Goal: Task Accomplishment & Management: Use online tool/utility

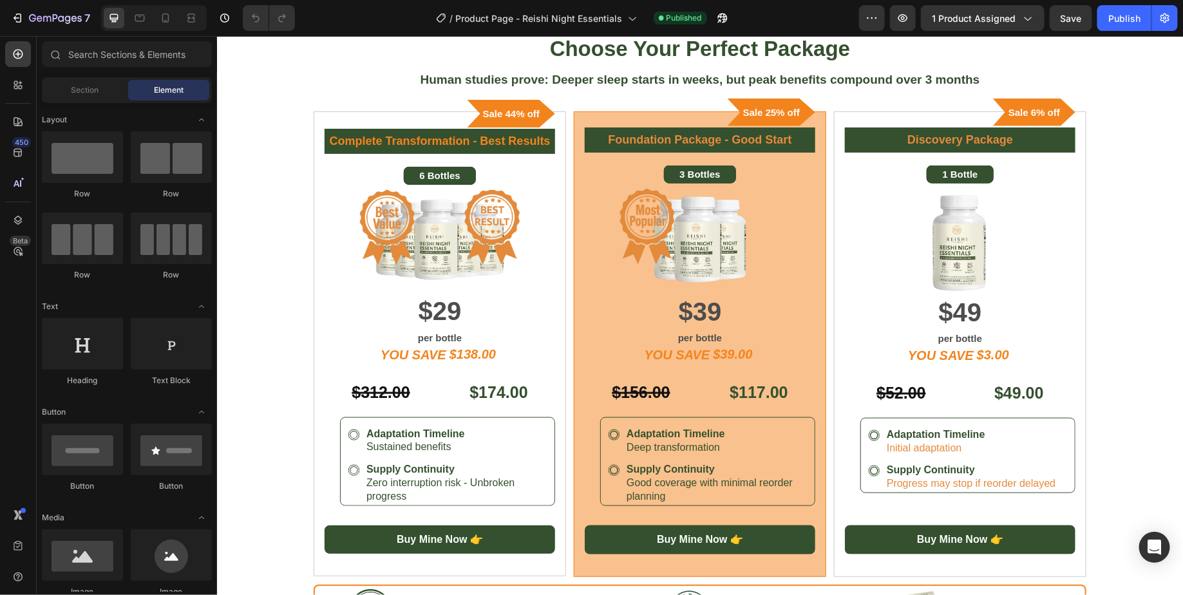
scroll to position [107, 0]
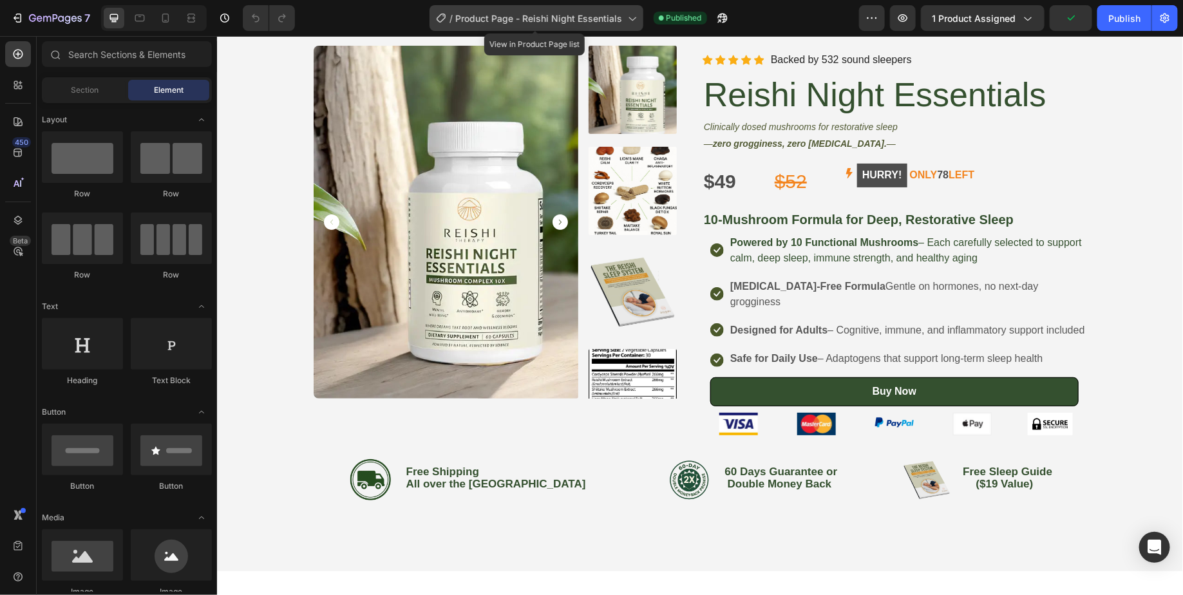
click at [565, 15] on span "Product Page - Reishi Night Essentials" at bounding box center [539, 19] width 167 height 14
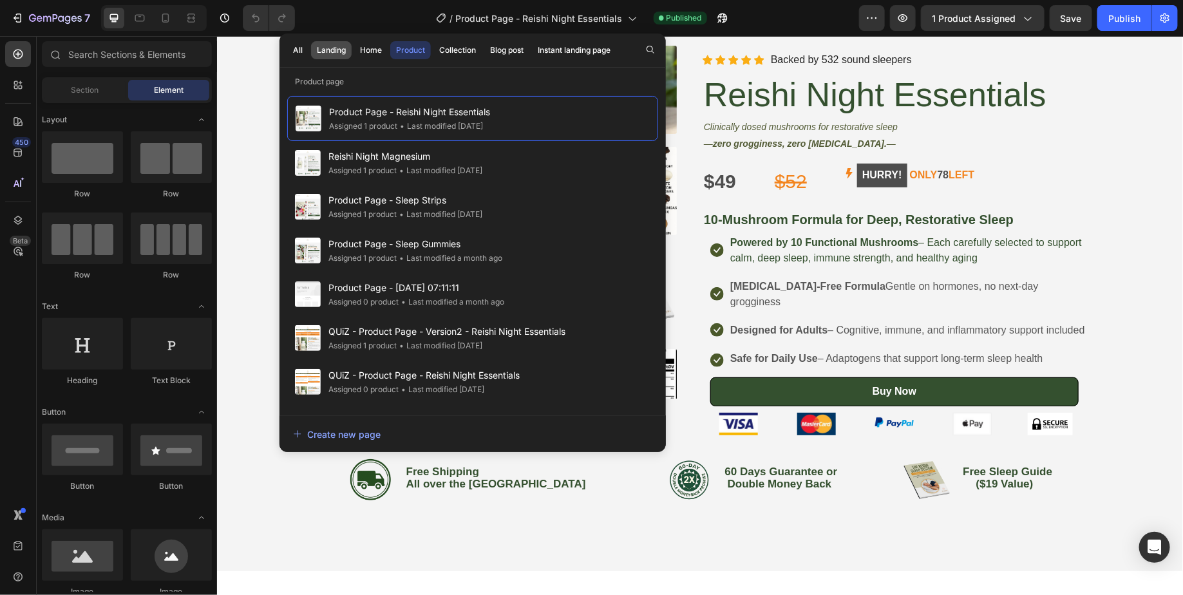
click at [354, 56] on button "Landing" at bounding box center [370, 50] width 33 height 18
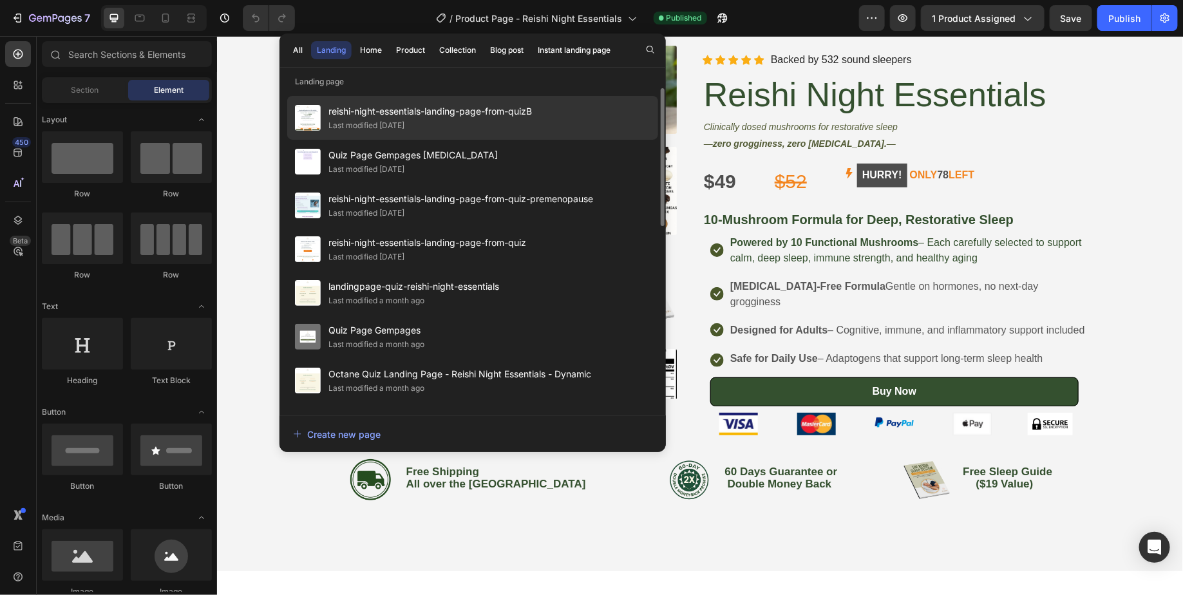
click at [482, 121] on div "Last modified 2 days ago" at bounding box center [429, 125] width 203 height 13
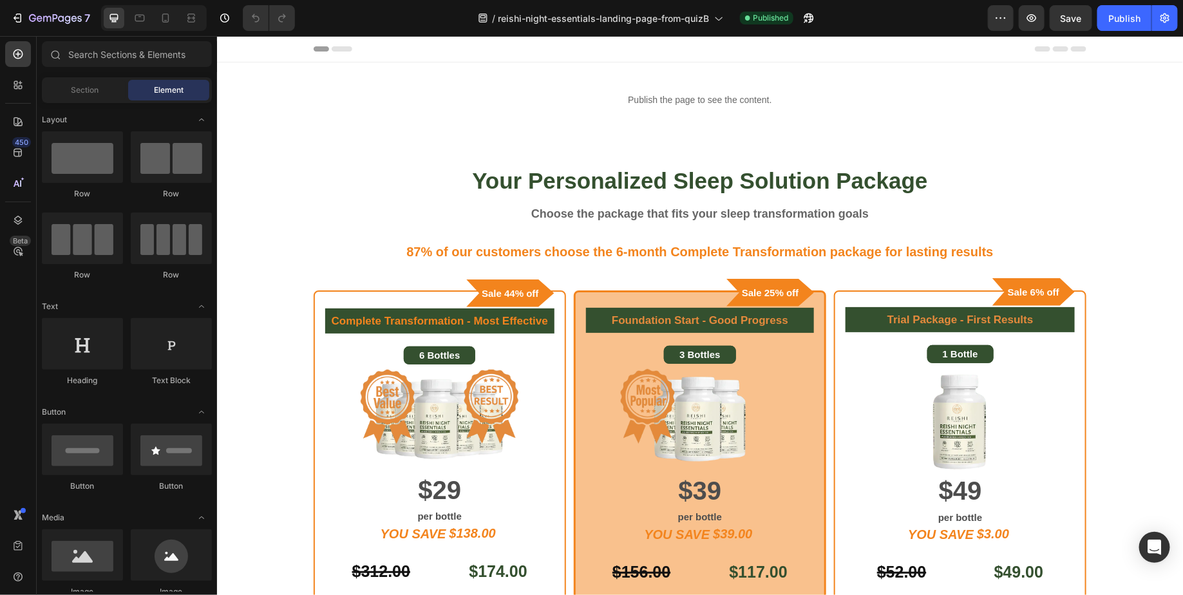
click at [342, 49] on icon at bounding box center [341, 48] width 21 height 5
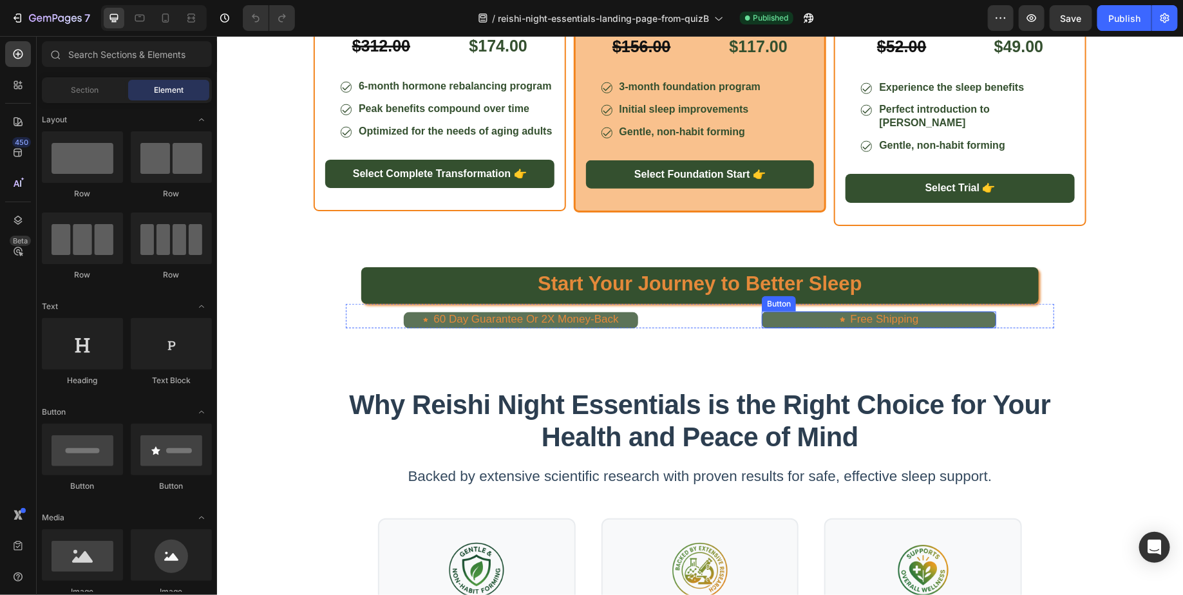
scroll to position [518, 0]
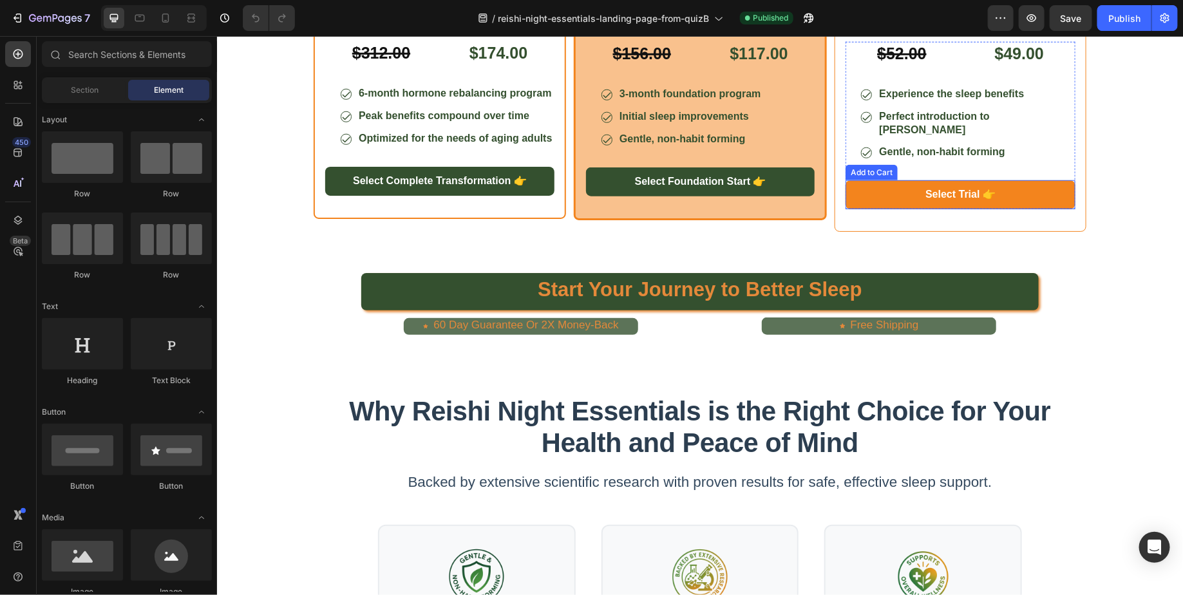
click at [887, 183] on button "Select Trial 👉" at bounding box center [960, 194] width 230 height 29
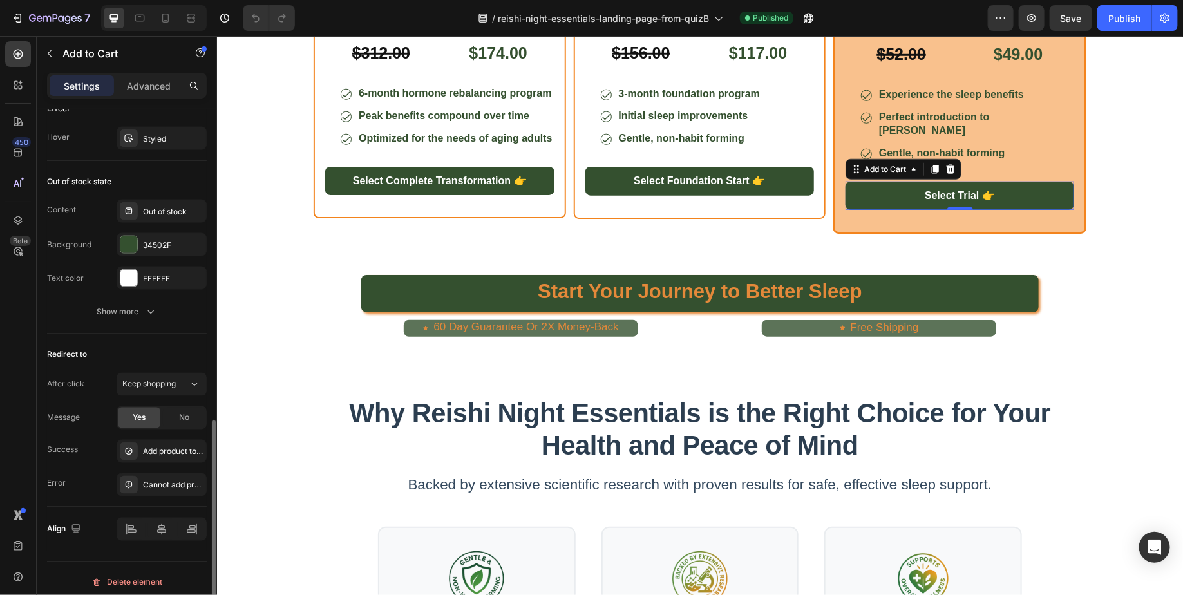
scroll to position [953, 0]
click at [192, 382] on icon at bounding box center [194, 381] width 13 height 13
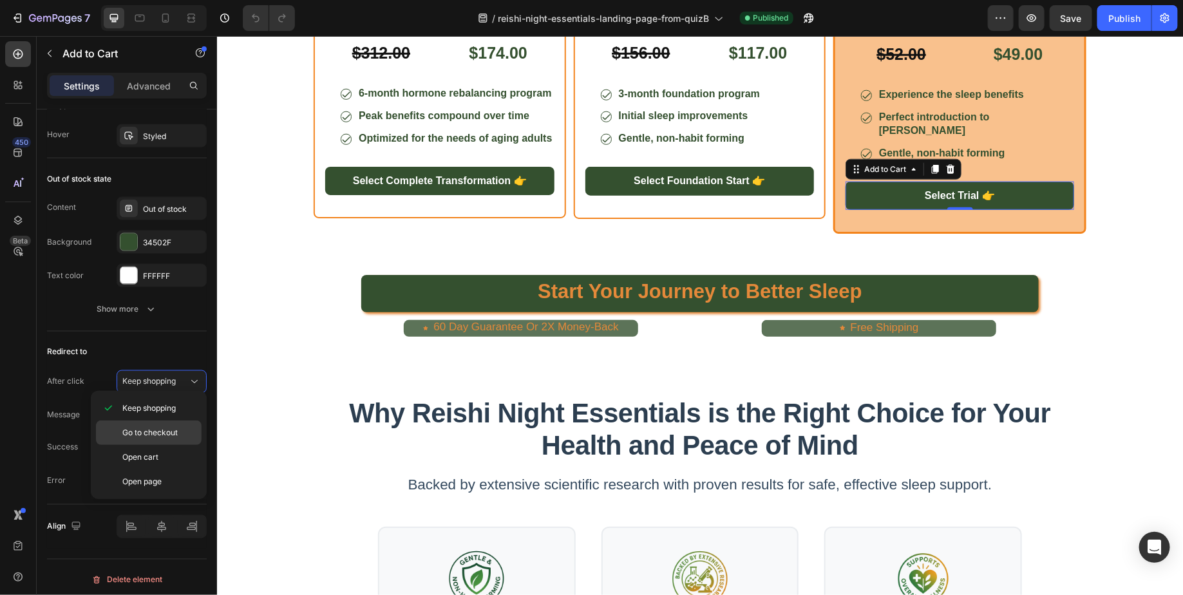
click at [138, 431] on span "Go to checkout" at bounding box center [149, 433] width 55 height 12
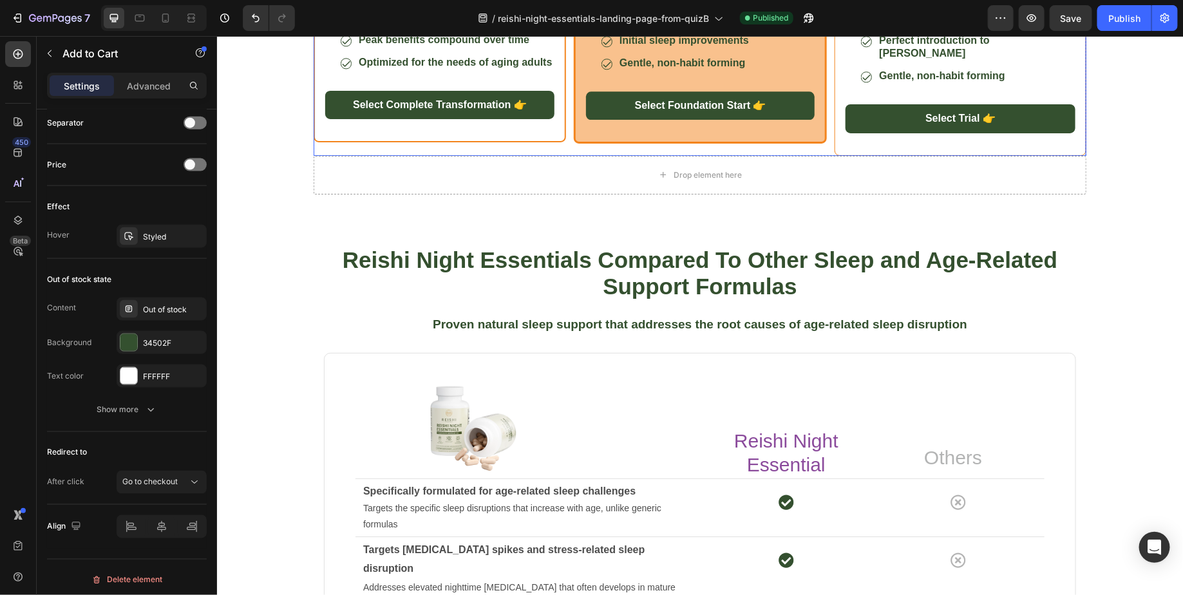
scroll to position [3996, 0]
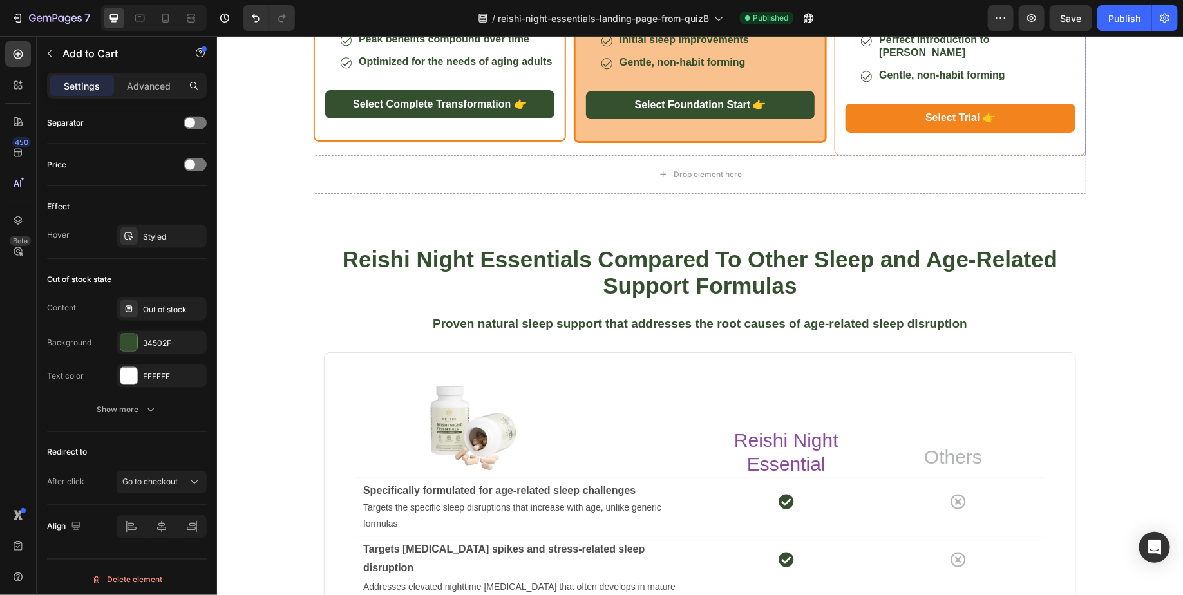
click at [867, 111] on button "Select Trial 👉" at bounding box center [960, 117] width 230 height 29
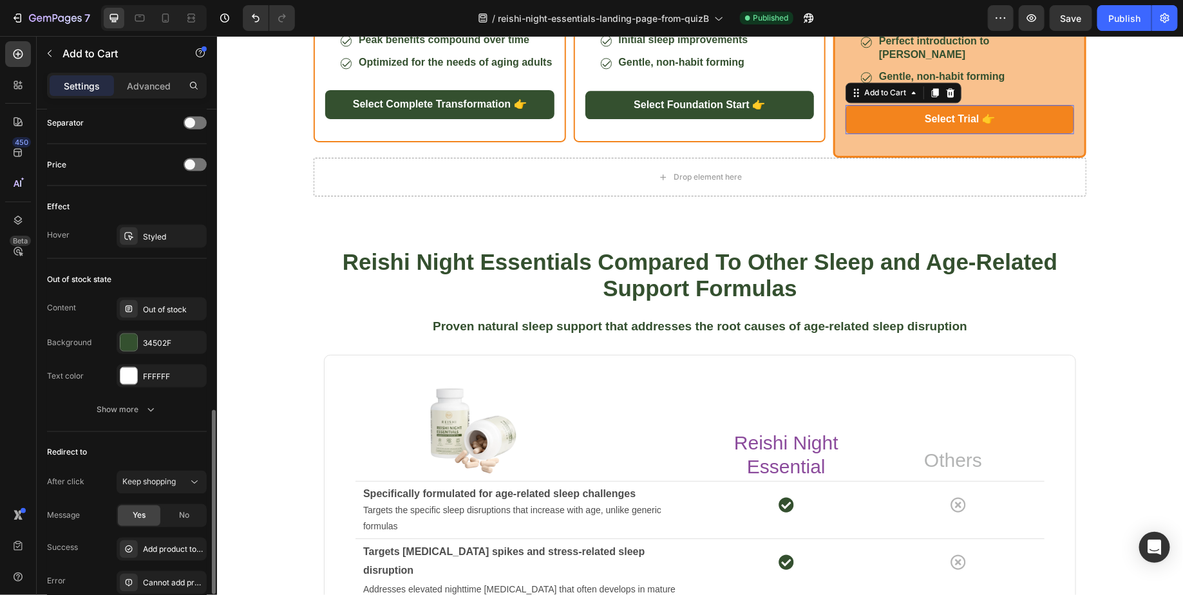
scroll to position [852, 0]
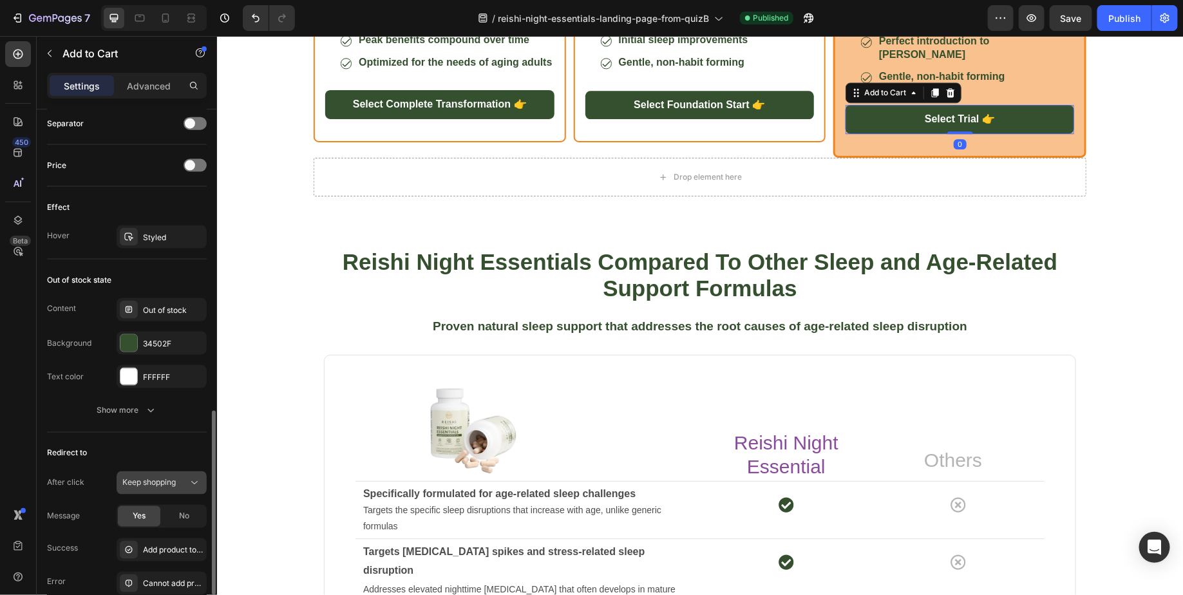
click at [186, 477] on div "Keep shopping" at bounding box center [155, 483] width 66 height 12
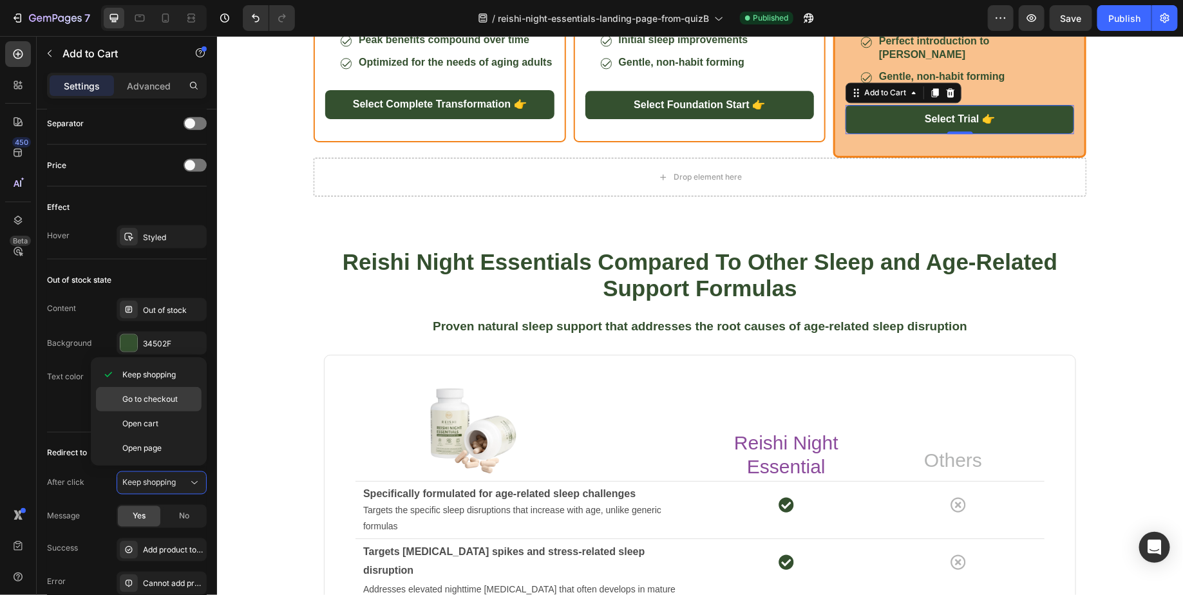
click at [167, 399] on span "Go to checkout" at bounding box center [149, 399] width 55 height 12
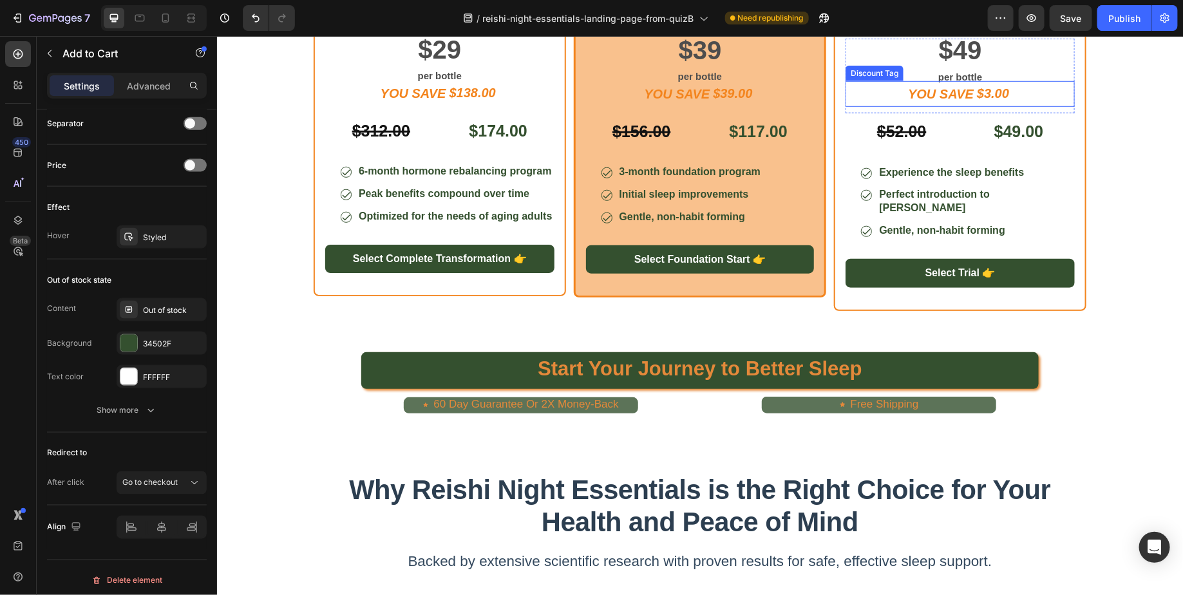
scroll to position [440, 0]
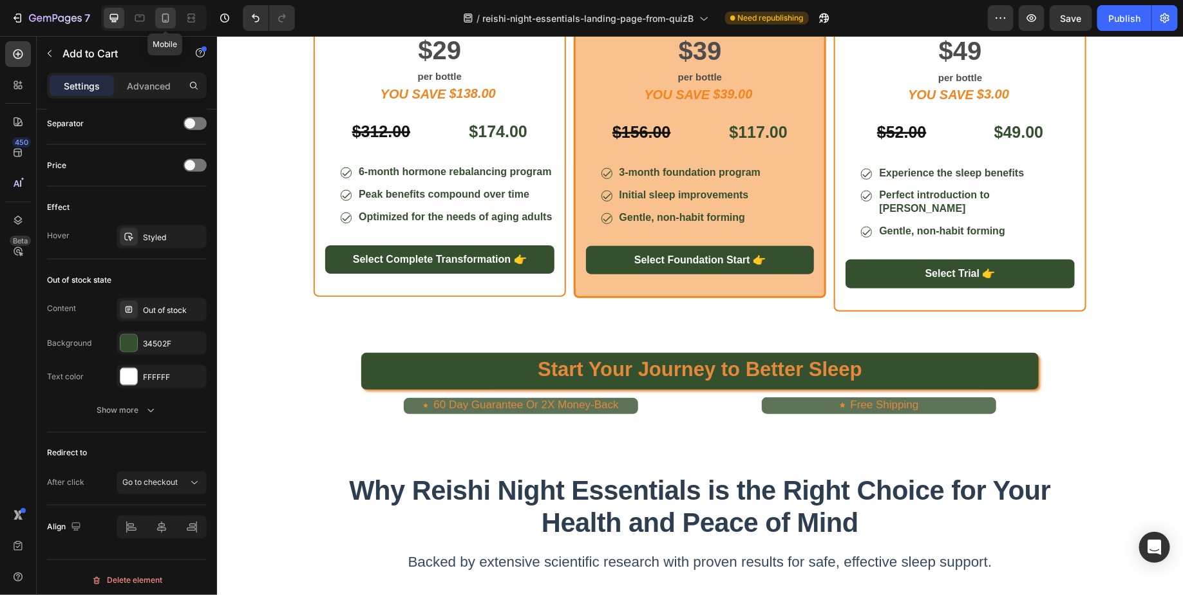
click at [167, 17] on icon at bounding box center [165, 18] width 7 height 9
type input "12"
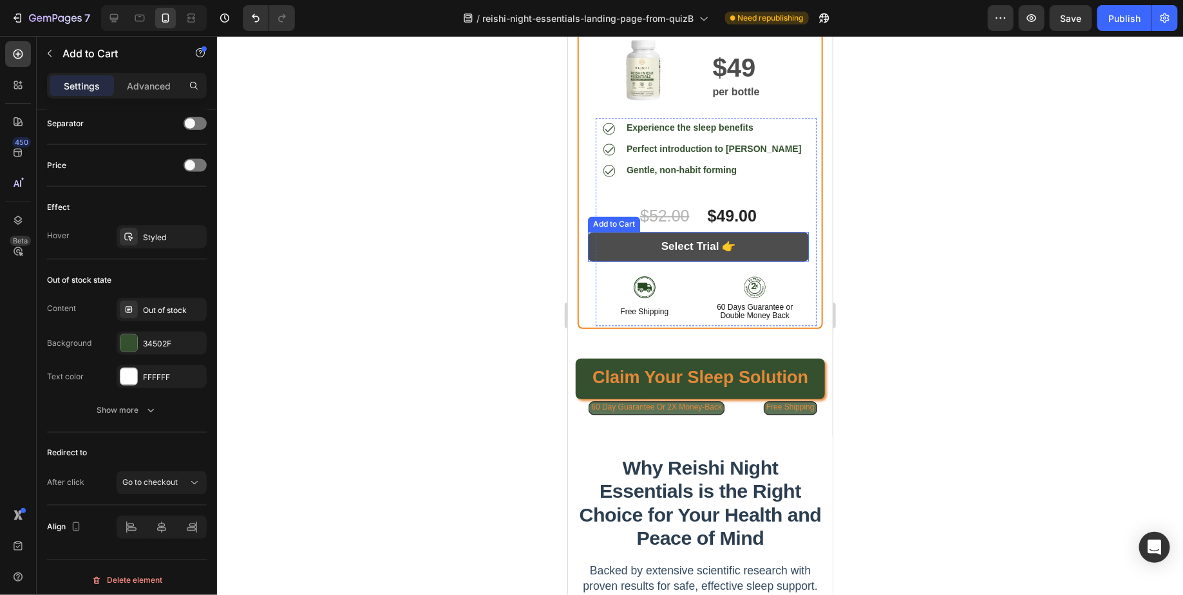
click at [778, 262] on button "Select Trial 👉" at bounding box center [697, 247] width 221 height 30
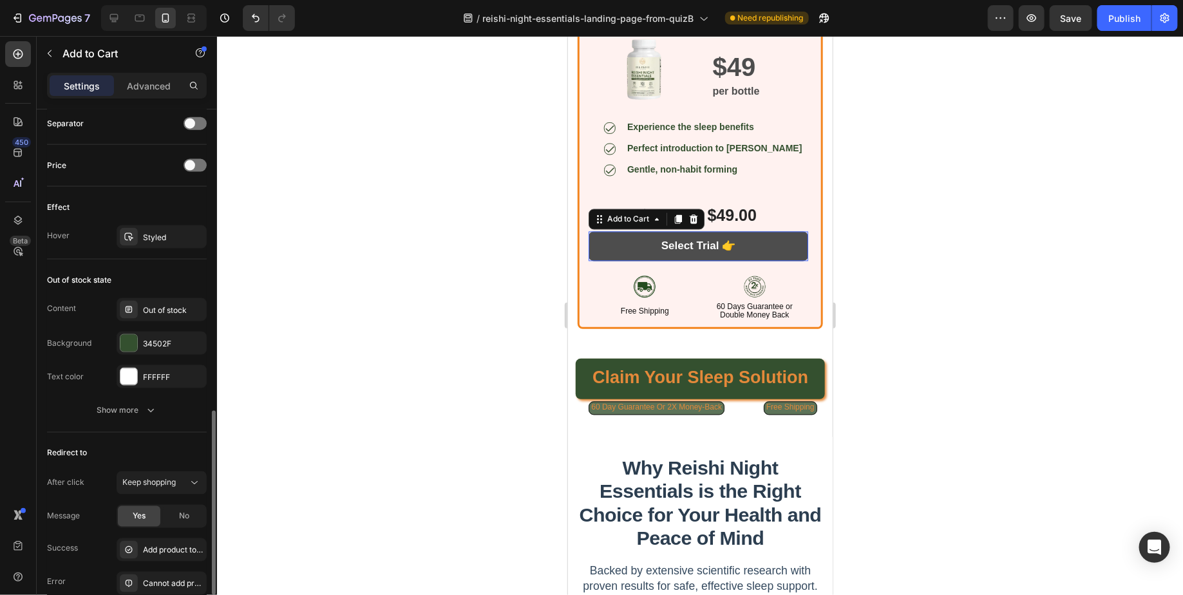
scroll to position [852, 0]
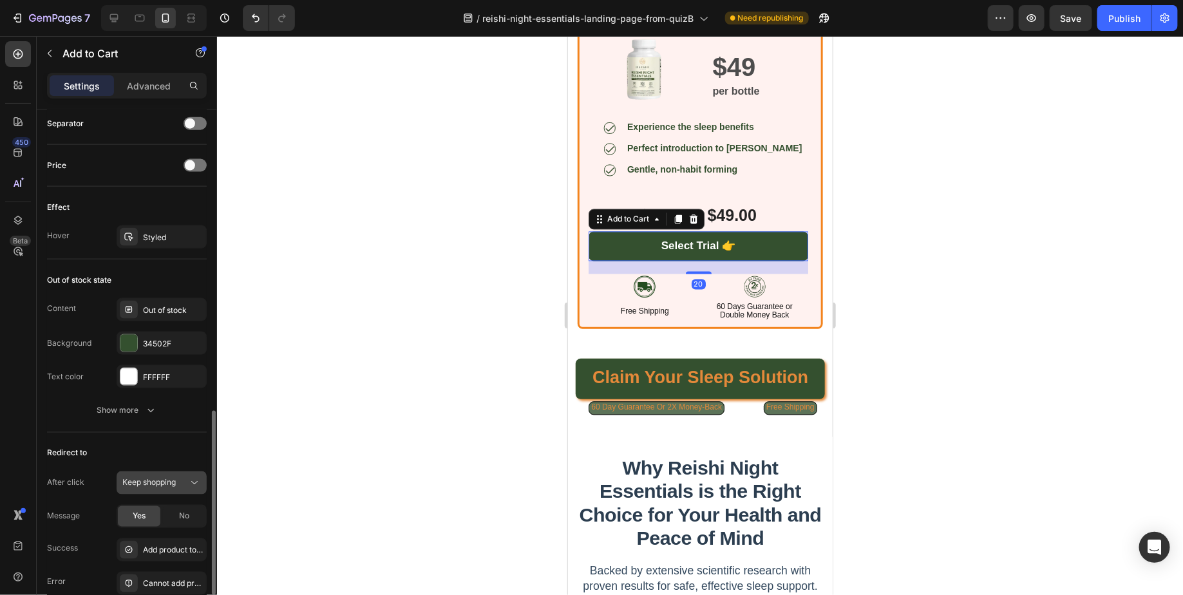
click at [181, 479] on div "Keep shopping" at bounding box center [155, 483] width 66 height 12
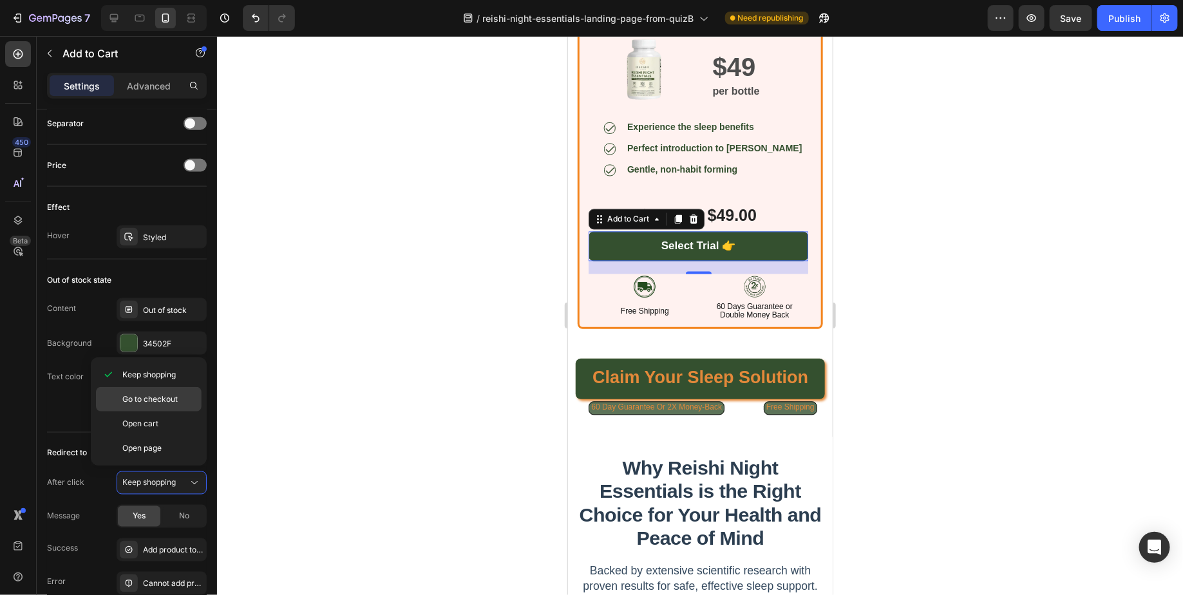
click at [166, 398] on span "Go to checkout" at bounding box center [149, 399] width 55 height 12
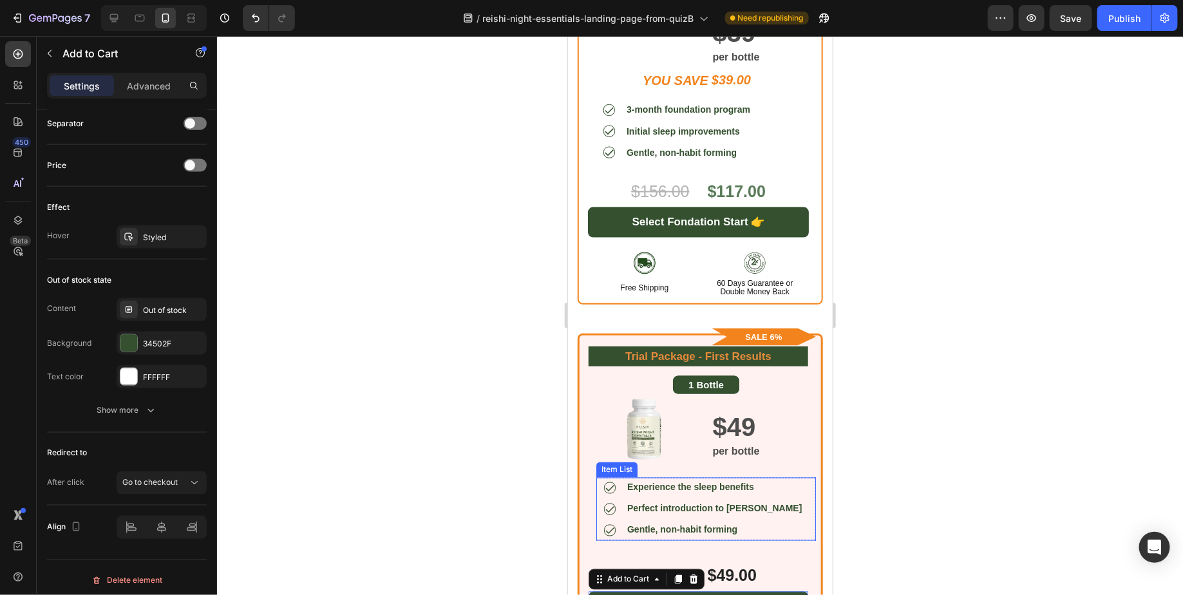
scroll to position [735, 0]
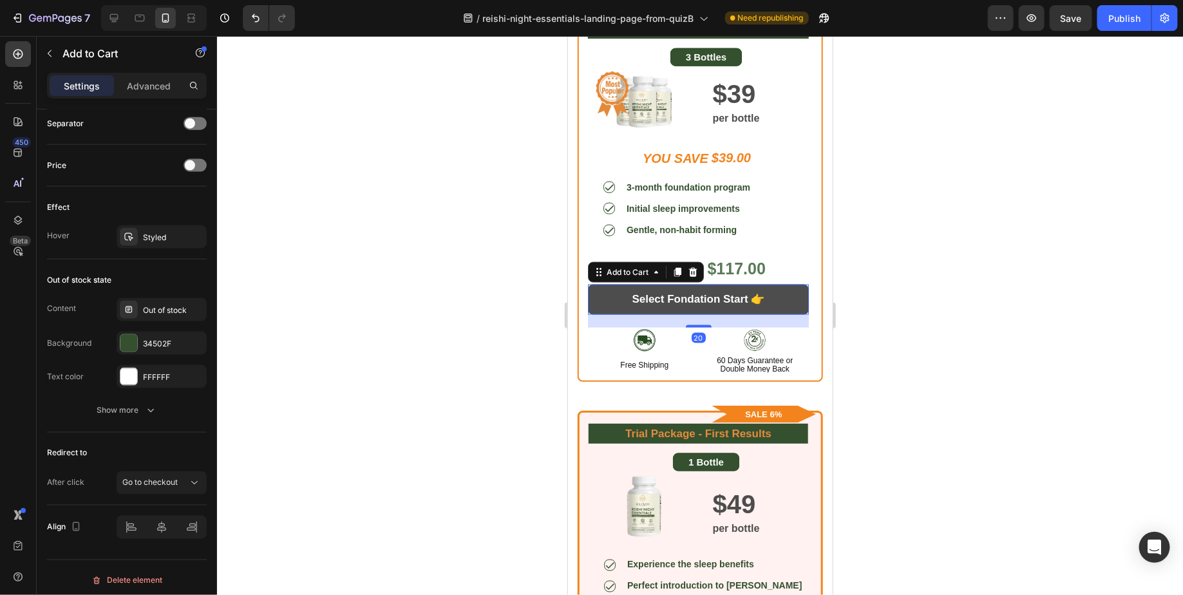
click at [787, 292] on button "Select Fondation Start 👉" at bounding box center [697, 299] width 221 height 30
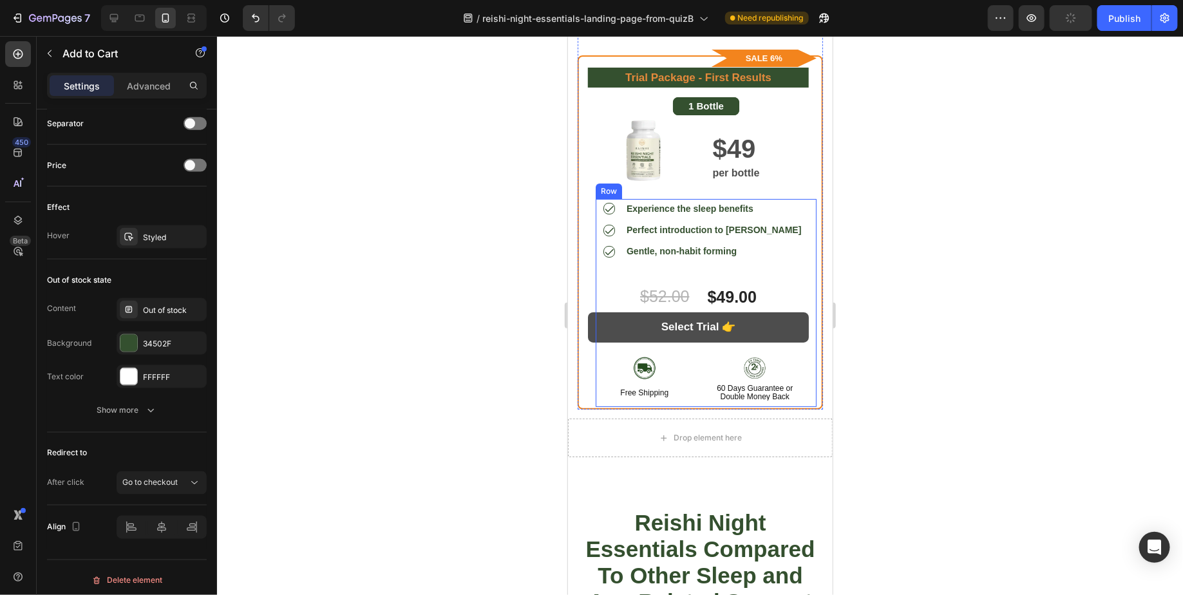
click at [765, 329] on button "Select Trial 👉" at bounding box center [697, 327] width 221 height 30
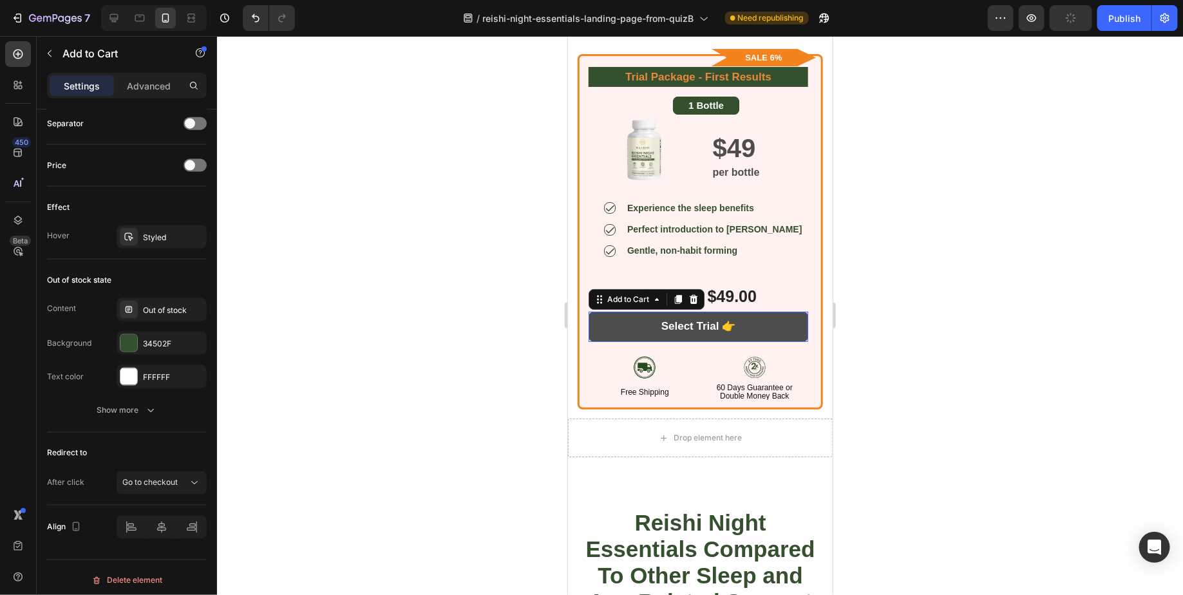
scroll to position [7003, 0]
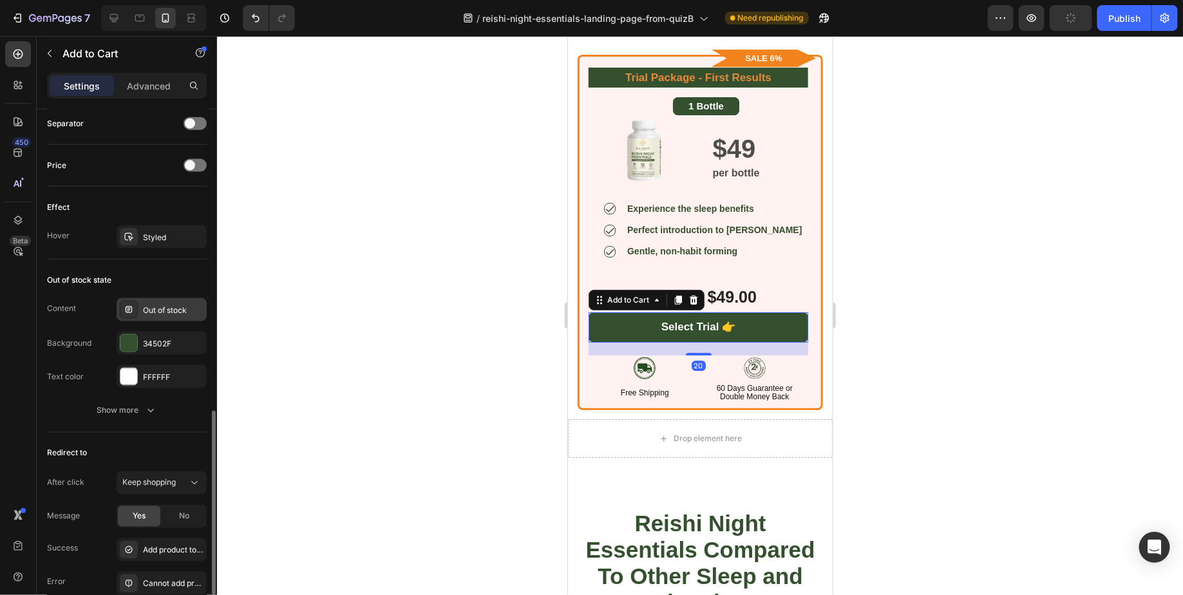
click at [188, 305] on div "Out of stock" at bounding box center [173, 311] width 61 height 12
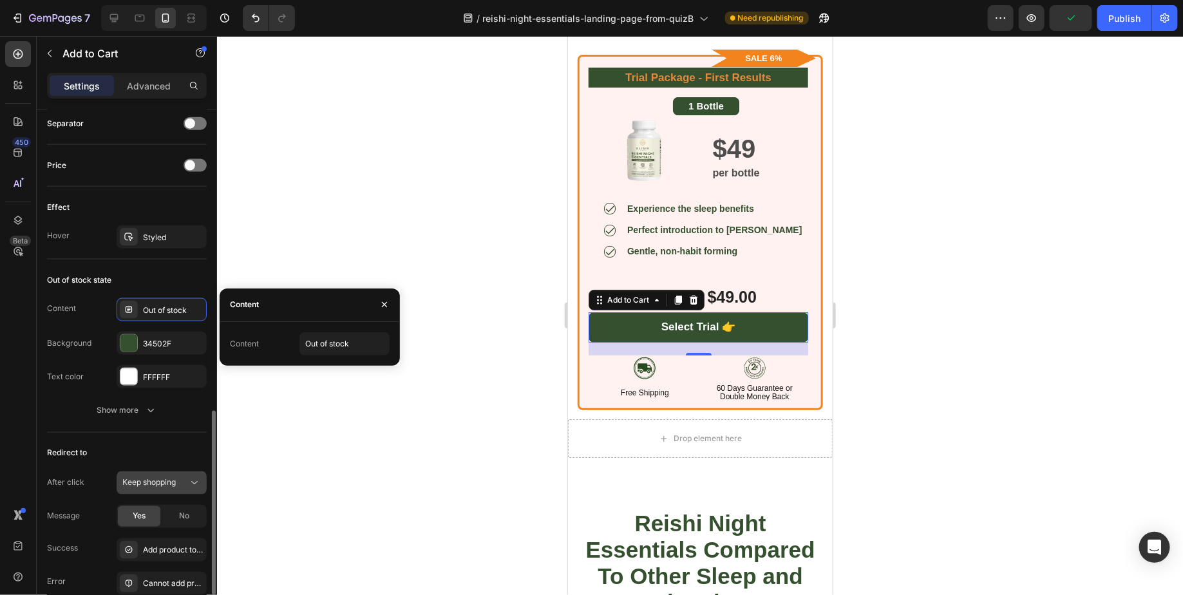
click at [191, 480] on icon at bounding box center [194, 482] width 13 height 13
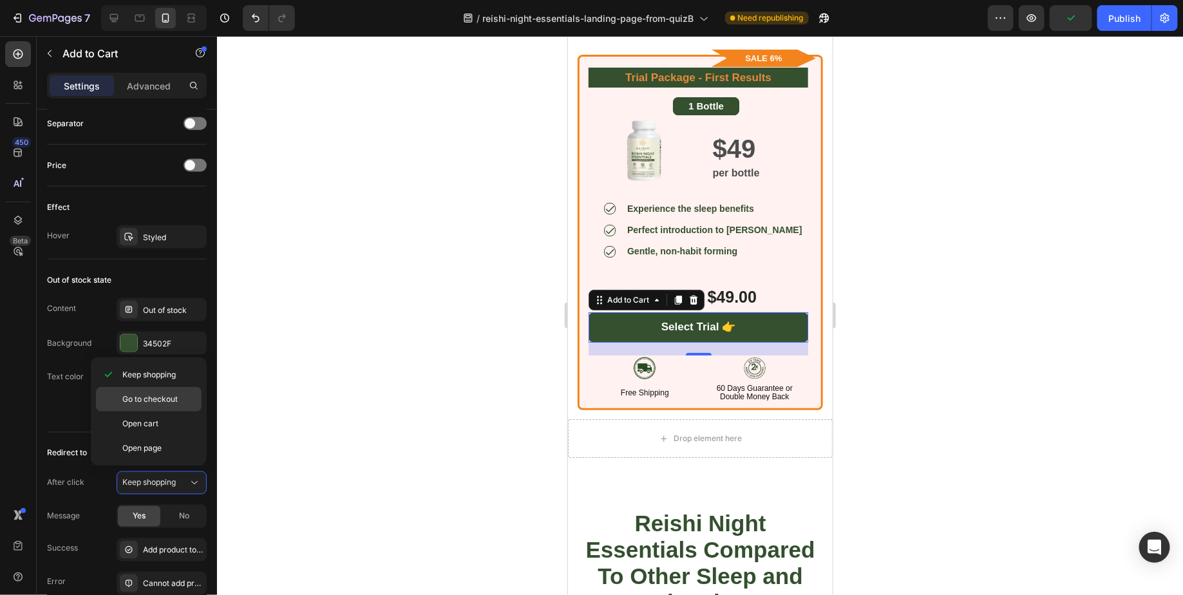
click at [171, 411] on div "Go to checkout" at bounding box center [149, 423] width 106 height 24
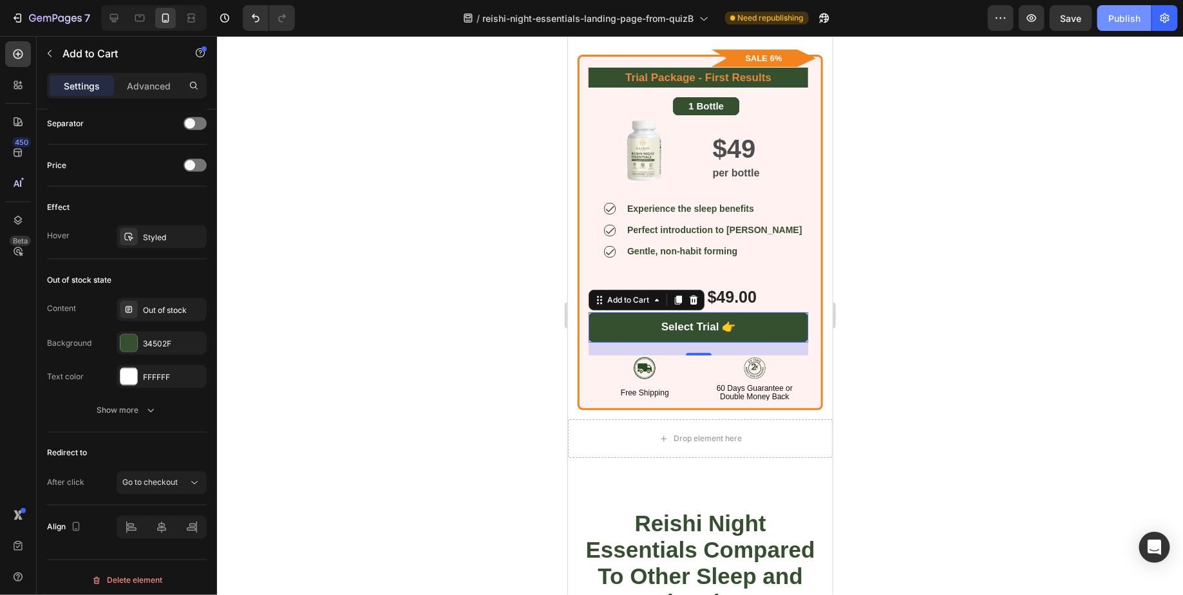
click at [1109, 13] on div "Publish" at bounding box center [1124, 19] width 32 height 14
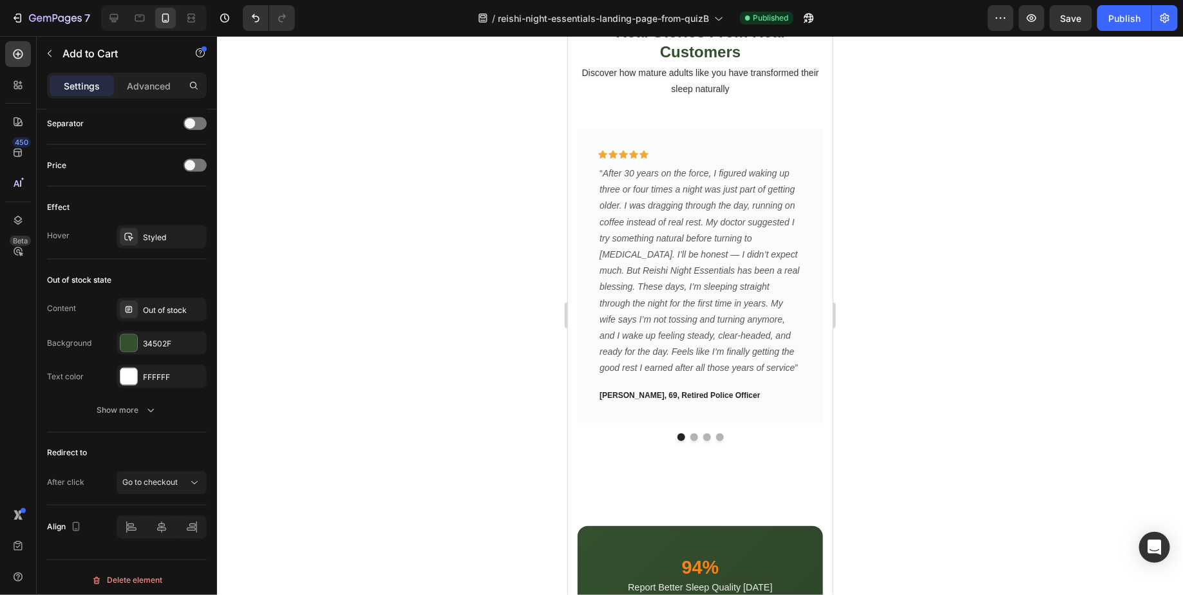
scroll to position [9772, 0]
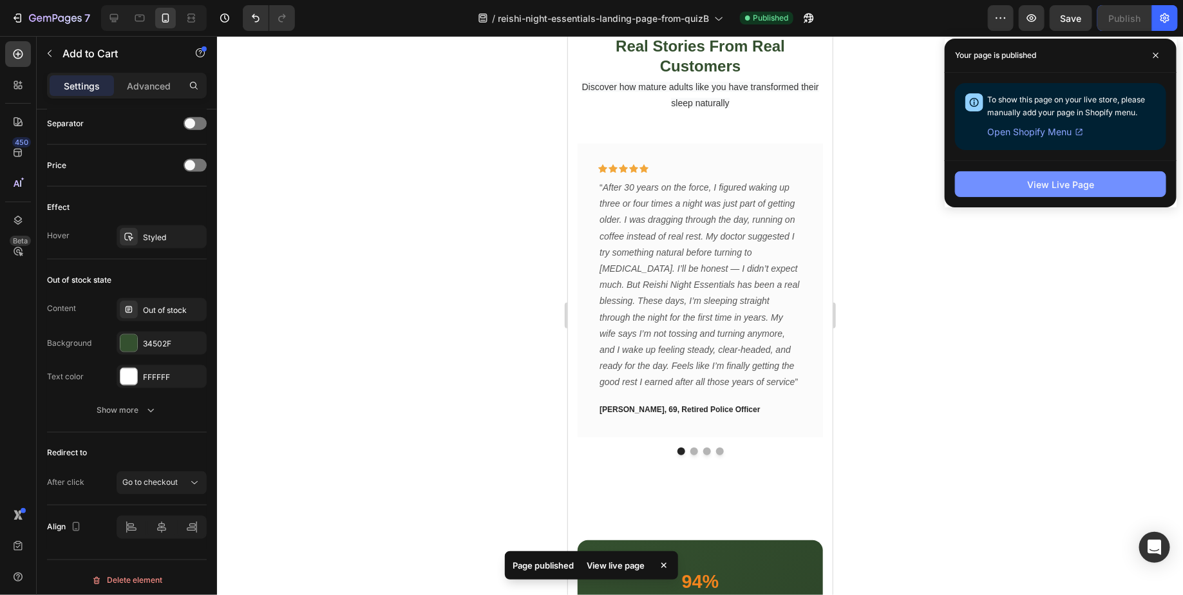
click at [1027, 186] on button "View Live Page" at bounding box center [1060, 184] width 211 height 26
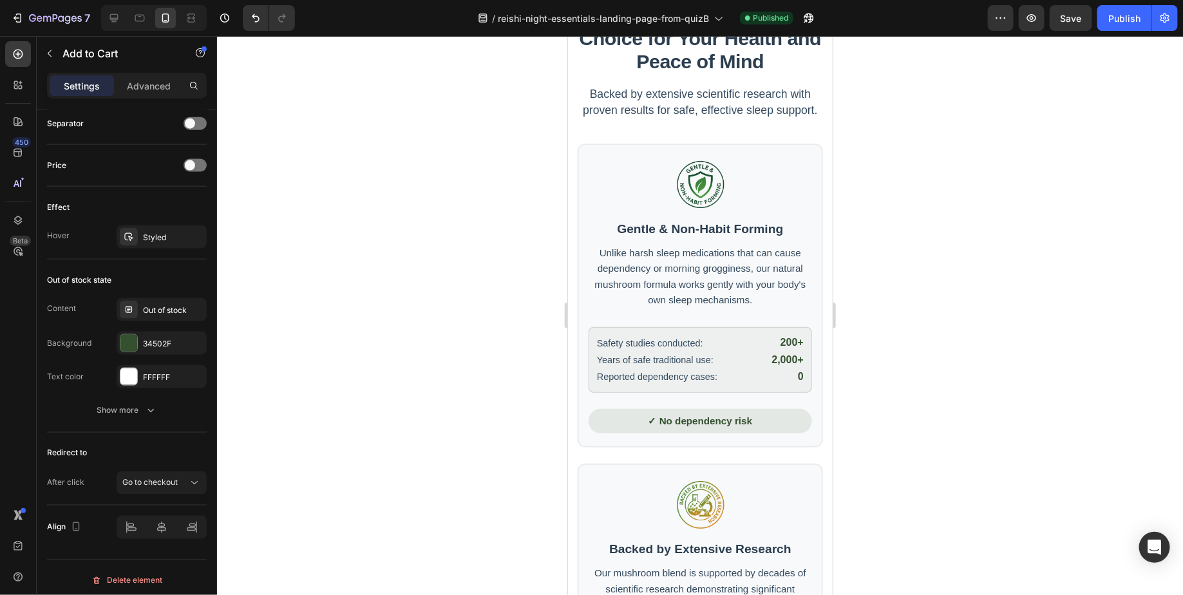
scroll to position [0, 0]
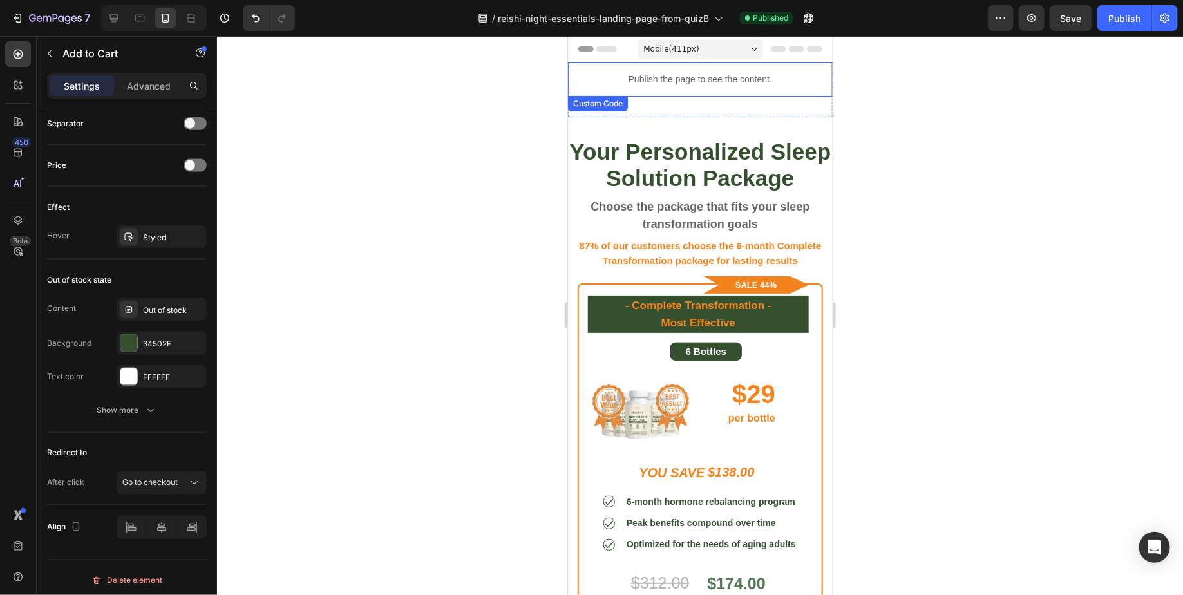
click at [701, 83] on p "Publish the page to see the content." at bounding box center [699, 79] width 265 height 14
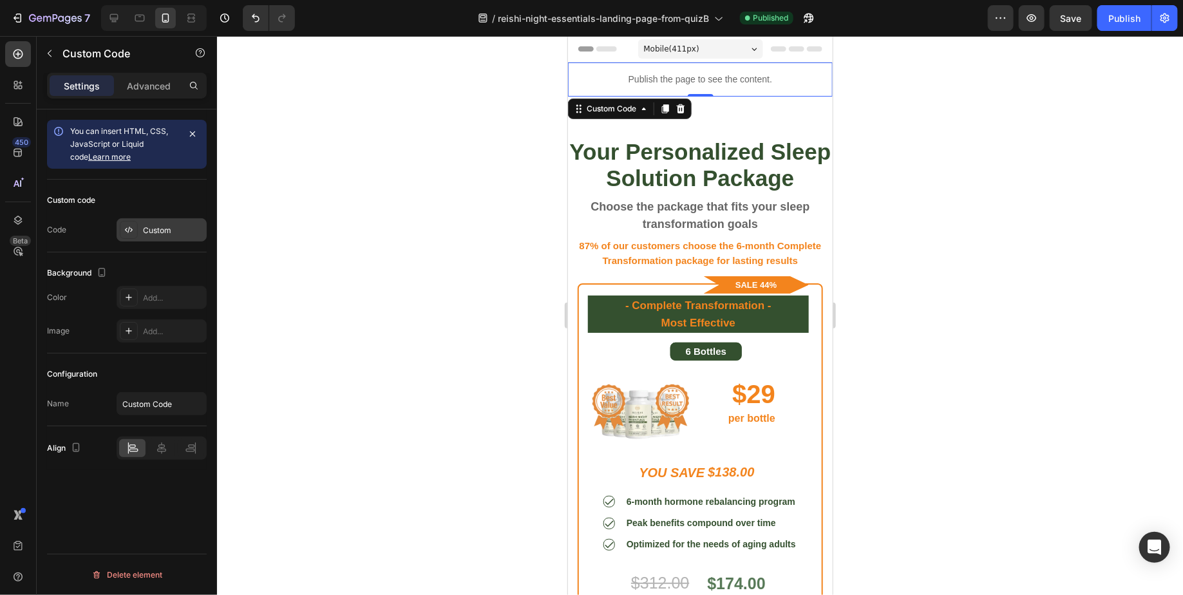
click at [161, 225] on div "Custom" at bounding box center [173, 231] width 61 height 12
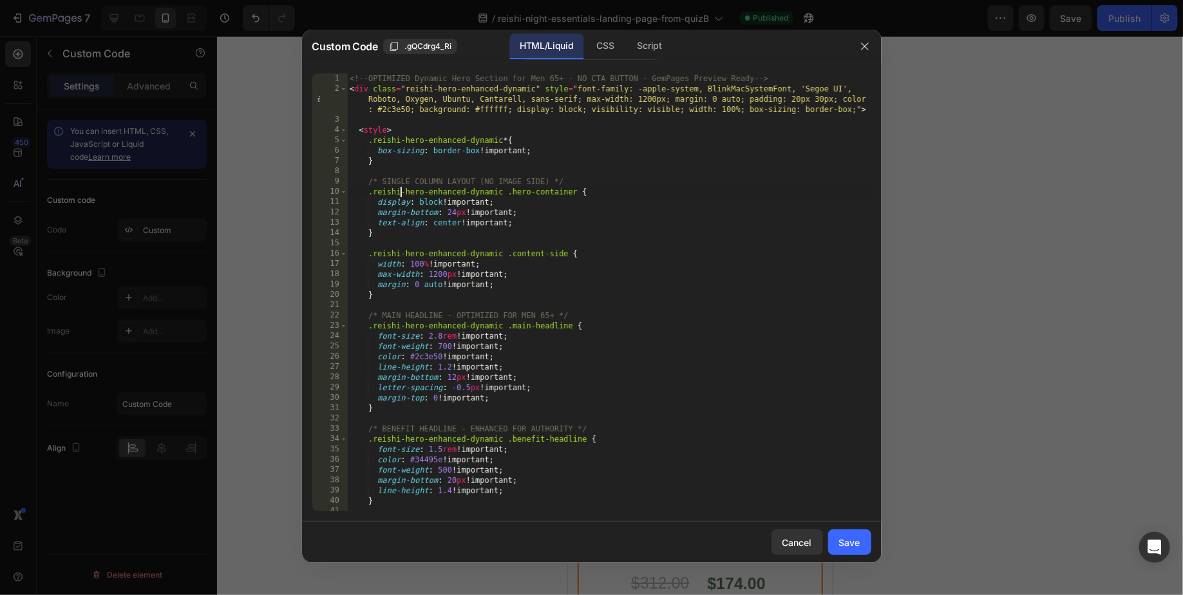
click at [401, 194] on div "<!-- OPTIMIZED Dynamic Hero Section for Men 65+ - NO CTA BUTTON - GemPages Prev…" at bounding box center [608, 302] width 523 height 458
type textarea "</script>"
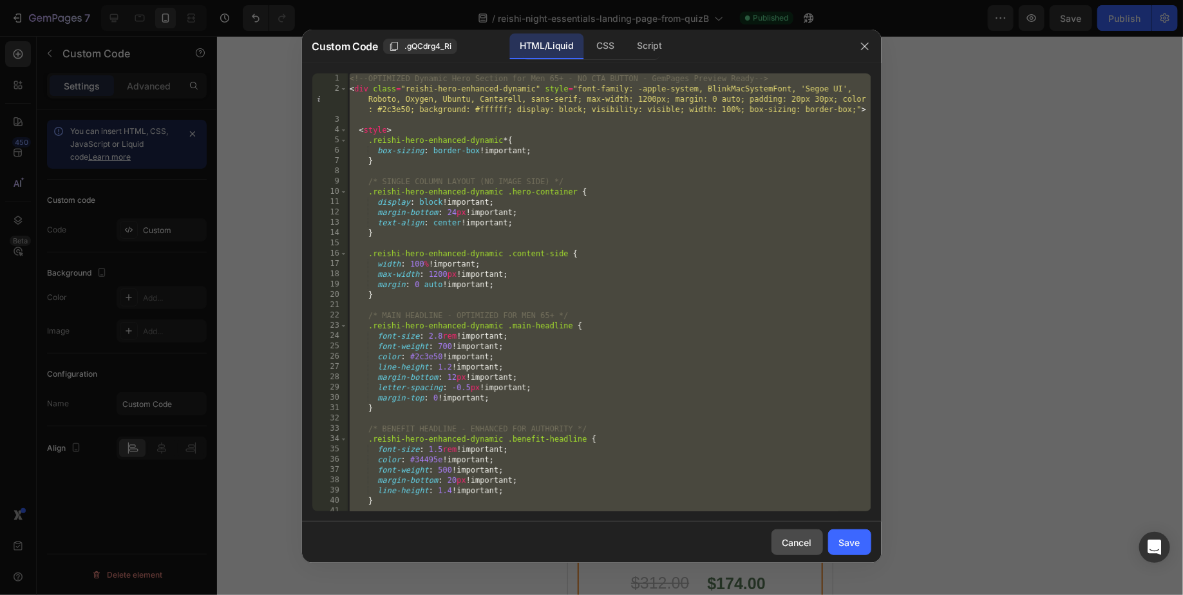
click at [797, 541] on div "Cancel" at bounding box center [797, 543] width 30 height 14
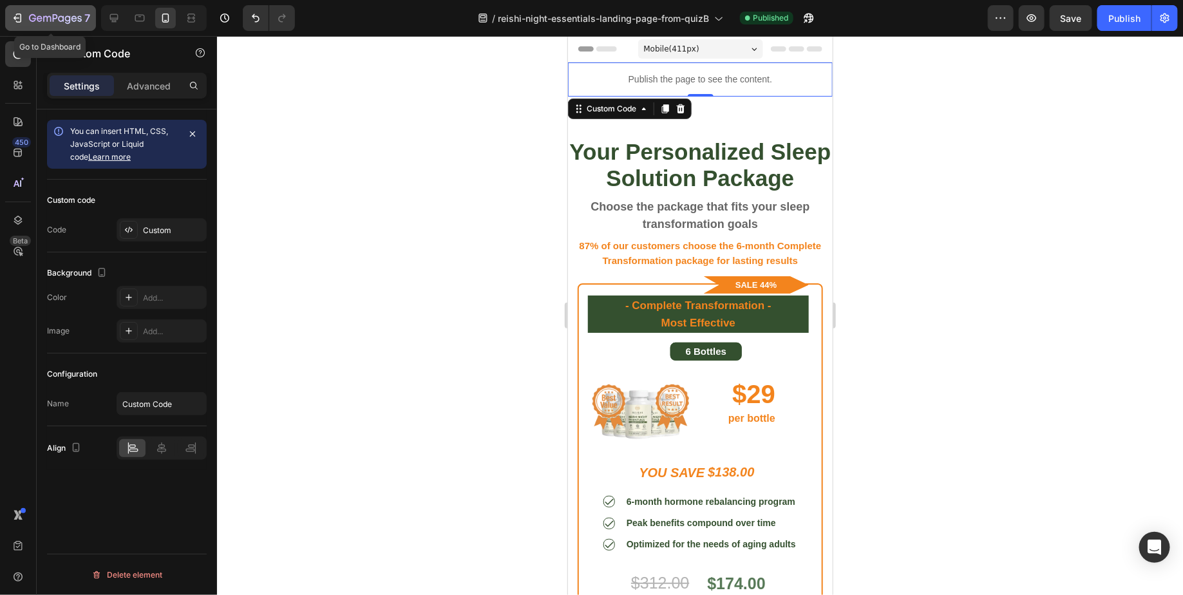
click at [45, 23] on icon "button" at bounding box center [55, 19] width 53 height 11
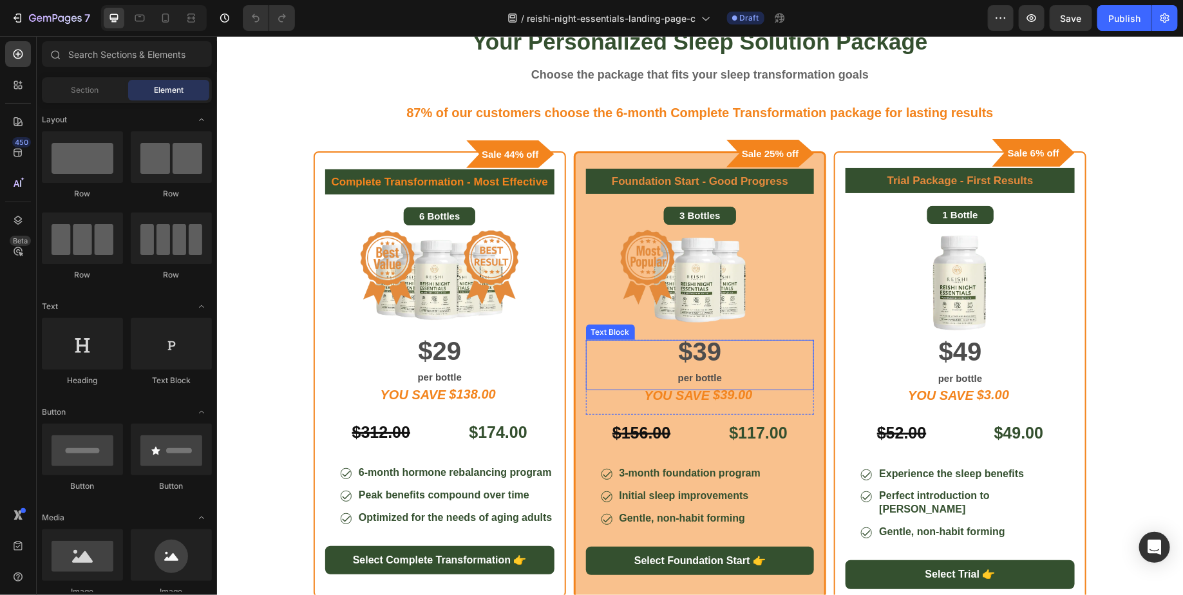
scroll to position [142, 0]
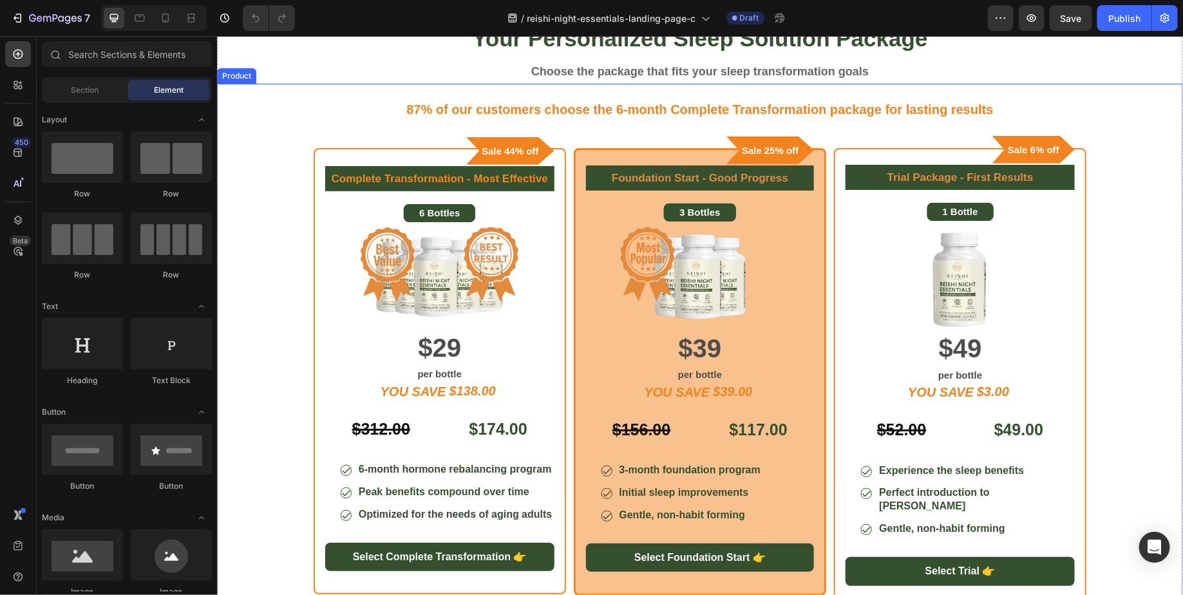
click at [275, 305] on div "87% of our customers choose the 6-month Complete Transformation package for las…" at bounding box center [699, 345] width 966 height 525
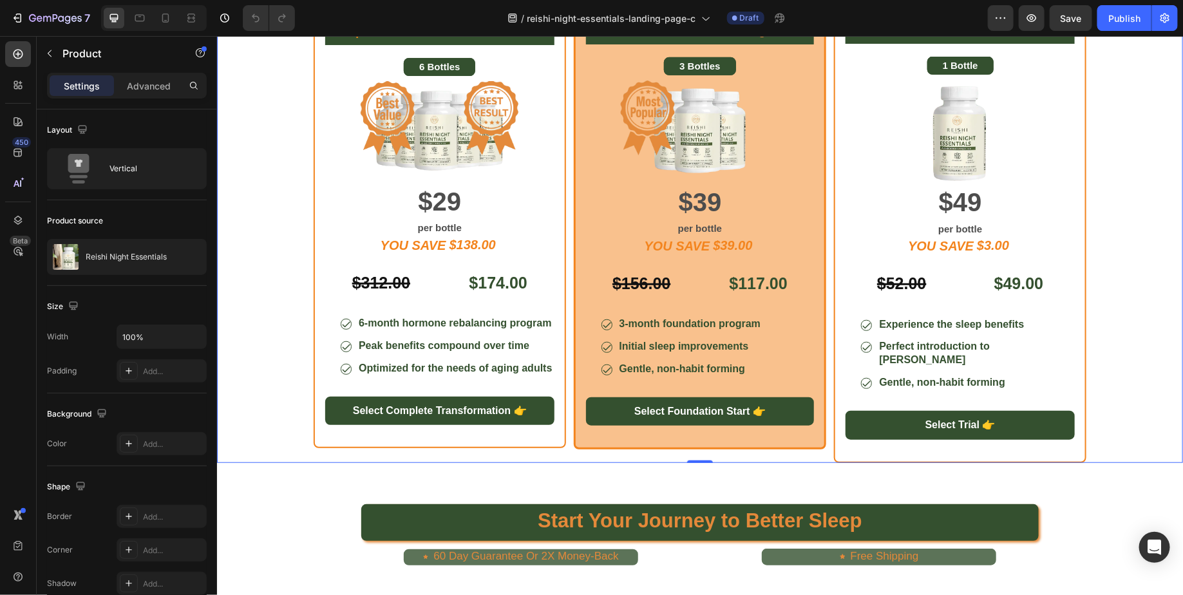
scroll to position [289, 0]
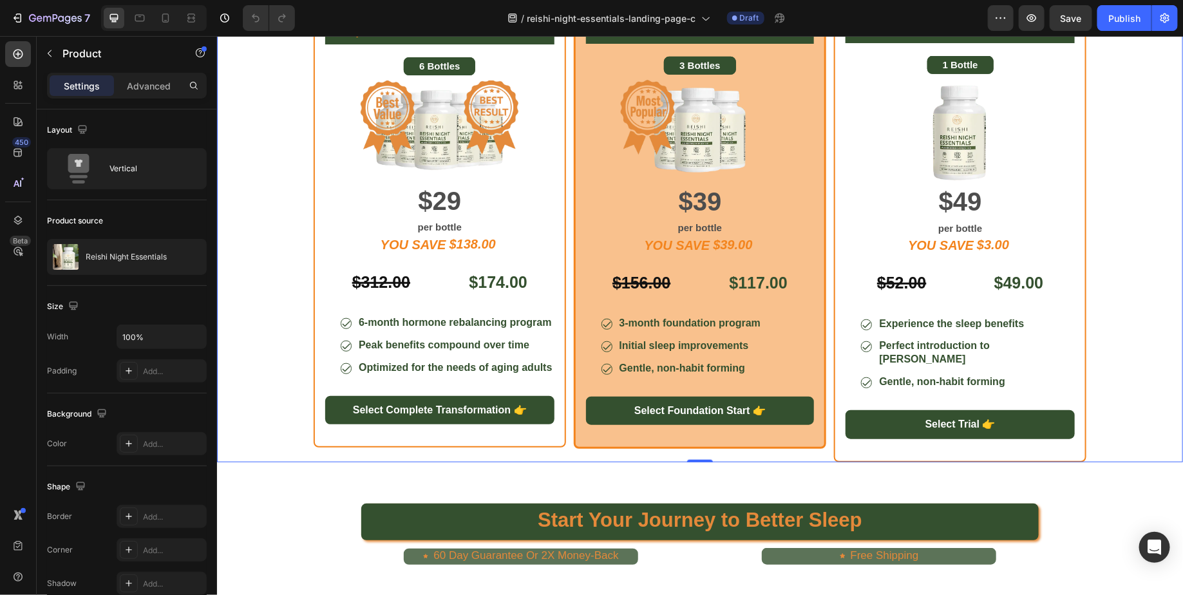
click at [268, 276] on div "87% of our customers choose the 6-month Complete Transformation package for las…" at bounding box center [699, 198] width 966 height 525
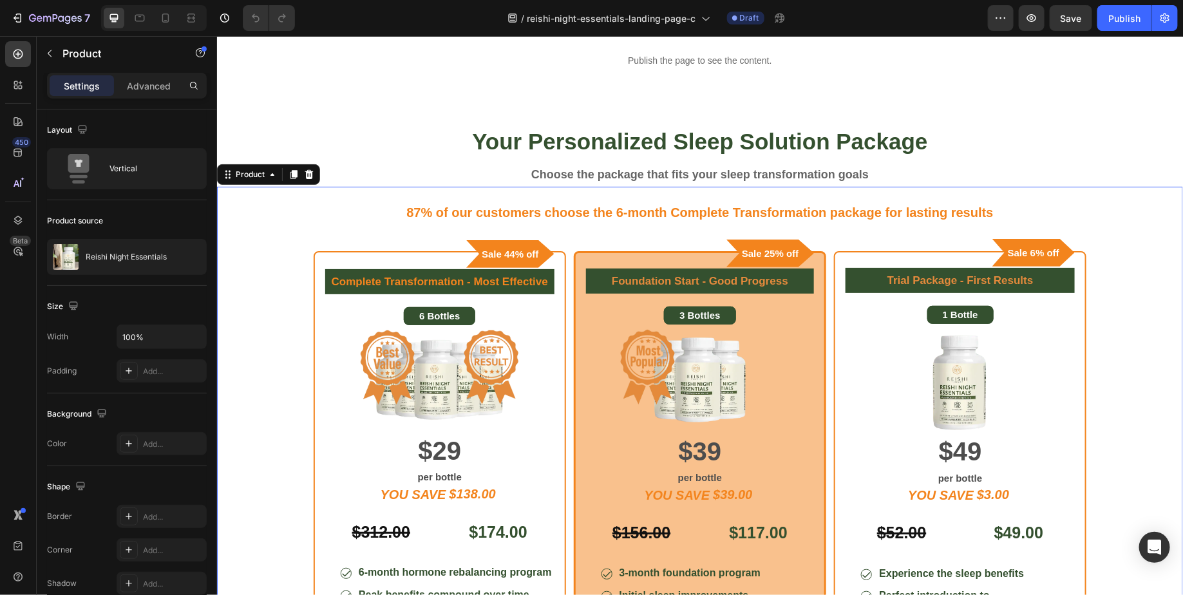
scroll to position [18, 0]
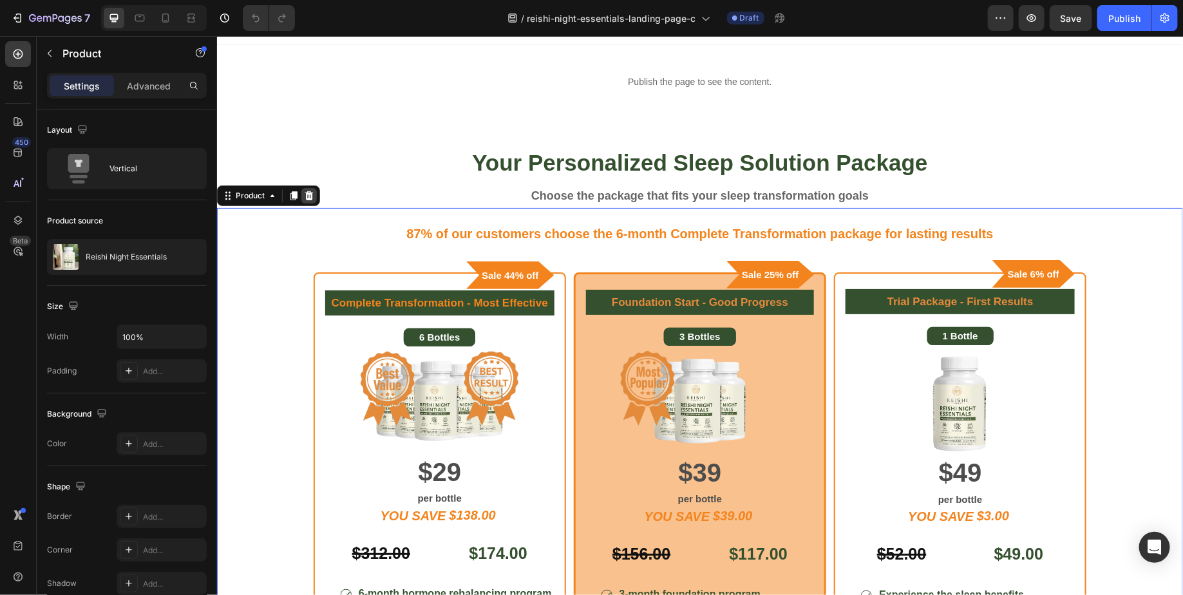
click at [307, 198] on icon at bounding box center [309, 195] width 8 height 9
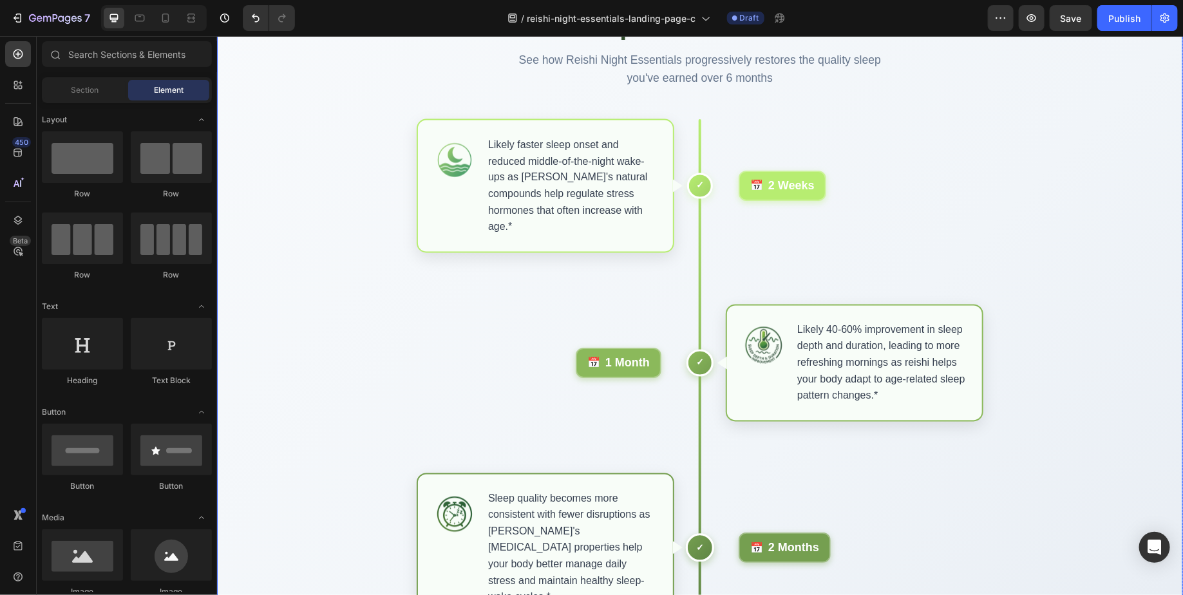
scroll to position [0, 0]
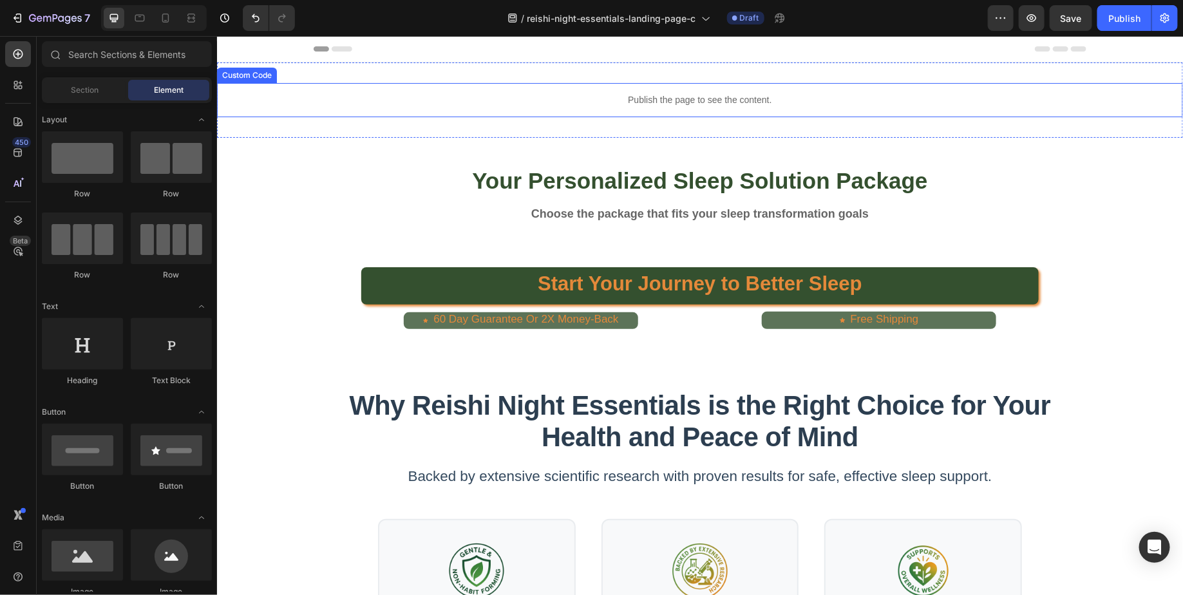
click at [625, 100] on p "Publish the page to see the content." at bounding box center [699, 100] width 966 height 14
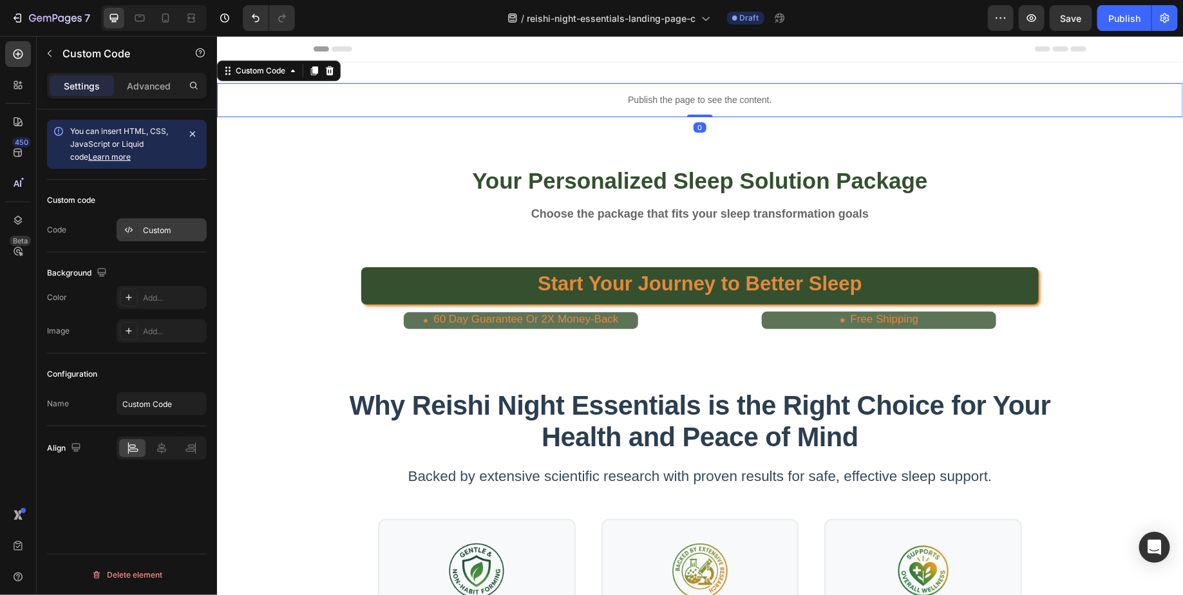
click at [143, 225] on div "Custom" at bounding box center [173, 231] width 61 height 12
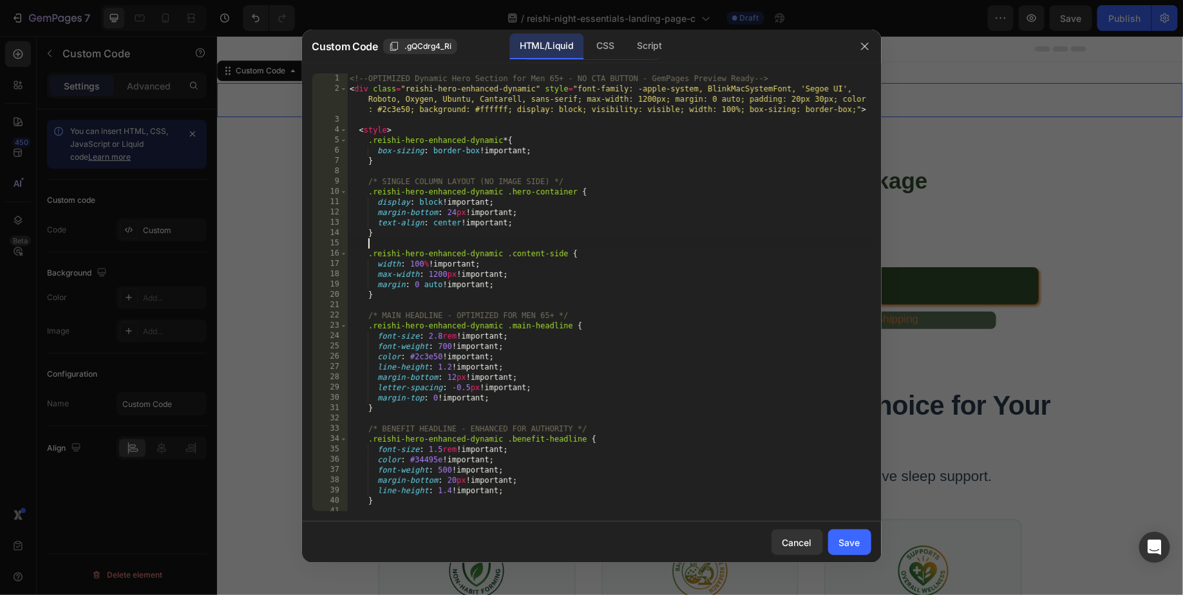
click at [371, 248] on div "<!-- OPTIMIZED Dynamic Hero Section for Men 65+ - NO CTA BUTTON - GemPages Prev…" at bounding box center [608, 302] width 523 height 458
type textarea "</script>"
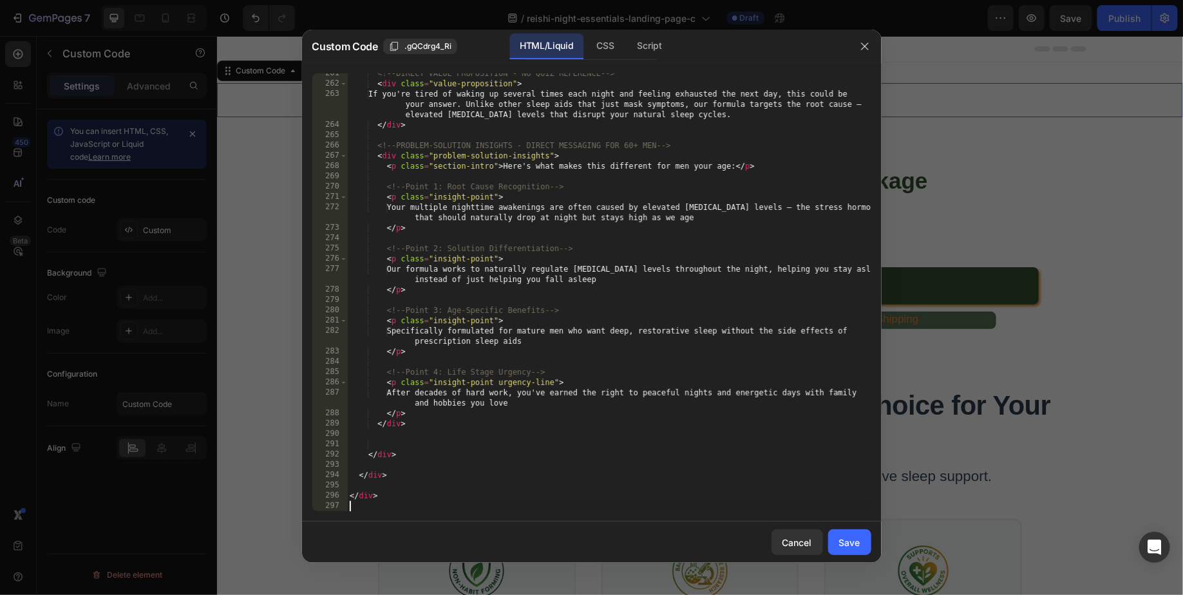
scroll to position [4095, 0]
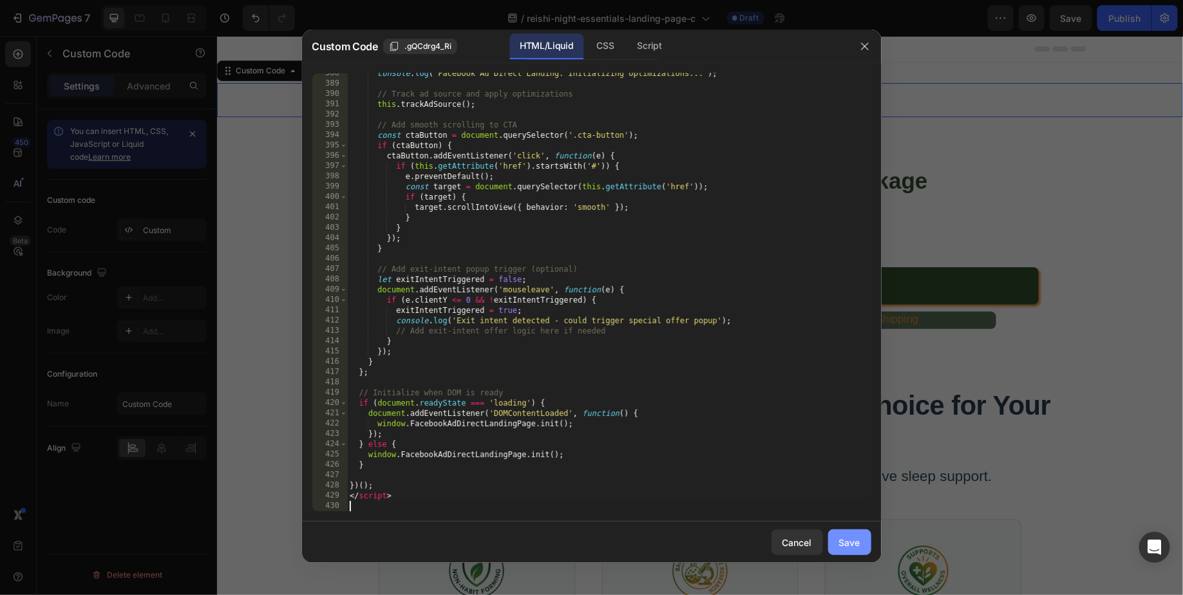
click at [852, 542] on div "Save" at bounding box center [849, 543] width 21 height 14
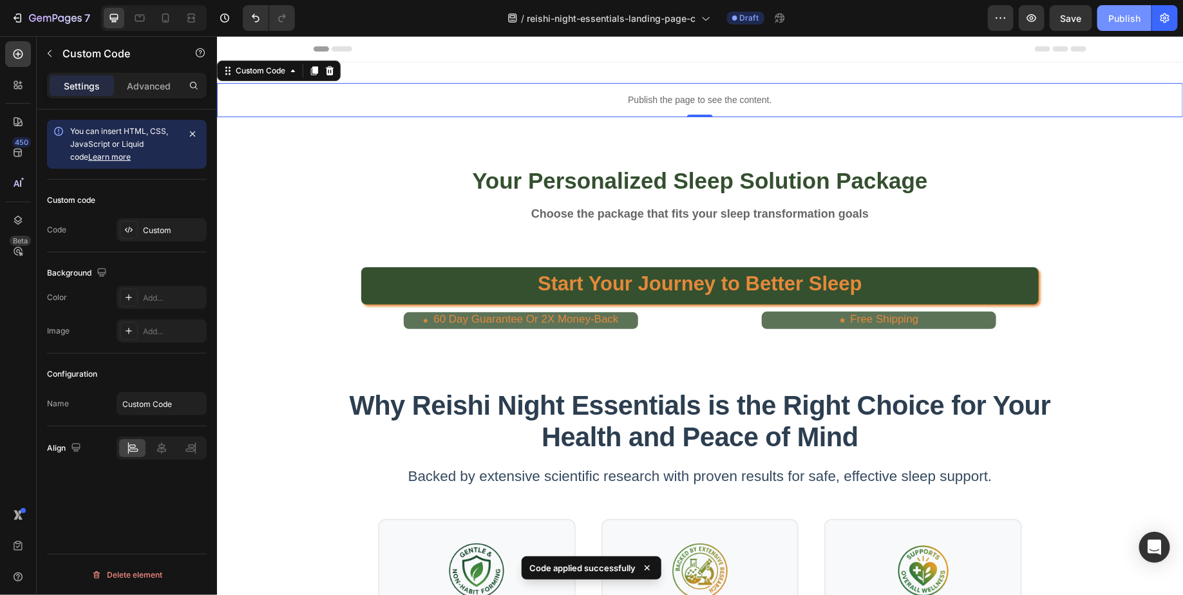
click at [1131, 20] on div "Publish" at bounding box center [1124, 19] width 32 height 14
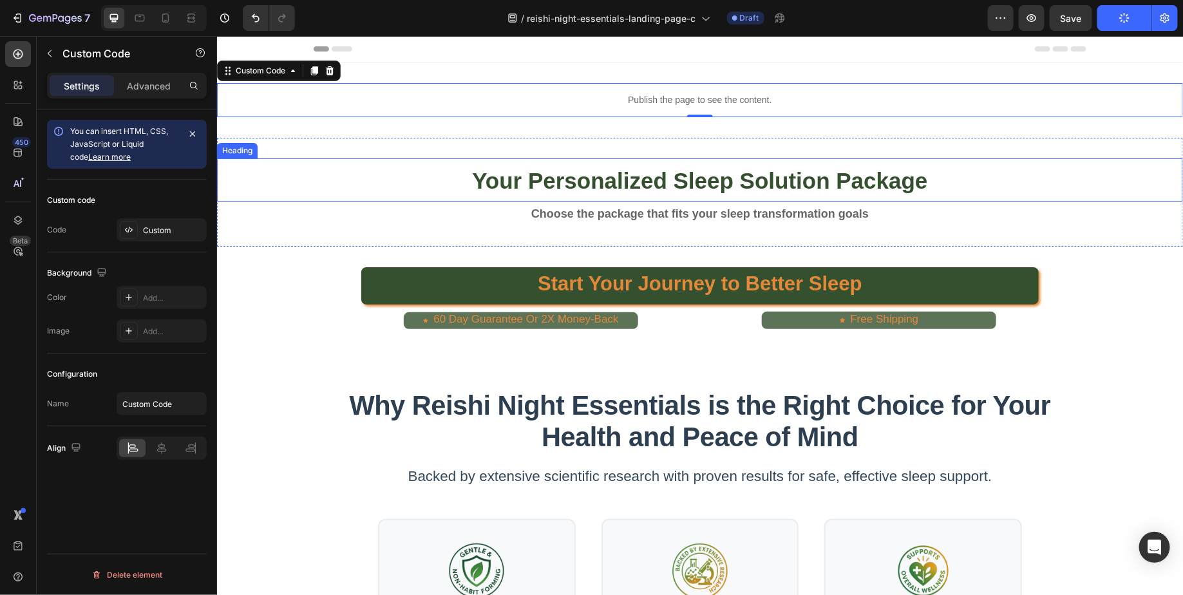
click at [343, 169] on h2 "Your Personalized Sleep Solution Package" at bounding box center [699, 179] width 966 height 43
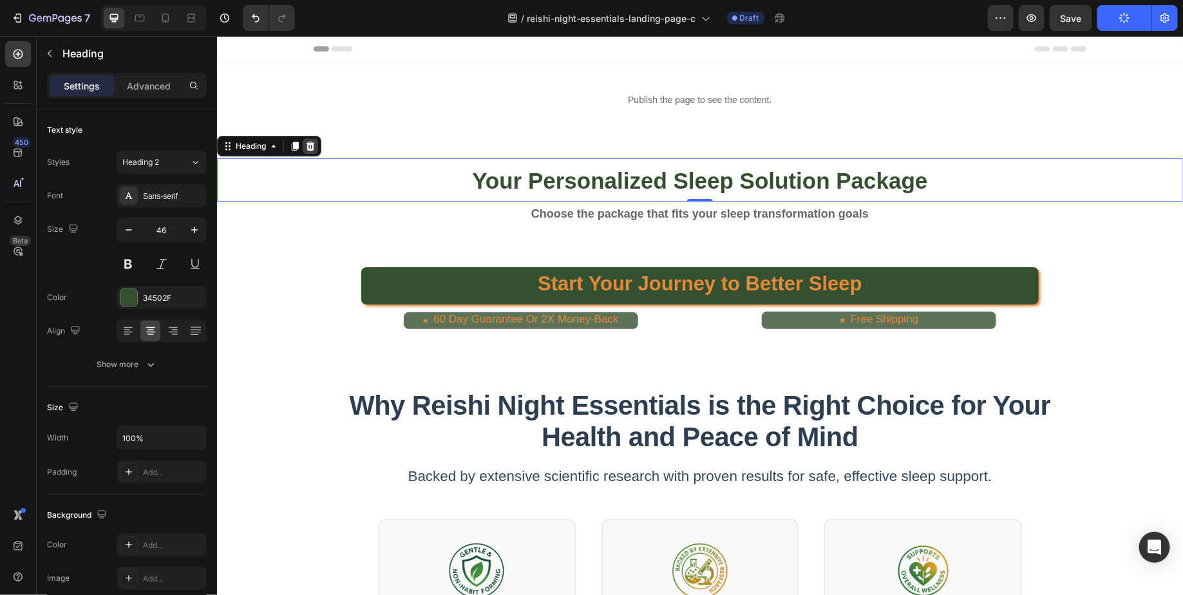
click at [312, 145] on icon at bounding box center [310, 145] width 8 height 9
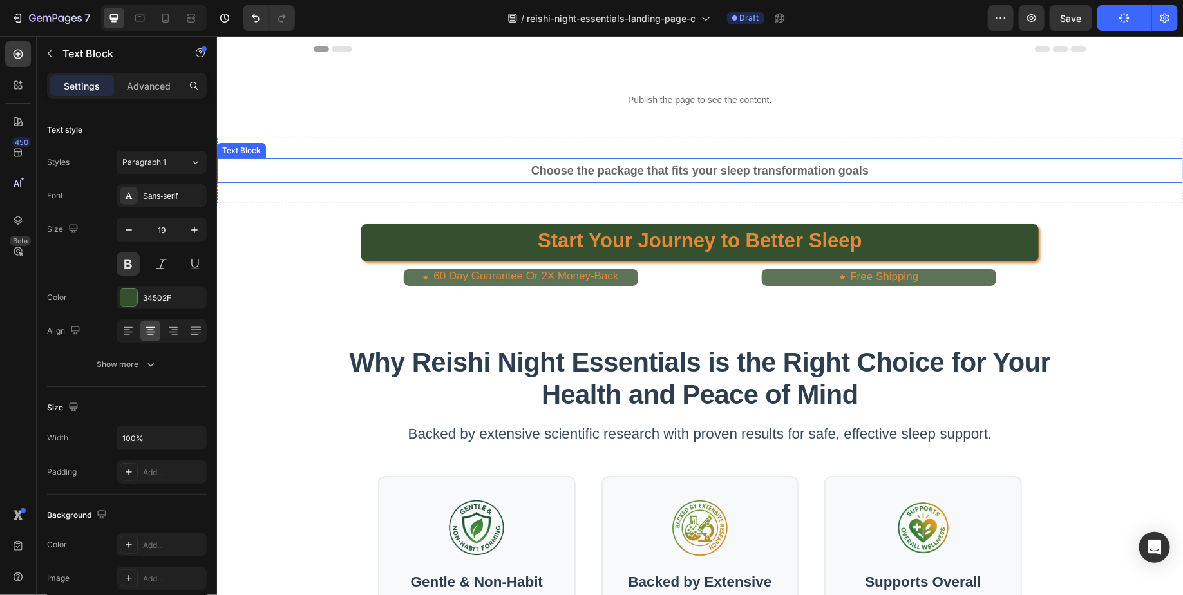
click at [413, 169] on p "Choose the package that fits your sleep transformation goals" at bounding box center [699, 170] width 963 height 22
click at [321, 149] on icon at bounding box center [318, 145] width 10 height 10
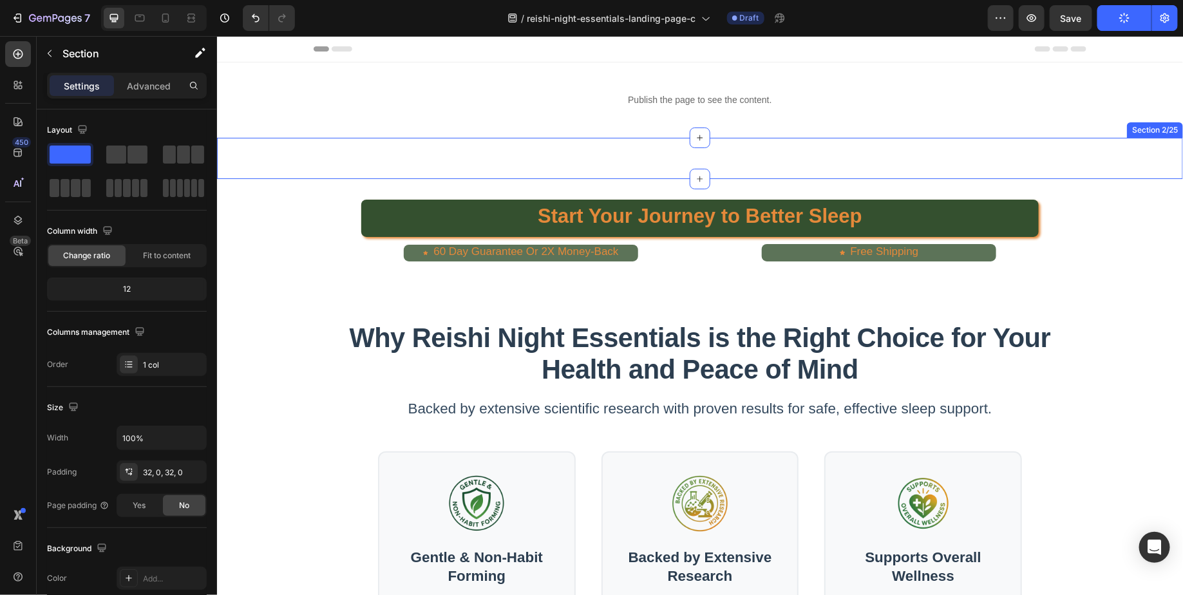
click at [591, 154] on div "Choose the package that fits your sleep transformation goals Heading 87% of our…" at bounding box center [699, 157] width 966 height 41
click at [1173, 126] on icon at bounding box center [1171, 124] width 8 height 9
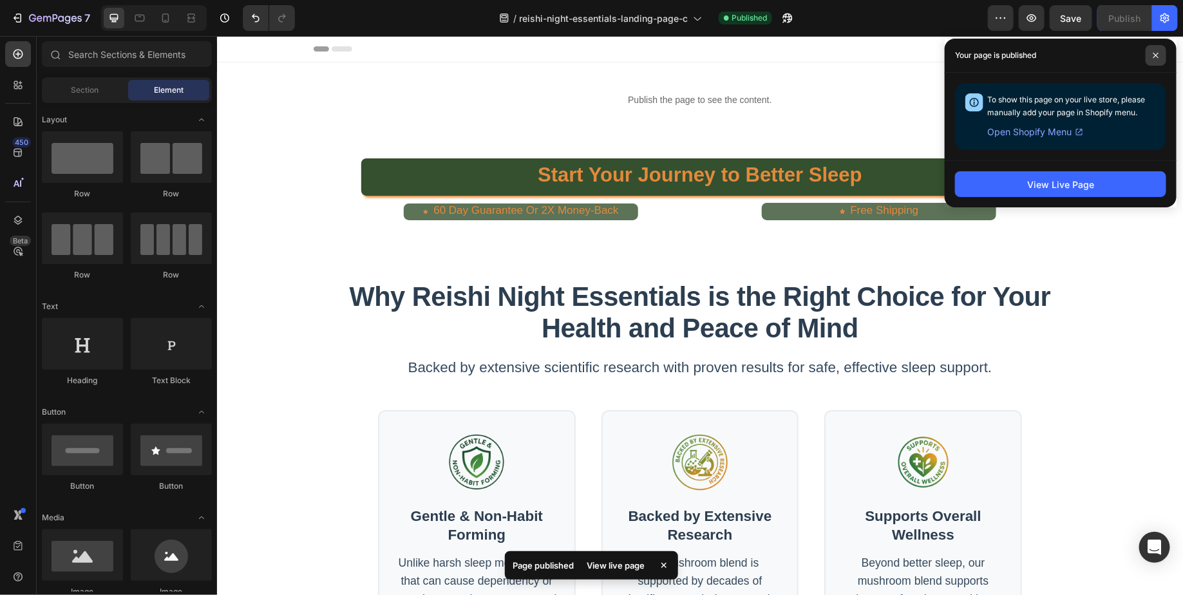
click at [1163, 54] on span at bounding box center [1155, 55] width 21 height 21
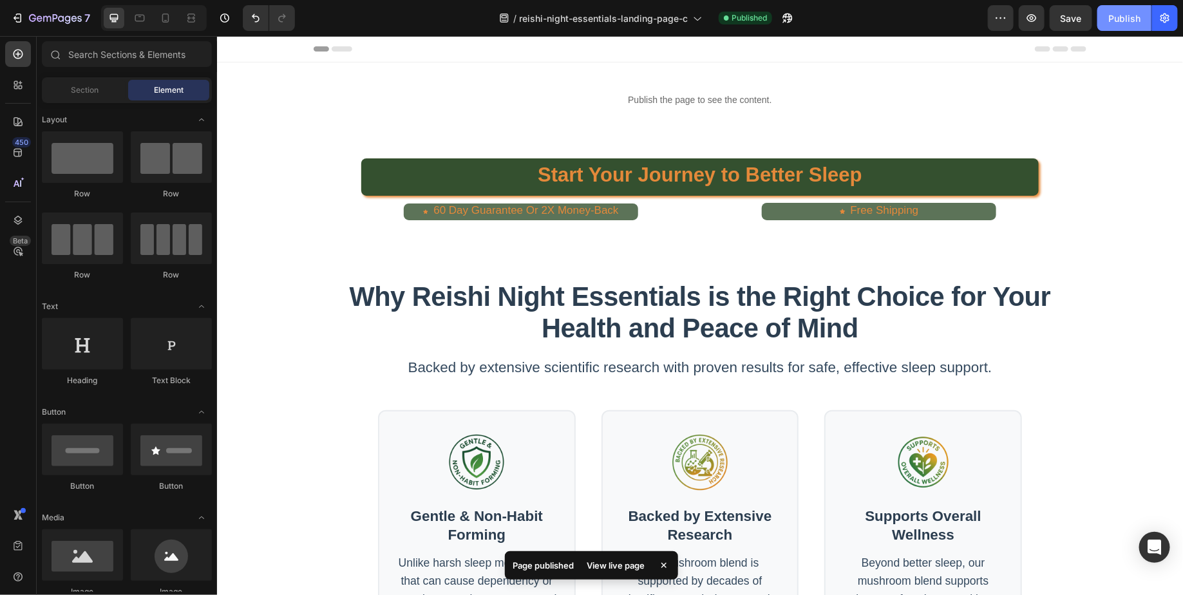
click at [1111, 22] on div "Publish" at bounding box center [1124, 19] width 32 height 14
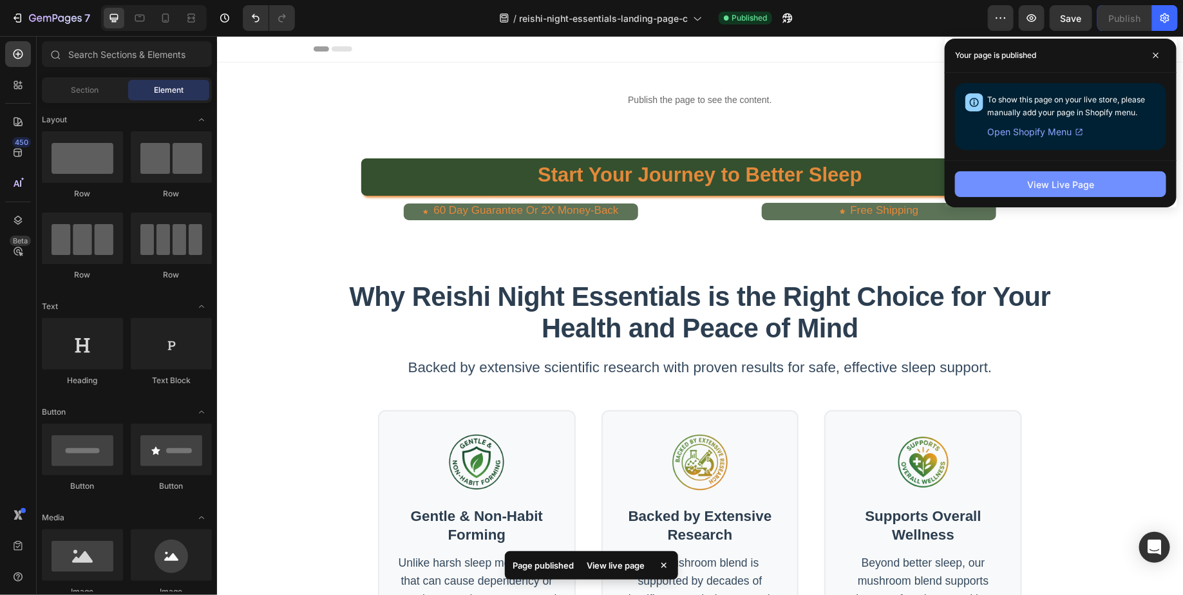
click at [1025, 185] on button "View Live Page" at bounding box center [1060, 184] width 211 height 26
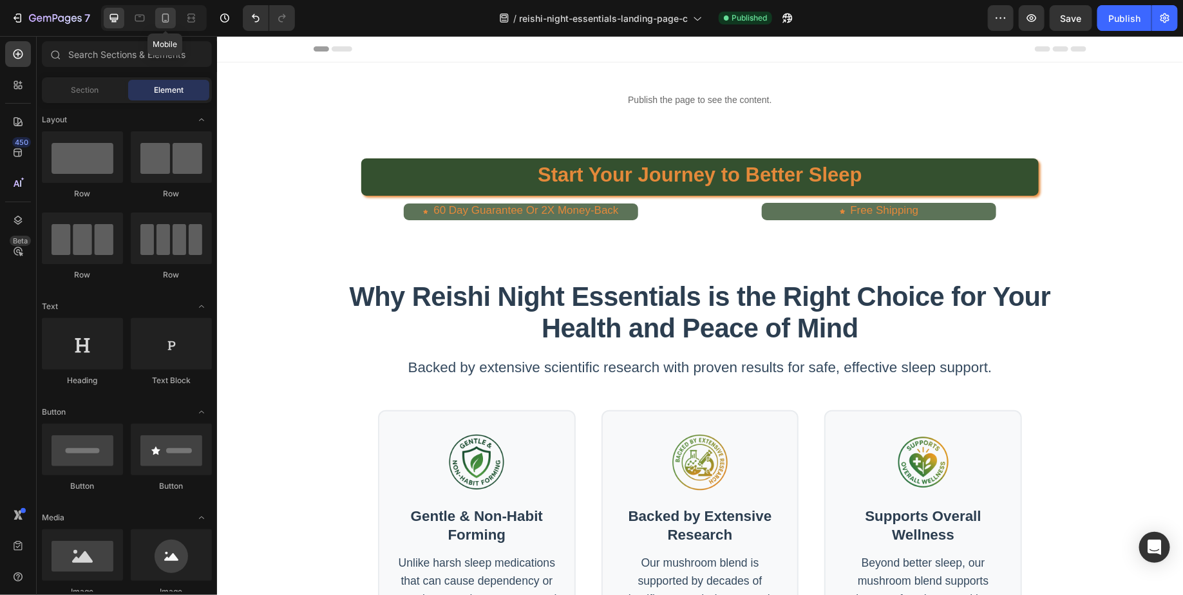
click at [171, 19] on icon at bounding box center [165, 18] width 13 height 13
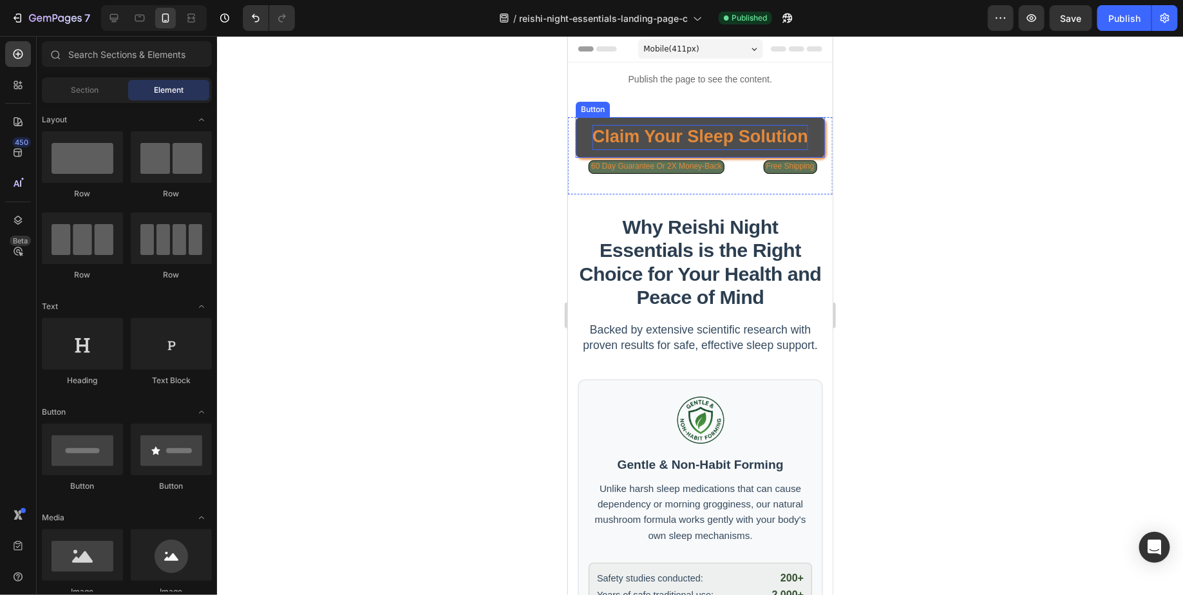
click at [684, 132] on strong "Claim Your Sleep Solution" at bounding box center [700, 135] width 216 height 19
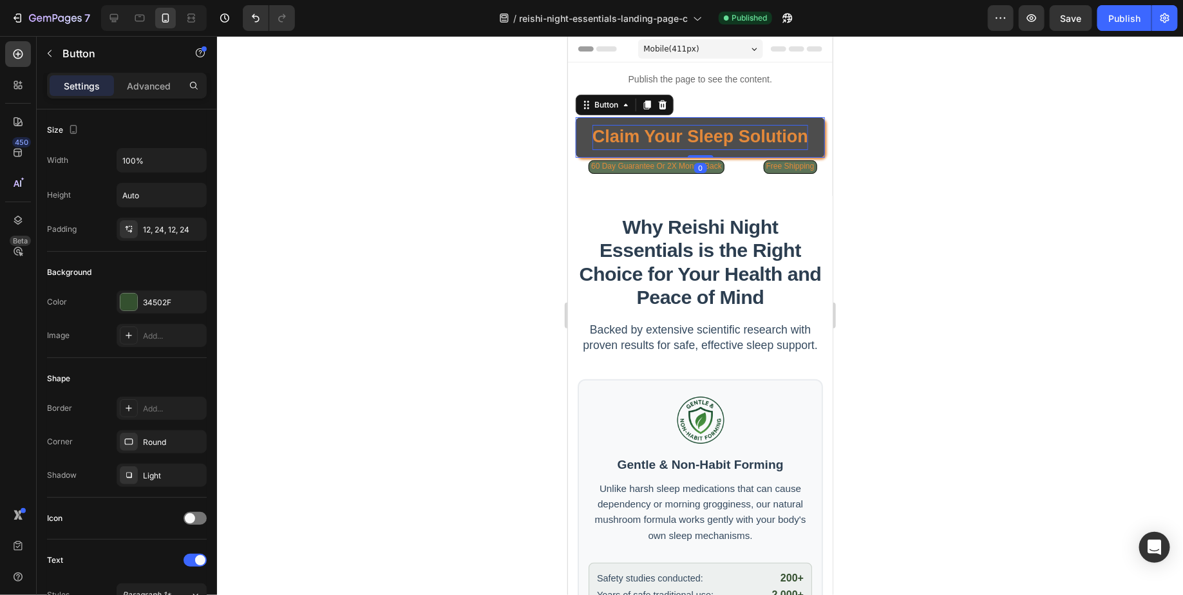
click at [681, 132] on strong "Claim Your Sleep Solution" at bounding box center [700, 135] width 216 height 19
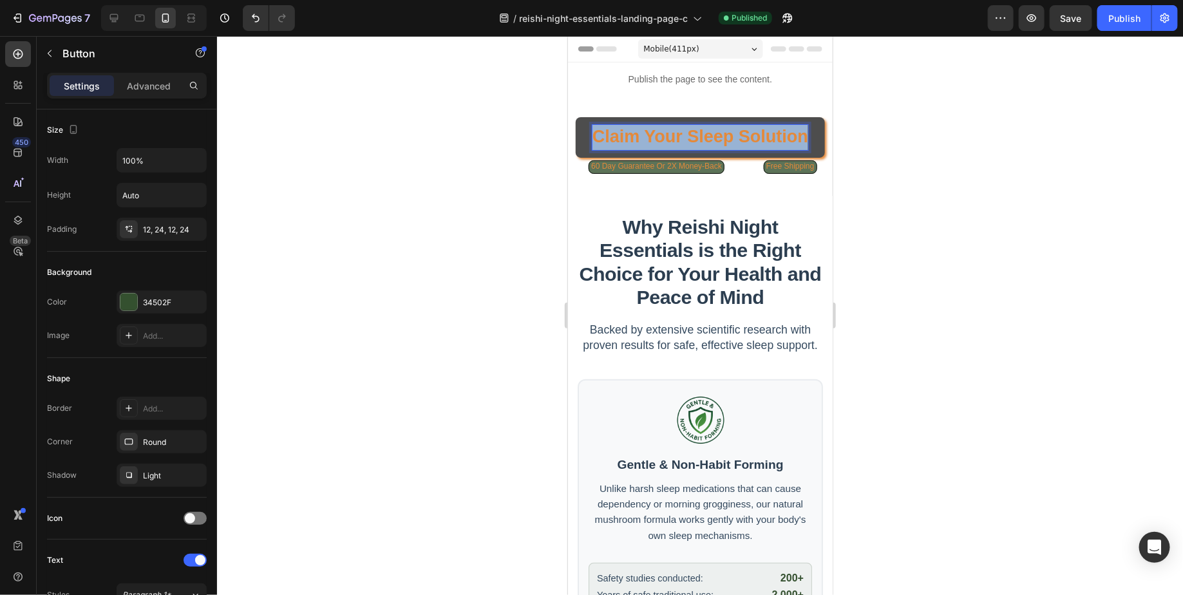
click at [681, 132] on strong "Claim Your Sleep Solution" at bounding box center [700, 135] width 216 height 19
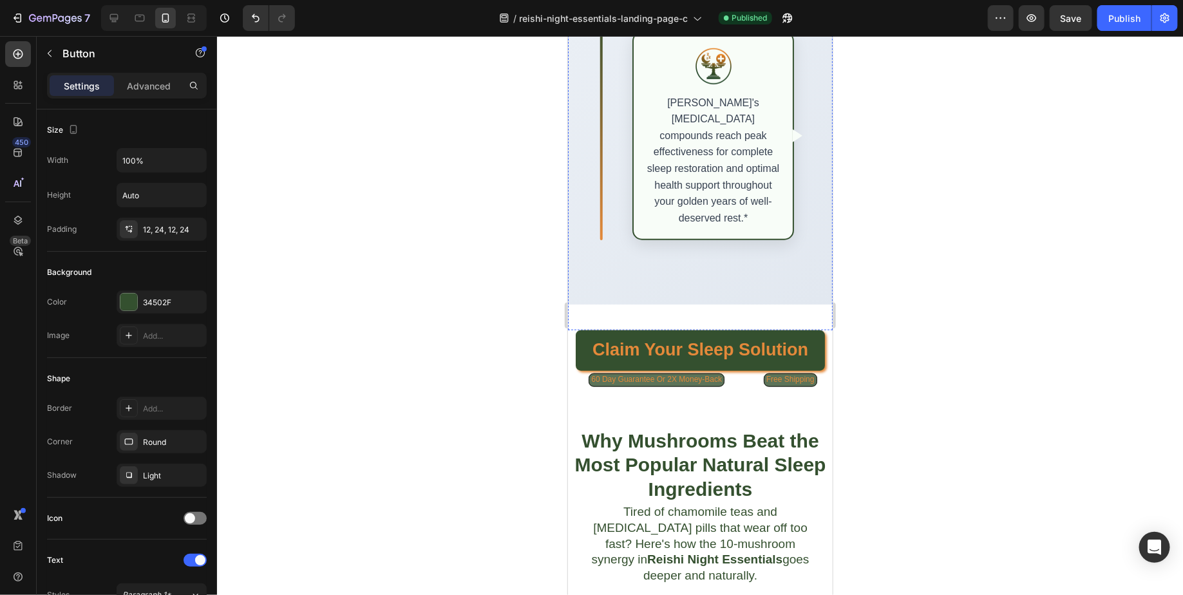
scroll to position [2909, 0]
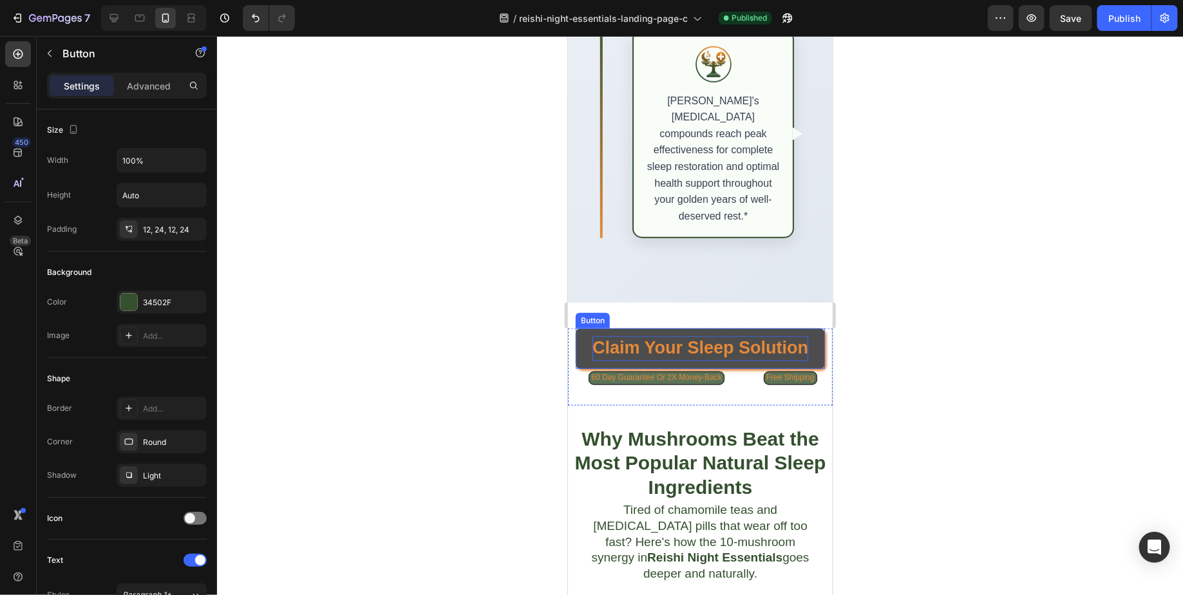
click at [702, 337] on strong "Claim Your Sleep Solution" at bounding box center [700, 346] width 216 height 19
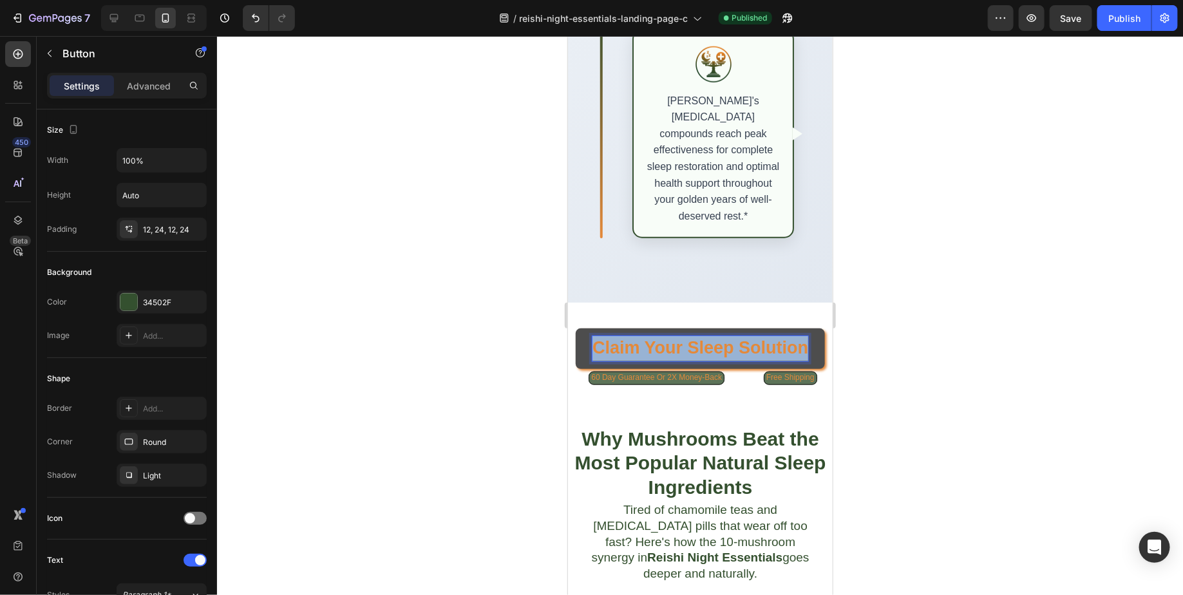
click at [702, 337] on strong "Claim Your Sleep Solution" at bounding box center [700, 346] width 216 height 19
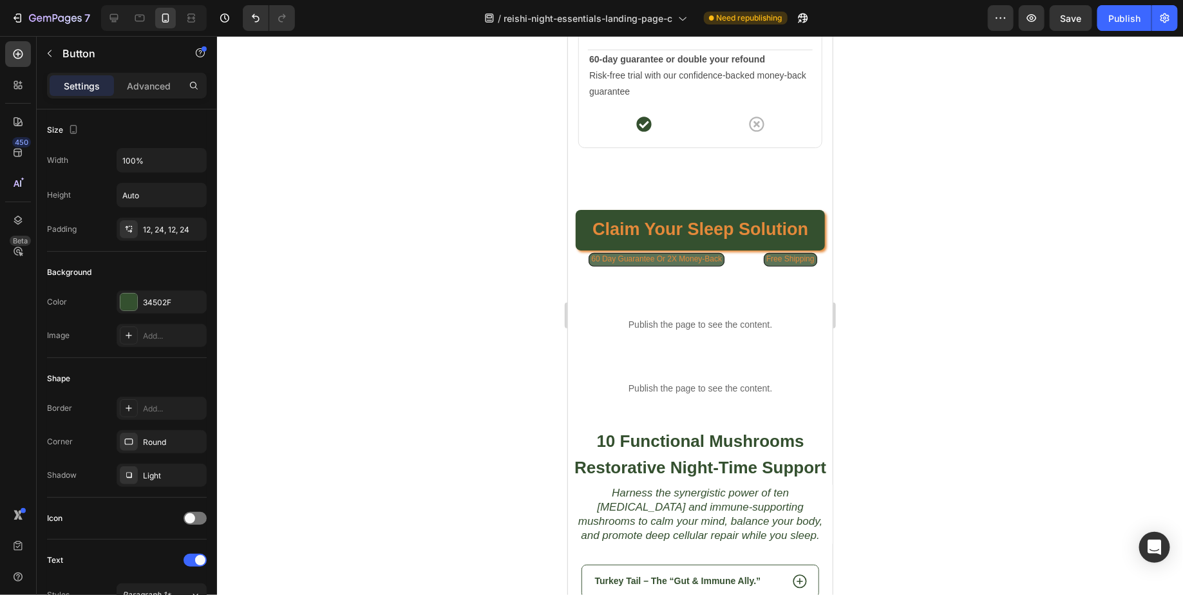
scroll to position [7280, 0]
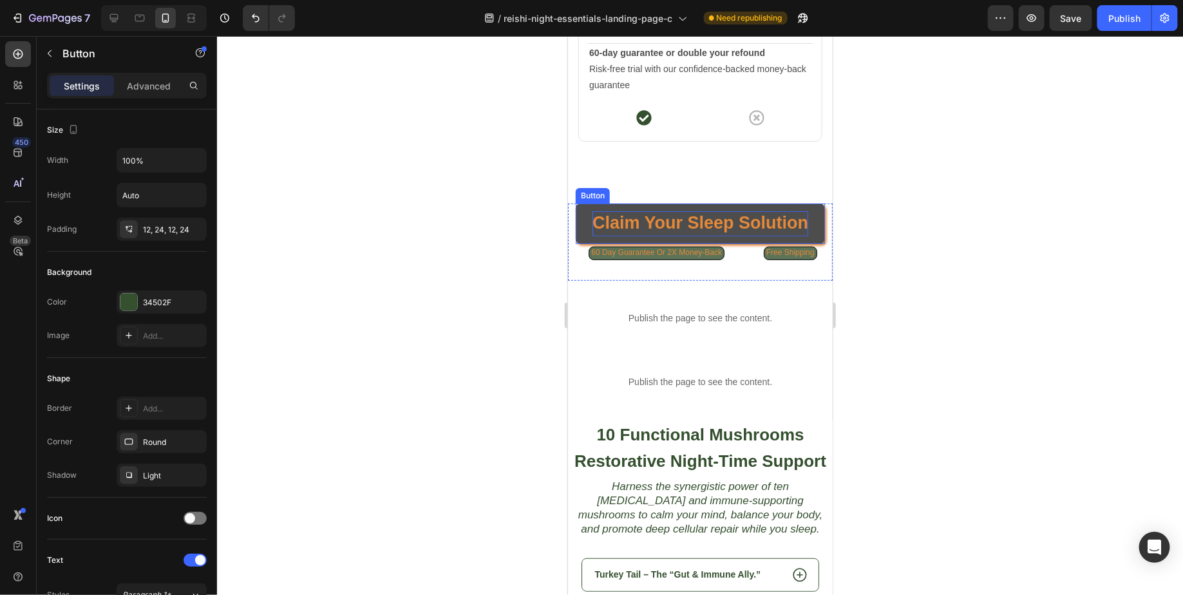
click at [696, 232] on strong "Claim Your Sleep Solution" at bounding box center [700, 221] width 216 height 19
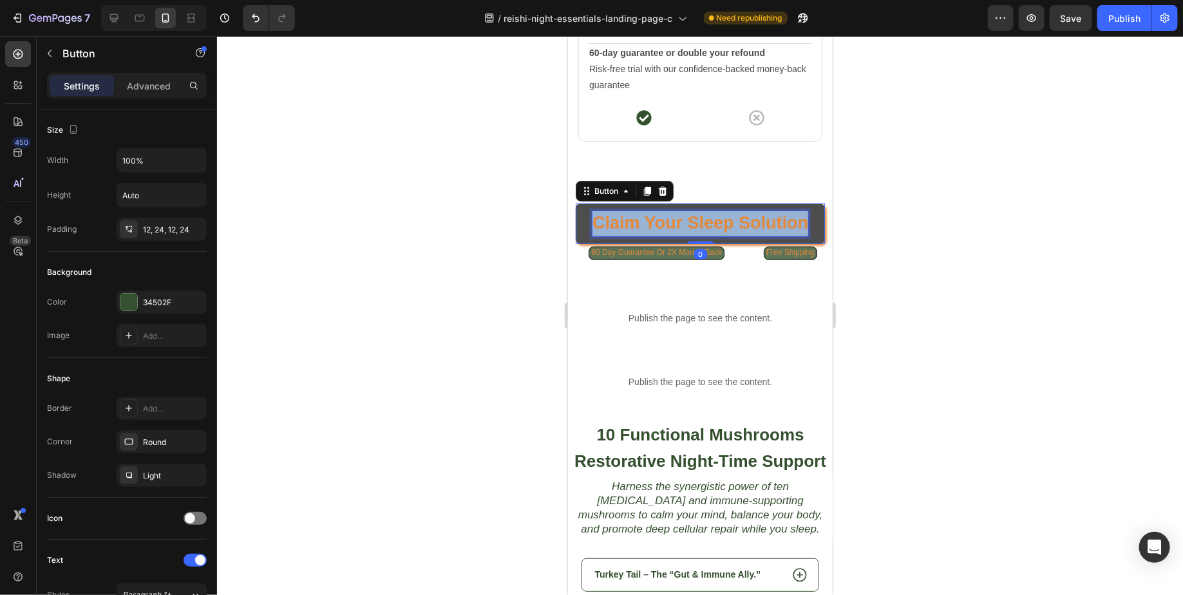
click at [696, 232] on strong "Claim Your Sleep Solution" at bounding box center [700, 221] width 216 height 19
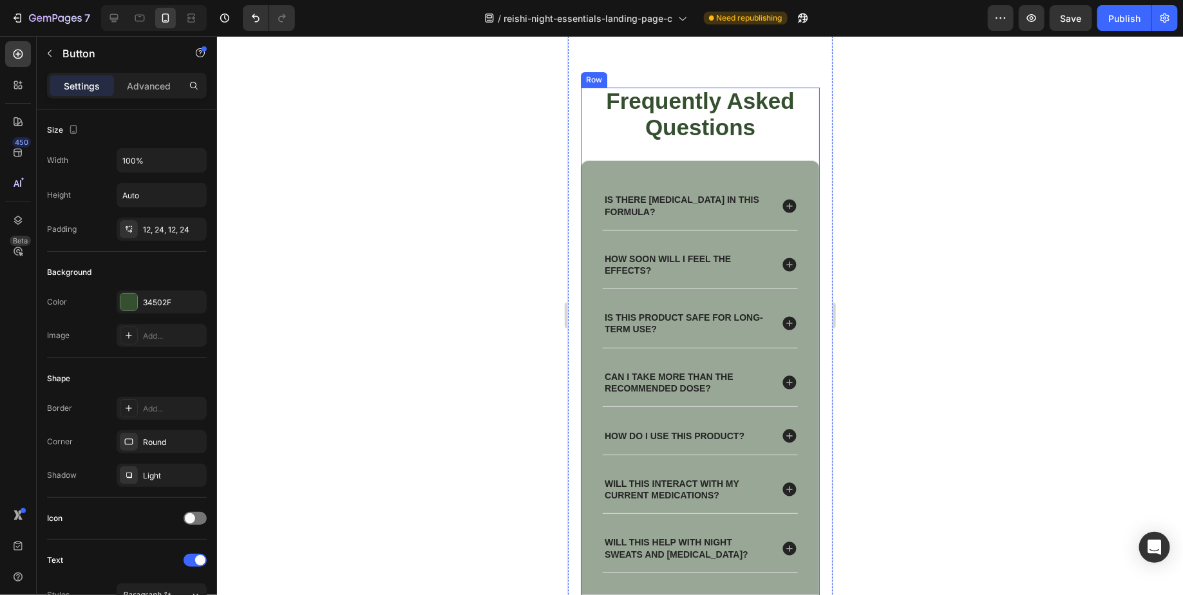
scroll to position [9160, 0]
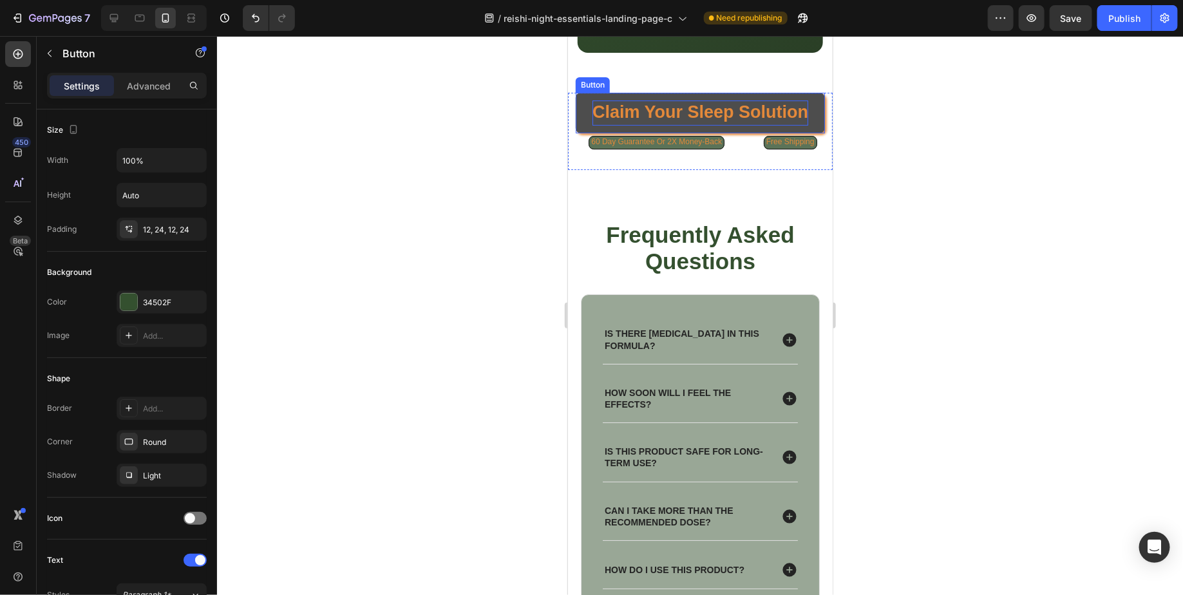
click at [691, 105] on strong "Claim Your Sleep Solution" at bounding box center [700, 111] width 216 height 19
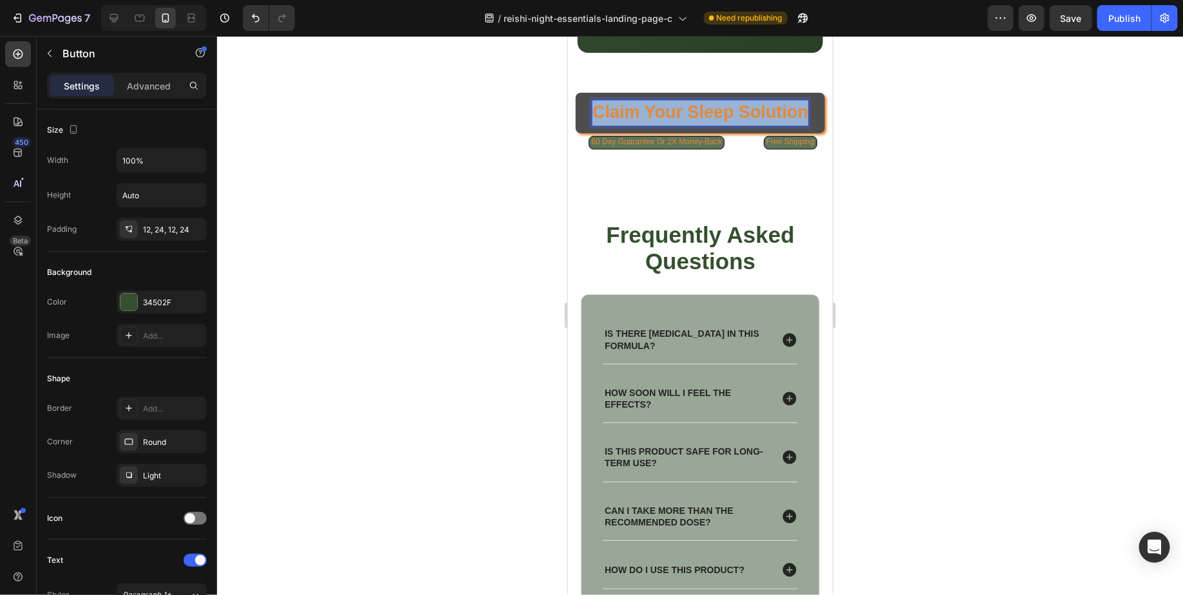
click at [691, 105] on strong "Claim Your Sleep Solution" at bounding box center [700, 111] width 216 height 19
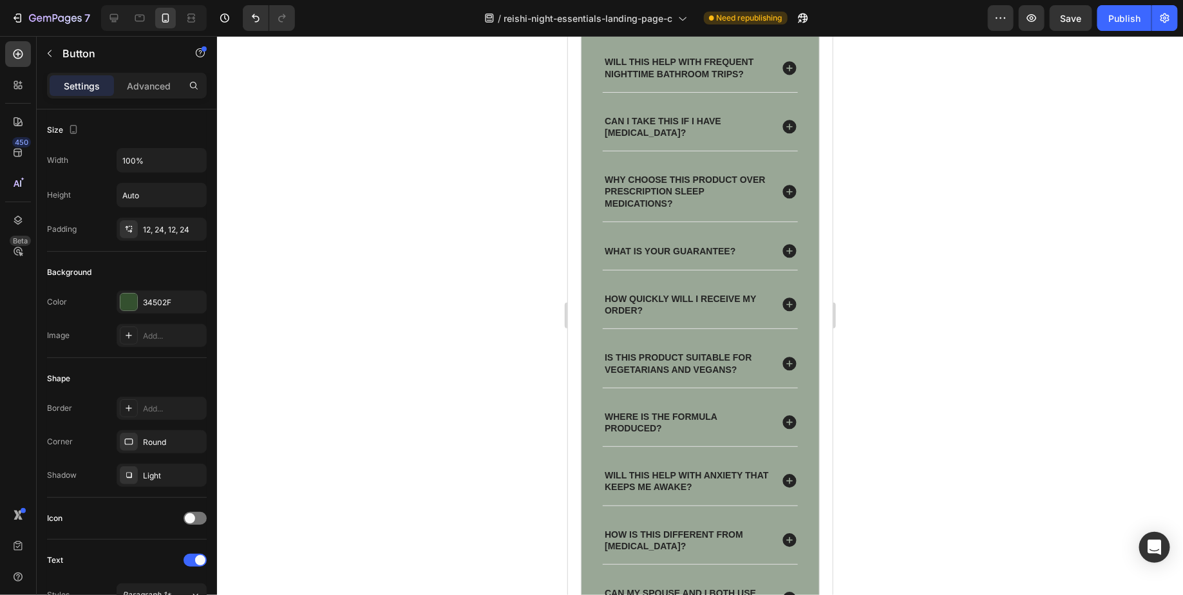
scroll to position [10221, 0]
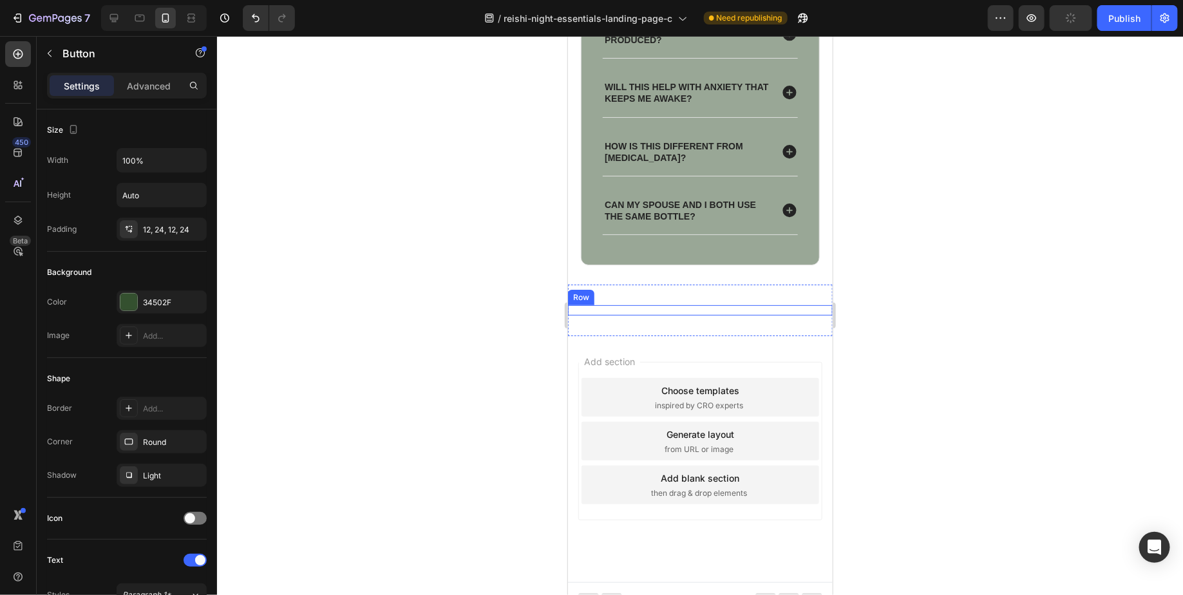
click at [717, 305] on div "60 Day Guarantee Or 2X Money-Back Button Free Shipping Button Row" at bounding box center [699, 310] width 265 height 10
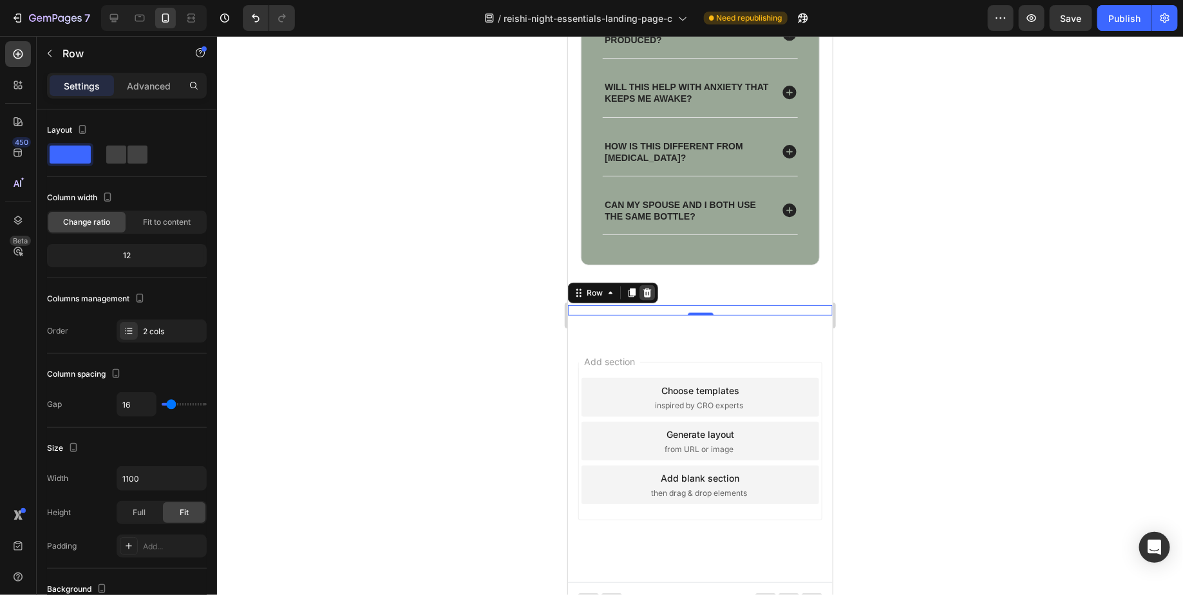
click at [647, 287] on icon at bounding box center [646, 292] width 10 height 10
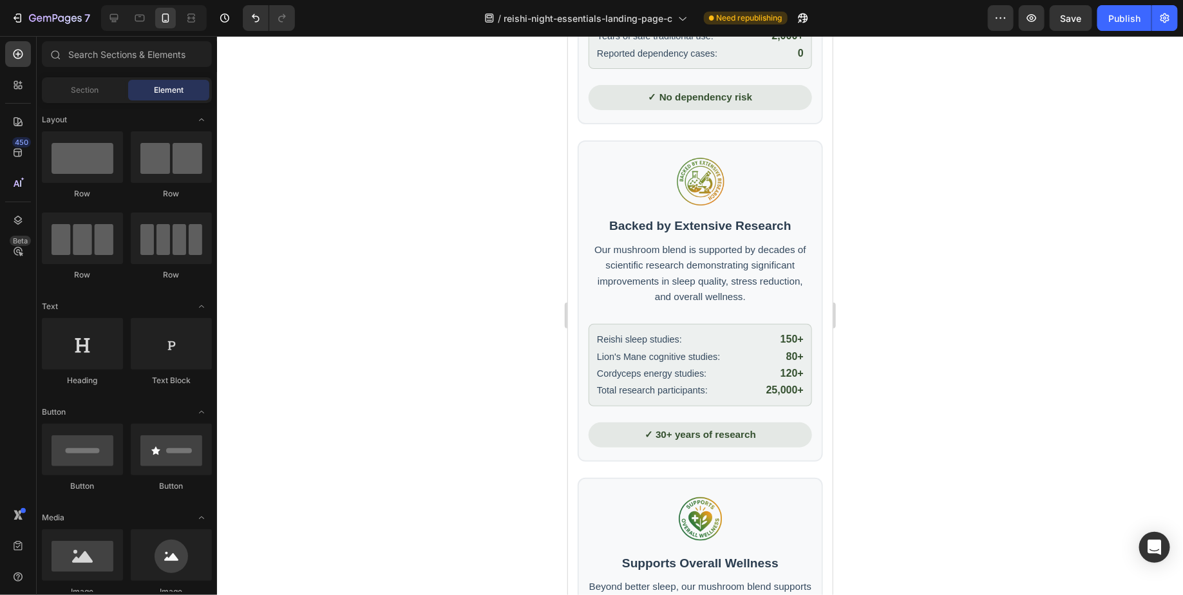
scroll to position [0, 0]
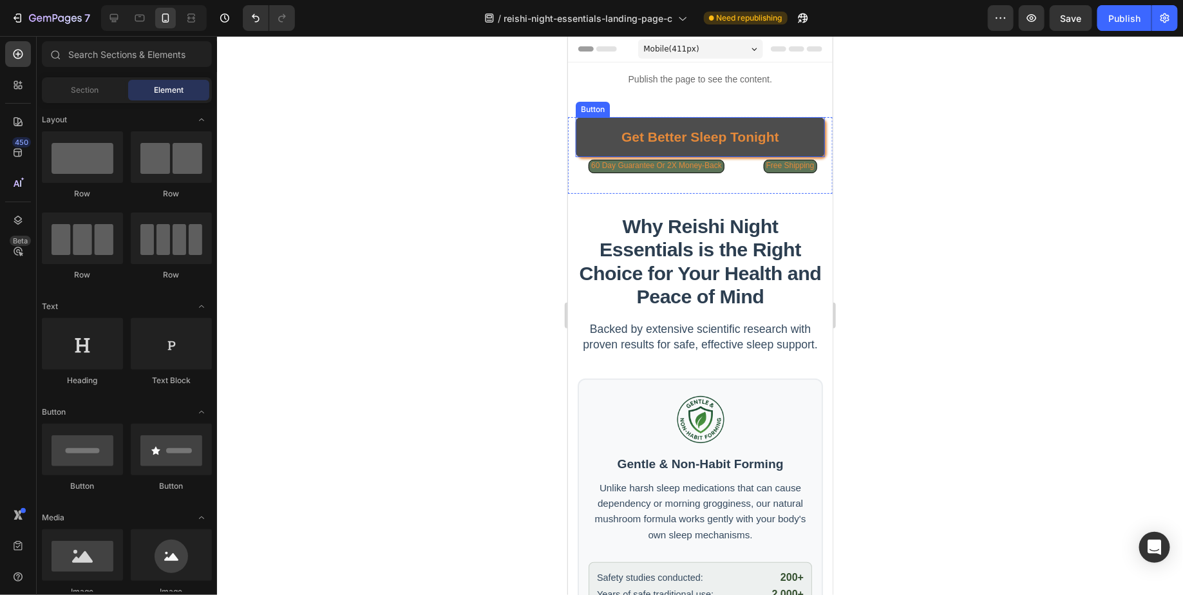
click at [594, 132] on link "Get Better Sleep Tonight" at bounding box center [699, 137] width 249 height 40
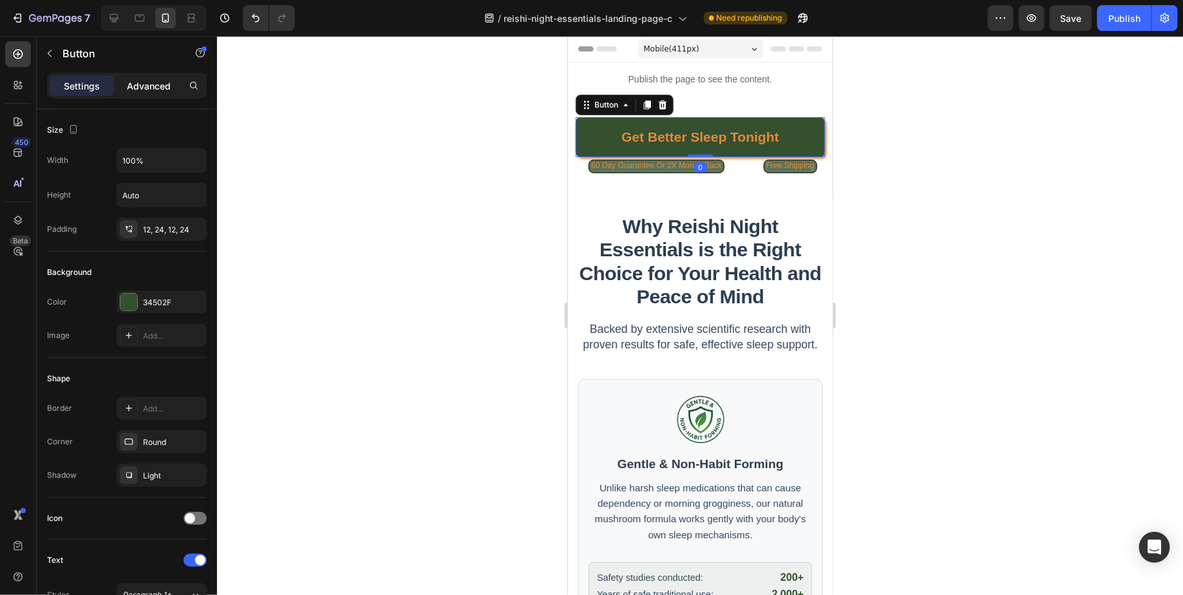
click at [138, 84] on p "Advanced" at bounding box center [149, 86] width 44 height 14
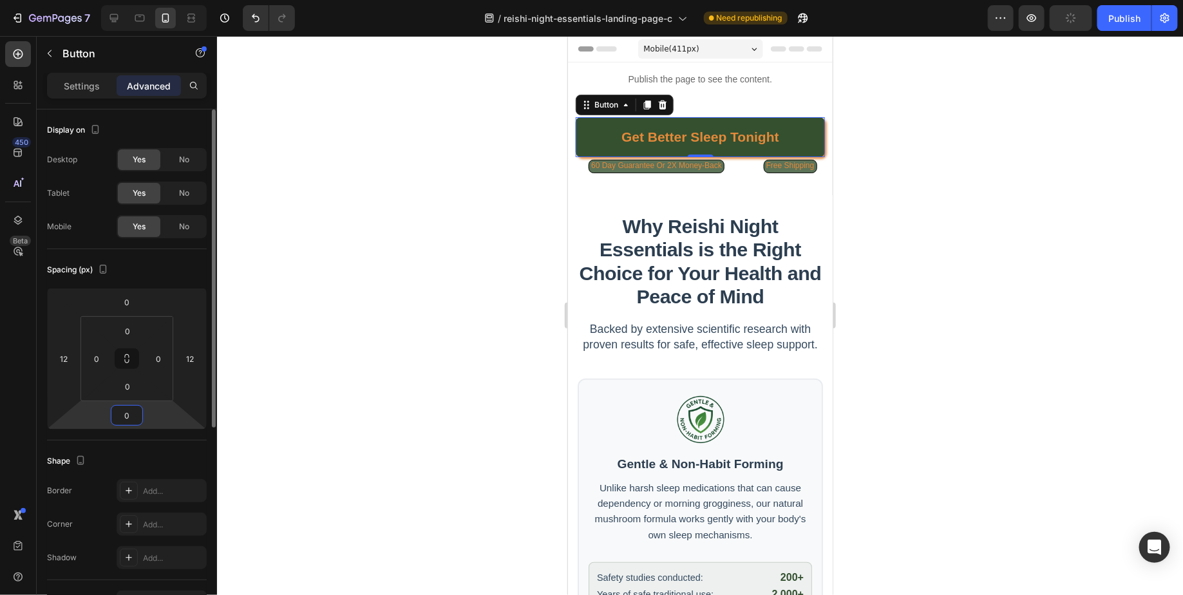
click at [133, 407] on input "0" at bounding box center [127, 415] width 26 height 19
type input "8"
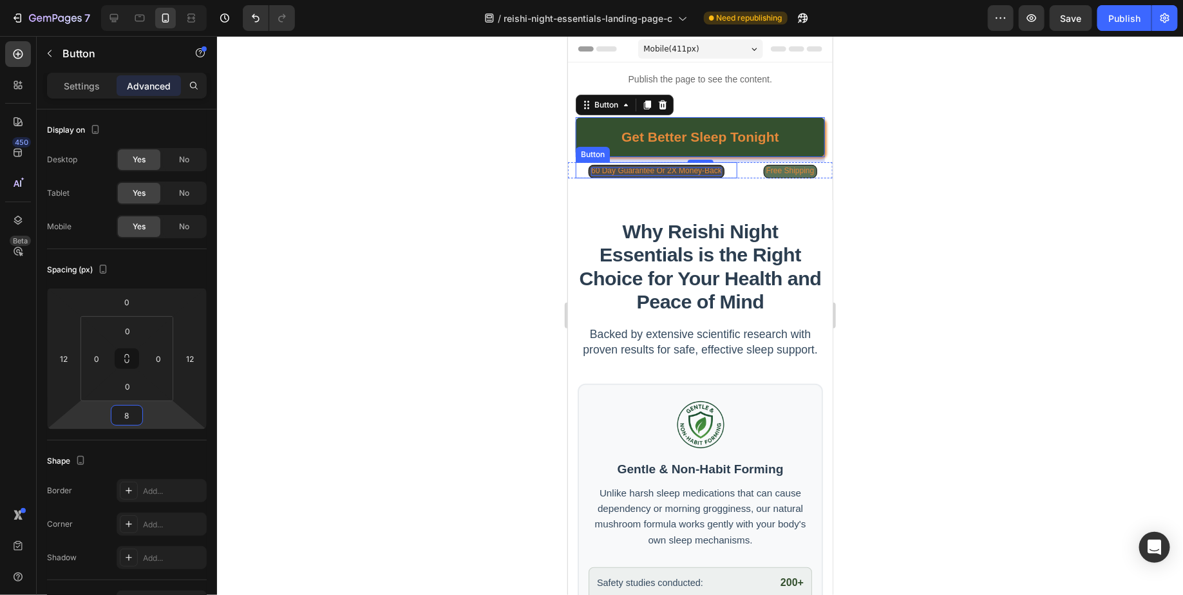
click at [657, 167] on span "60 Day Guarantee Or 2X Money-Back" at bounding box center [655, 169] width 131 height 9
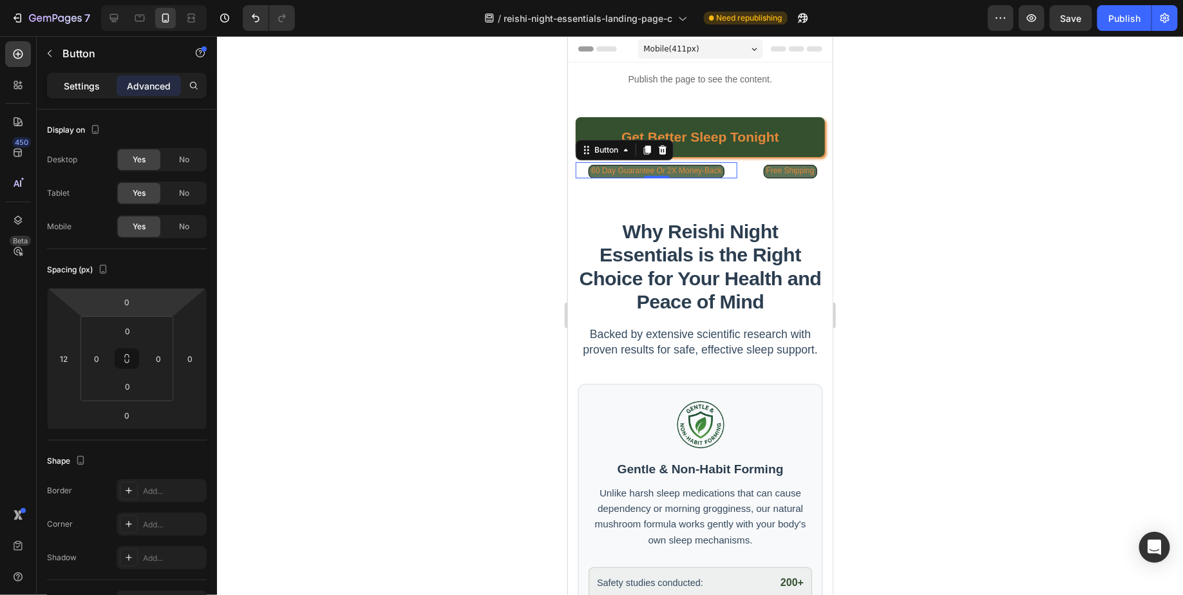
click at [67, 88] on p "Settings" at bounding box center [82, 86] width 36 height 14
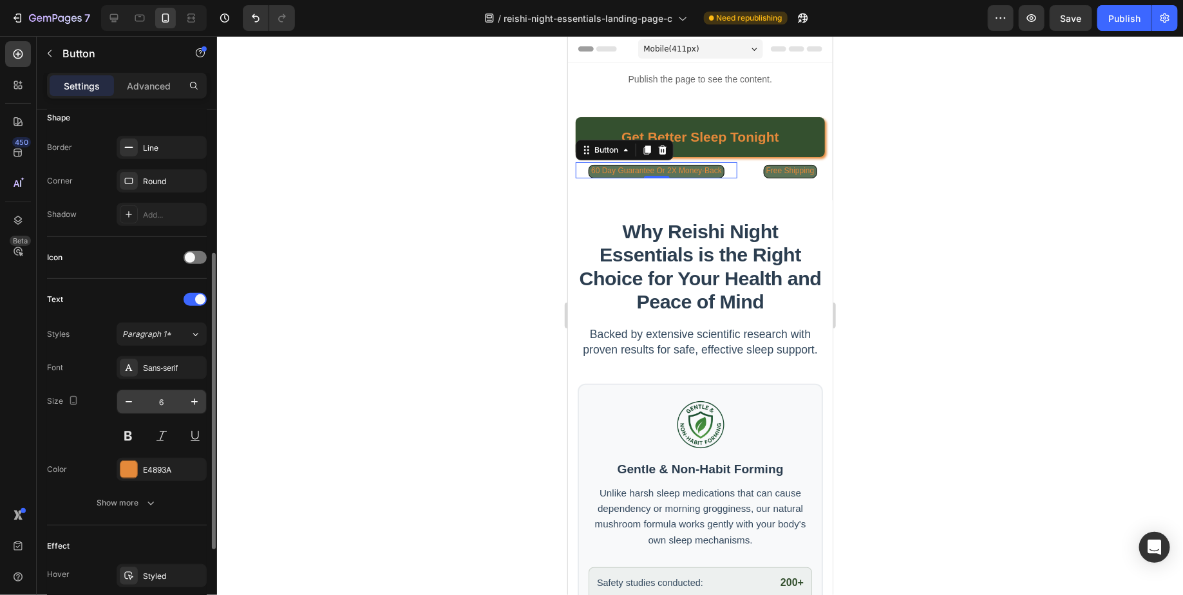
scroll to position [259, 0]
click at [134, 437] on button at bounding box center [128, 437] width 23 height 23
click at [803, 167] on span "Free Shipping" at bounding box center [789, 169] width 48 height 9
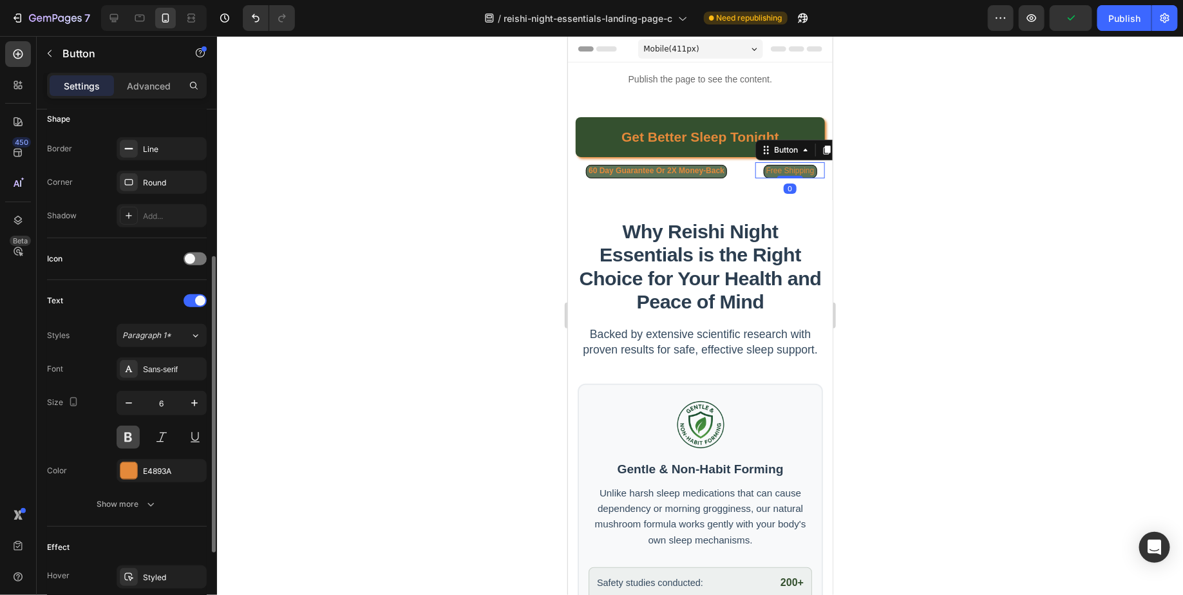
click at [134, 435] on button at bounding box center [128, 437] width 23 height 23
click at [993, 171] on div at bounding box center [700, 315] width 966 height 559
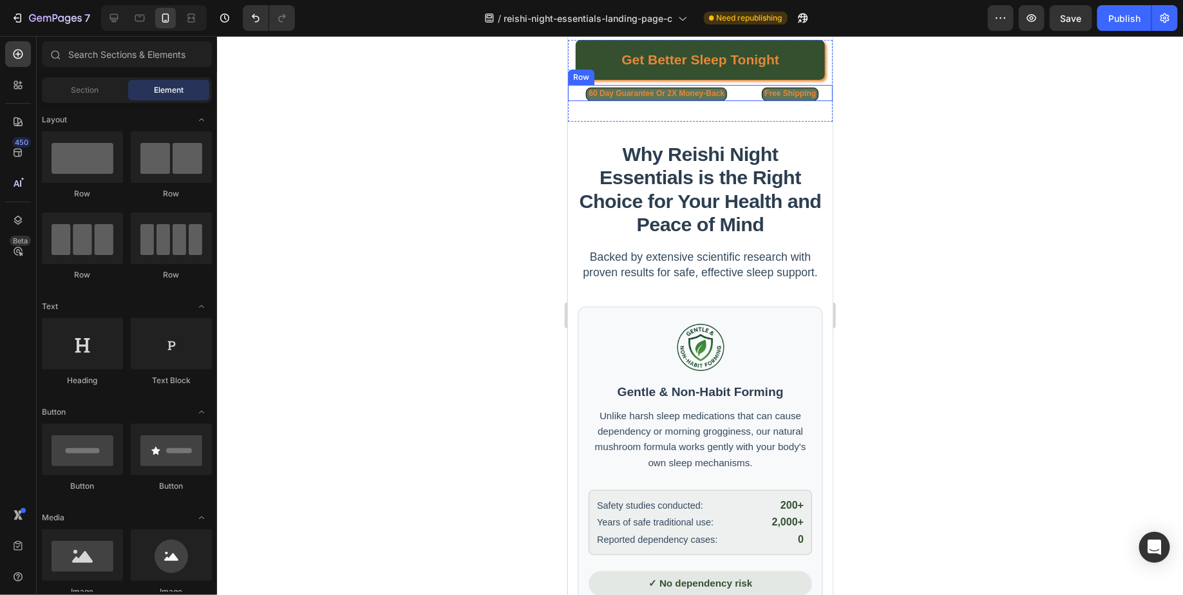
scroll to position [0, 0]
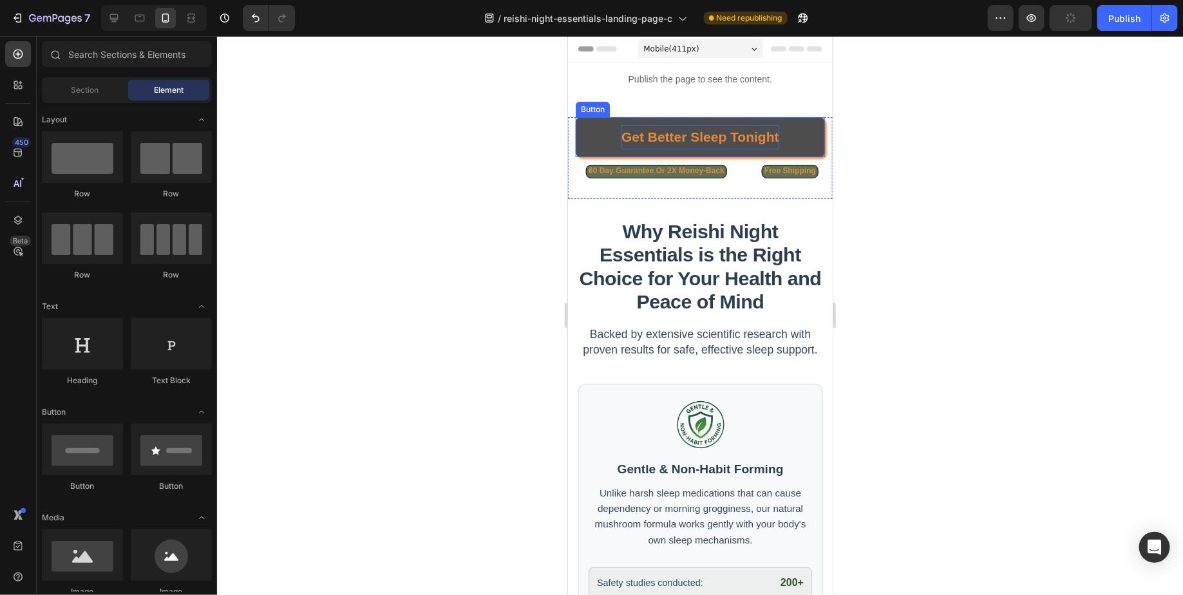
click at [723, 131] on strong "Get Better Sleep Tonight" at bounding box center [700, 136] width 158 height 15
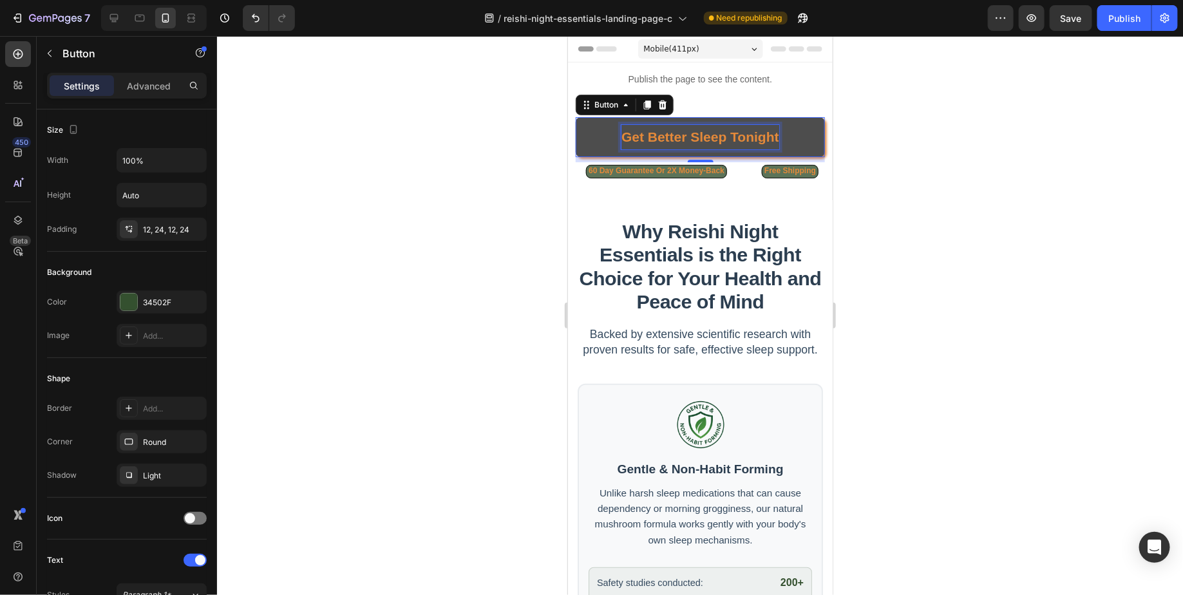
click at [659, 136] on strong "Get Better Sleep Tonight" at bounding box center [700, 136] width 158 height 15
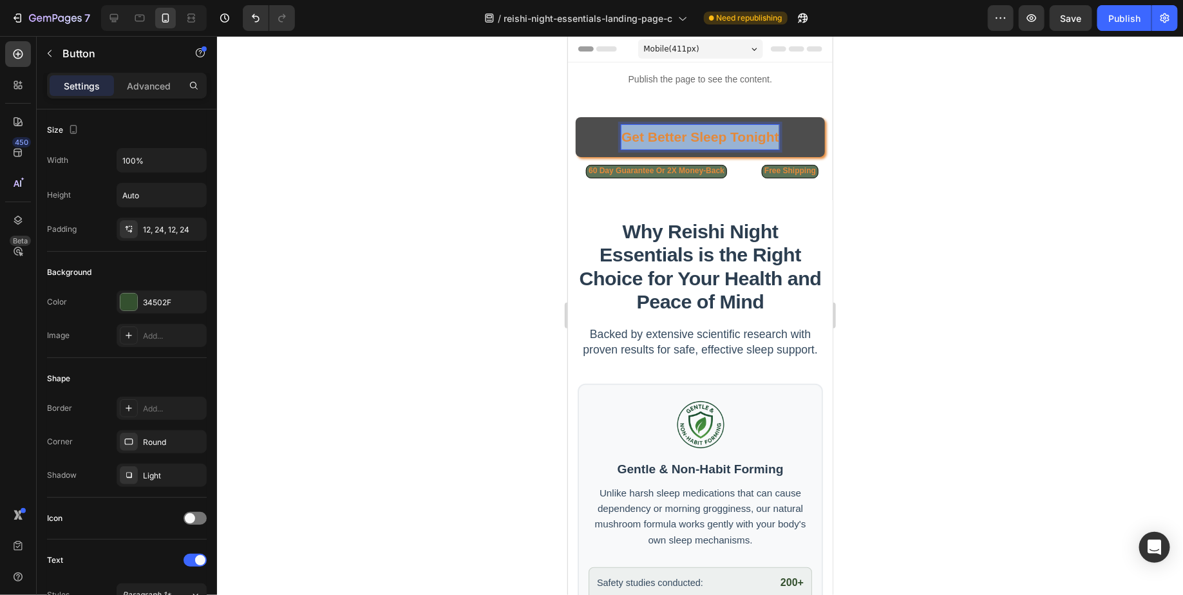
click at [659, 136] on strong "Get Better Sleep Tonight" at bounding box center [700, 136] width 158 height 15
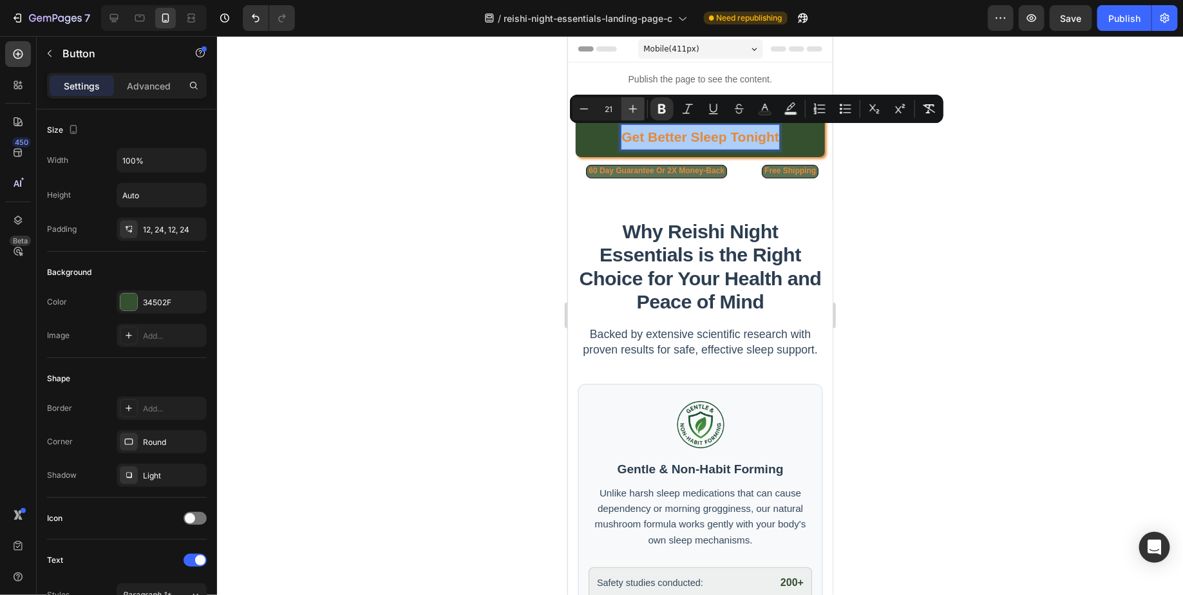
click at [633, 115] on button "Plus" at bounding box center [632, 108] width 23 height 23
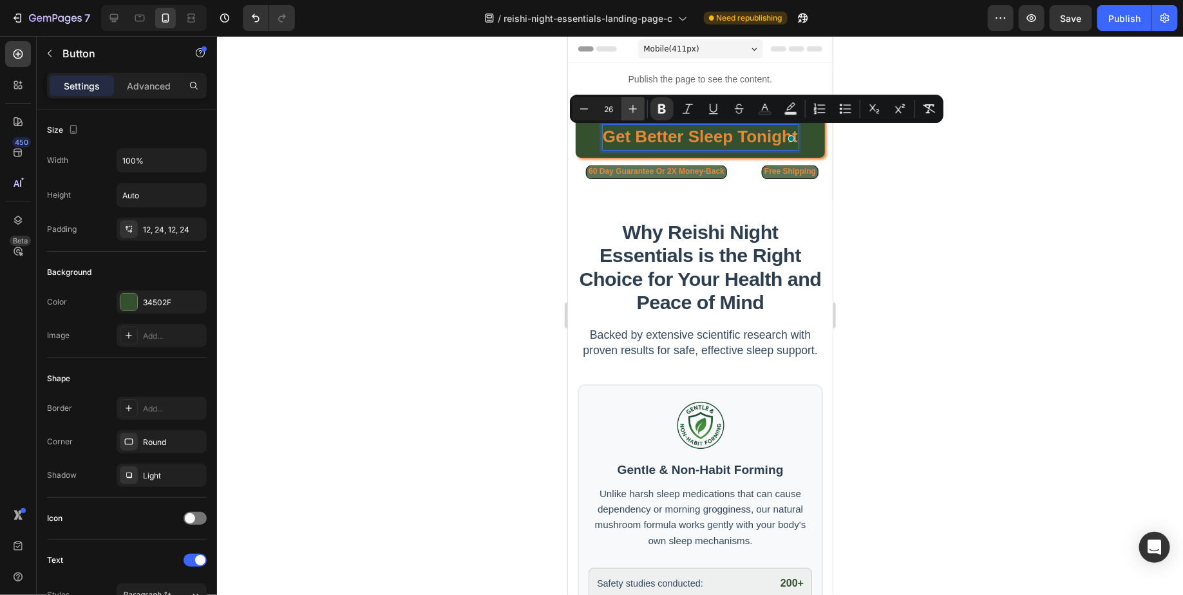
click at [633, 115] on button "Plus" at bounding box center [632, 108] width 23 height 23
type input "29"
click at [469, 171] on div at bounding box center [700, 315] width 966 height 559
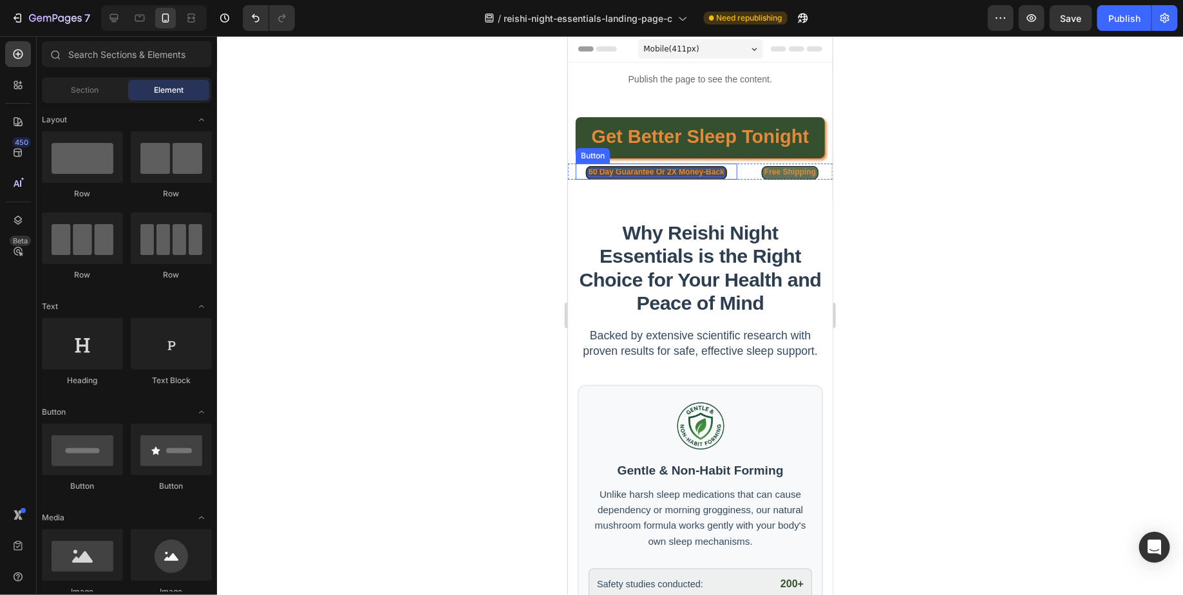
click at [632, 172] on span "60 Day Guarantee Or 2X Money-Back" at bounding box center [656, 171] width 136 height 9
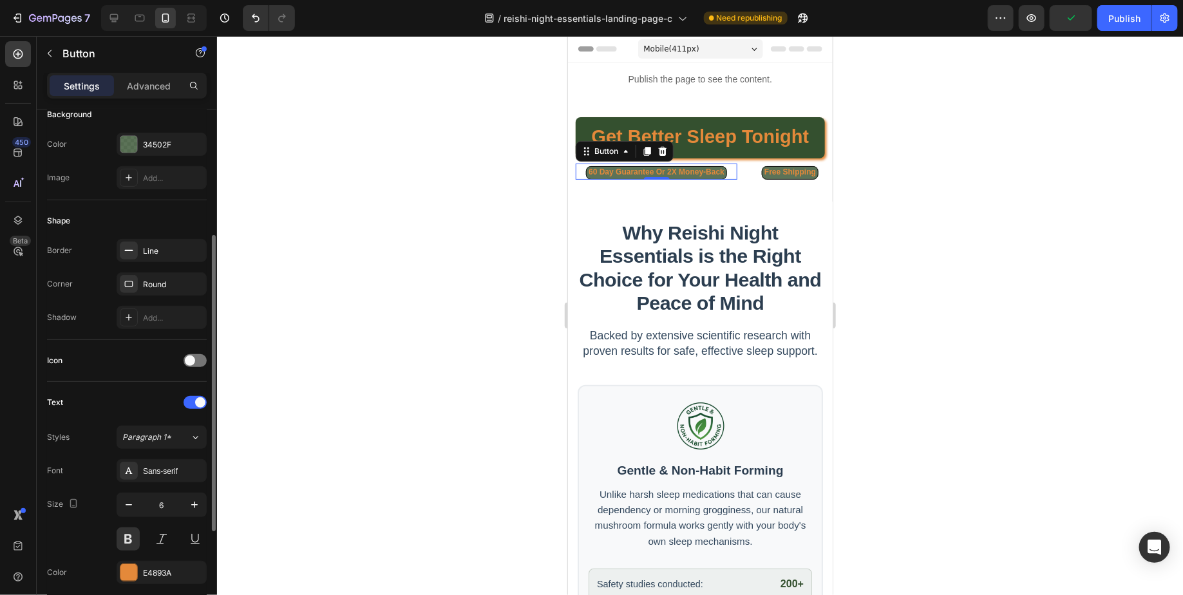
scroll to position [181, 0]
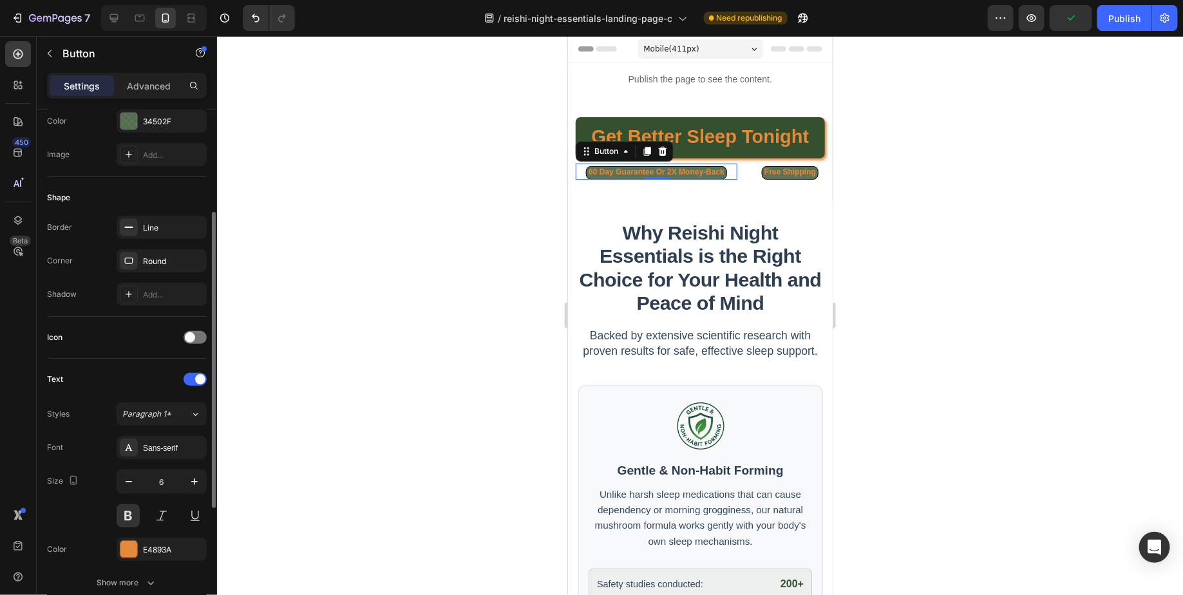
click at [158, 558] on div "Font Sans-serif Size 6 Color E4893A Show more" at bounding box center [127, 515] width 160 height 158
click at [162, 552] on div "E4893A" at bounding box center [162, 549] width 90 height 23
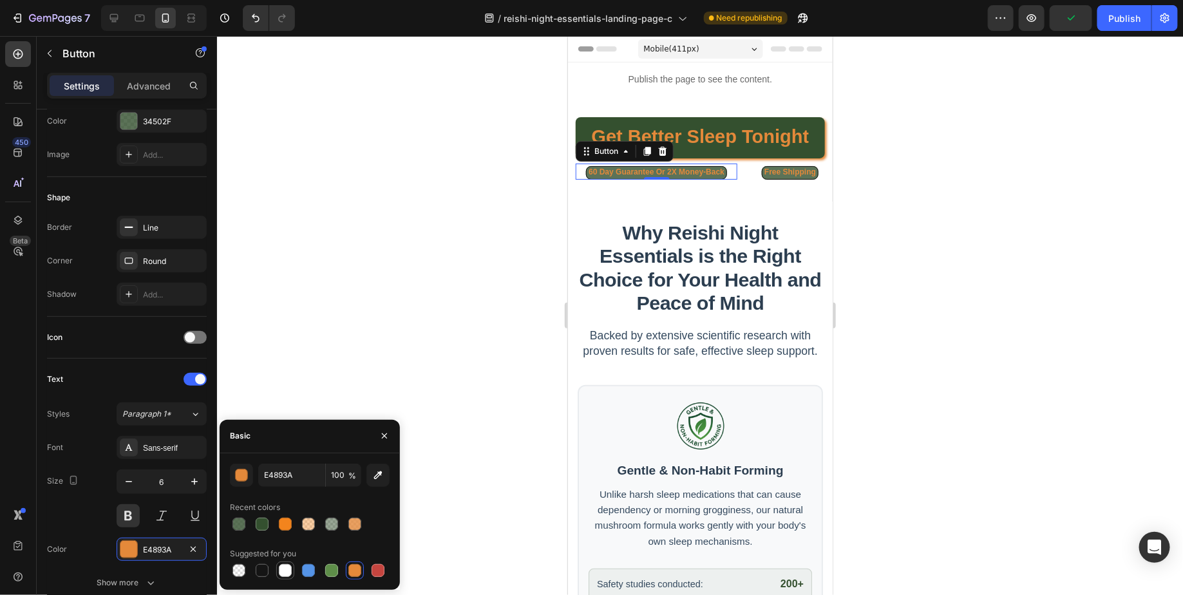
click at [286, 571] on div at bounding box center [285, 570] width 13 height 13
type input "FFFFFF"
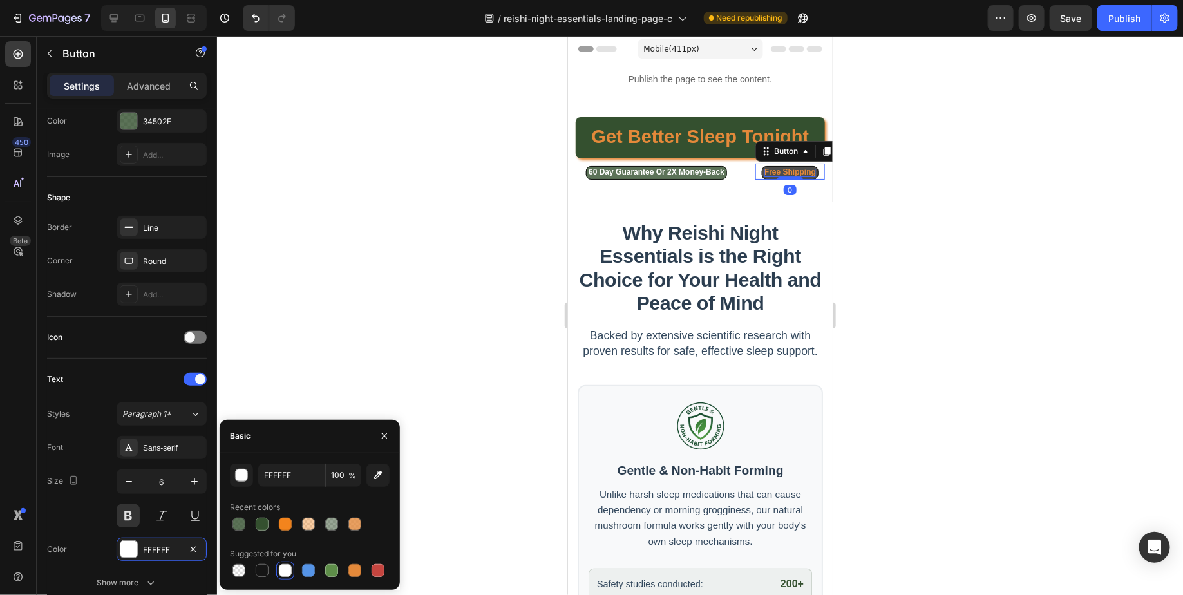
click at [792, 171] on span "Free Shipping" at bounding box center [790, 171] width 52 height 9
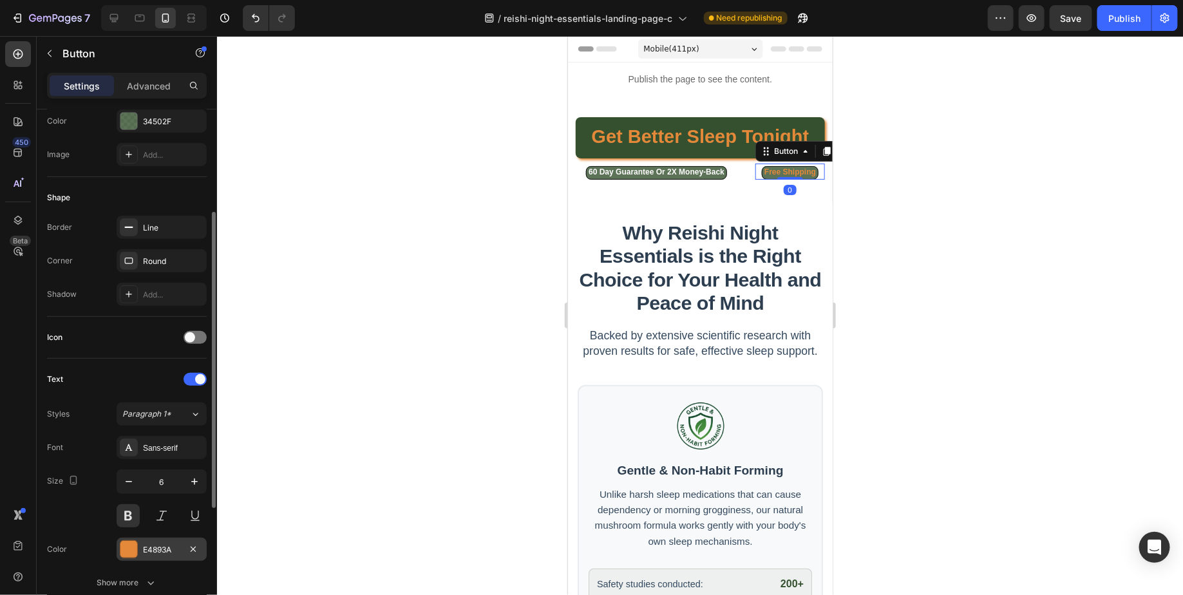
click at [173, 552] on div "E4893A" at bounding box center [162, 549] width 90 height 23
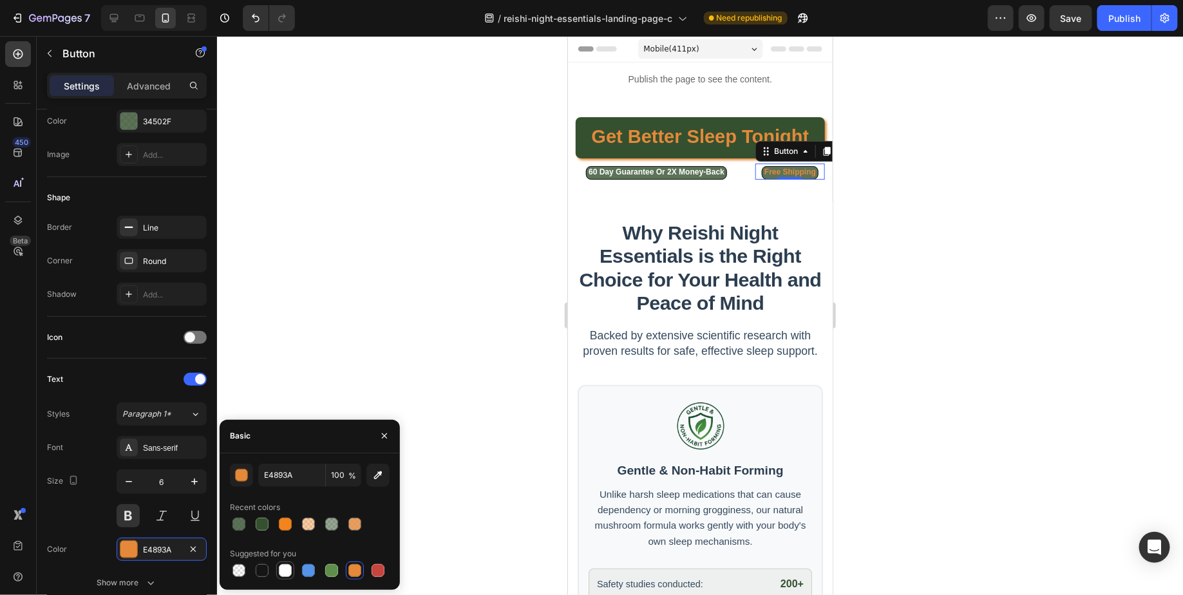
click at [287, 574] on div at bounding box center [285, 570] width 13 height 13
type input "FFFFFF"
click at [963, 261] on div at bounding box center [700, 315] width 966 height 559
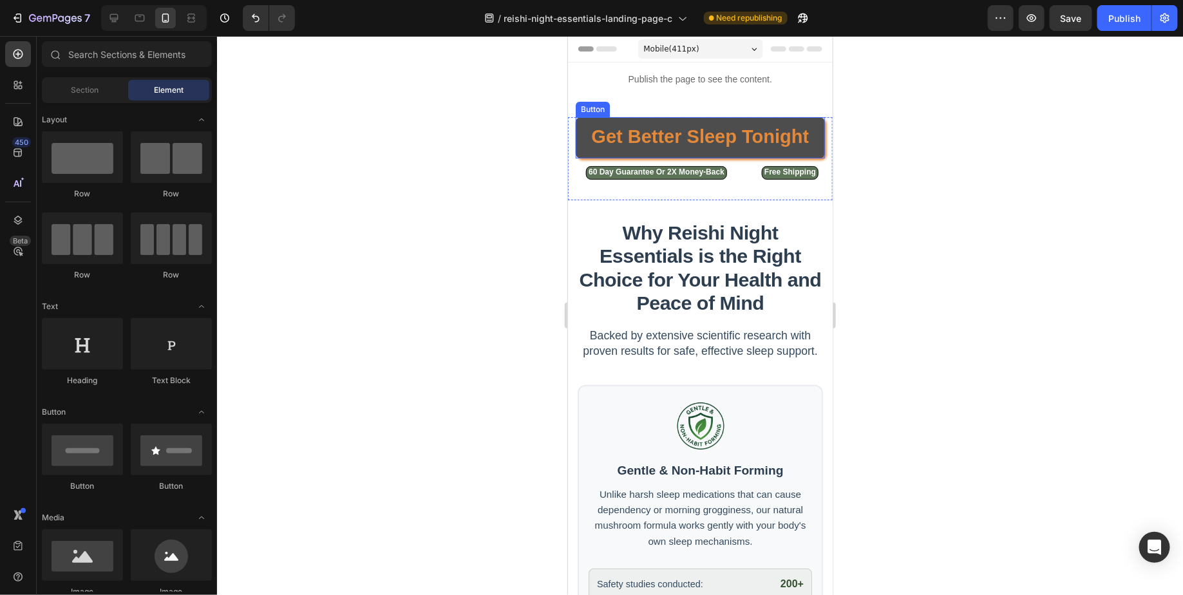
click at [579, 127] on link "Get Better Sleep Tonight" at bounding box center [699, 137] width 249 height 41
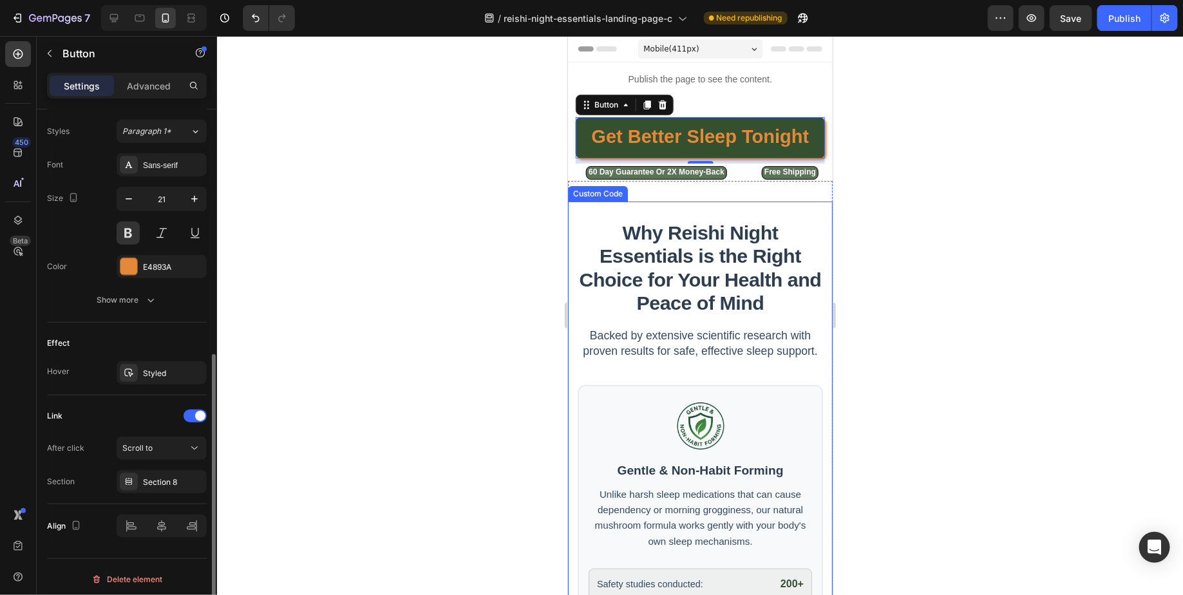
scroll to position [464, 0]
click at [467, 220] on div at bounding box center [700, 315] width 966 height 559
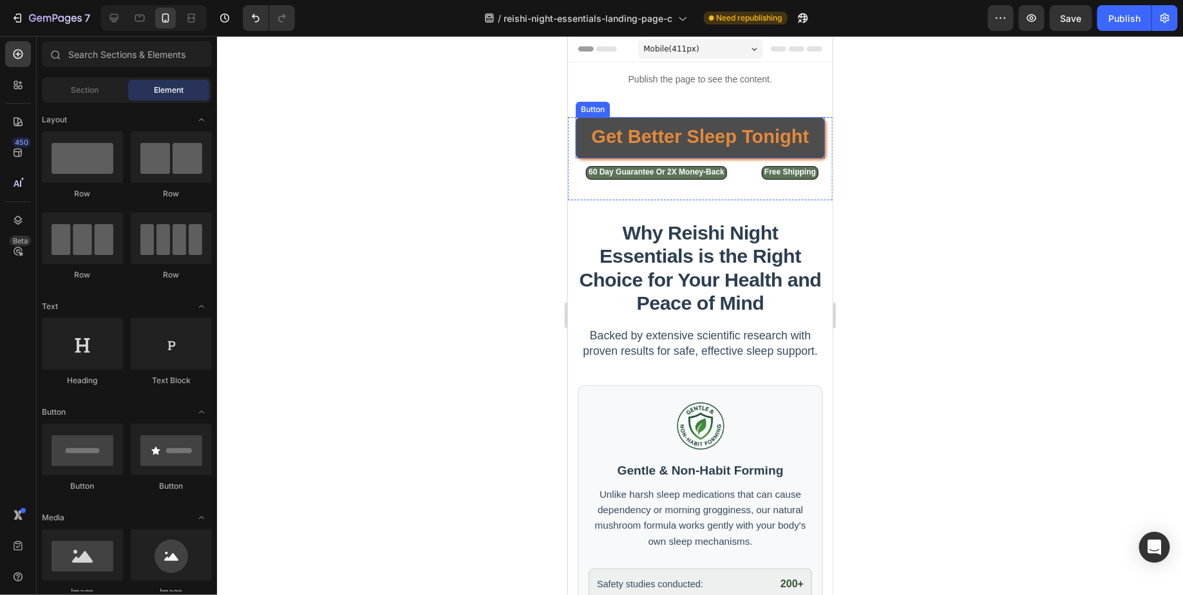
click at [582, 139] on link "Get Better Sleep Tonight" at bounding box center [699, 137] width 249 height 41
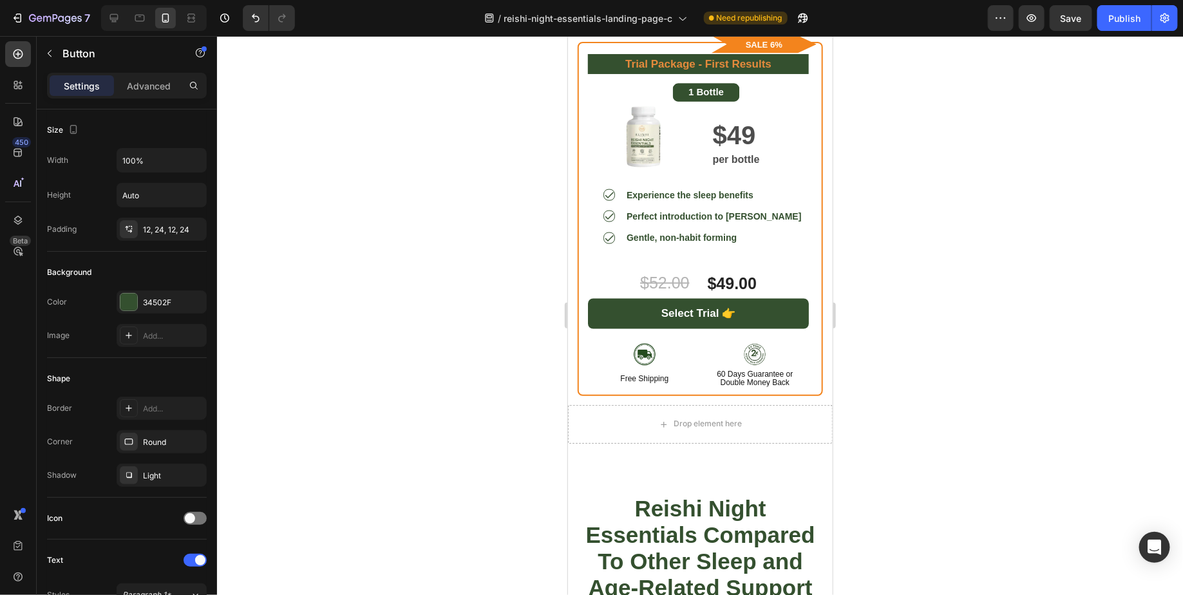
scroll to position [5592, 0]
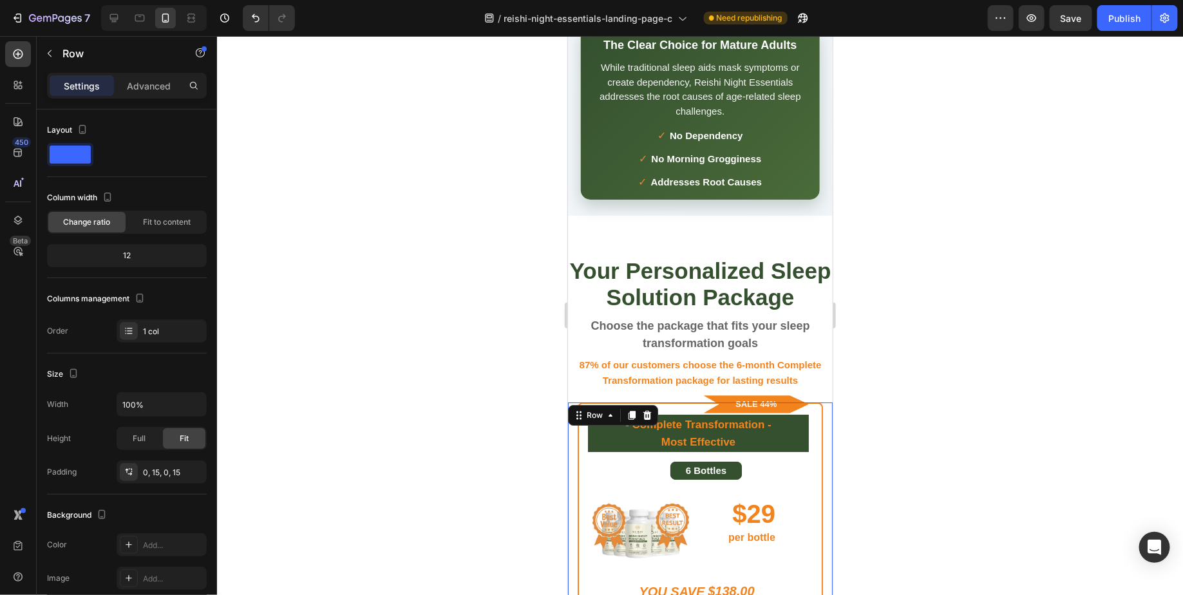
scroll to position [4438, 0]
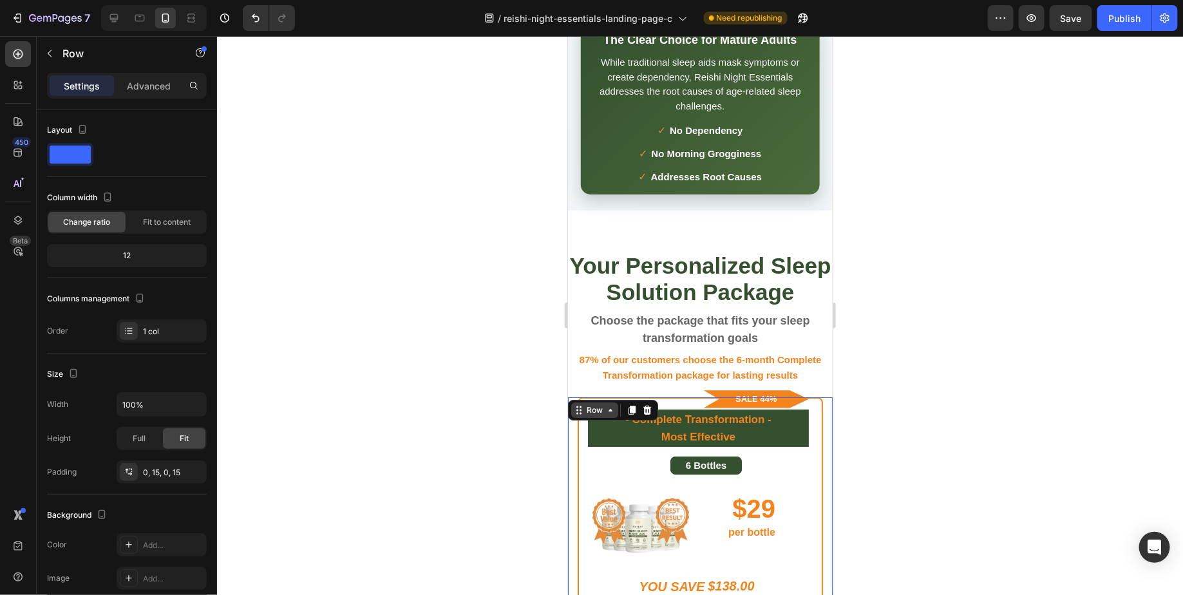
click at [577, 412] on icon at bounding box center [577, 413] width 2 height 2
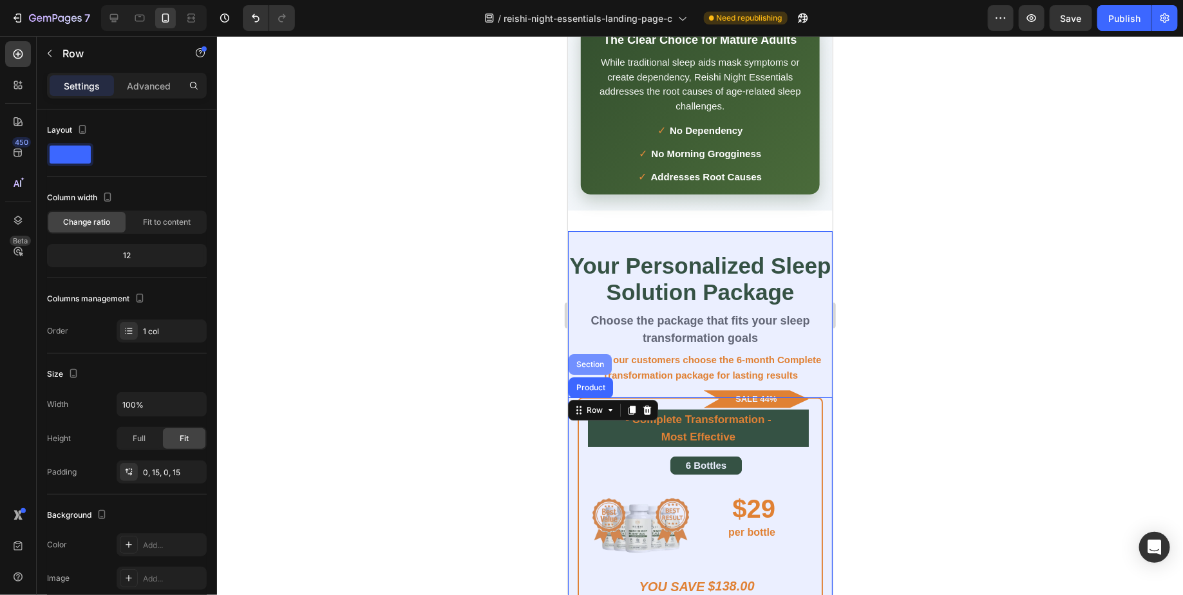
click at [581, 360] on div "Section" at bounding box center [589, 364] width 33 height 8
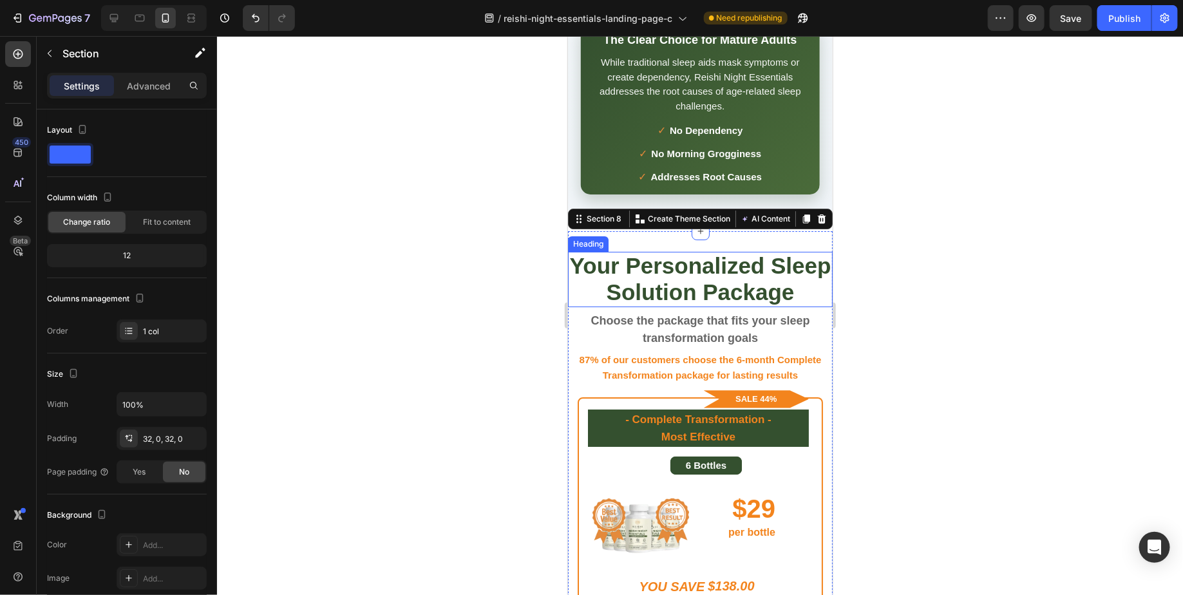
scroll to position [4399, 0]
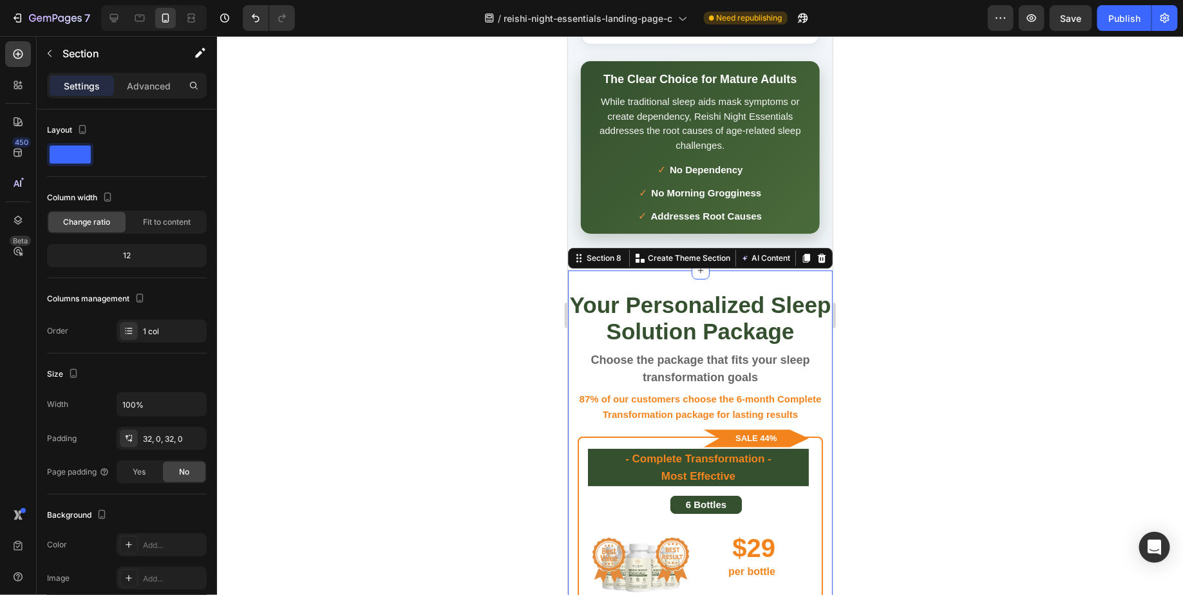
click at [986, 145] on div at bounding box center [700, 315] width 966 height 559
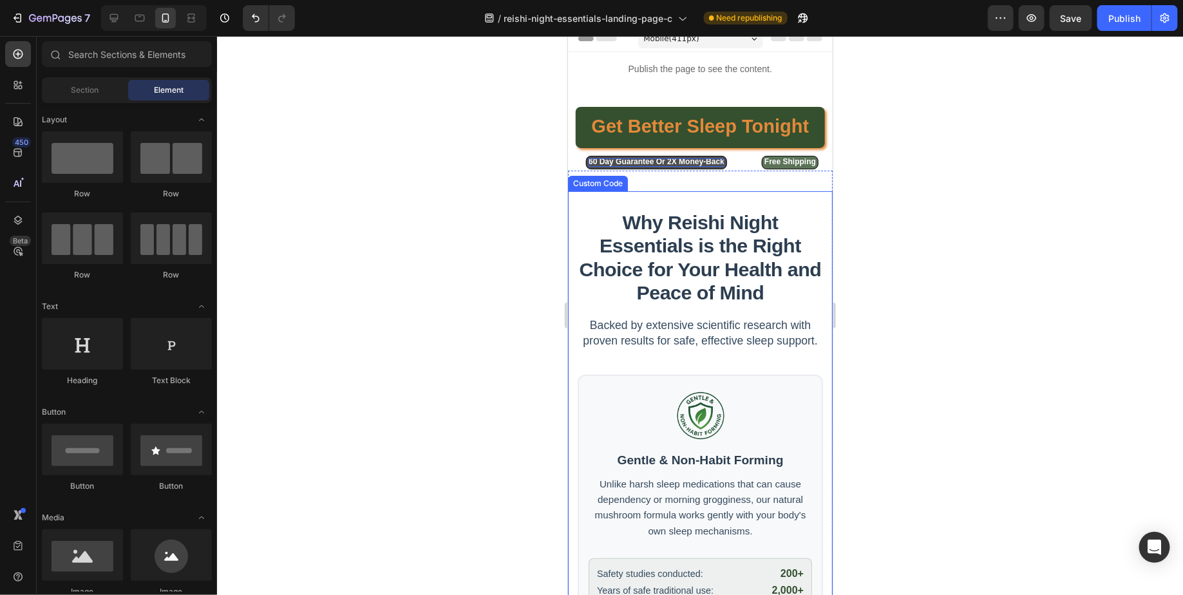
scroll to position [11, 0]
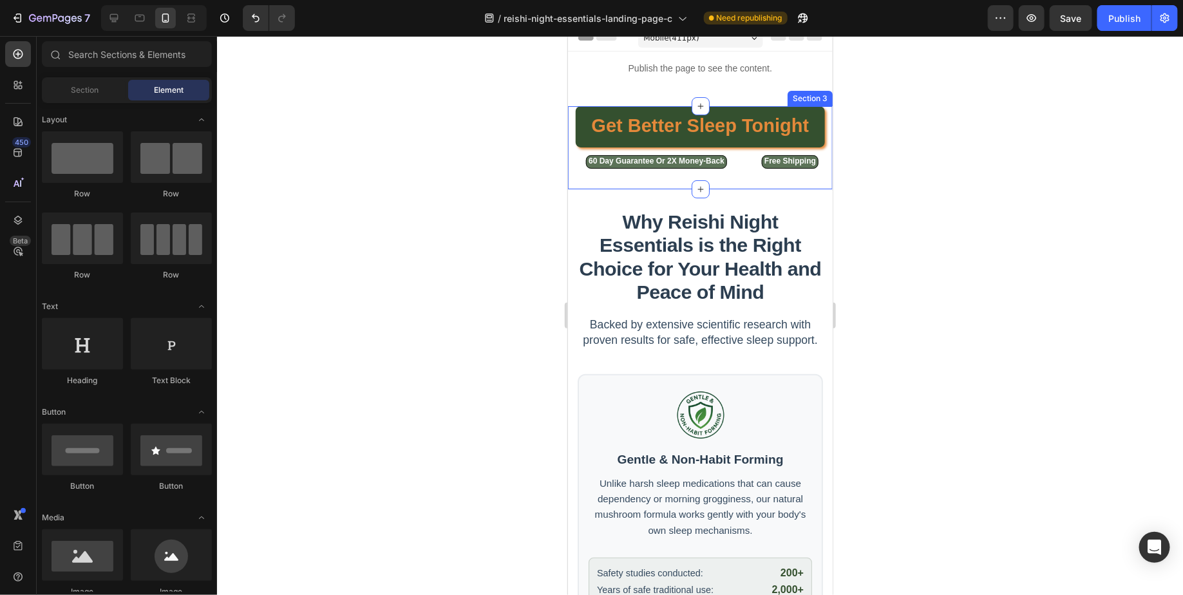
click at [570, 126] on div "Get Better Sleep Tonight Button" at bounding box center [699, 129] width 265 height 46
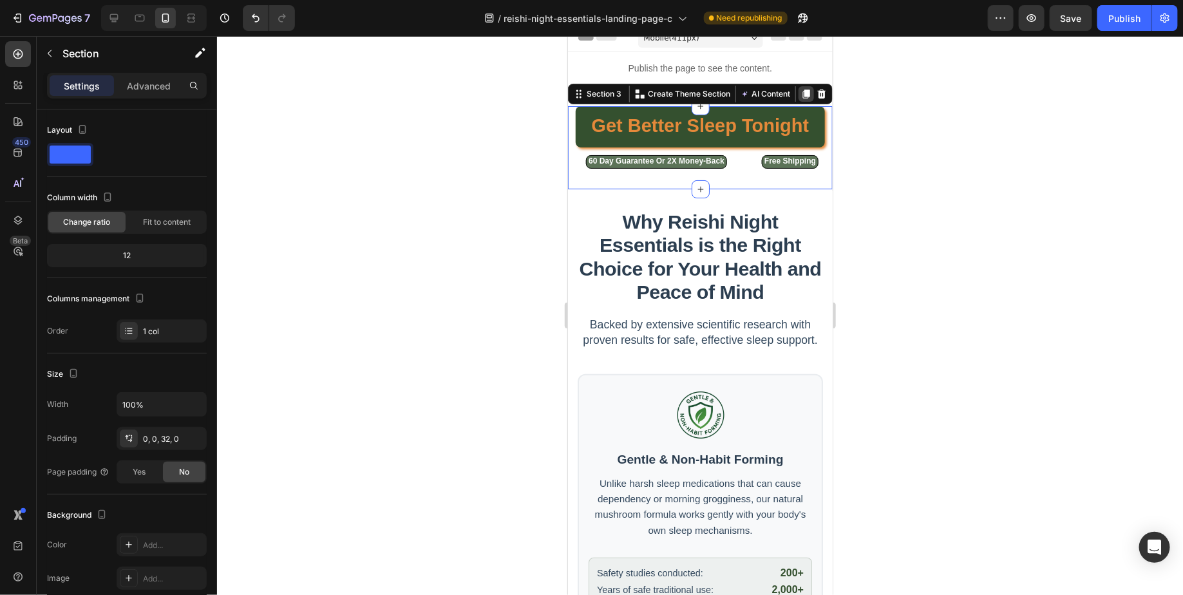
click at [809, 90] on icon at bounding box center [805, 93] width 7 height 9
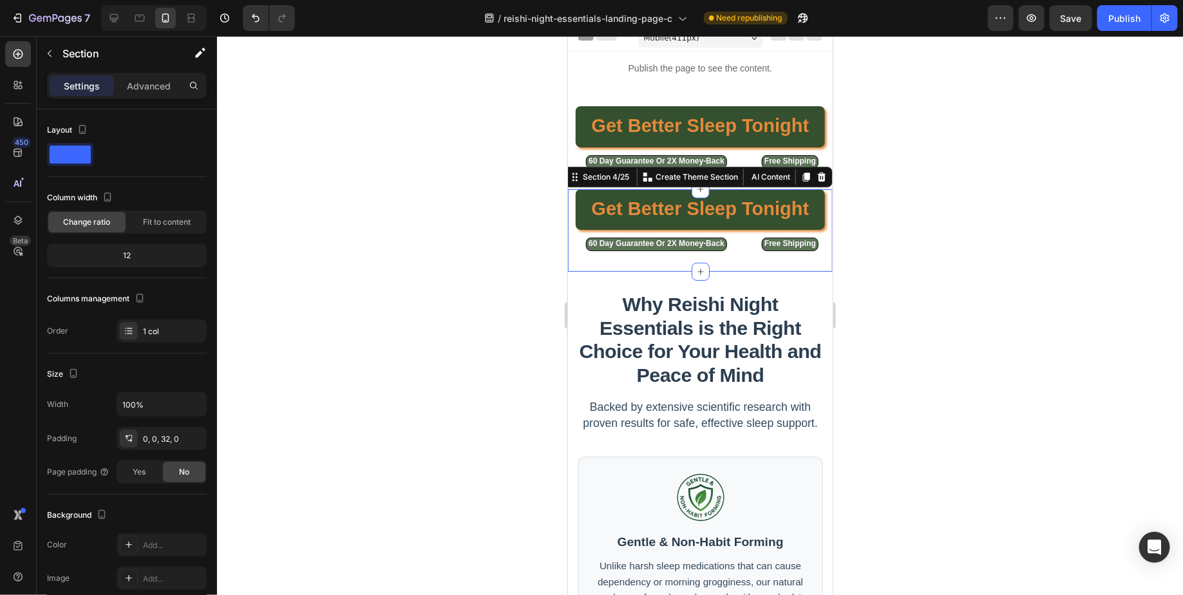
scroll to position [227, 0]
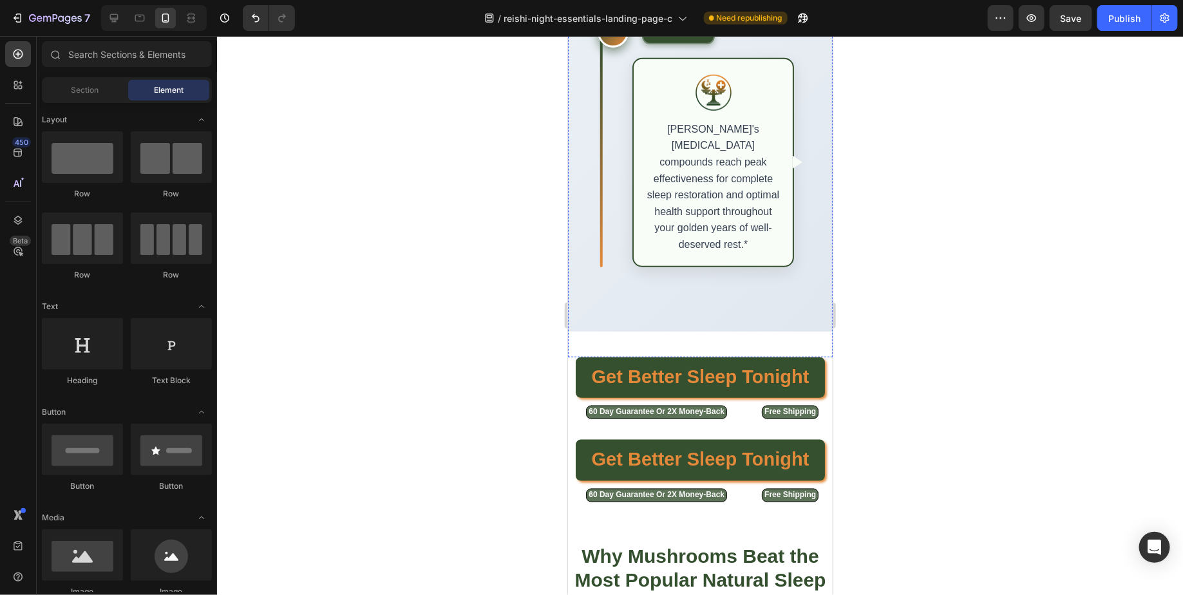
scroll to position [2892, 0]
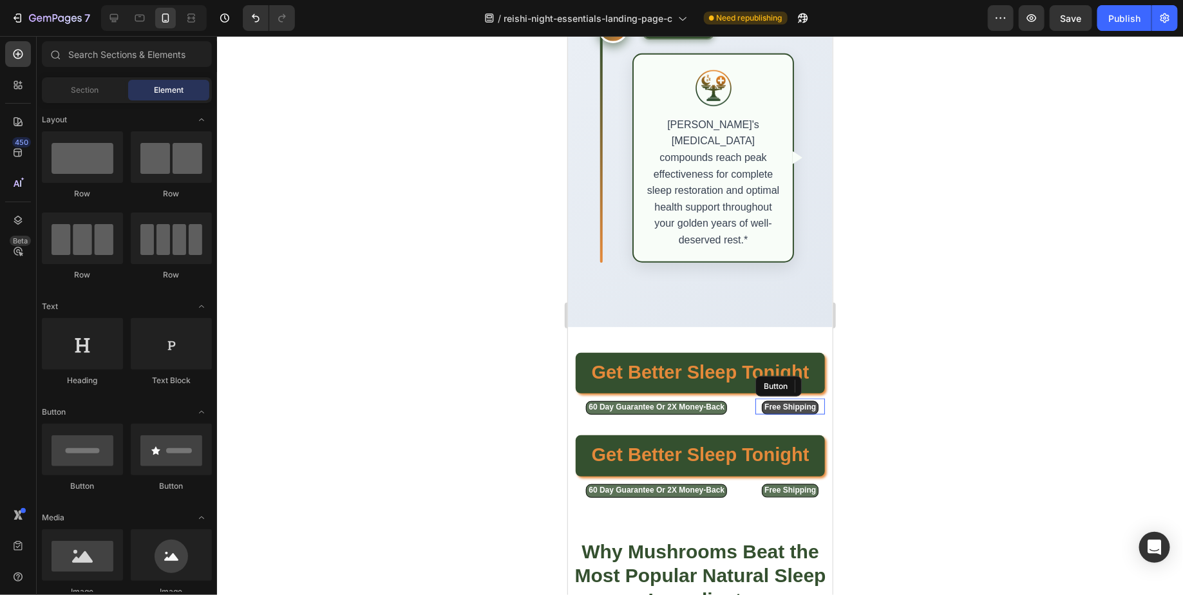
click at [762, 400] on button "Free Shipping" at bounding box center [789, 407] width 57 height 14
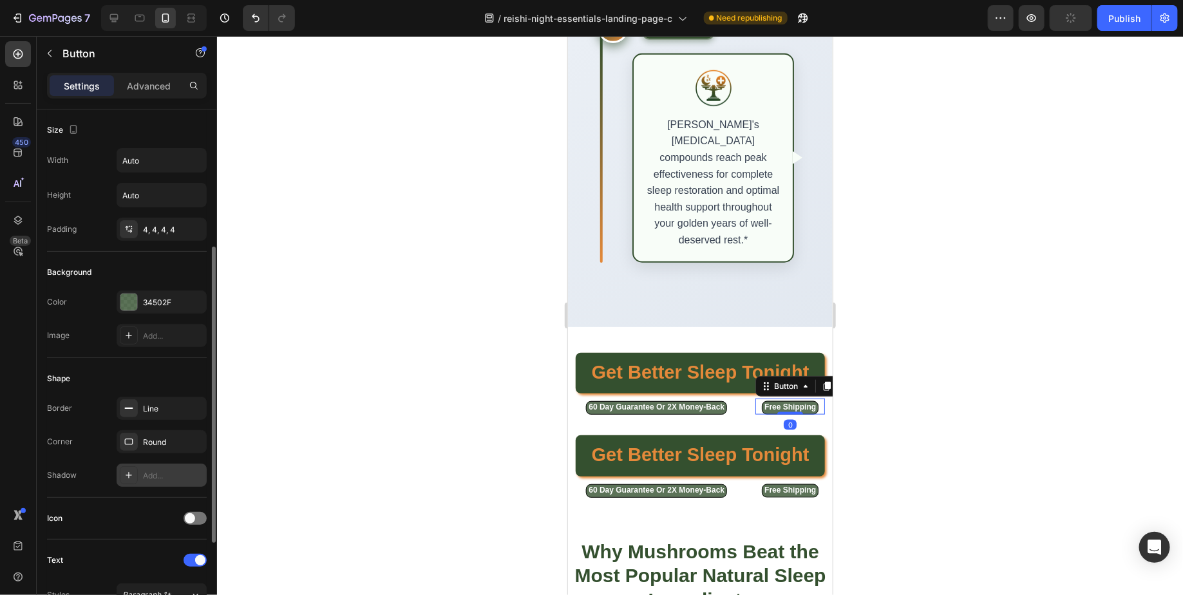
scroll to position [397, 0]
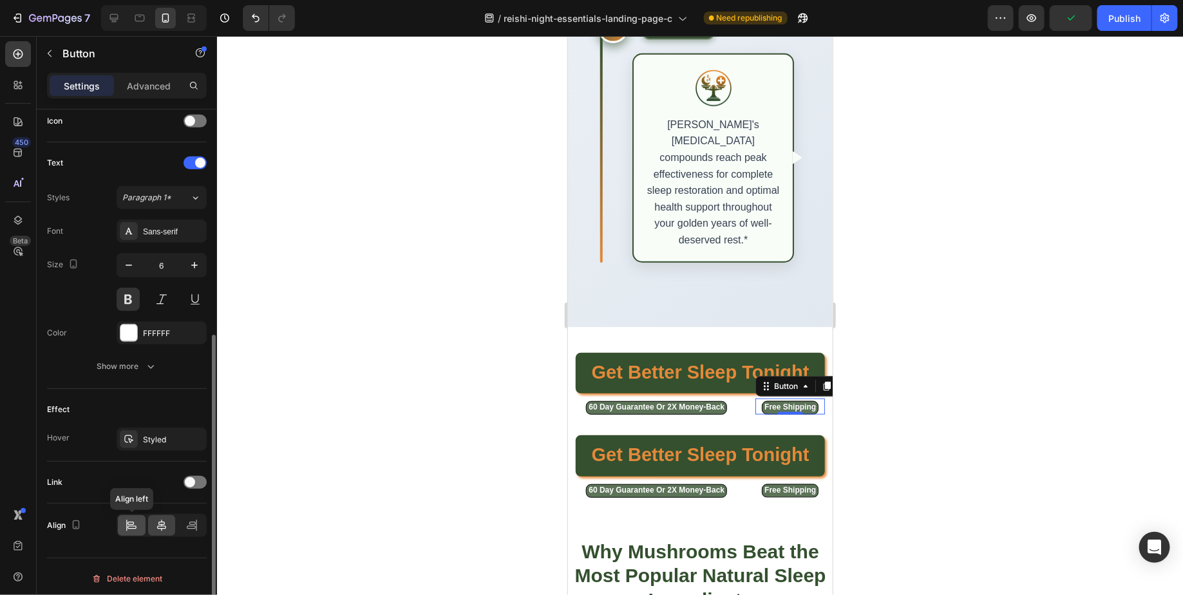
click at [129, 519] on icon at bounding box center [131, 525] width 13 height 13
click at [765, 485] on span "Free Shipping" at bounding box center [790, 489] width 52 height 9
click at [123, 528] on div at bounding box center [132, 526] width 28 height 21
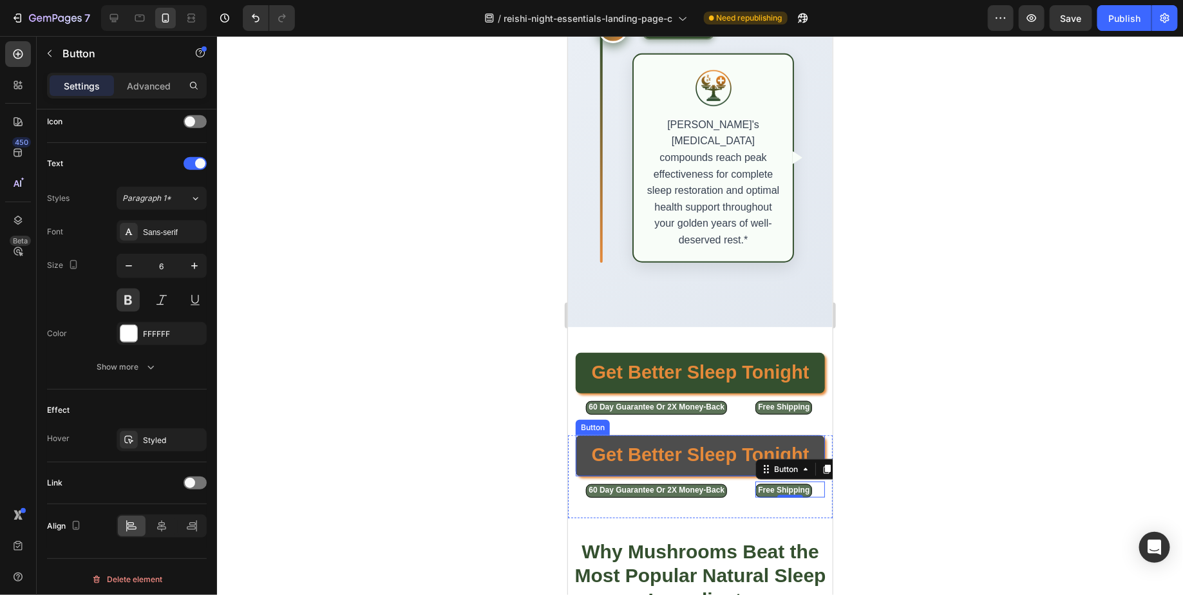
click at [579, 435] on link "Get Better Sleep Tonight" at bounding box center [699, 455] width 249 height 41
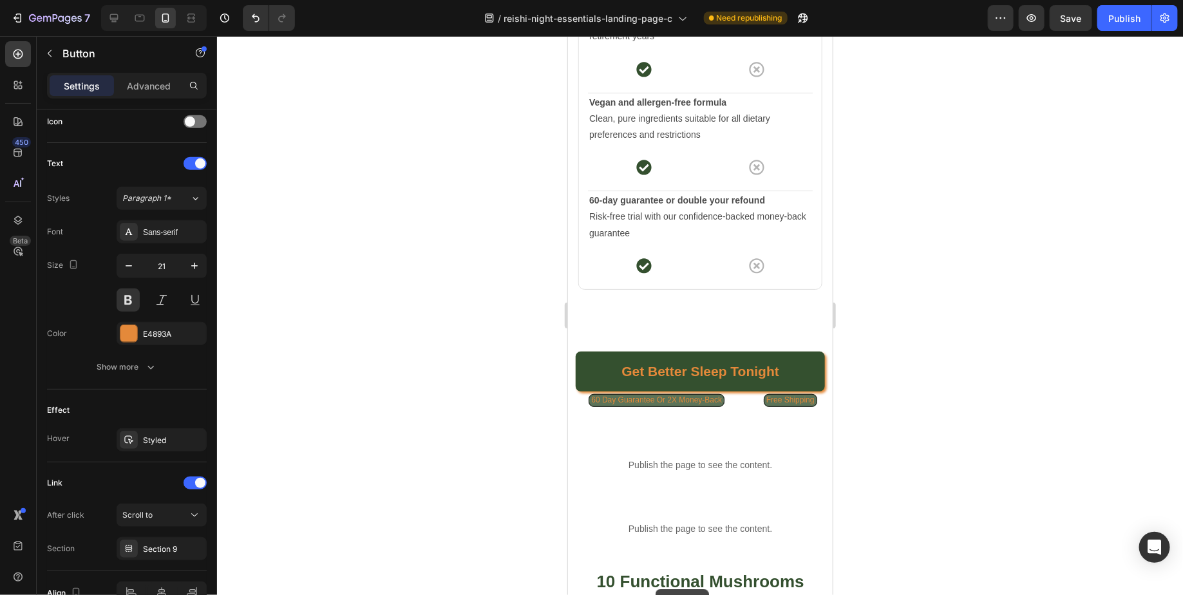
scroll to position [7381, 0]
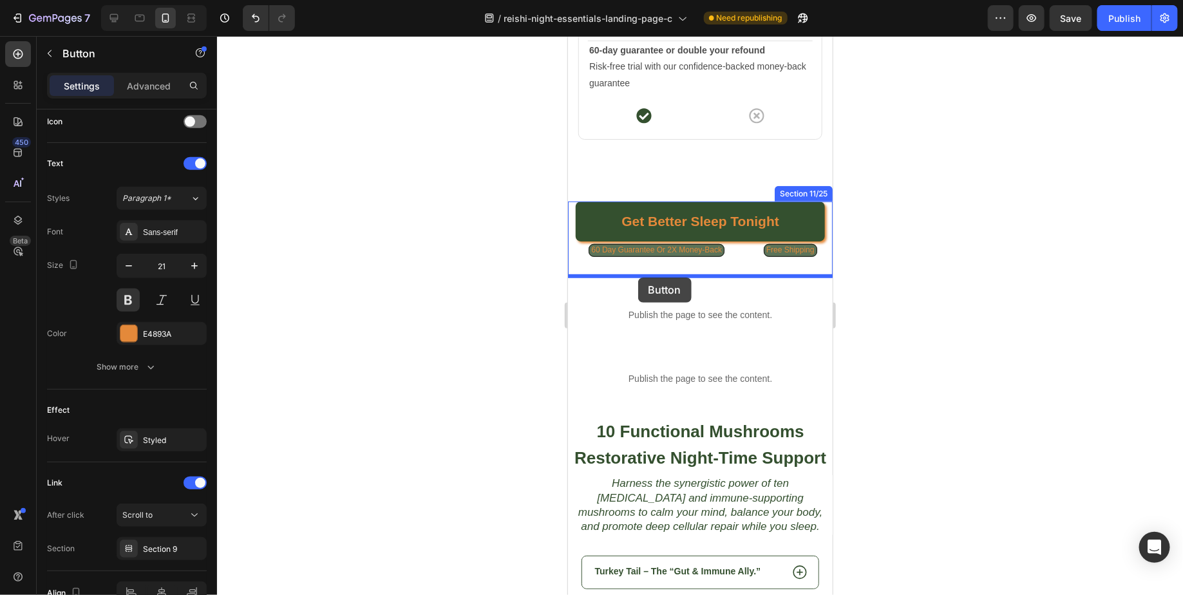
drag, startPoint x: 583, startPoint y: 274, endPoint x: 637, endPoint y: 277, distance: 54.8
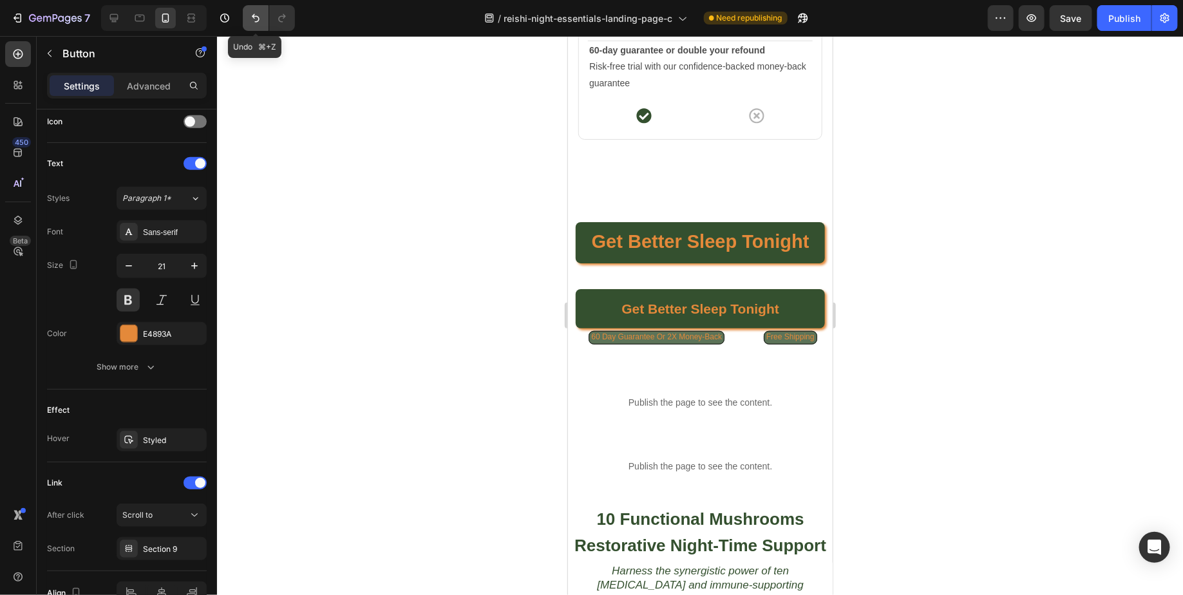
click at [250, 21] on icon "Undo/Redo" at bounding box center [255, 18] width 13 height 13
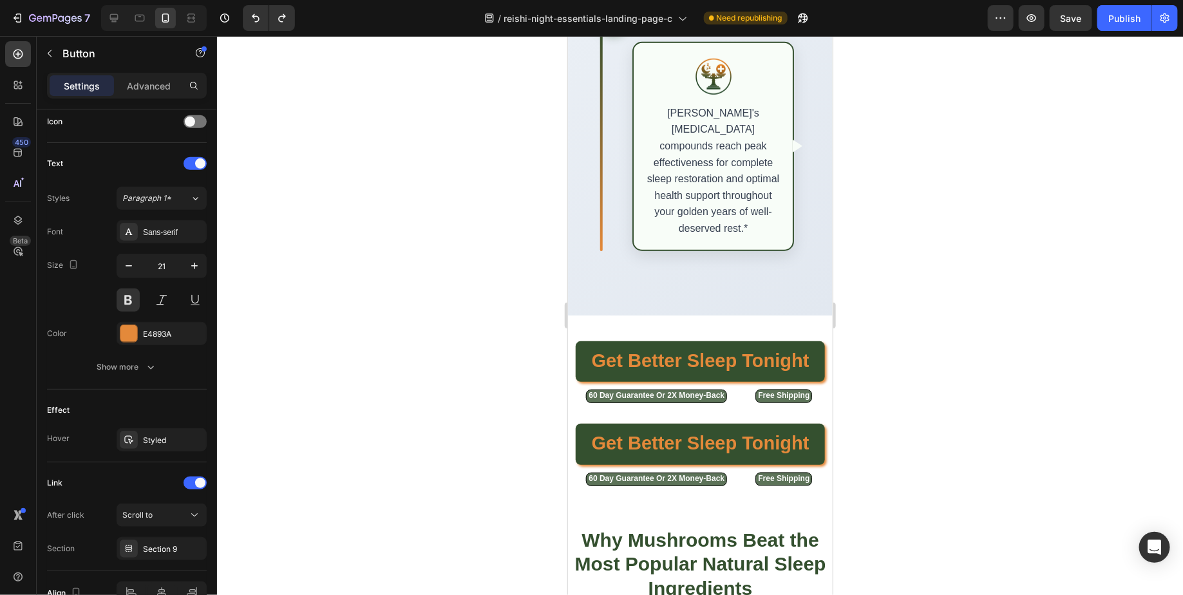
scroll to position [2897, 0]
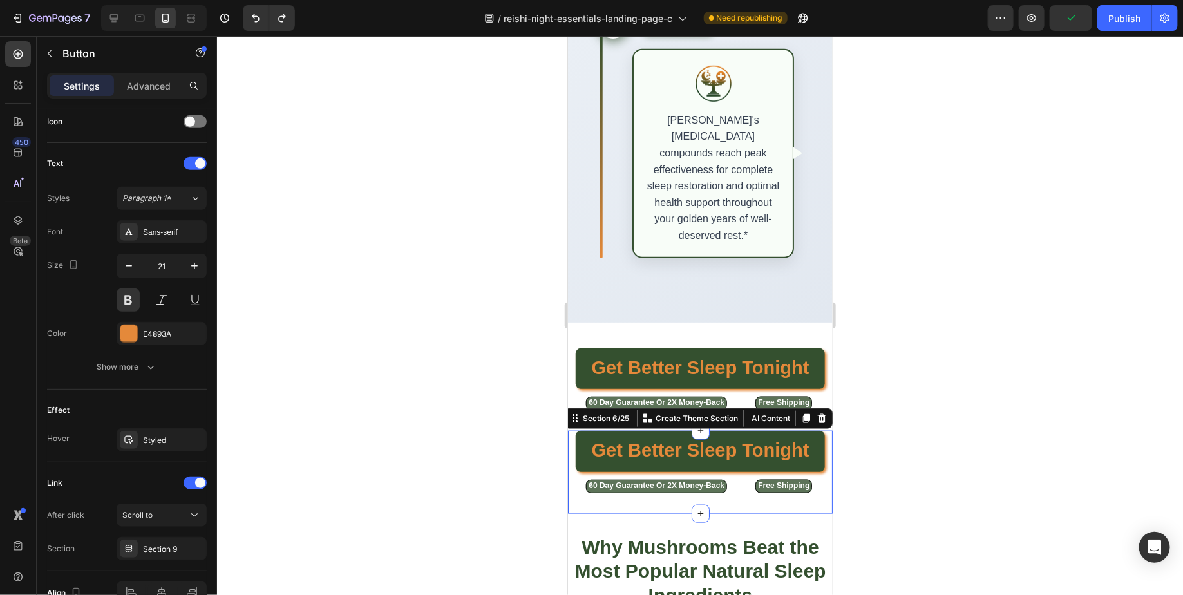
click at [572, 430] on div "Get Better Sleep Tonight Button" at bounding box center [699, 453] width 265 height 46
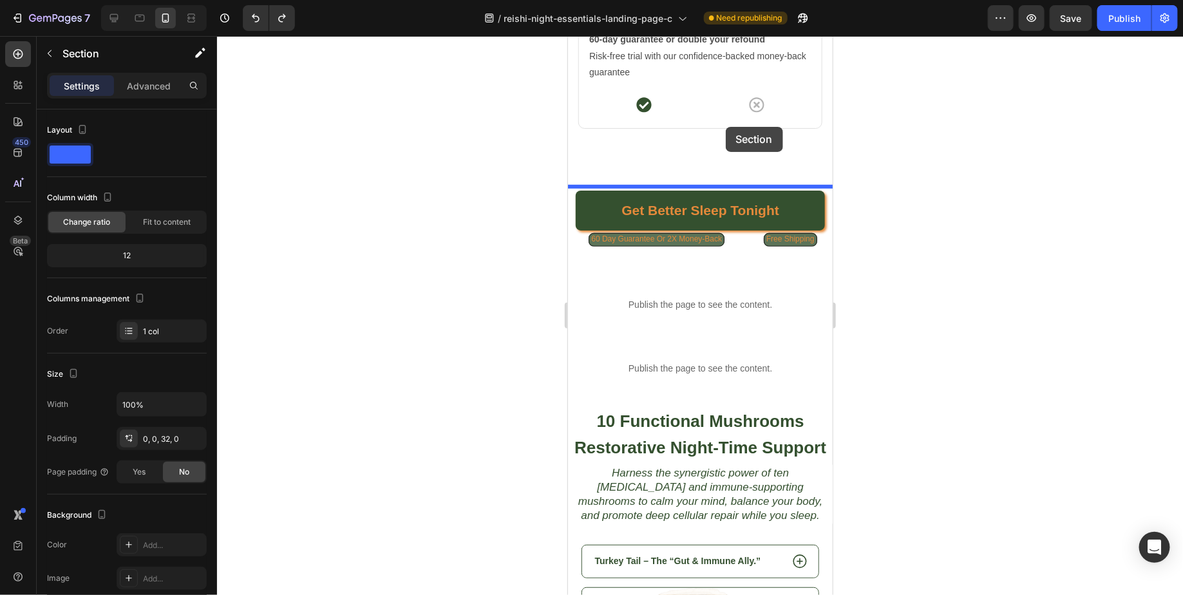
scroll to position [7462, 0]
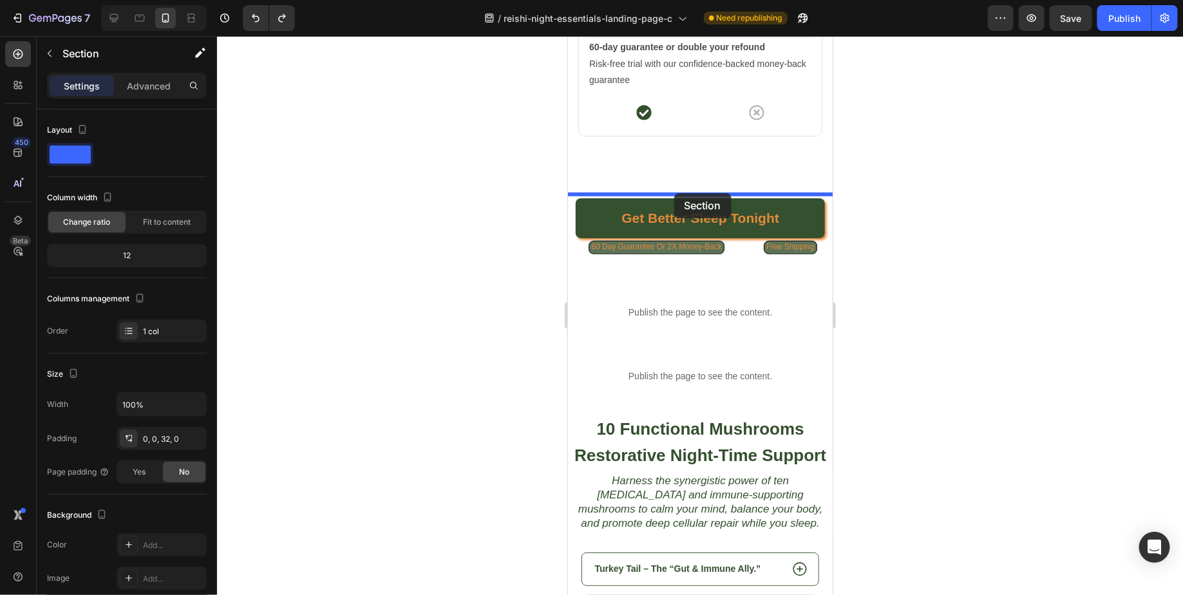
drag, startPoint x: 575, startPoint y: 269, endPoint x: 672, endPoint y: 191, distance: 124.6
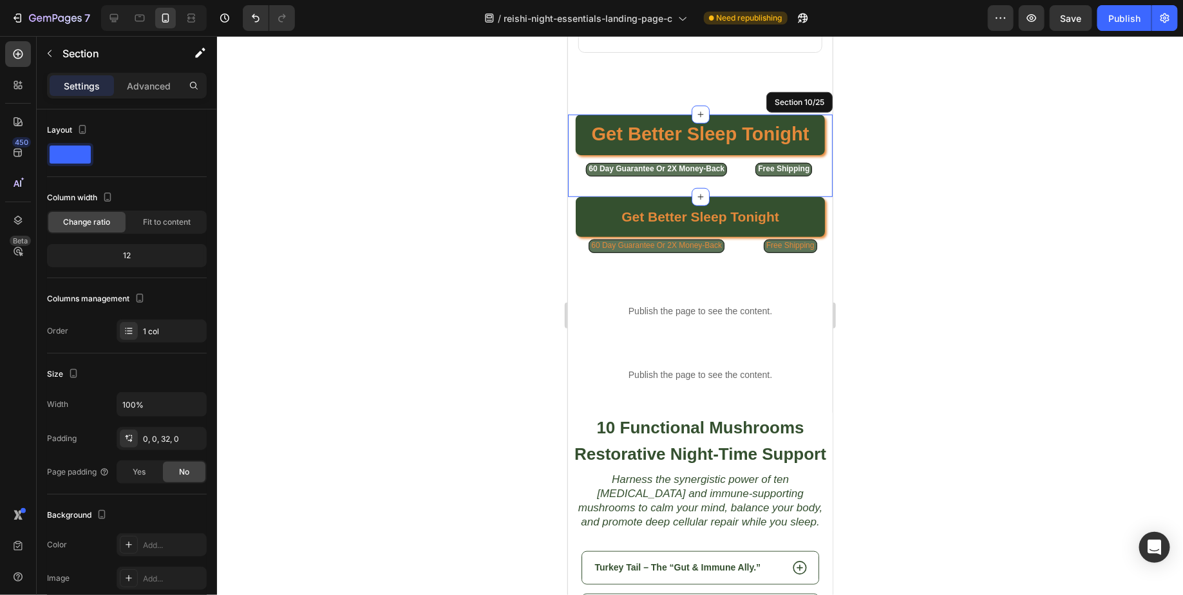
scroll to position [7379, 0]
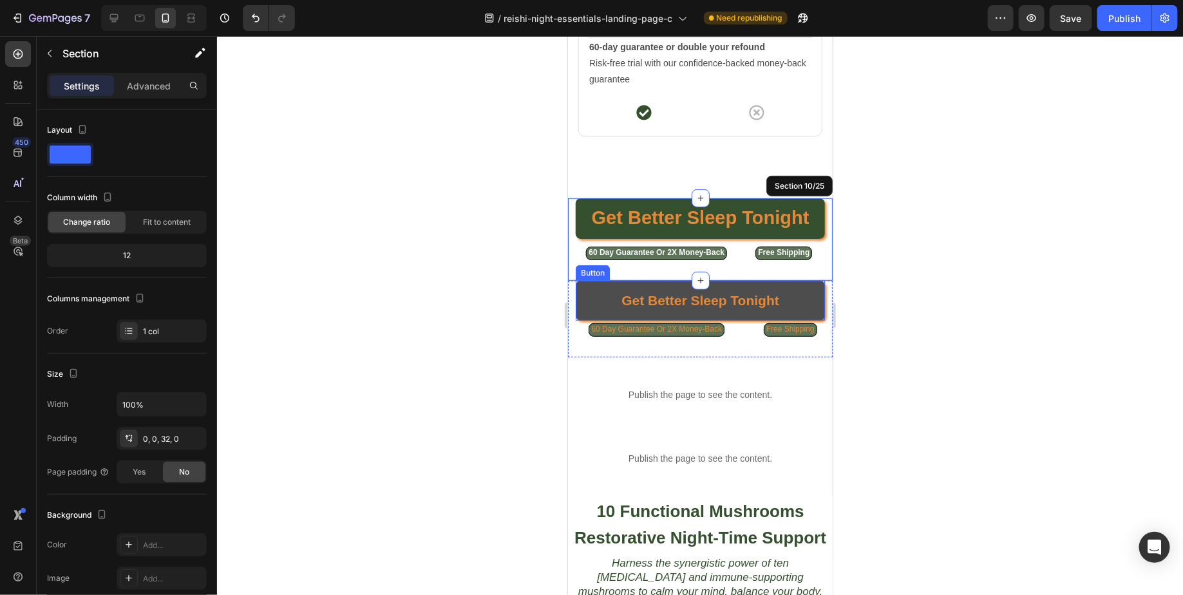
click at [592, 308] on link "Get Better Sleep Tonight" at bounding box center [699, 300] width 249 height 40
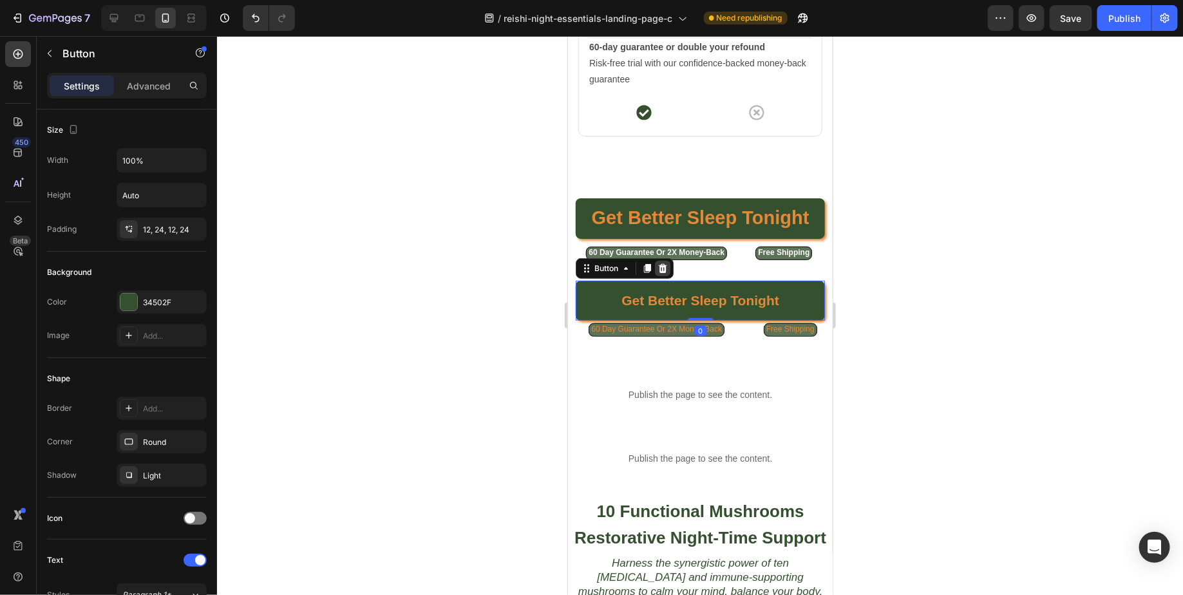
click at [661, 266] on icon at bounding box center [662, 267] width 8 height 9
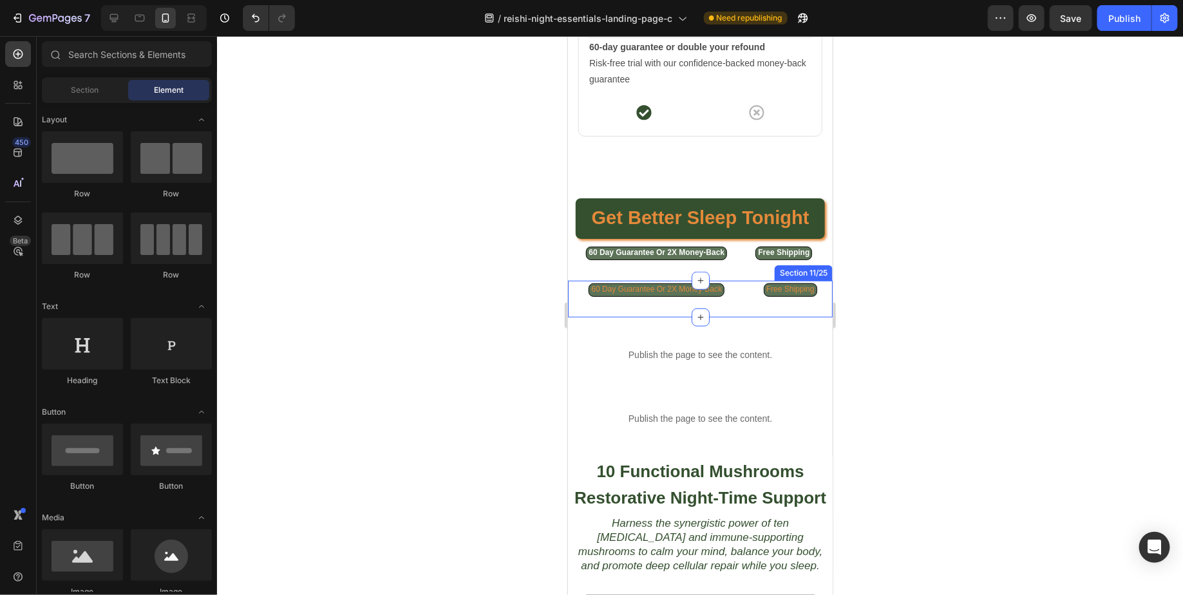
click at [735, 294] on div "60 Day Guarantee Or 2X Money-Back Button Free Shipping Button Row Section 11/25" at bounding box center [699, 298] width 265 height 37
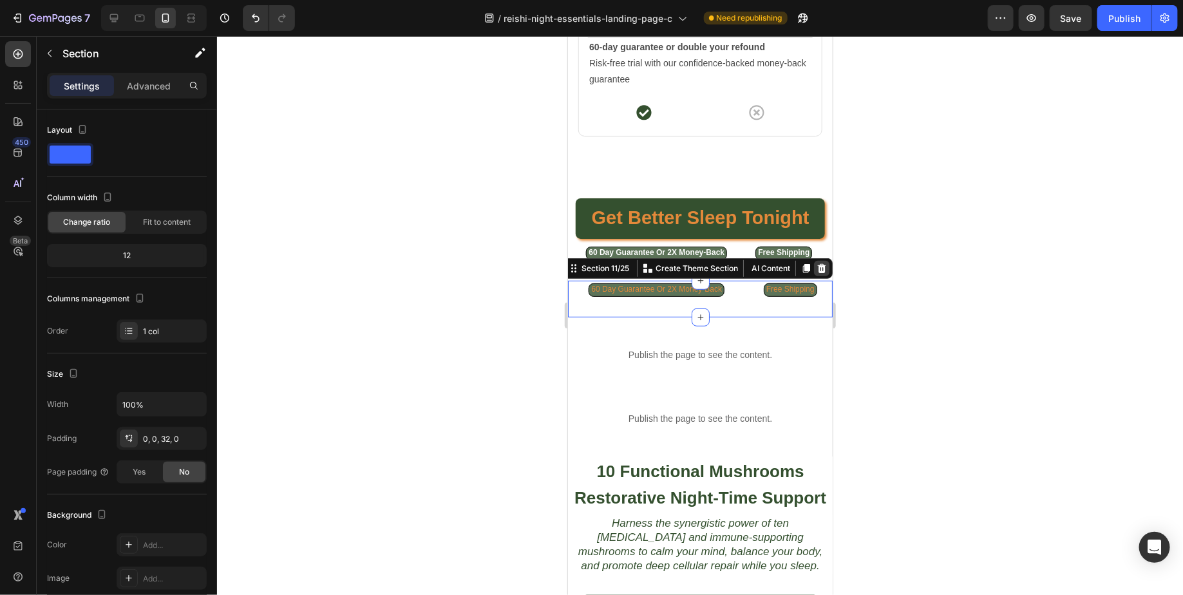
click at [823, 263] on icon at bounding box center [821, 267] width 8 height 9
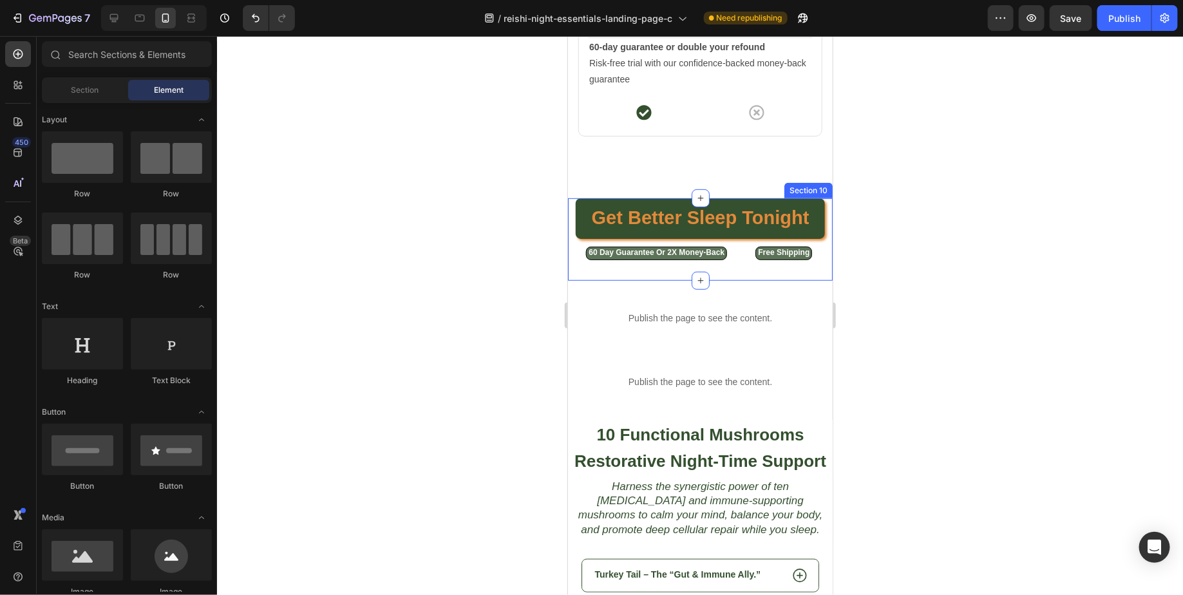
click at [572, 229] on div "Get Better Sleep Tonight Button" at bounding box center [699, 221] width 265 height 46
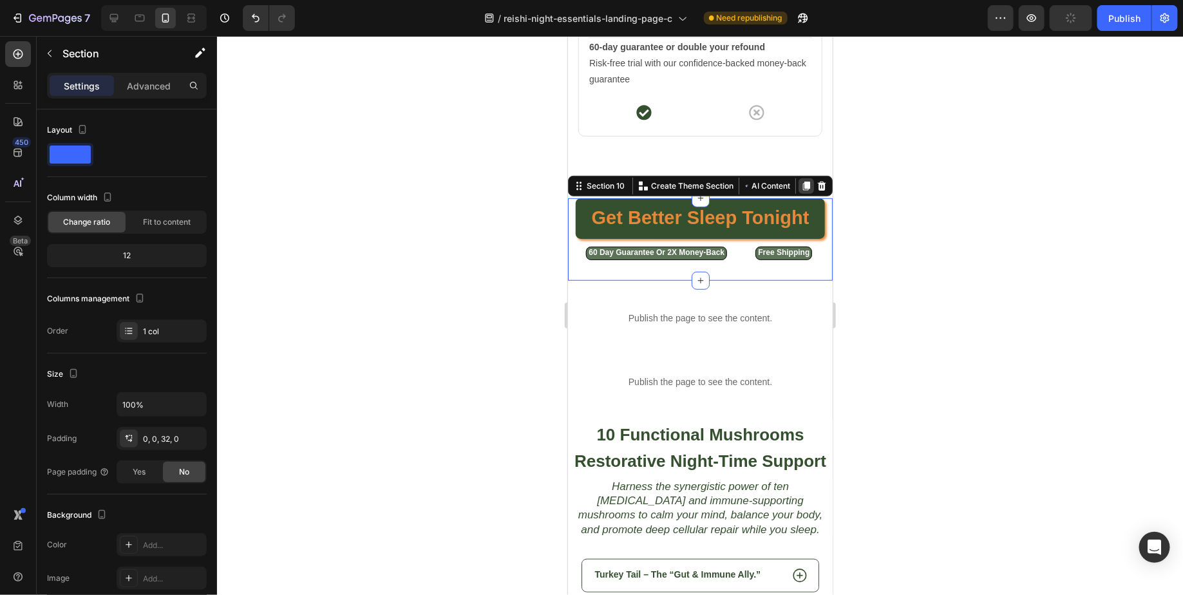
click at [805, 183] on icon at bounding box center [805, 185] width 7 height 9
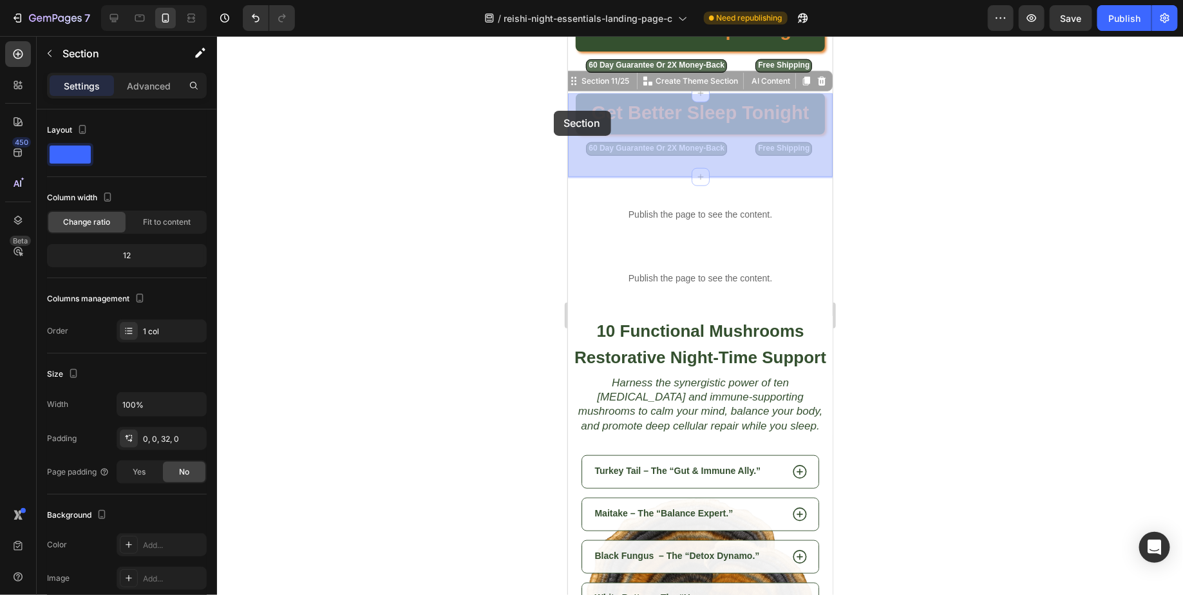
scroll to position [7470, 0]
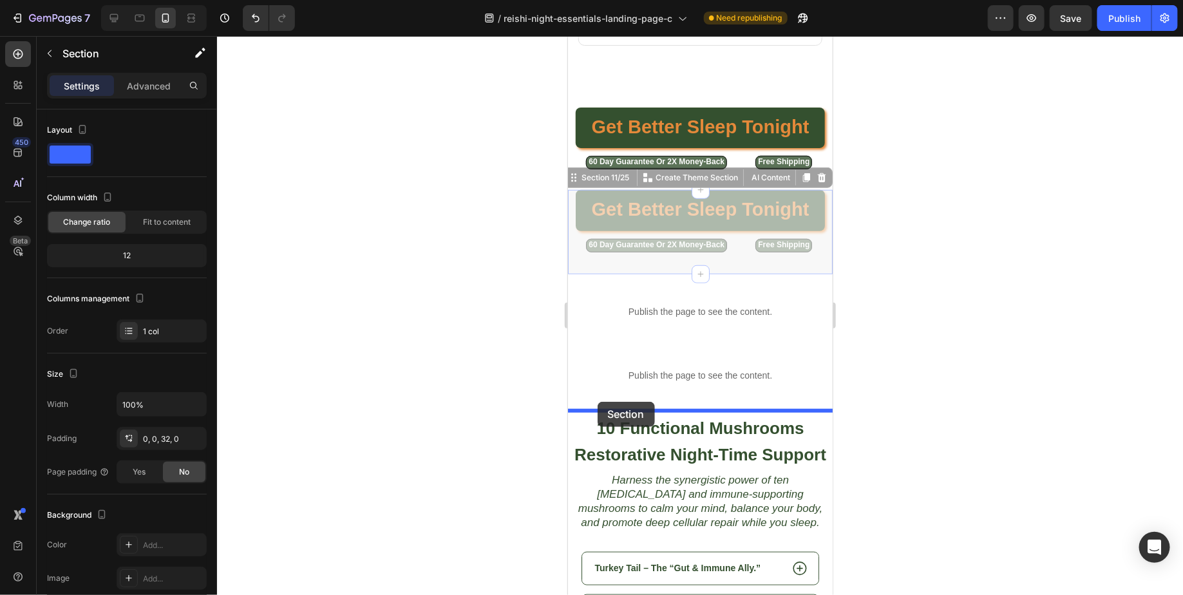
drag, startPoint x: 573, startPoint y: 270, endPoint x: 597, endPoint y: 401, distance: 132.8
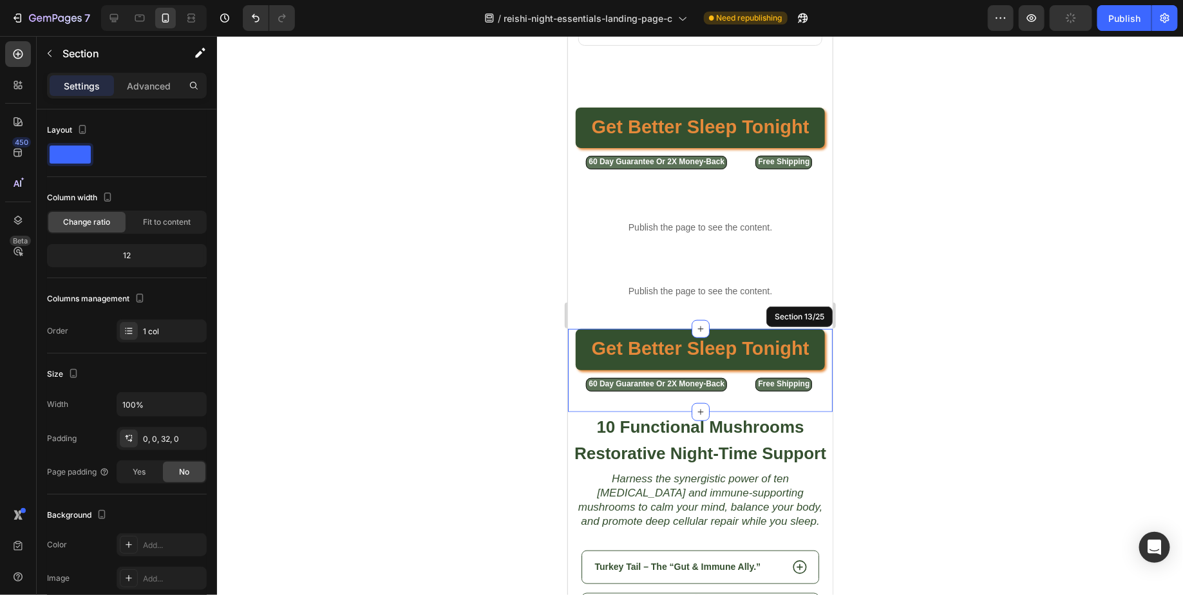
click at [573, 379] on div "60 Day Guarantee Or 2X Money-Back Button" at bounding box center [651, 383] width 169 height 16
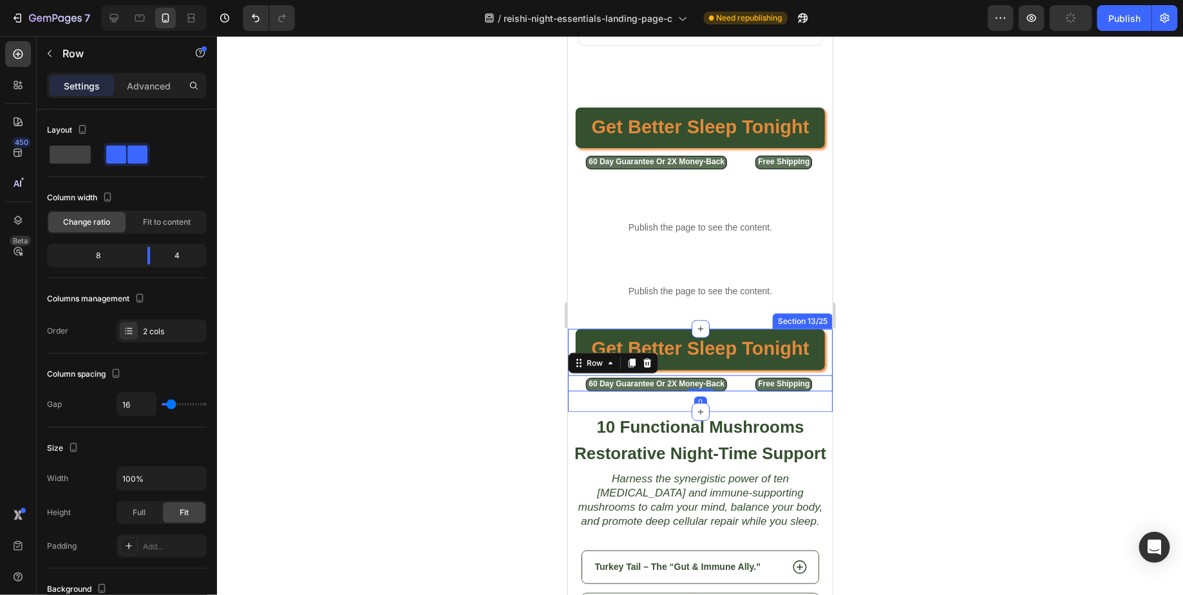
click at [530, 348] on div at bounding box center [700, 315] width 966 height 559
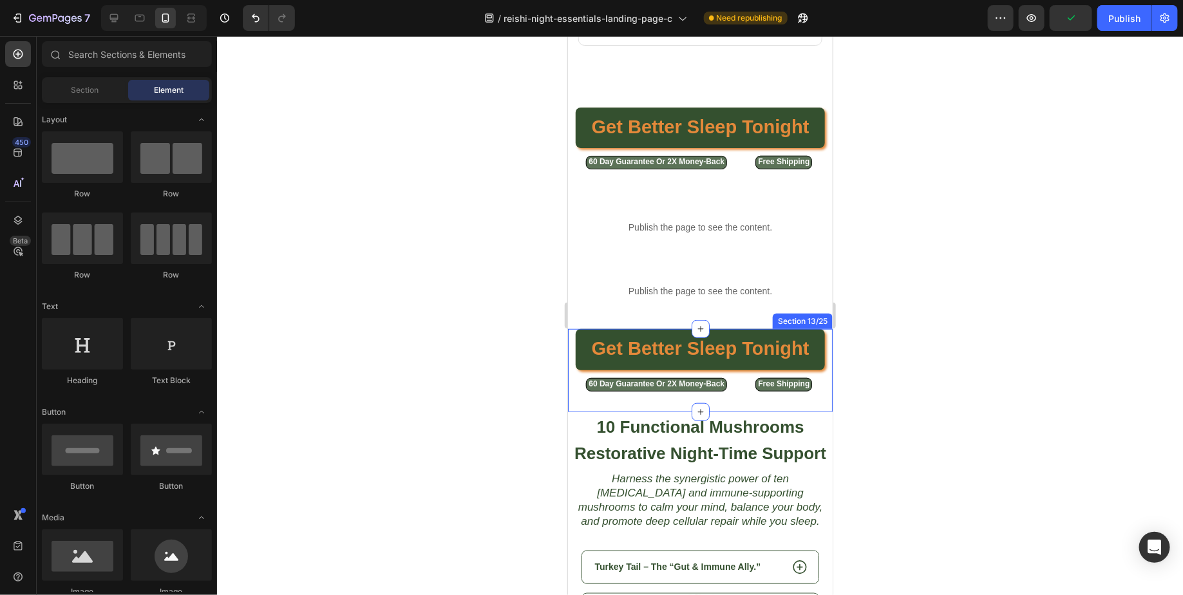
click at [572, 338] on div "Get Better Sleep Tonight Button" at bounding box center [699, 351] width 265 height 46
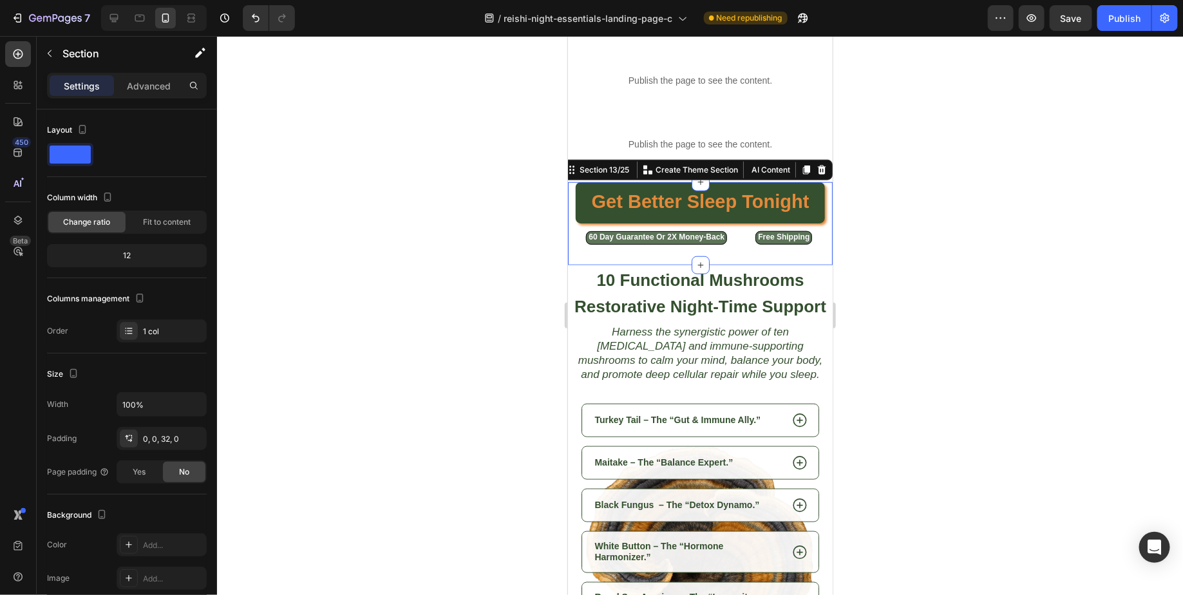
scroll to position [7614, 0]
click at [821, 167] on icon at bounding box center [821, 168] width 8 height 9
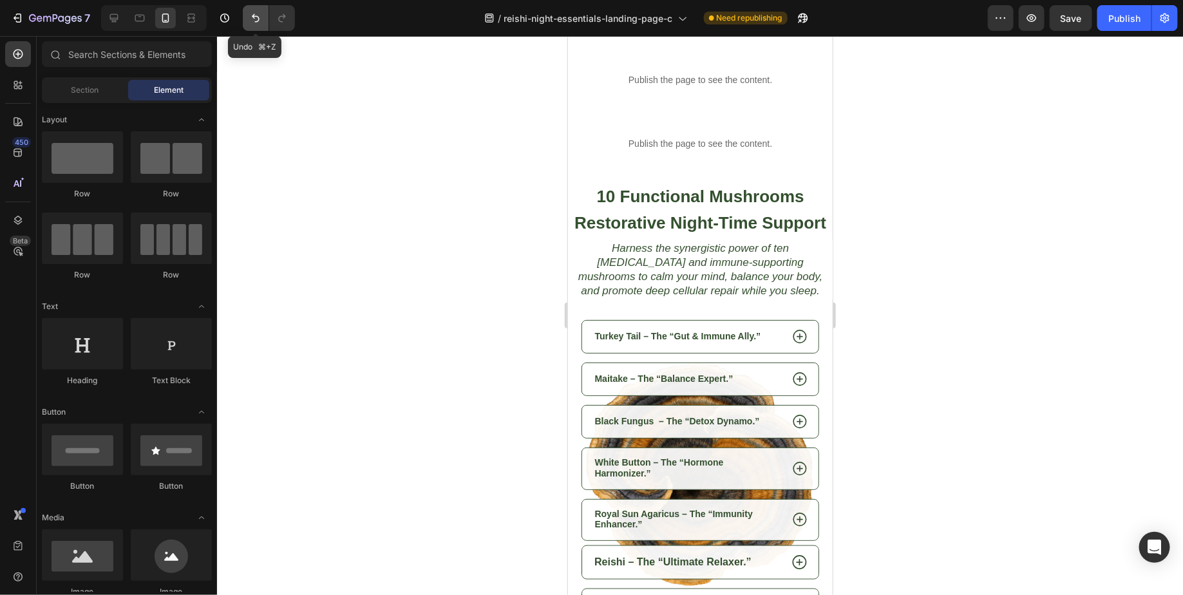
click at [249, 20] on icon "Undo/Redo" at bounding box center [255, 18] width 13 height 13
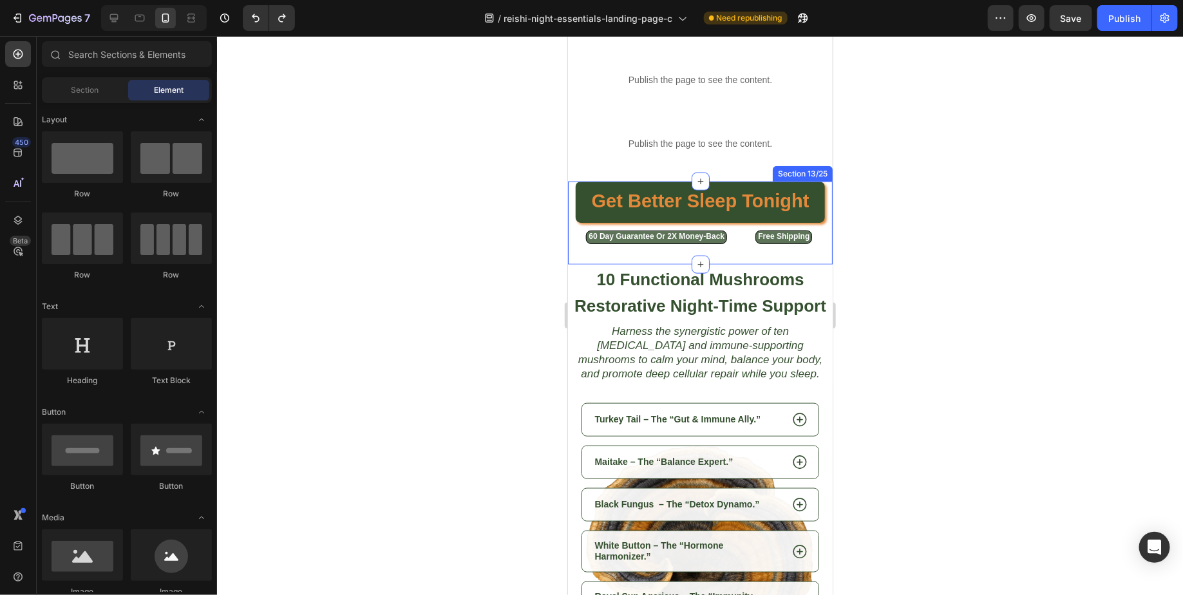
click at [581, 255] on div "Get Better Sleep Tonight Button 60 Day Guarantee Or 2X Money-Back Button Free S…" at bounding box center [699, 222] width 265 height 83
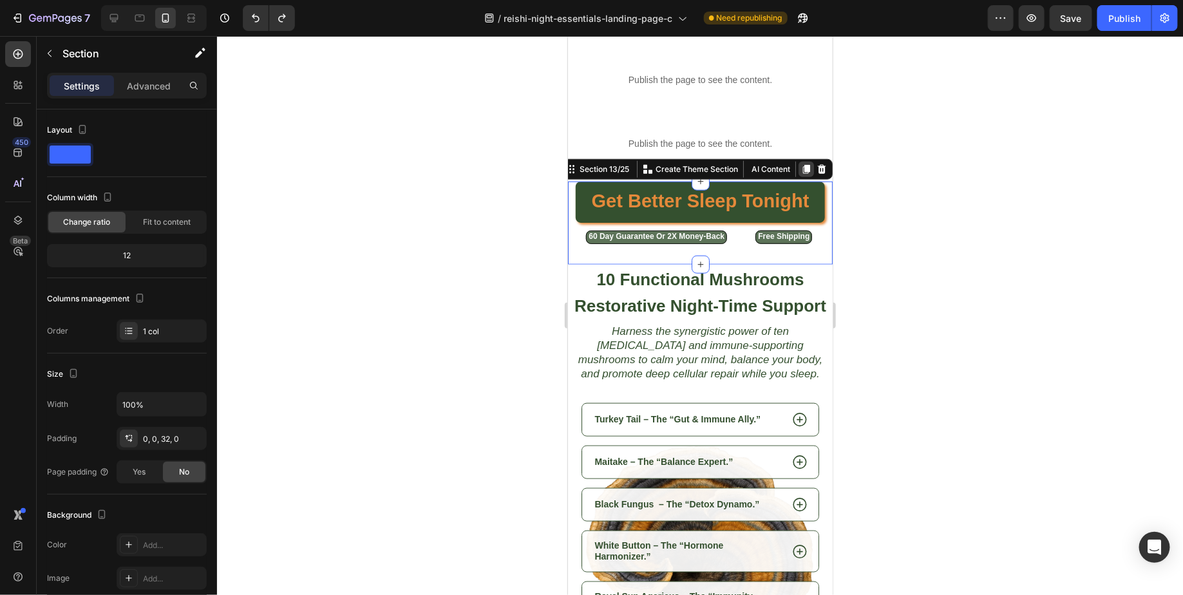
click at [804, 169] on icon at bounding box center [805, 168] width 7 height 9
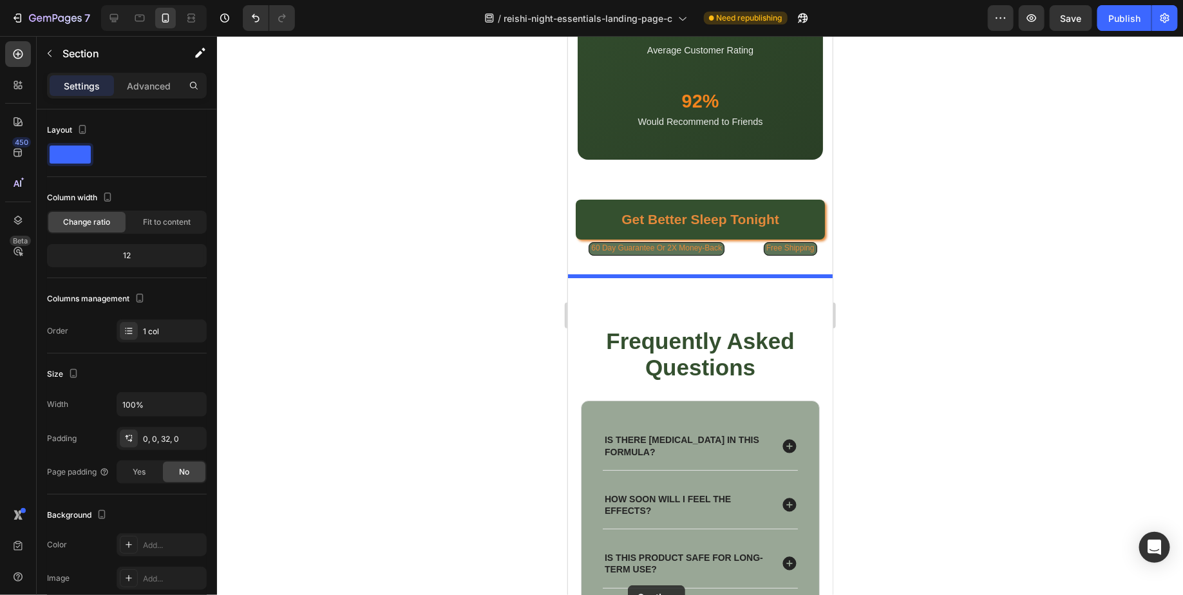
scroll to position [9273, 0]
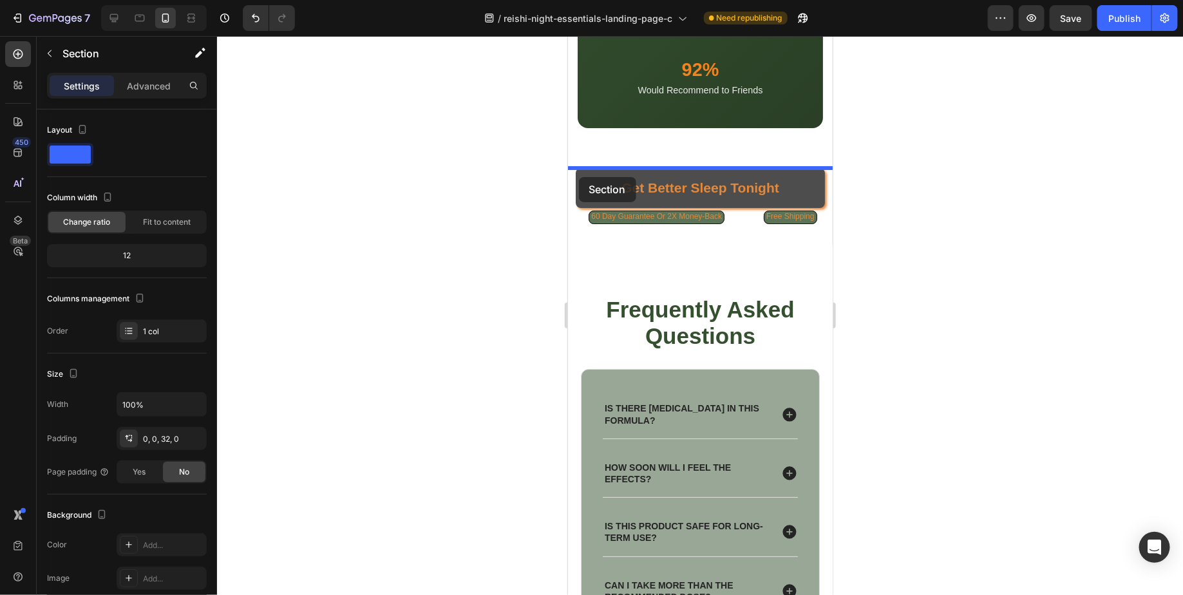
drag, startPoint x: 572, startPoint y: 256, endPoint x: 577, endPoint y: 174, distance: 81.9
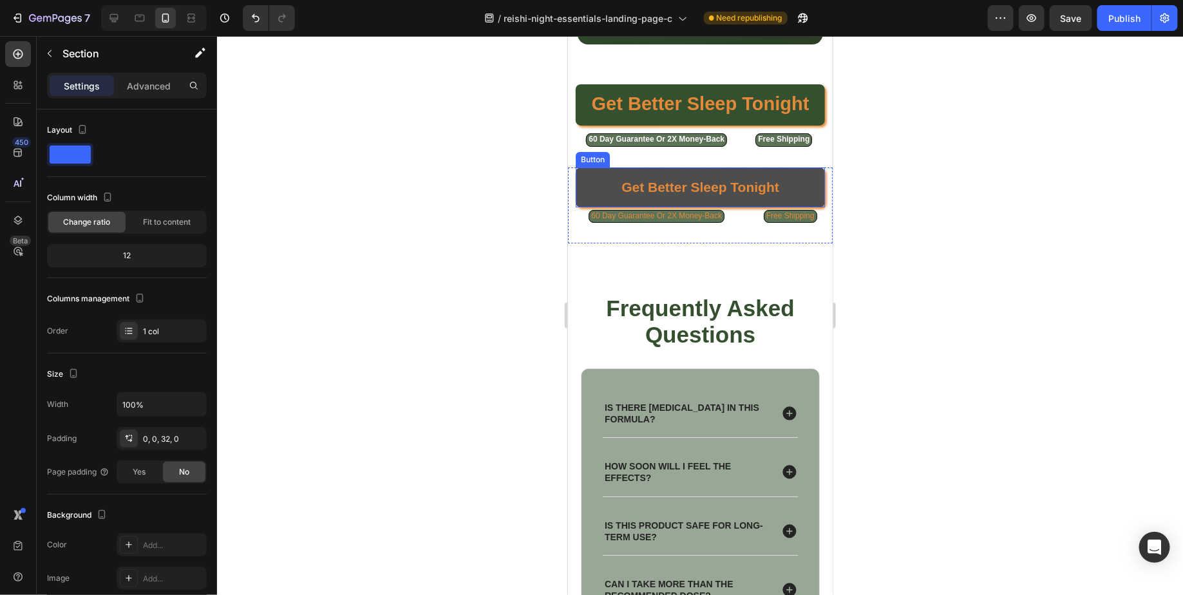
scroll to position [9189, 0]
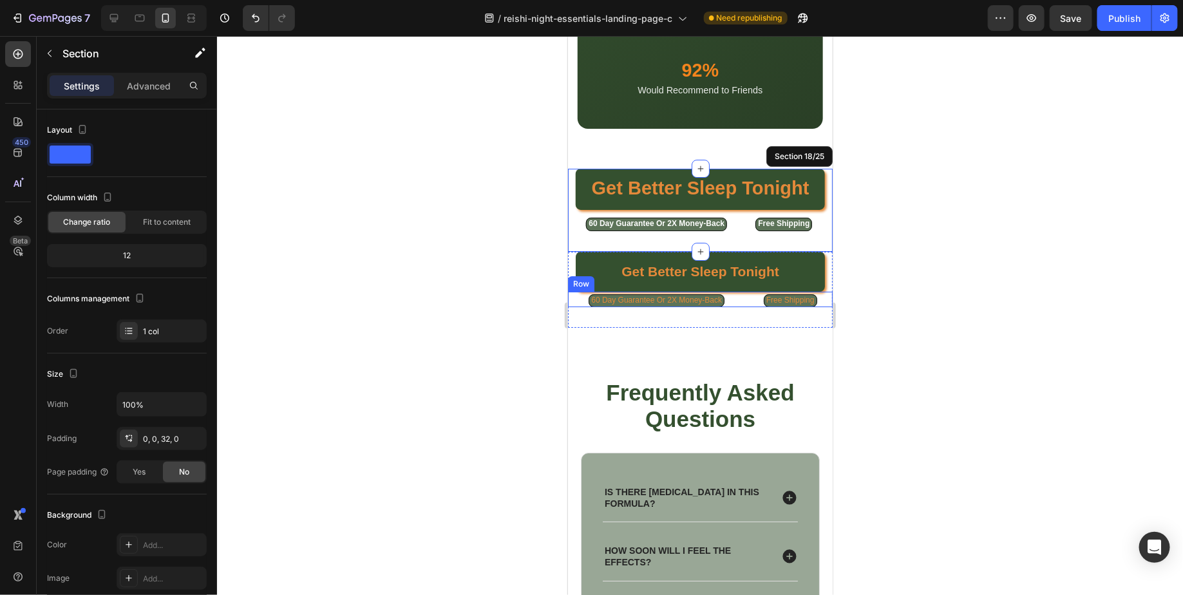
click at [572, 309] on div "Get Better Sleep Tonight Button 60 Day Guarantee Or 2X Money-Back Button Free S…" at bounding box center [699, 289] width 265 height 77
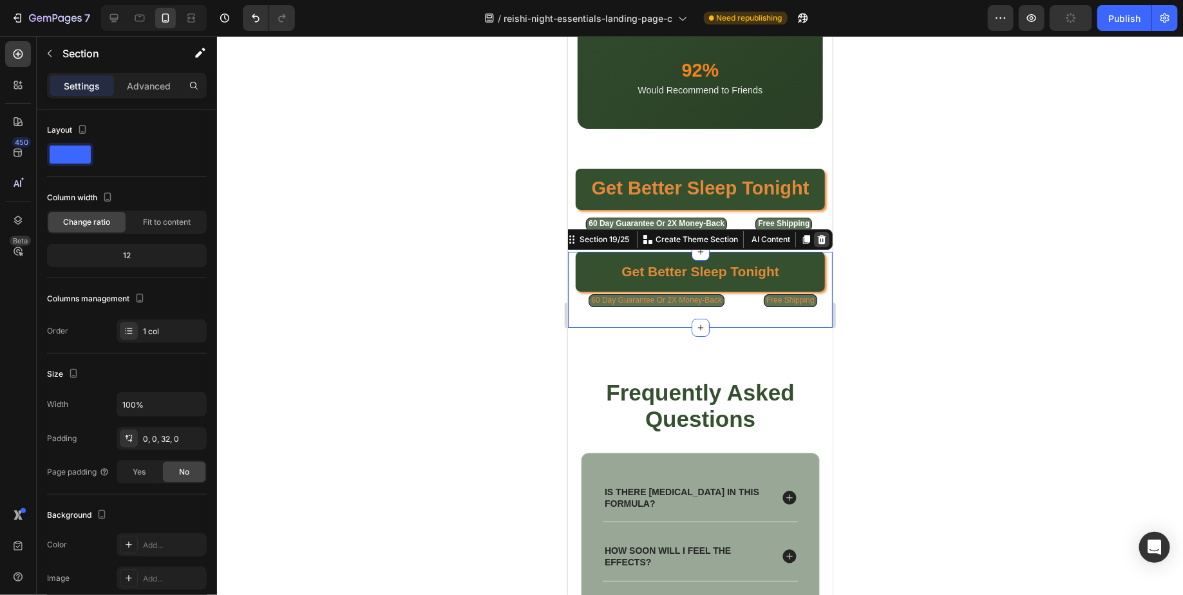
click at [826, 239] on icon at bounding box center [821, 239] width 10 height 10
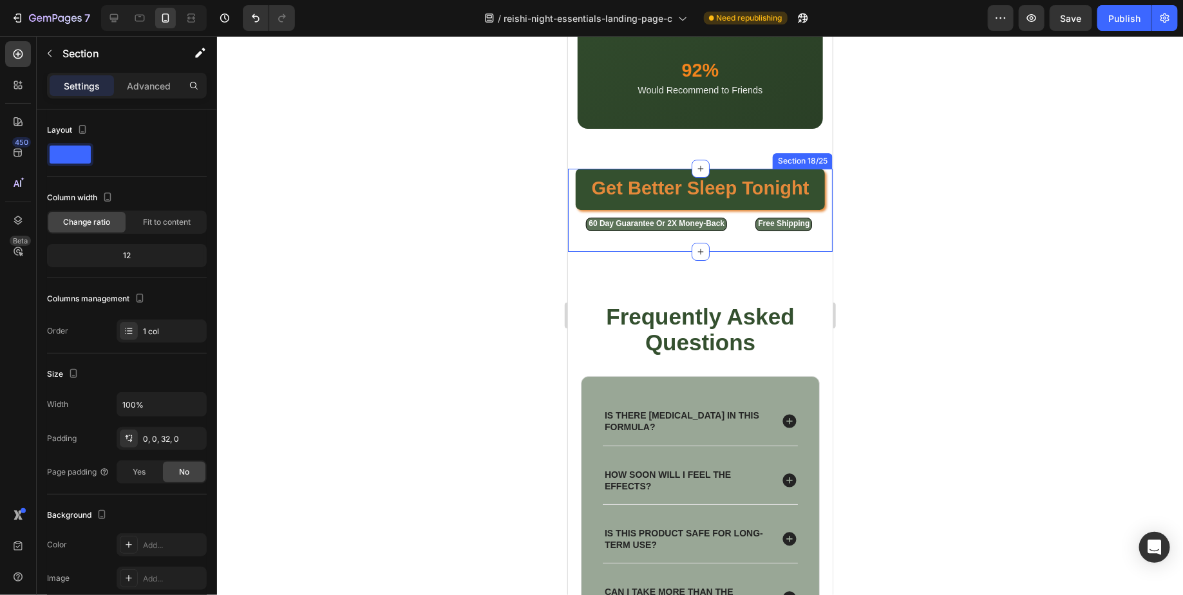
click at [571, 179] on div "Get Better Sleep Tonight Button" at bounding box center [699, 191] width 265 height 46
click at [806, 156] on icon at bounding box center [805, 155] width 7 height 9
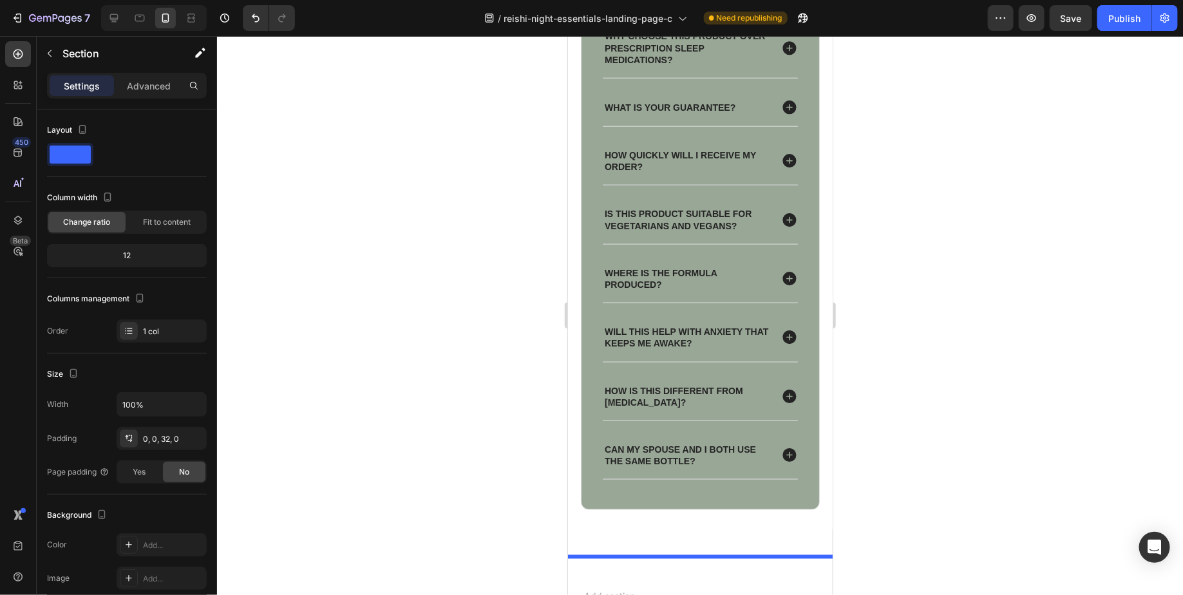
scroll to position [10406, 0]
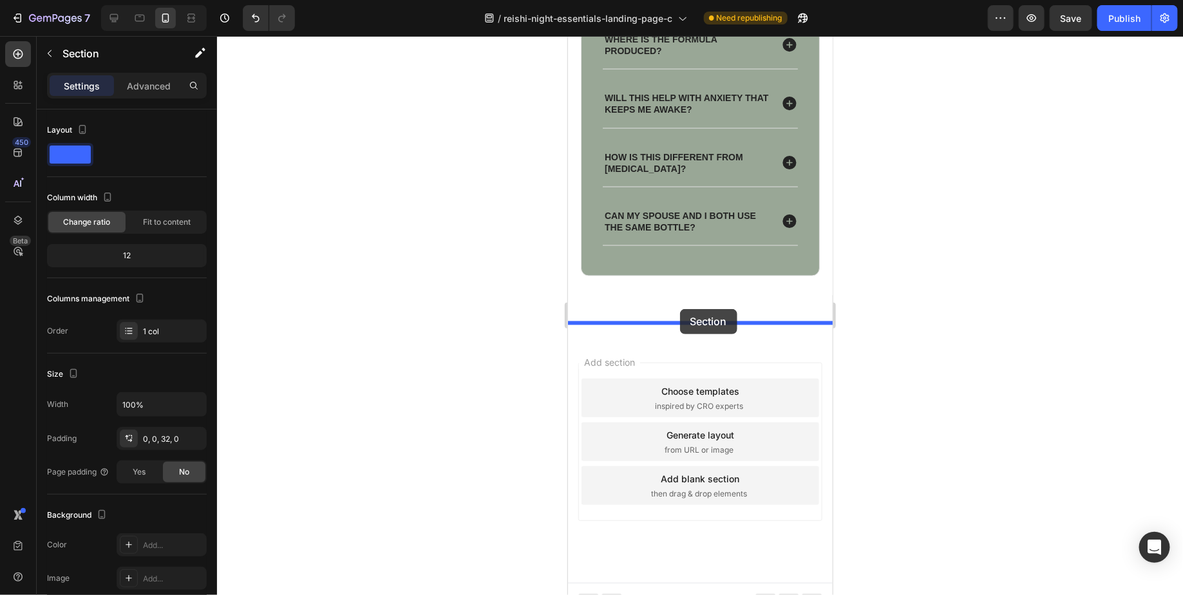
drag, startPoint x: 576, startPoint y: 240, endPoint x: 679, endPoint y: 308, distance: 123.6
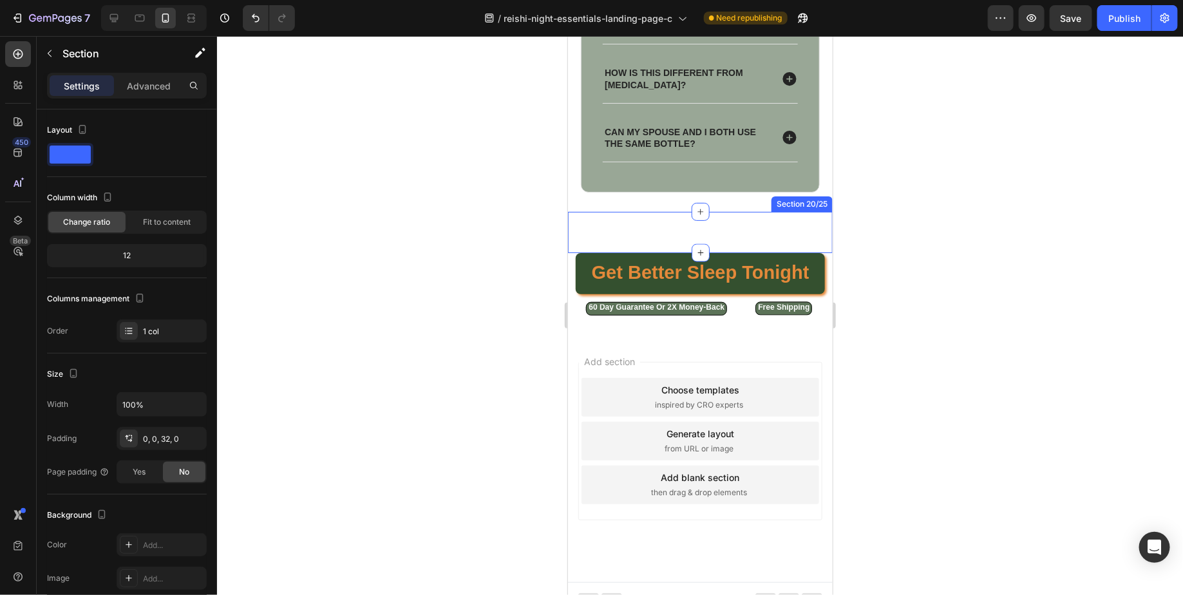
scroll to position [10322, 0]
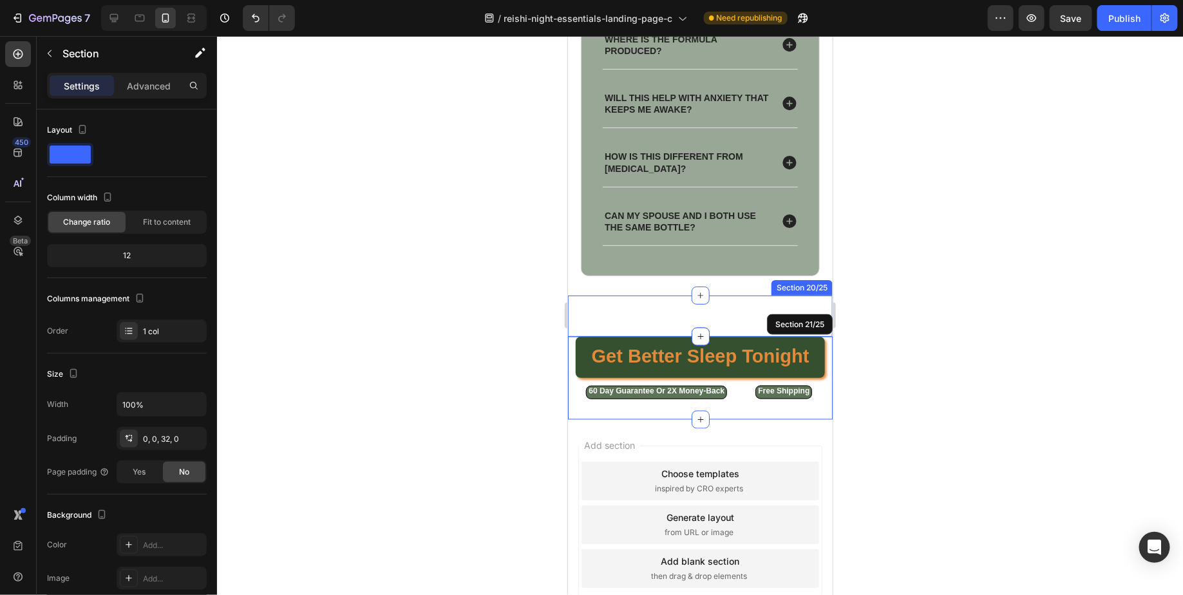
click at [673, 295] on div "Secure Your Order Today Button Section 20/25" at bounding box center [699, 315] width 265 height 41
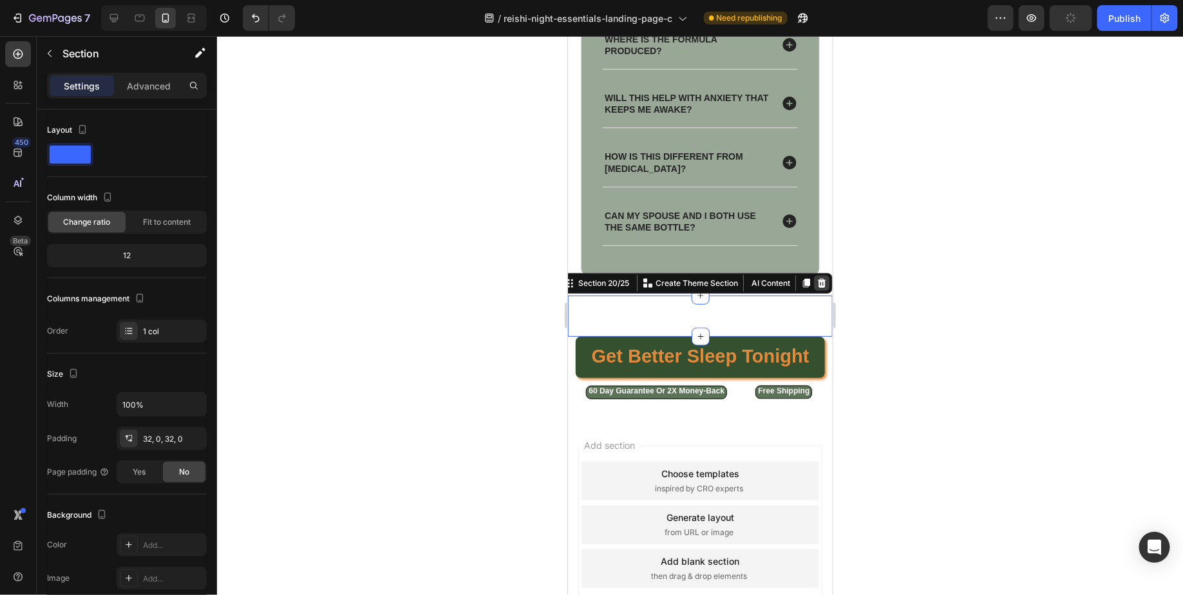
click at [822, 278] on icon at bounding box center [821, 282] width 8 height 9
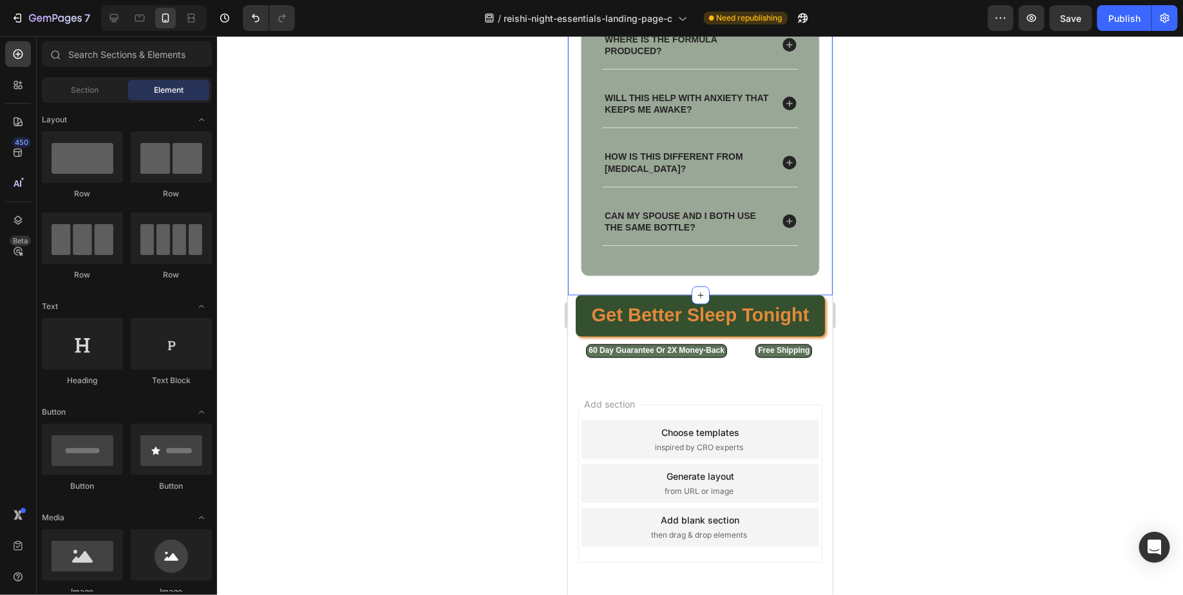
click at [933, 263] on div at bounding box center [700, 315] width 966 height 559
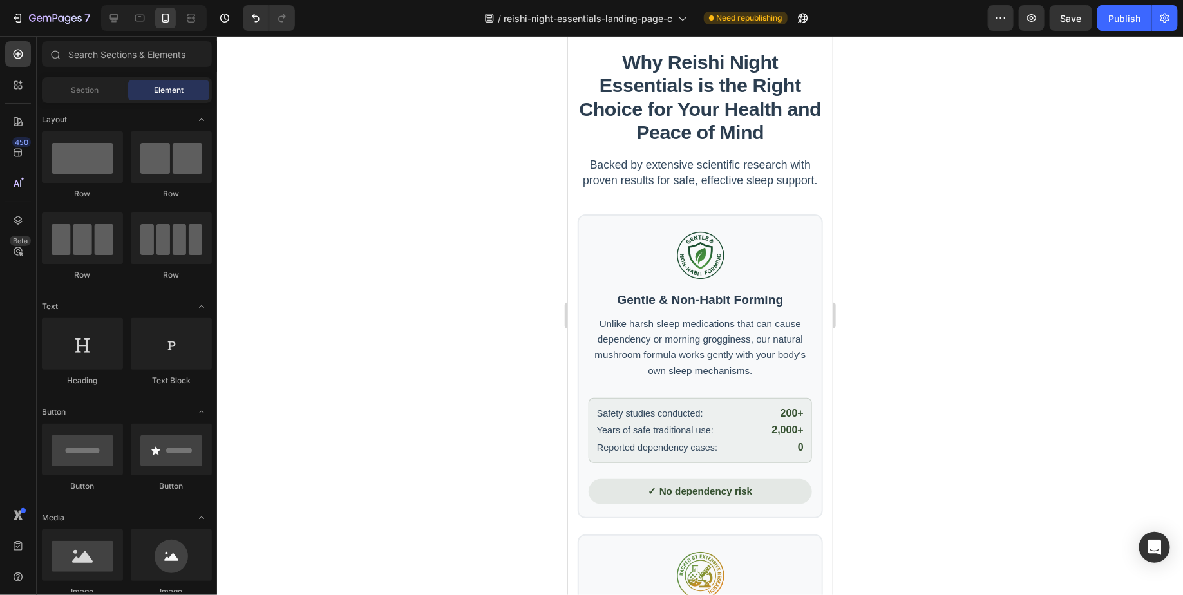
scroll to position [0, 0]
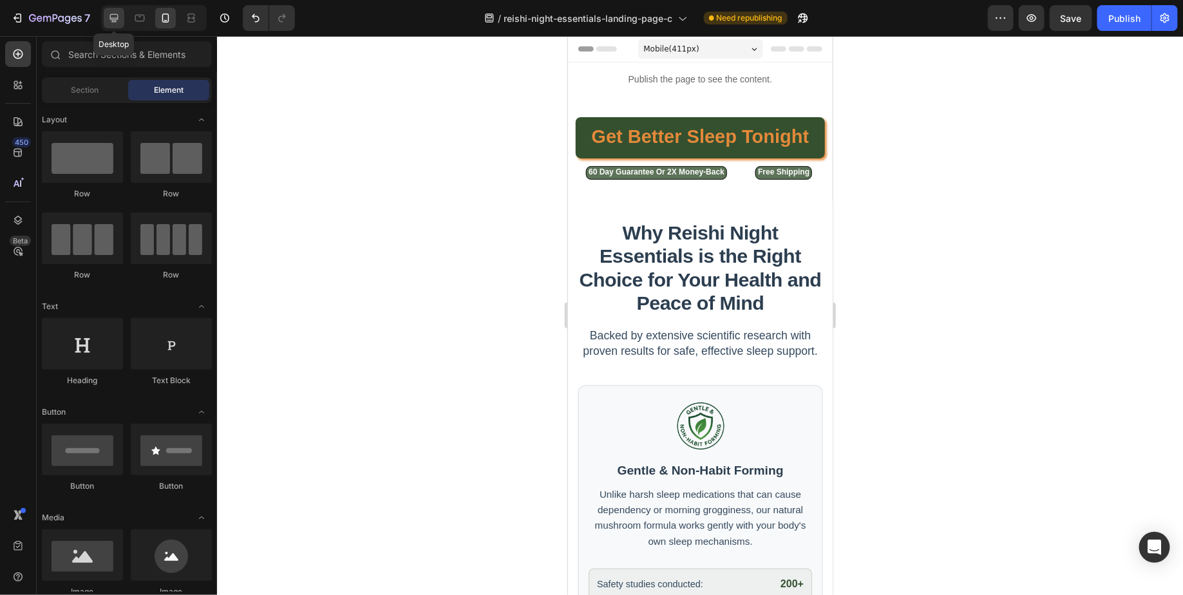
click at [113, 23] on icon at bounding box center [114, 18] width 13 height 13
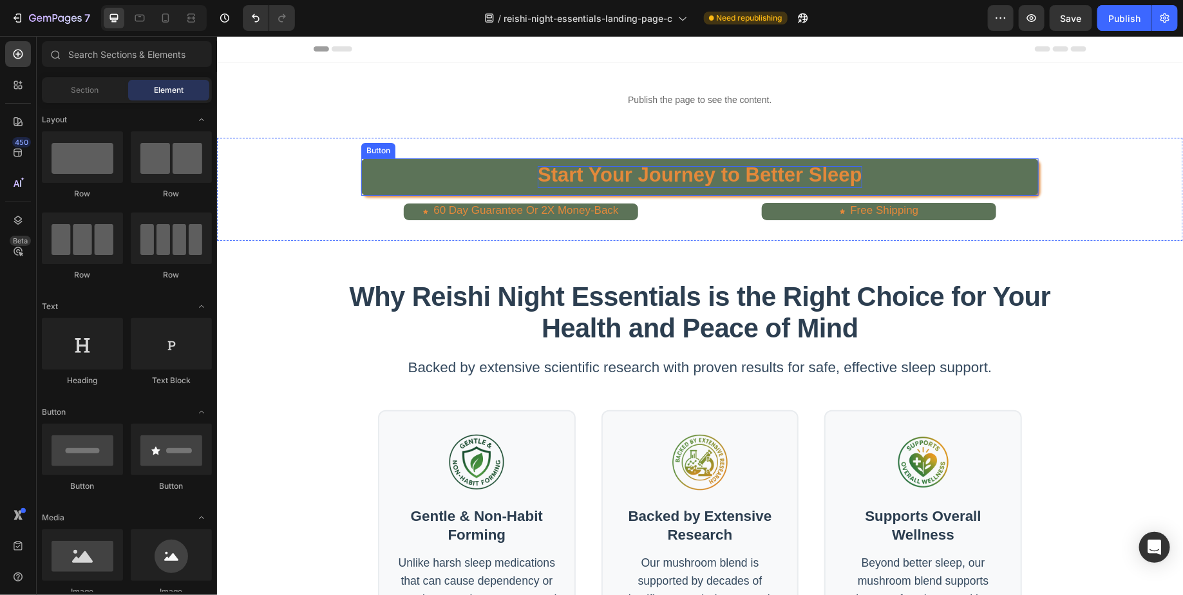
click at [652, 175] on strong "Start Your Journey to Better Sleep" at bounding box center [699, 174] width 324 height 23
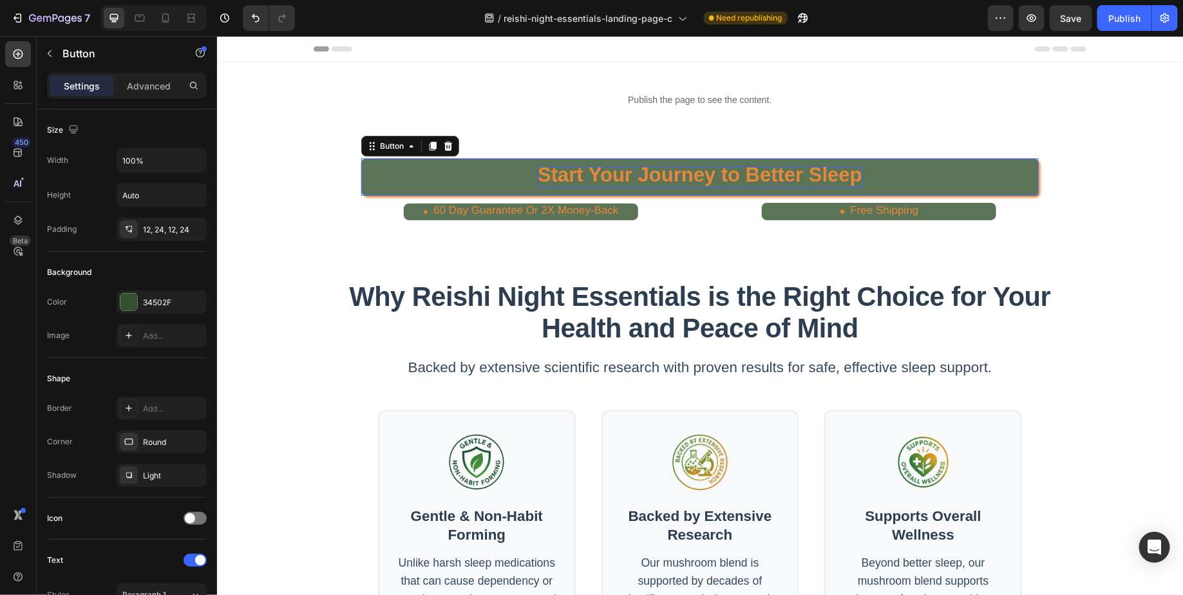
click at [652, 175] on strong "Start Your Journey to Better Sleep" at bounding box center [699, 174] width 324 height 23
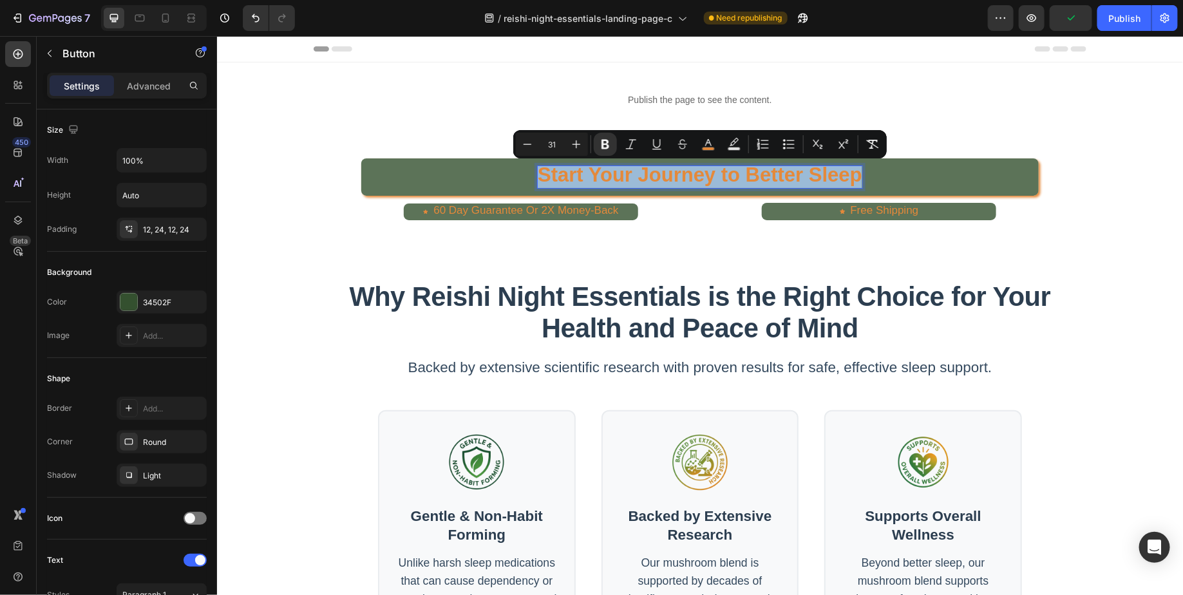
type input "16"
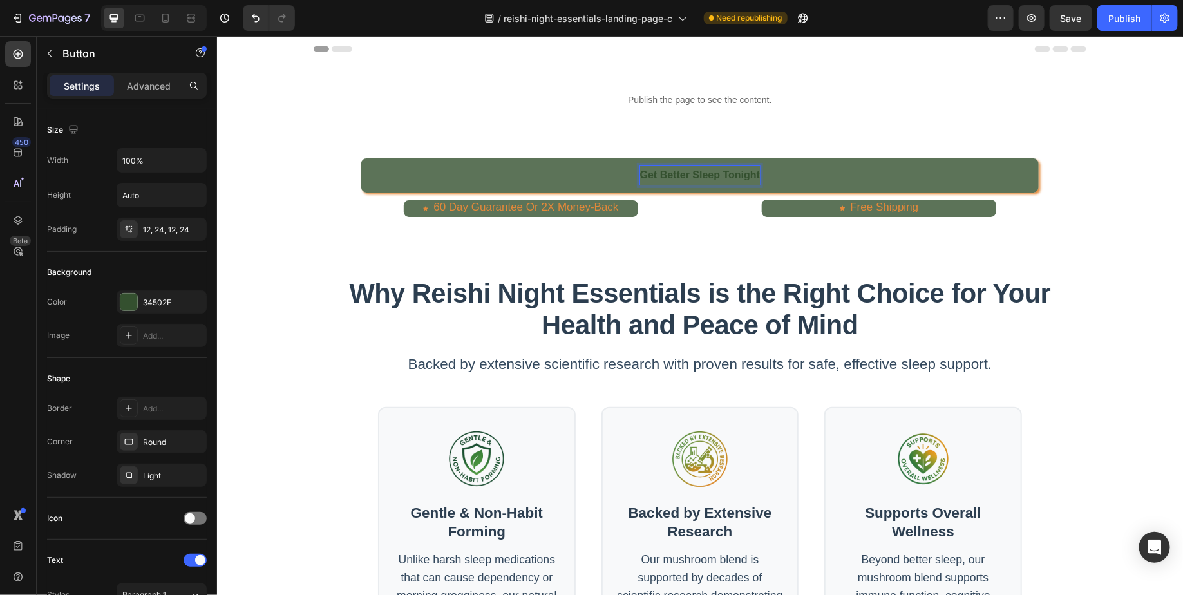
click at [764, 176] on link "Get Better Sleep Tonight" at bounding box center [699, 175] width 677 height 34
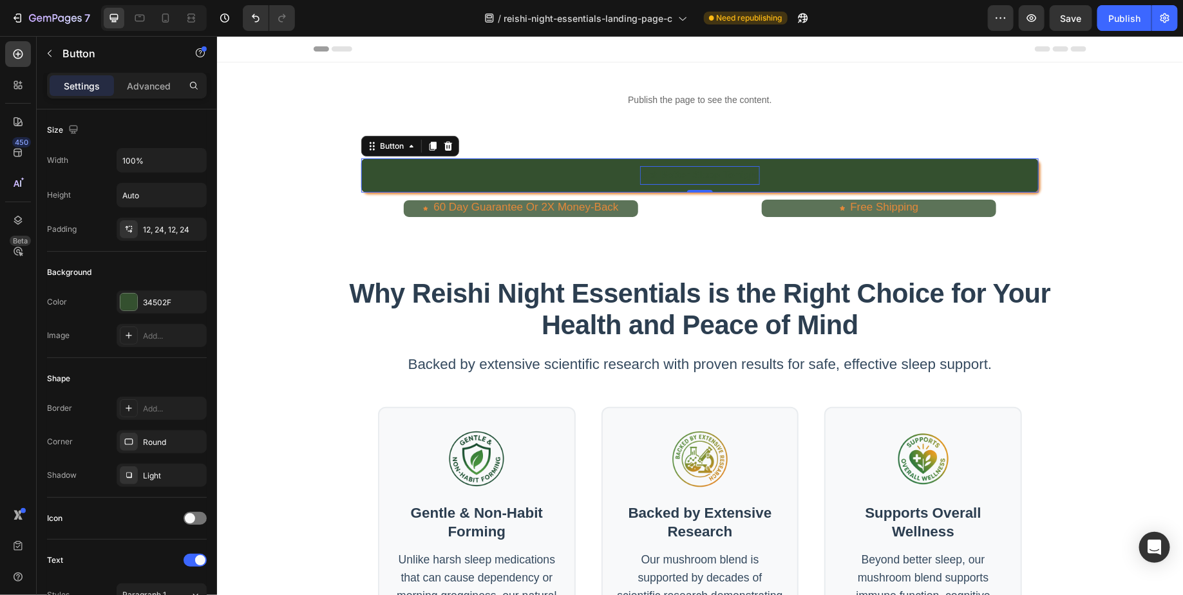
click at [650, 174] on strong "Get Better Sleep Tonight" at bounding box center [699, 174] width 120 height 11
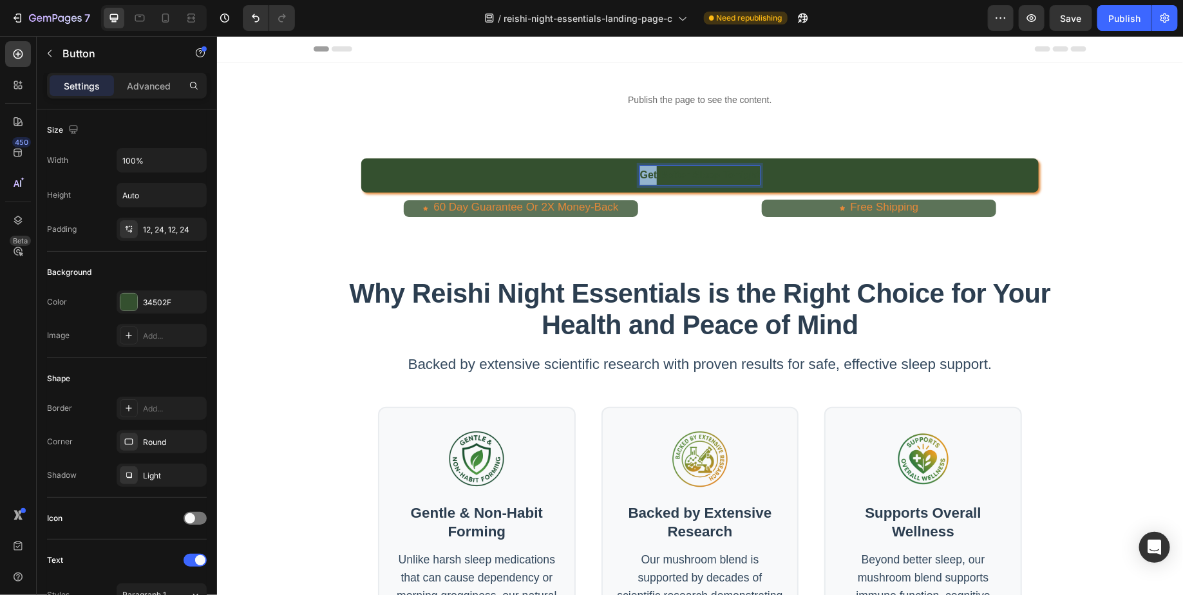
click at [650, 174] on strong "Get Better Sleep Tonight" at bounding box center [699, 174] width 120 height 11
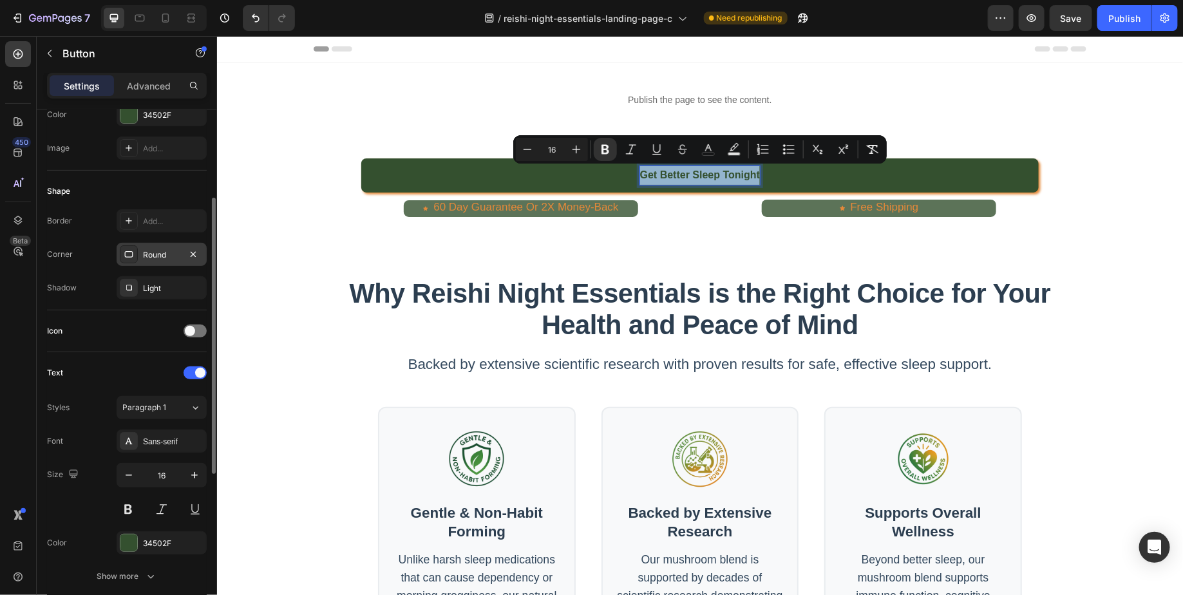
scroll to position [188, 0]
click at [141, 548] on div "34502F" at bounding box center [162, 542] width 90 height 23
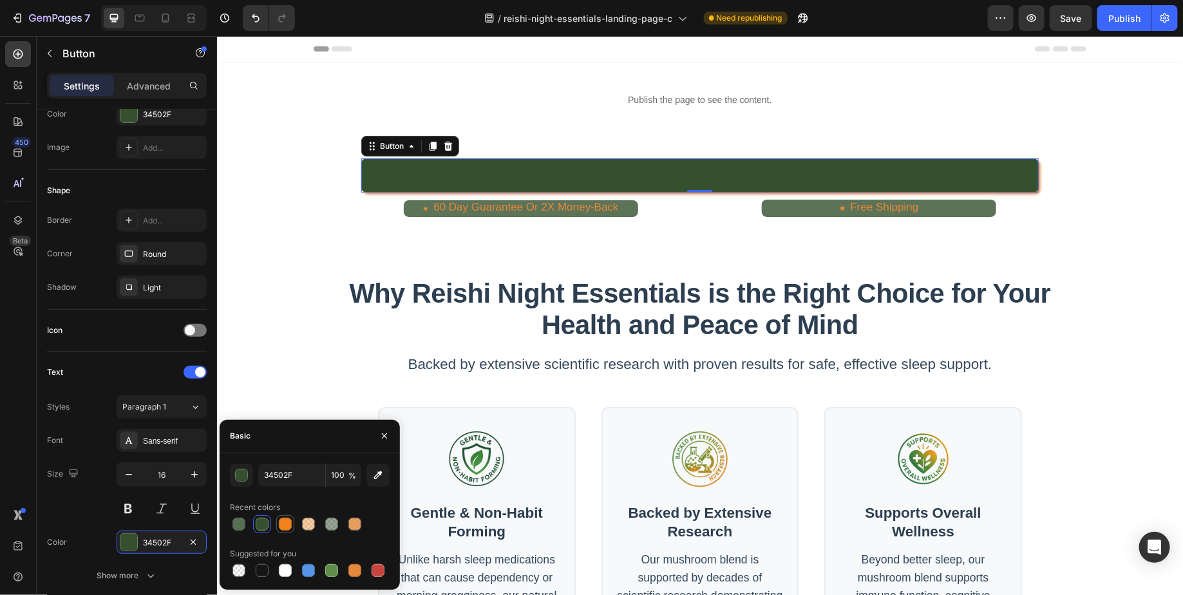
click at [285, 525] on div at bounding box center [285, 524] width 13 height 13
type input "F3841D"
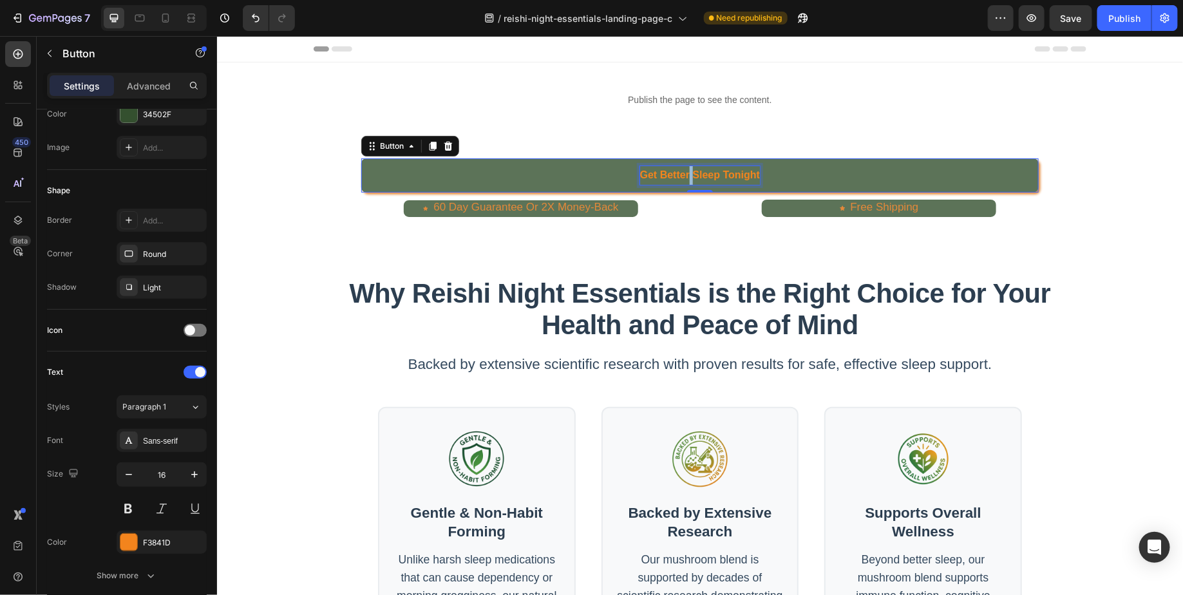
click at [689, 178] on strong "Get Better Sleep Tonight" at bounding box center [699, 174] width 120 height 11
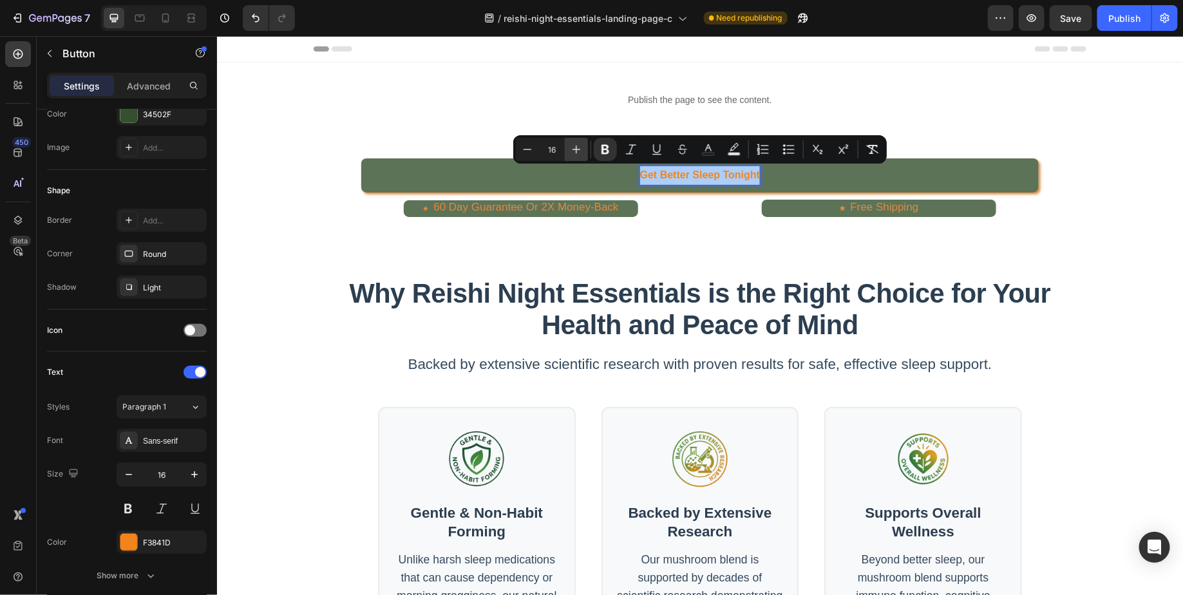
click at [576, 151] on icon "Editor contextual toolbar" at bounding box center [576, 150] width 8 height 8
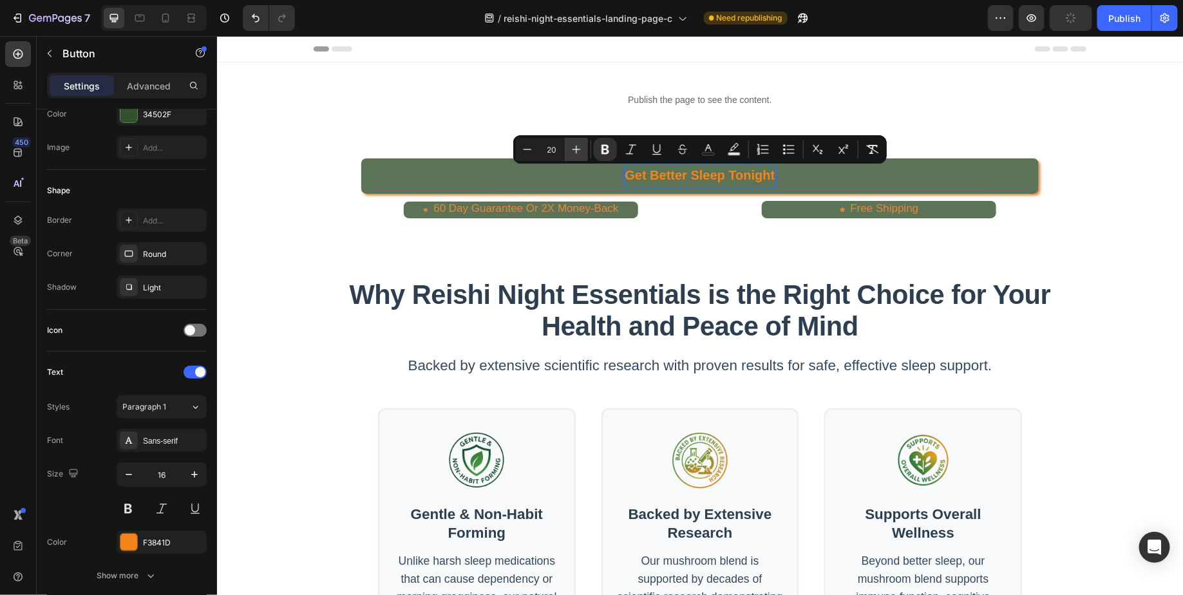
click at [576, 151] on icon "Editor contextual toolbar" at bounding box center [576, 150] width 8 height 8
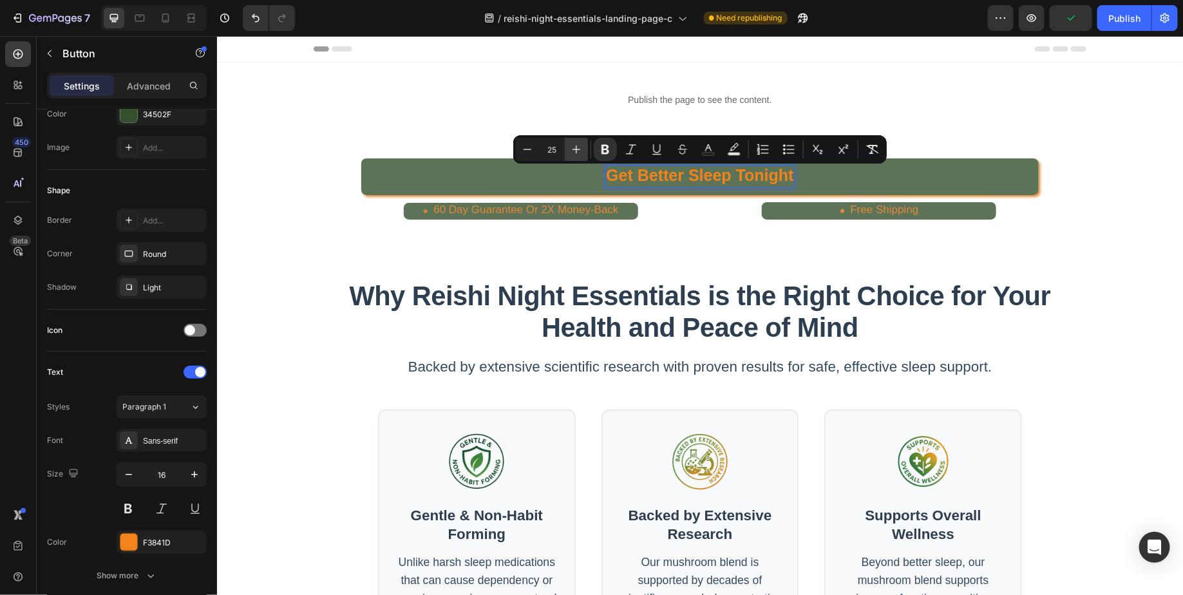
click at [576, 151] on icon "Editor contextual toolbar" at bounding box center [576, 150] width 8 height 8
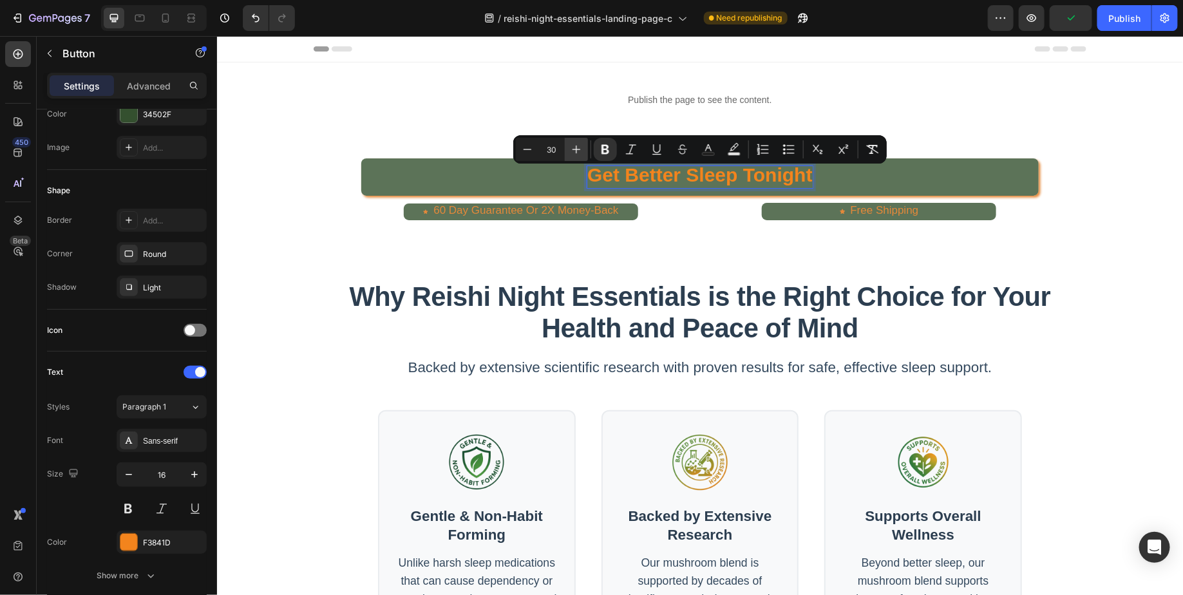
click at [576, 151] on icon "Editor contextual toolbar" at bounding box center [576, 150] width 8 height 8
type input "34"
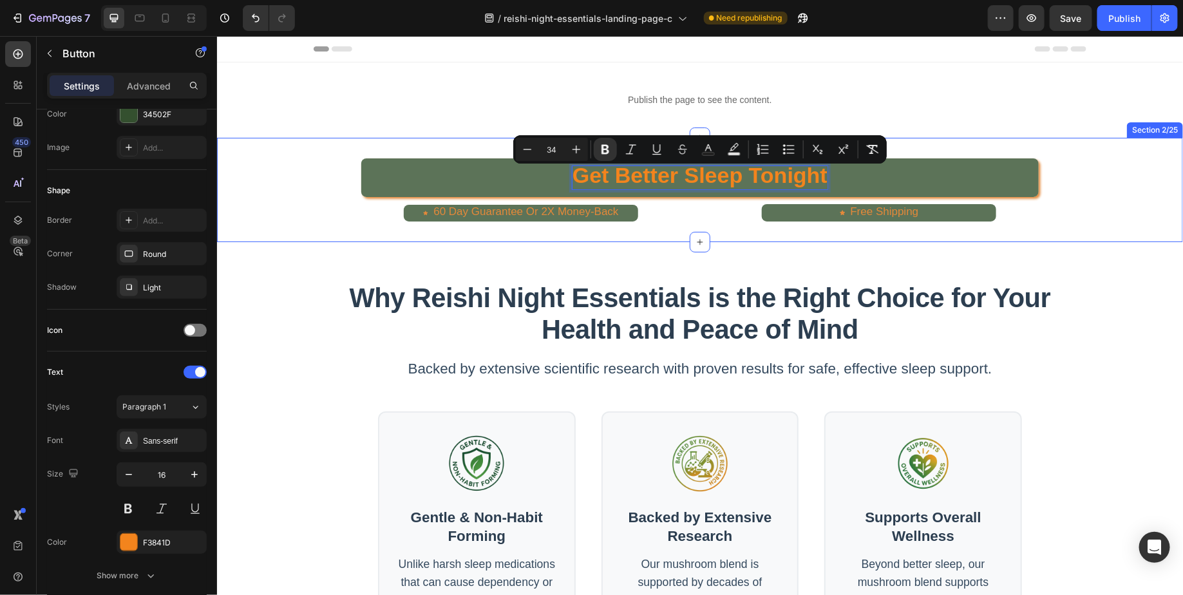
click at [287, 193] on div "Get Better Sleep Tonight Button 0" at bounding box center [699, 177] width 966 height 39
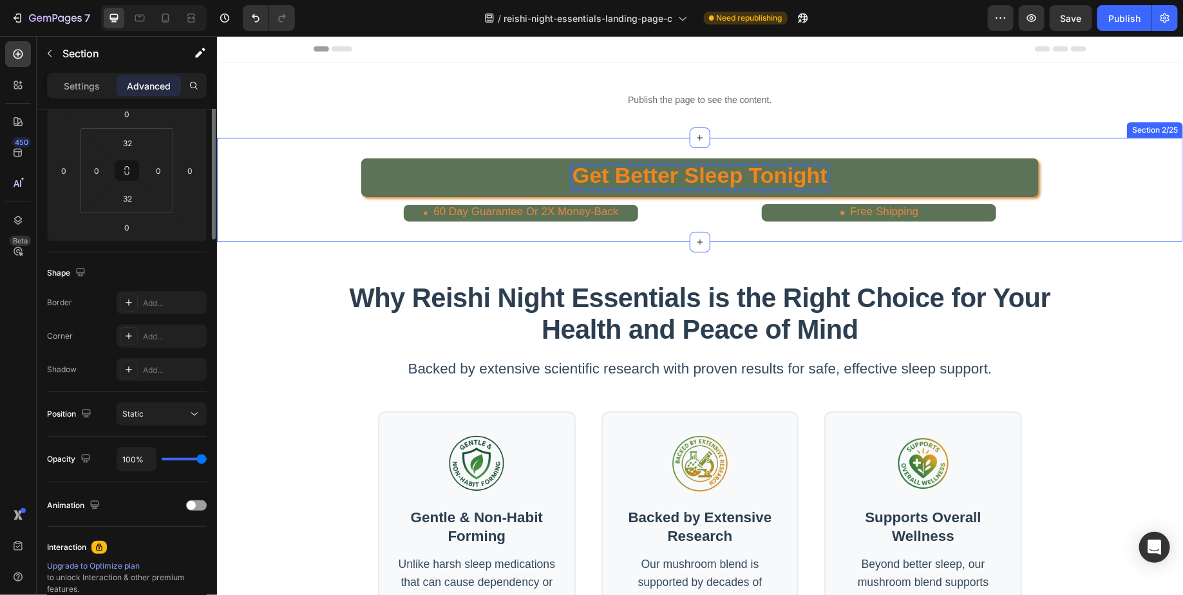
scroll to position [0, 0]
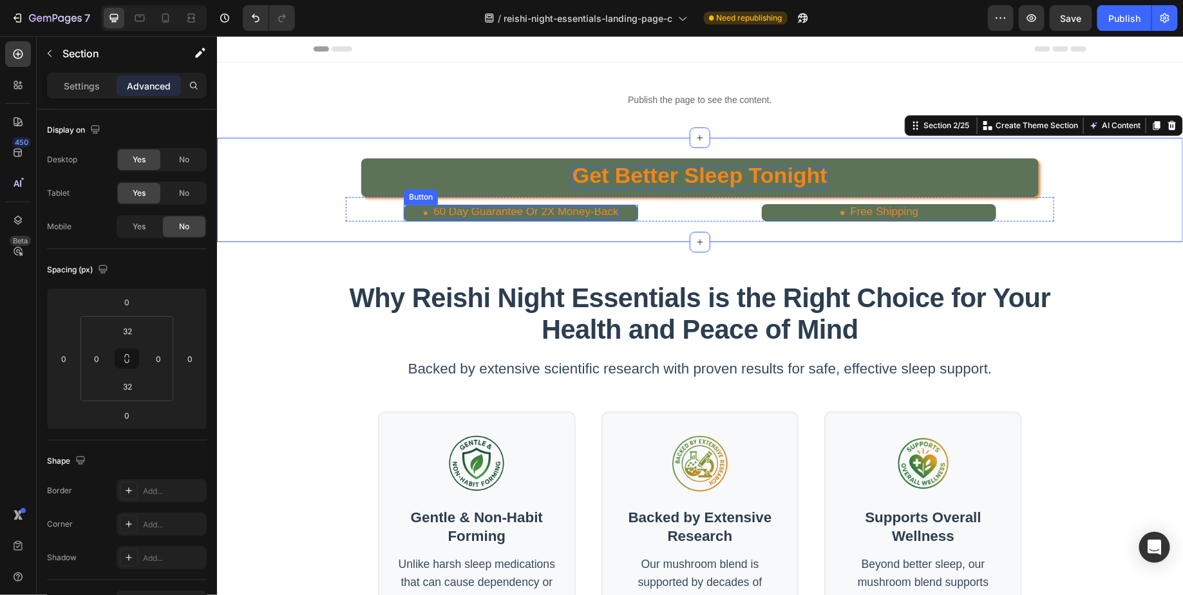
click at [513, 211] on span "60 Day Guarantee Or 2X Money-Back" at bounding box center [525, 211] width 185 height 12
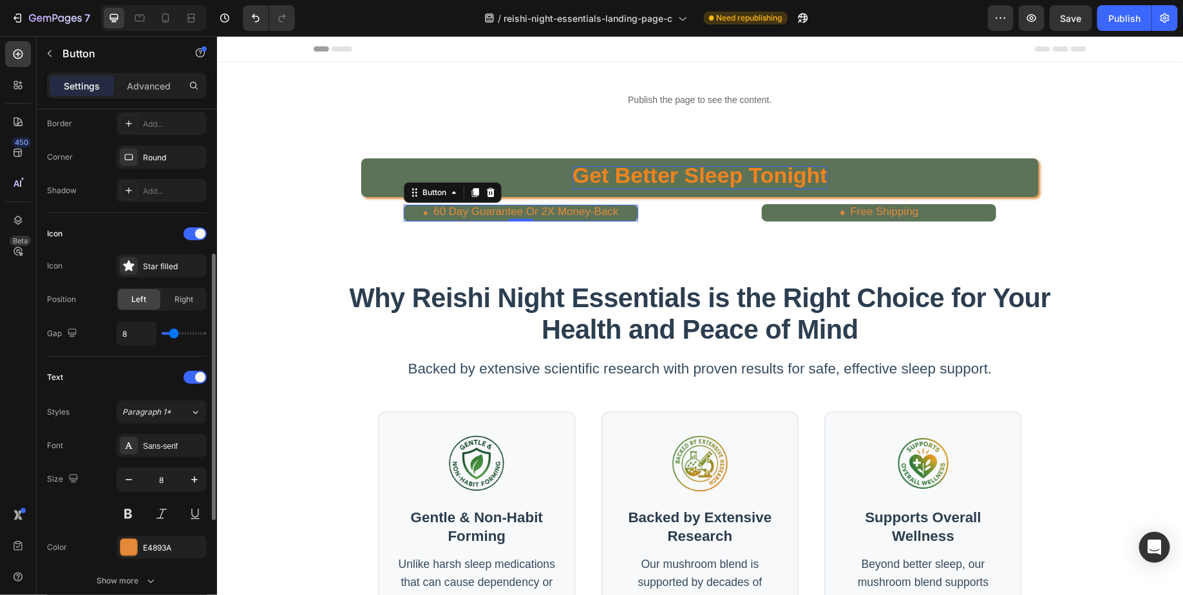
scroll to position [284, 0]
click at [167, 546] on div "E4893A" at bounding box center [161, 549] width 37 height 12
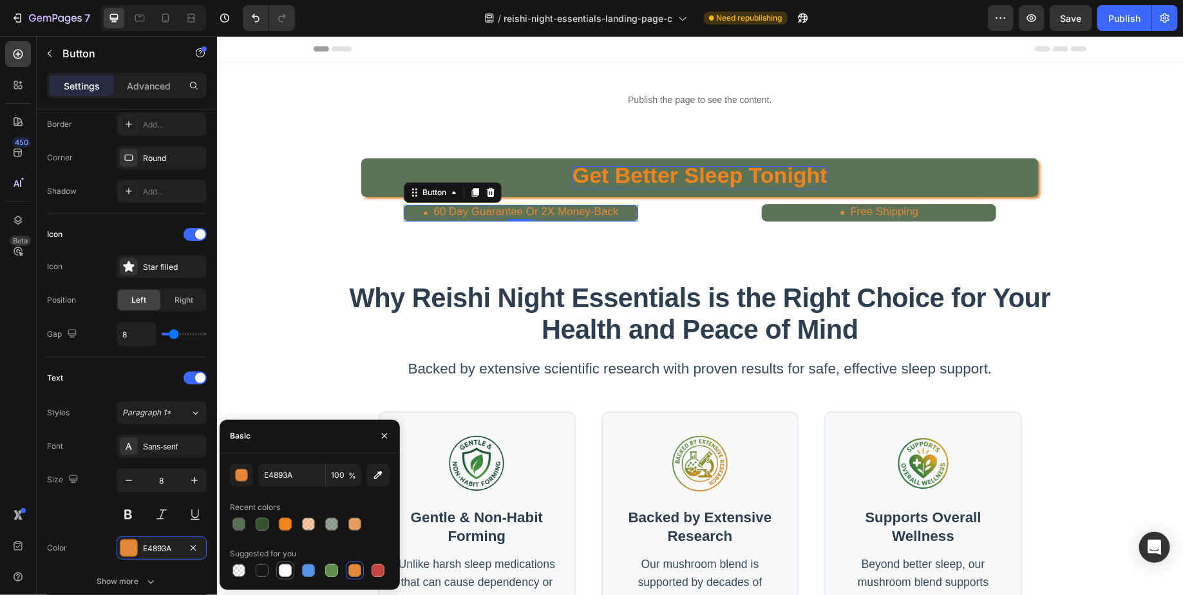
click at [282, 570] on div at bounding box center [285, 570] width 13 height 13
type input "FFFFFF"
click at [485, 208] on span "60 Day Guarantee Or 2X Money-Back" at bounding box center [525, 211] width 185 height 12
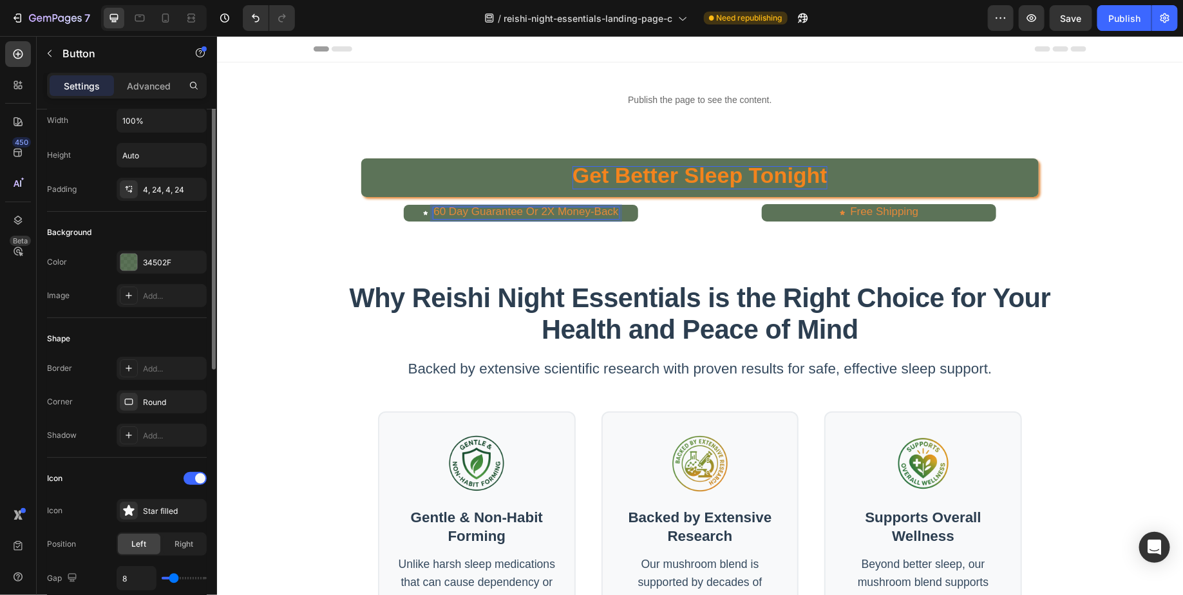
scroll to position [0, 0]
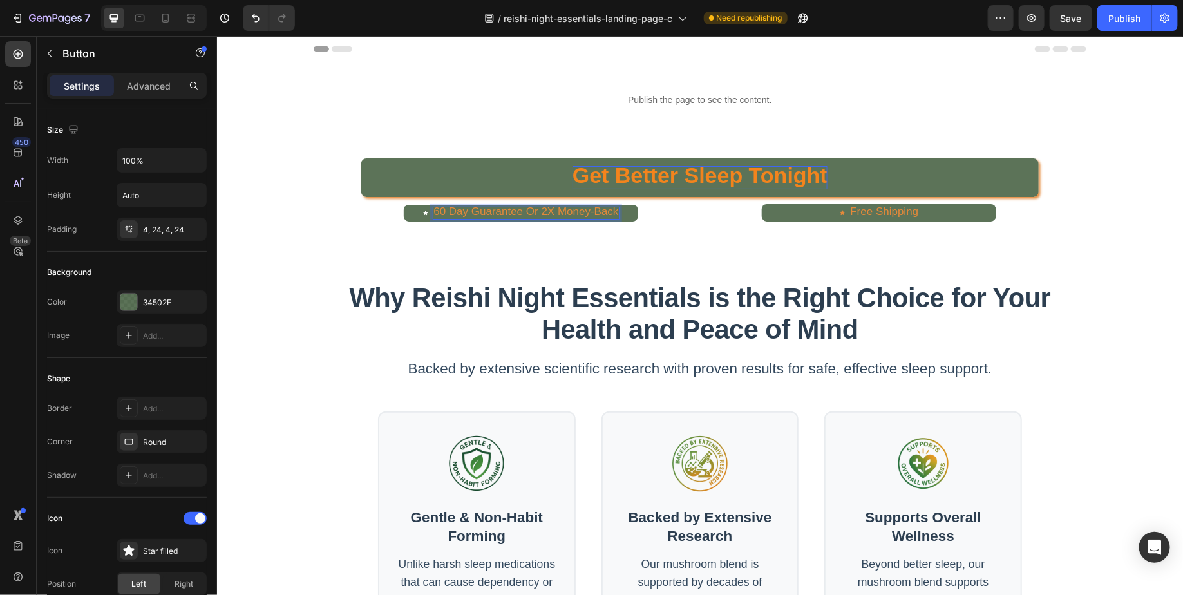
click at [601, 212] on span "60 Day Guarantee Or 2X Money-Back" at bounding box center [525, 211] width 185 height 12
click at [693, 212] on div "60 Day Guarantee Or 2X Money-Back Button 0" at bounding box center [520, 208] width 350 height 24
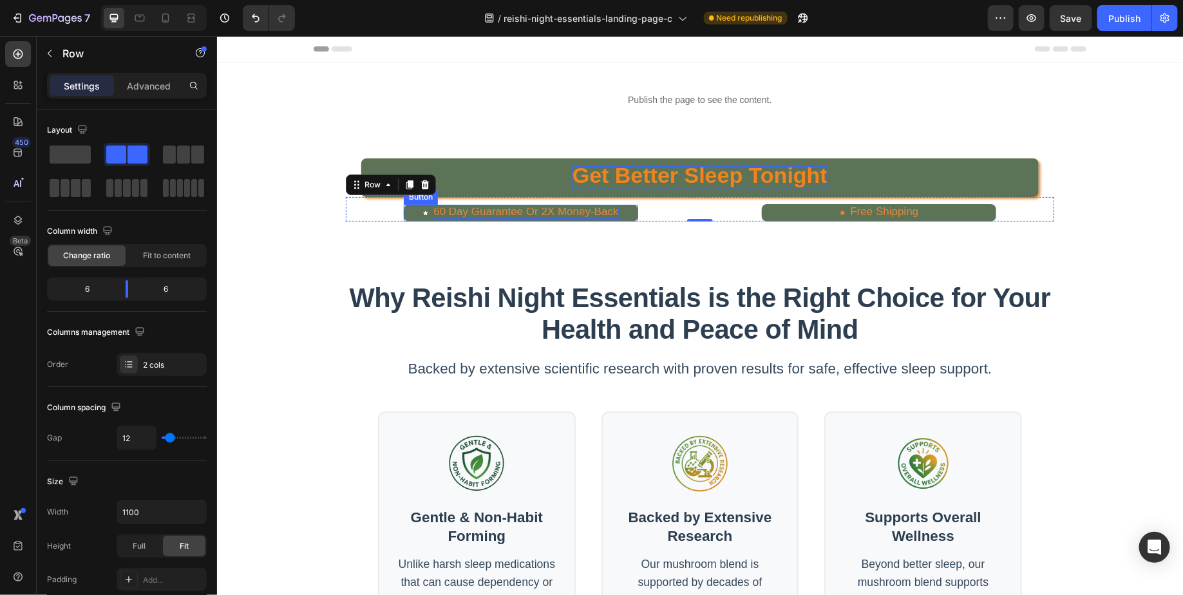
click at [460, 211] on span "60 Day Guarantee Or 2X Money-Back" at bounding box center [525, 211] width 185 height 12
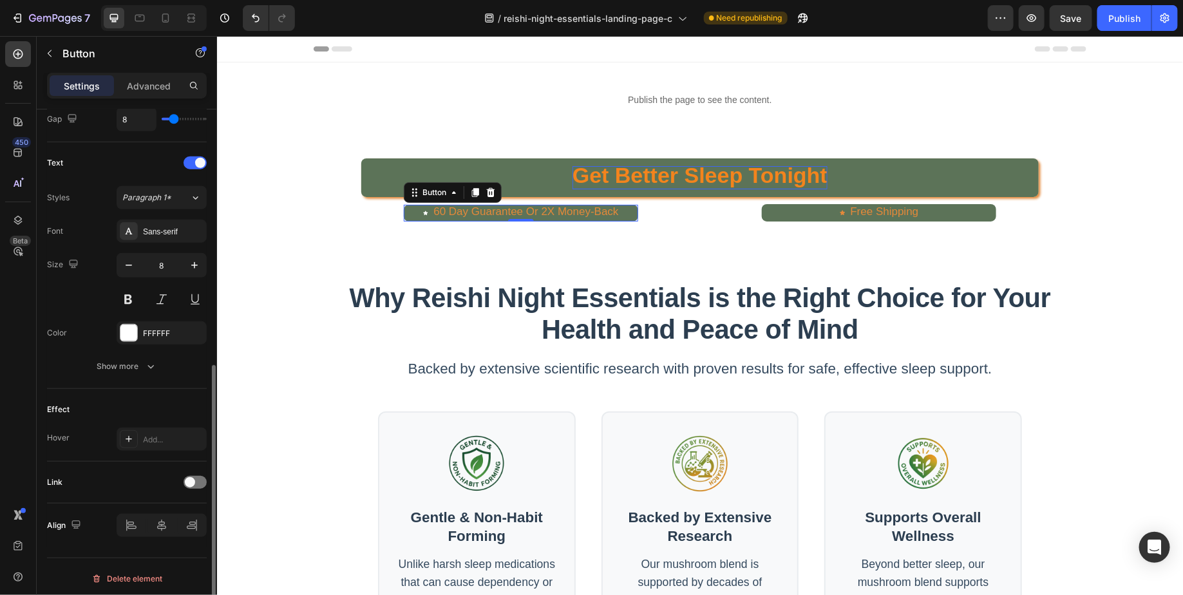
scroll to position [498, 0]
click at [527, 213] on span "60 Day Guarantee Or 2X Money-Back" at bounding box center [525, 211] width 185 height 12
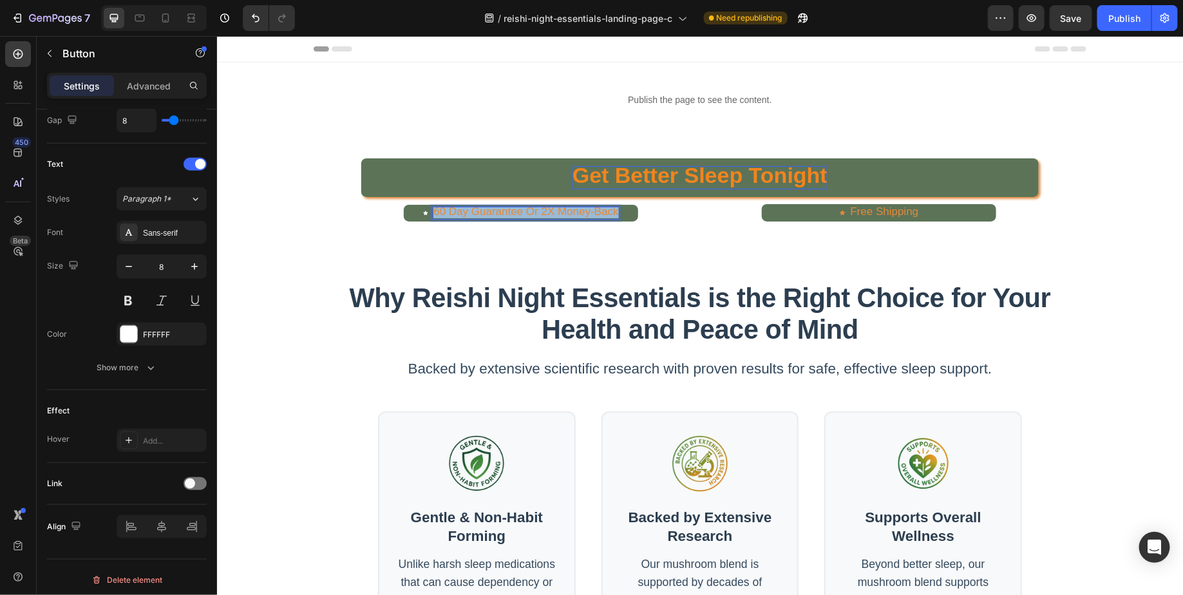
click at [527, 213] on span "60 Day Guarantee Or 2X Money-Back" at bounding box center [525, 211] width 185 height 12
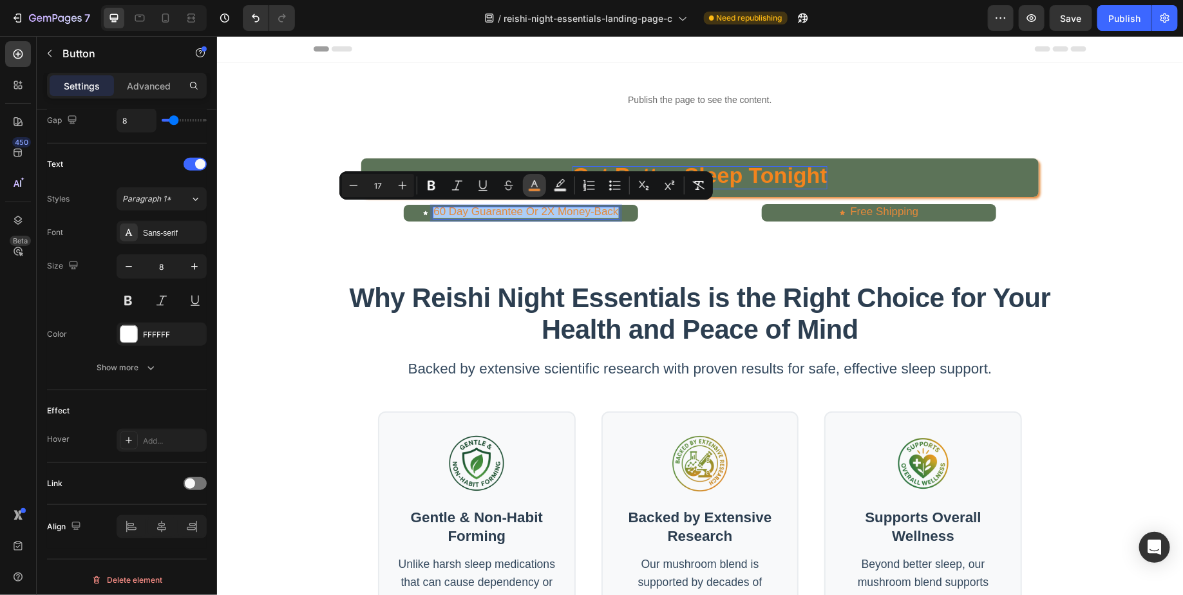
click at [532, 187] on icon "Editor contextual toolbar" at bounding box center [534, 185] width 13 height 13
type input "E4893A"
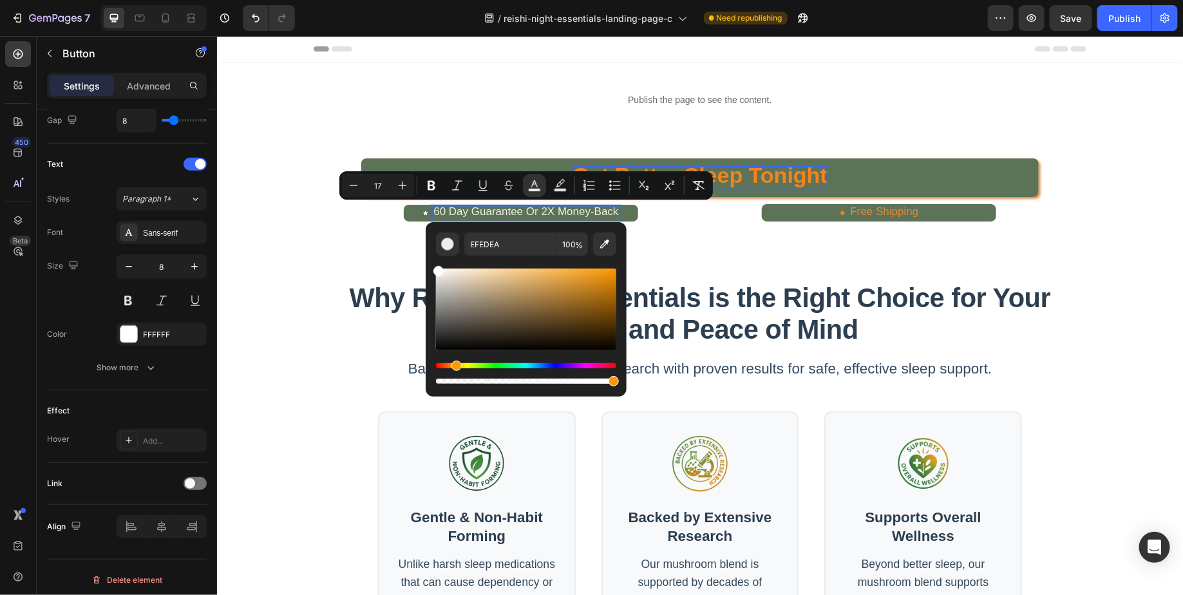
drag, startPoint x: 440, startPoint y: 273, endPoint x: 433, endPoint y: 265, distance: 10.6
click at [433, 265] on div "EFEDEA 100 %" at bounding box center [526, 304] width 201 height 164
type input "FFFFFF"
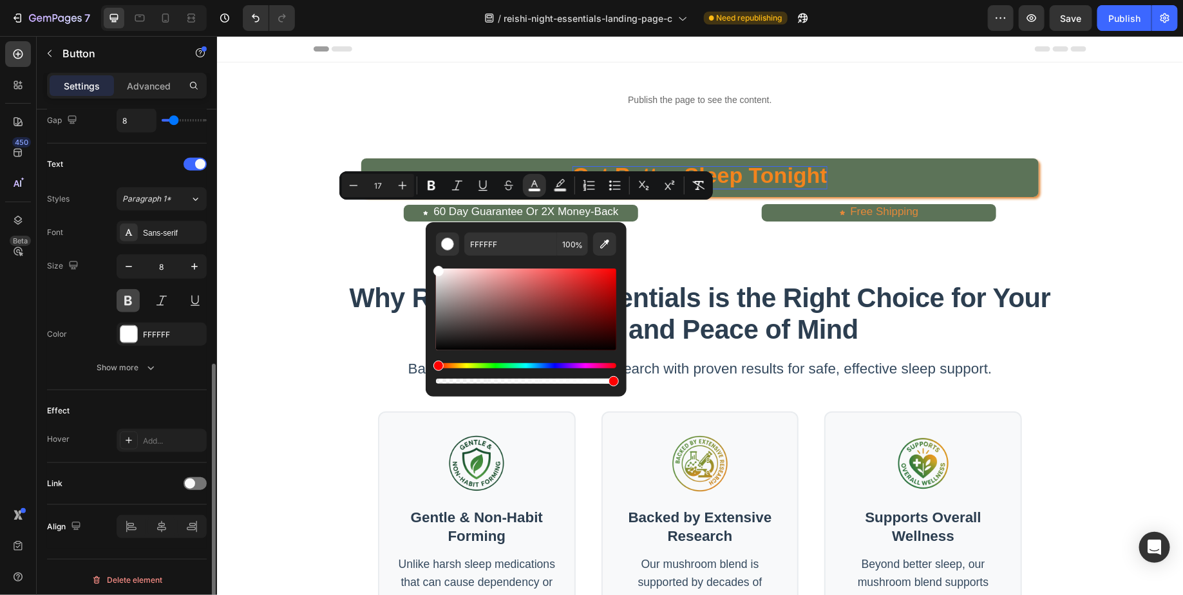
click at [128, 294] on button at bounding box center [128, 300] width 23 height 23
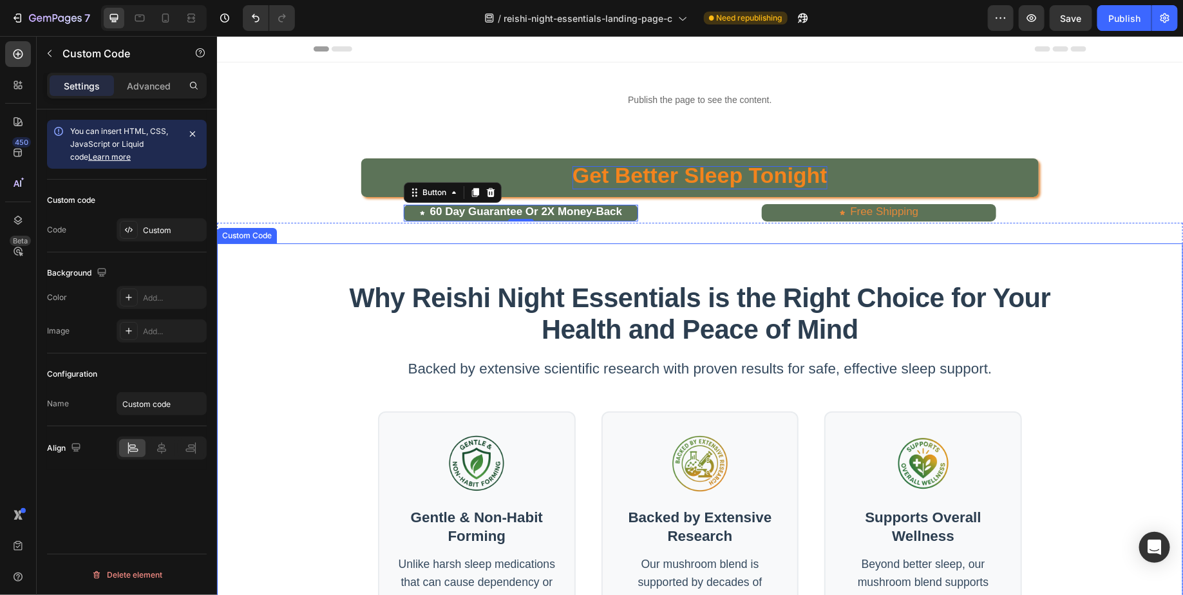
click at [258, 314] on div "Why Reishi Night Essentials is the Right Choice for Your Health and Peace of Mi…" at bounding box center [699, 560] width 966 height 634
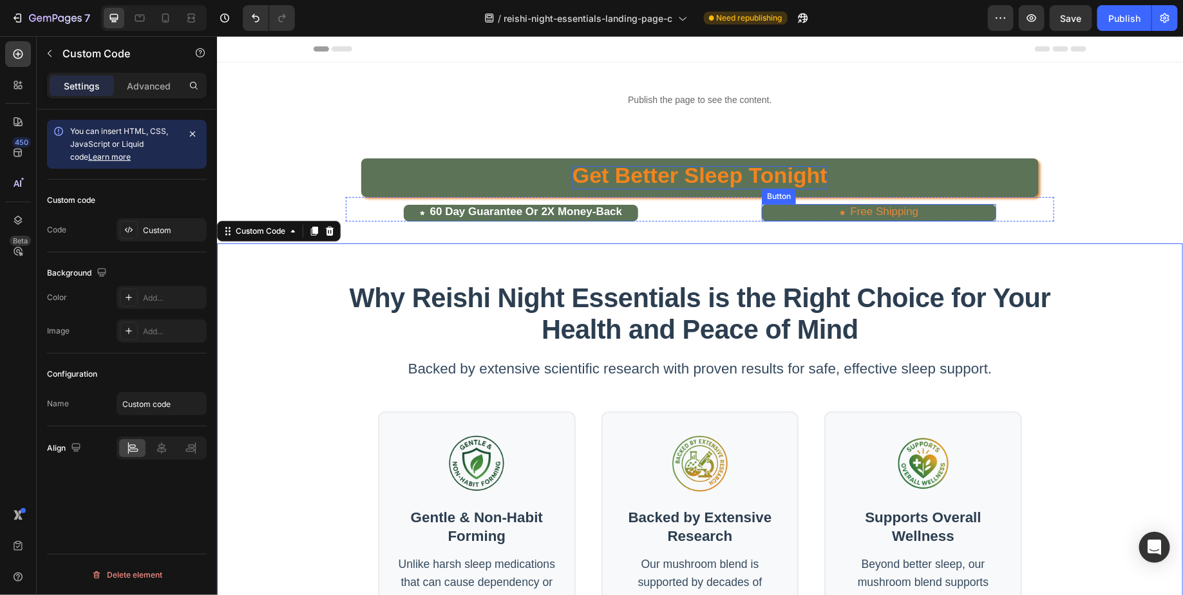
click at [802, 209] on button "Free Shipping" at bounding box center [878, 211] width 234 height 17
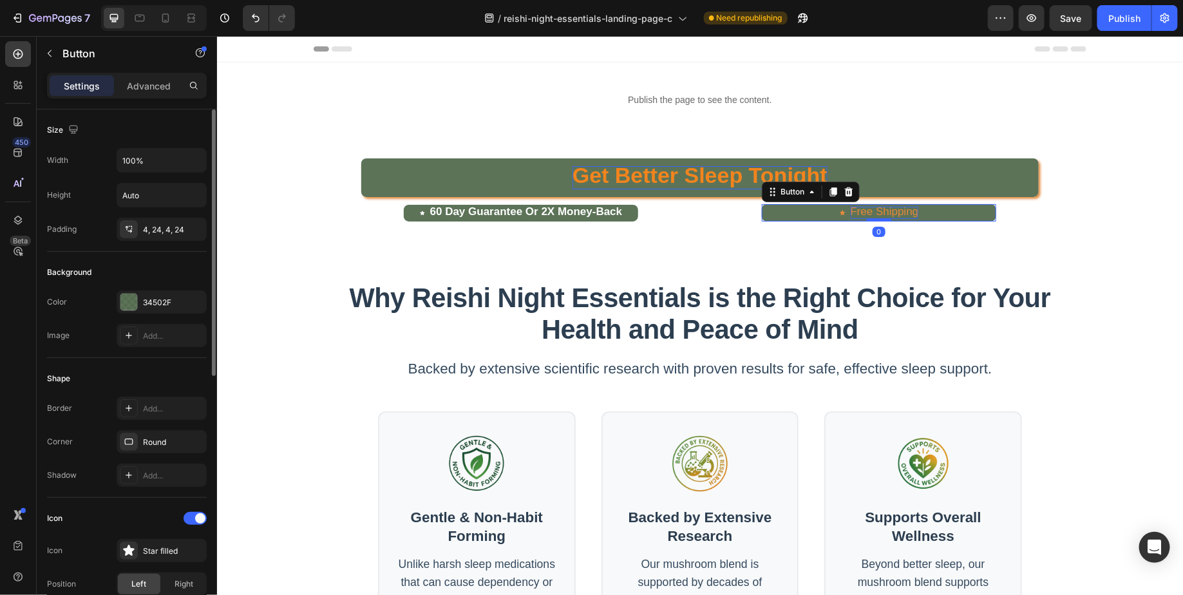
click at [892, 212] on span "Free Shipping" at bounding box center [884, 211] width 68 height 12
click at [865, 208] on span "Free Shipping" at bounding box center [884, 211] width 68 height 12
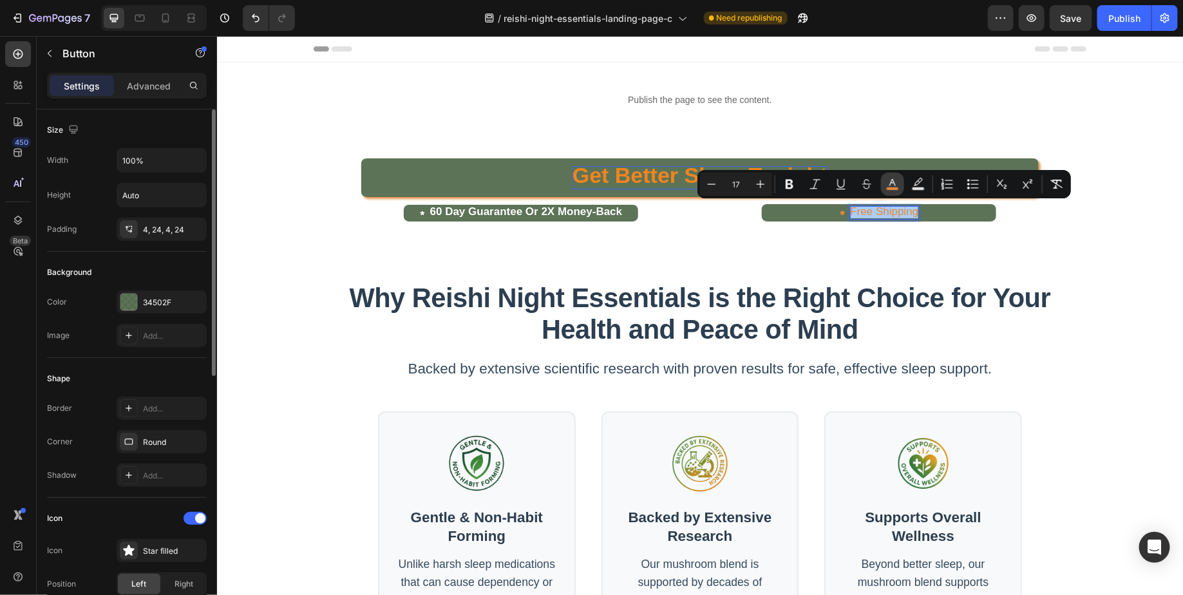
click at [887, 186] on icon "Editor contextual toolbar" at bounding box center [892, 184] width 13 height 13
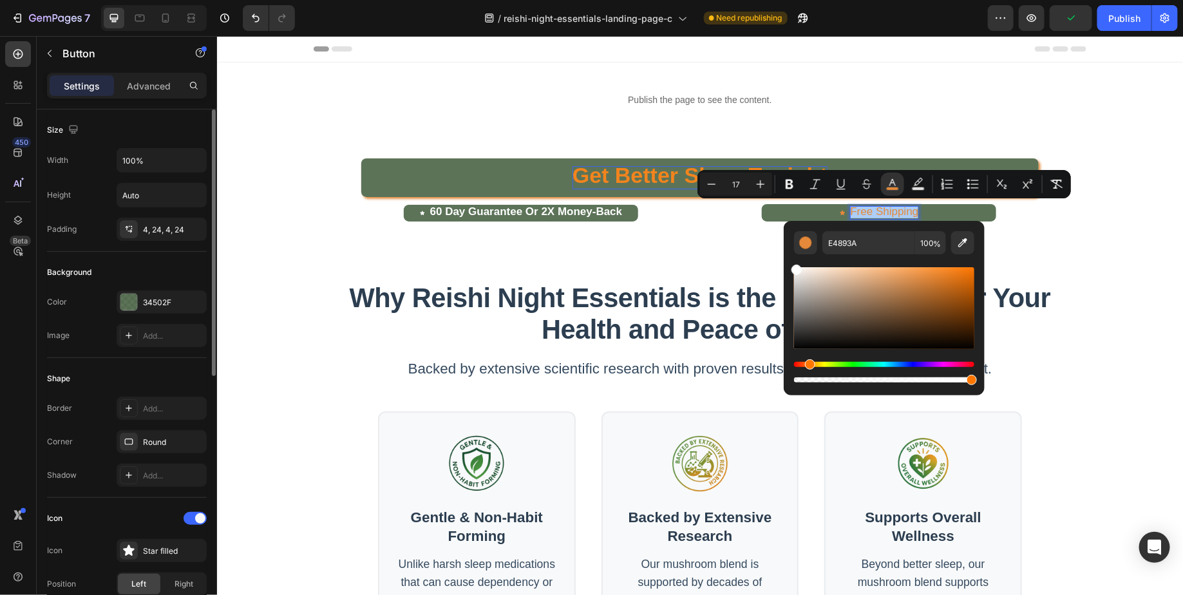
drag, startPoint x: 803, startPoint y: 275, endPoint x: 794, endPoint y: 267, distance: 12.8
click at [794, 267] on div "Editor contextual toolbar" at bounding box center [884, 308] width 180 height 82
type input "FFFFFF"
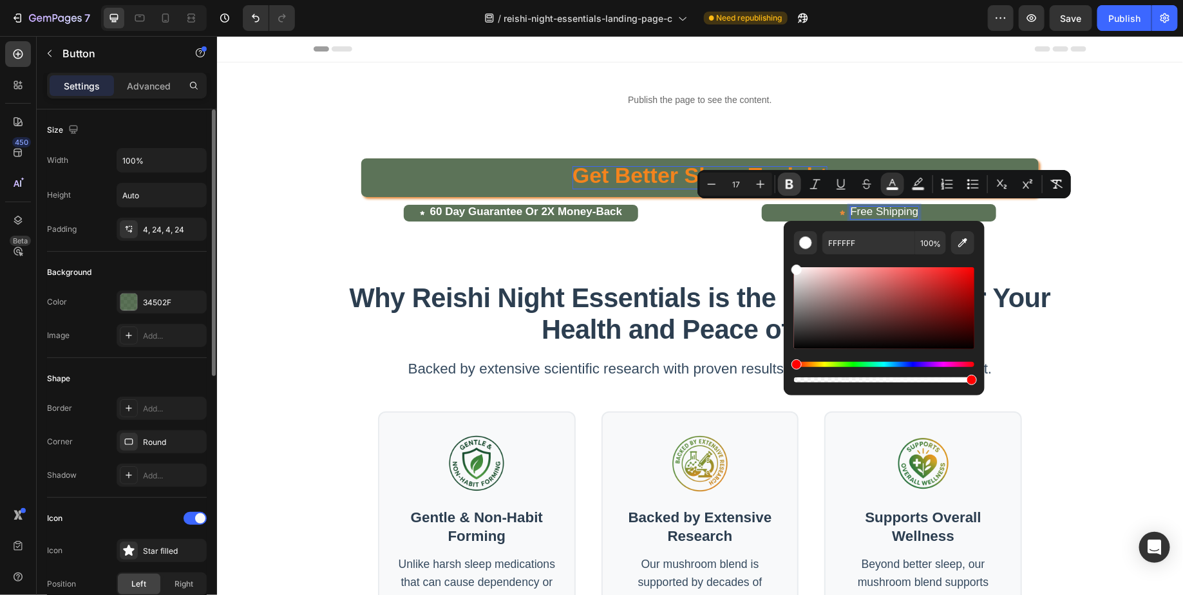
click at [791, 187] on icon "Editor contextual toolbar" at bounding box center [789, 185] width 8 height 10
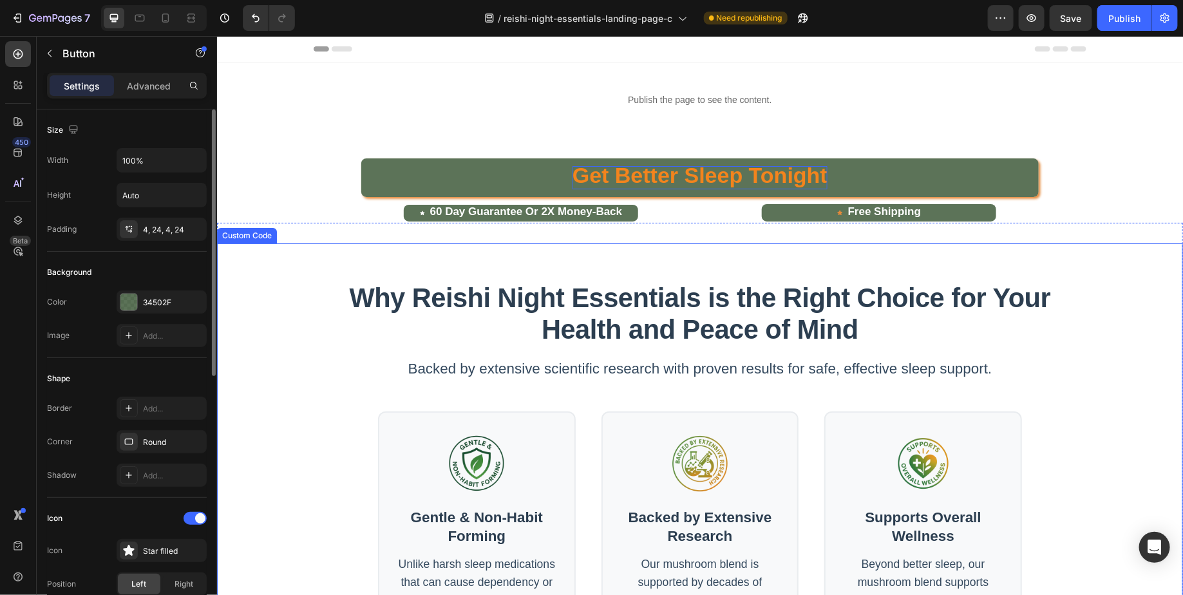
click at [691, 252] on div "Why Reishi Night Essentials is the Right Choice for Your Health and Peace of Mi…" at bounding box center [699, 560] width 773 height 634
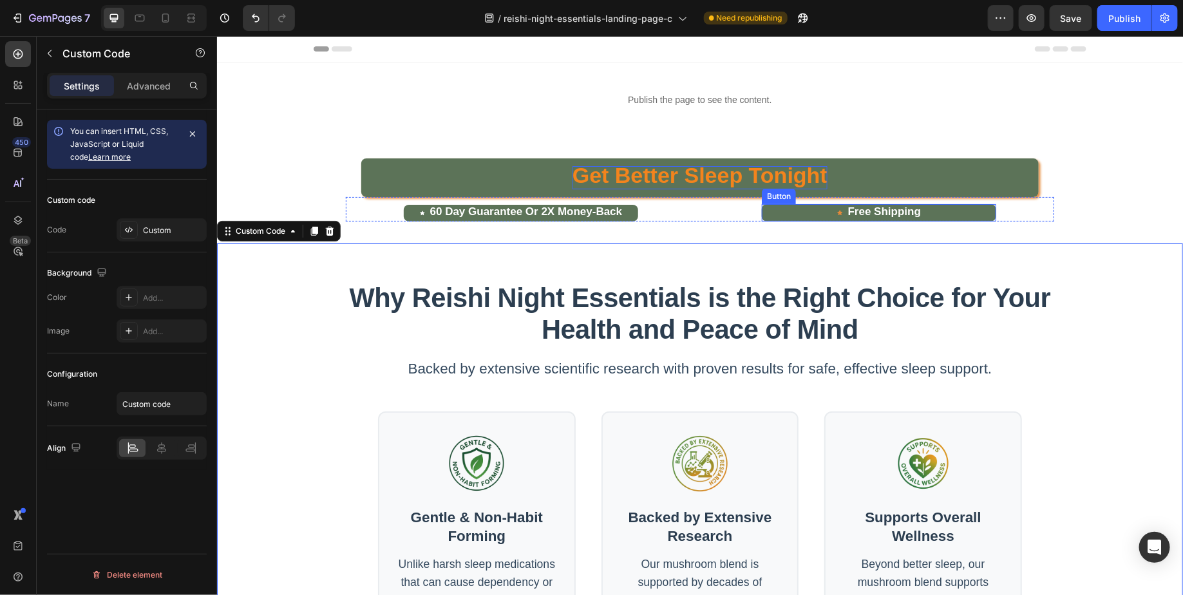
click at [811, 204] on button "Free Shipping" at bounding box center [878, 211] width 234 height 17
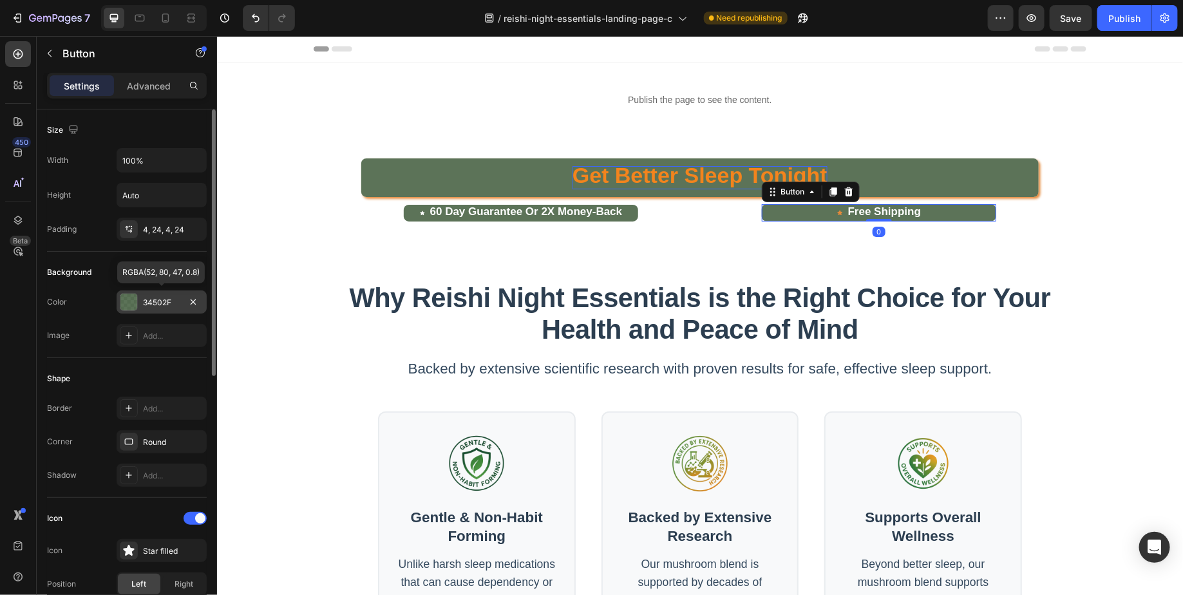
click at [151, 299] on div "34502F" at bounding box center [161, 303] width 37 height 12
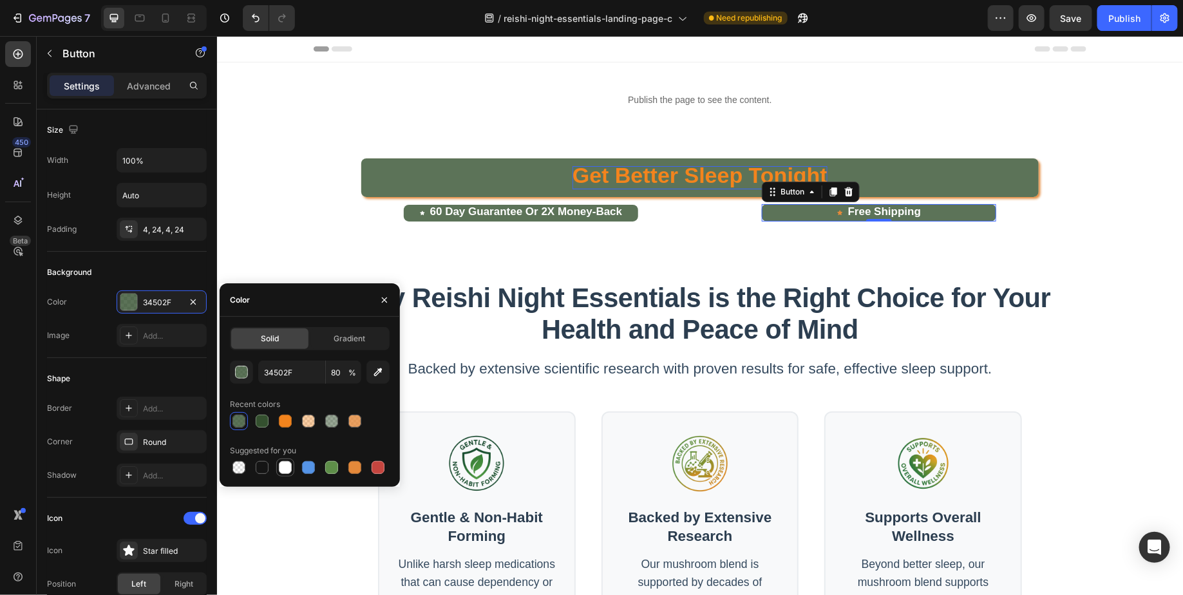
click at [283, 462] on div at bounding box center [285, 467] width 13 height 13
type input "FFFFFF"
type input "100"
click at [247, 420] on div at bounding box center [239, 421] width 18 height 18
type input "34502F"
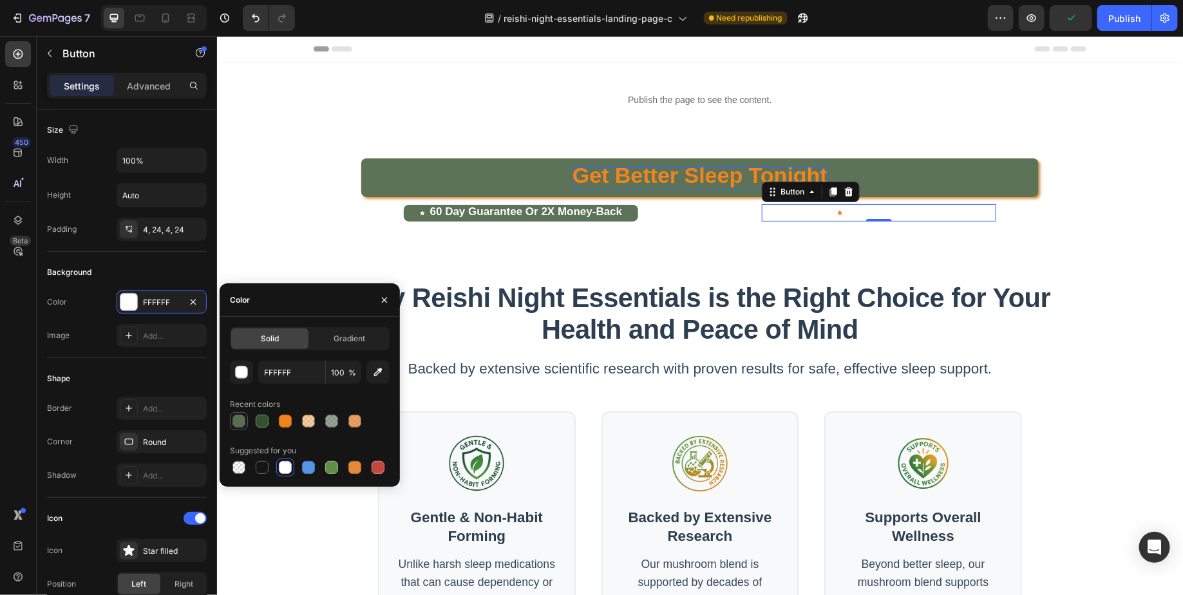
type input "80"
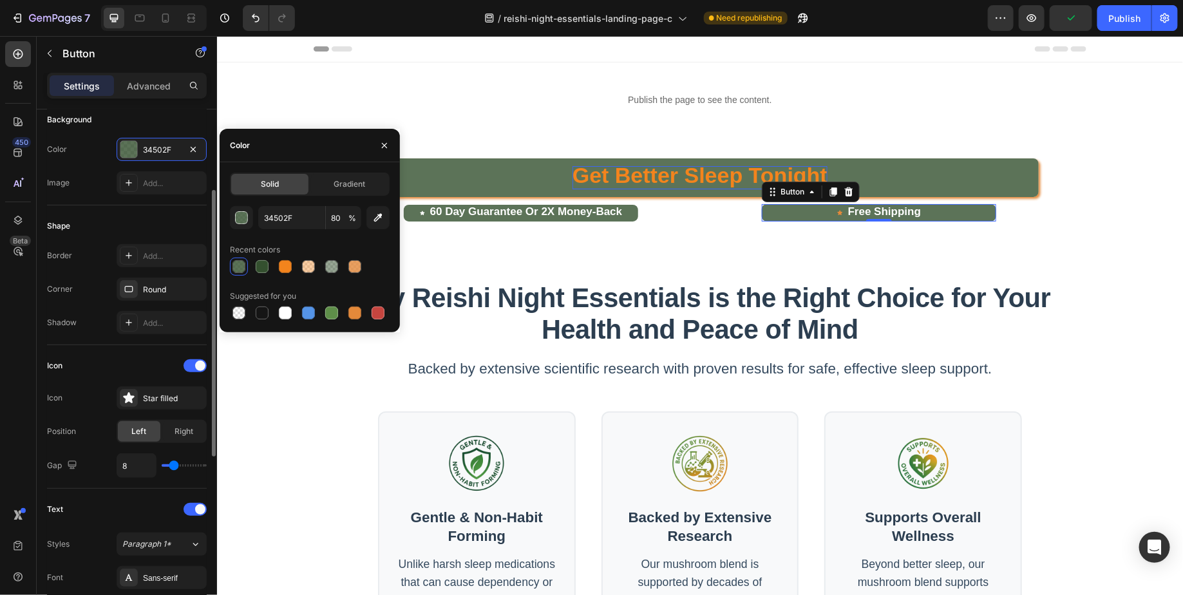
scroll to position [155, 0]
click at [144, 356] on div "Icon" at bounding box center [127, 363] width 160 height 21
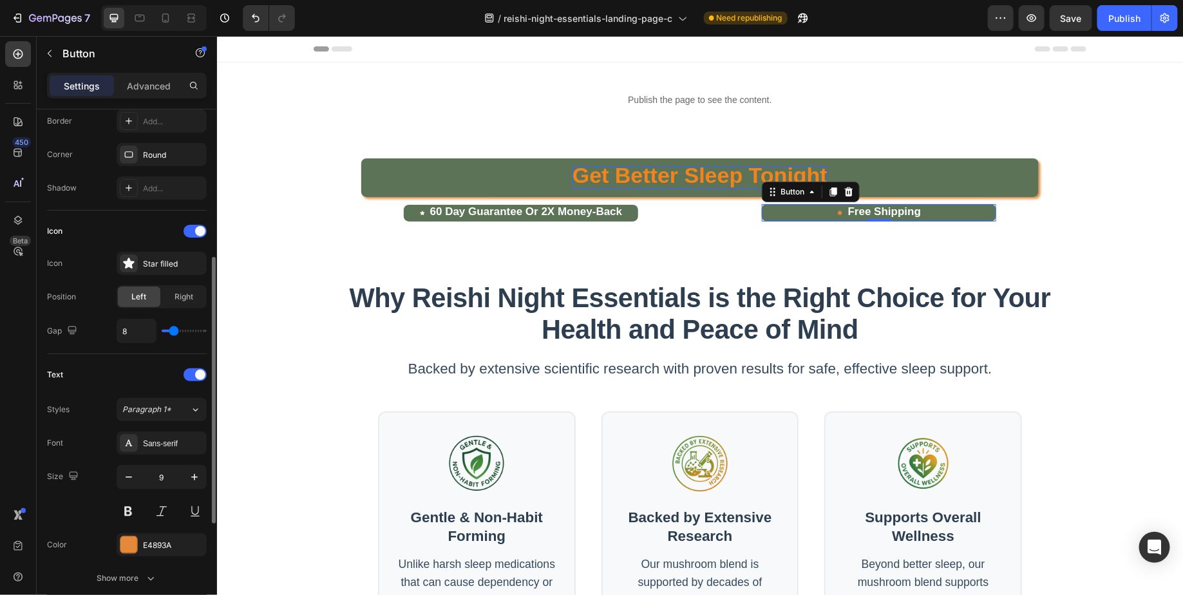
scroll to position [288, 0]
click at [136, 545] on div at bounding box center [128, 544] width 17 height 17
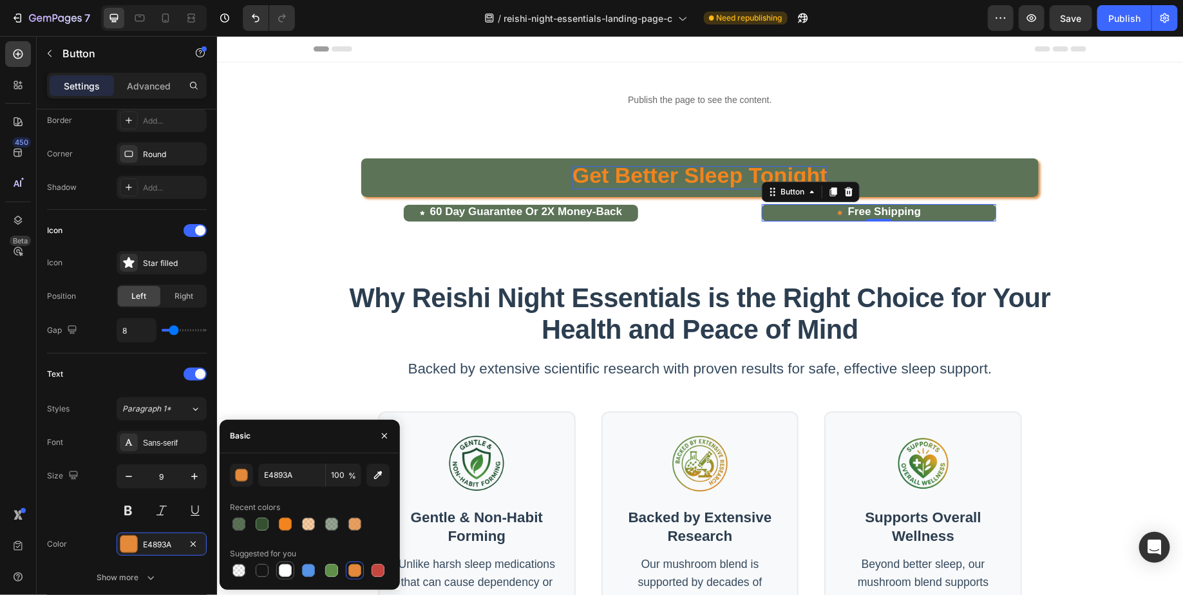
click at [285, 568] on div at bounding box center [285, 570] width 13 height 13
type input "FFFFFF"
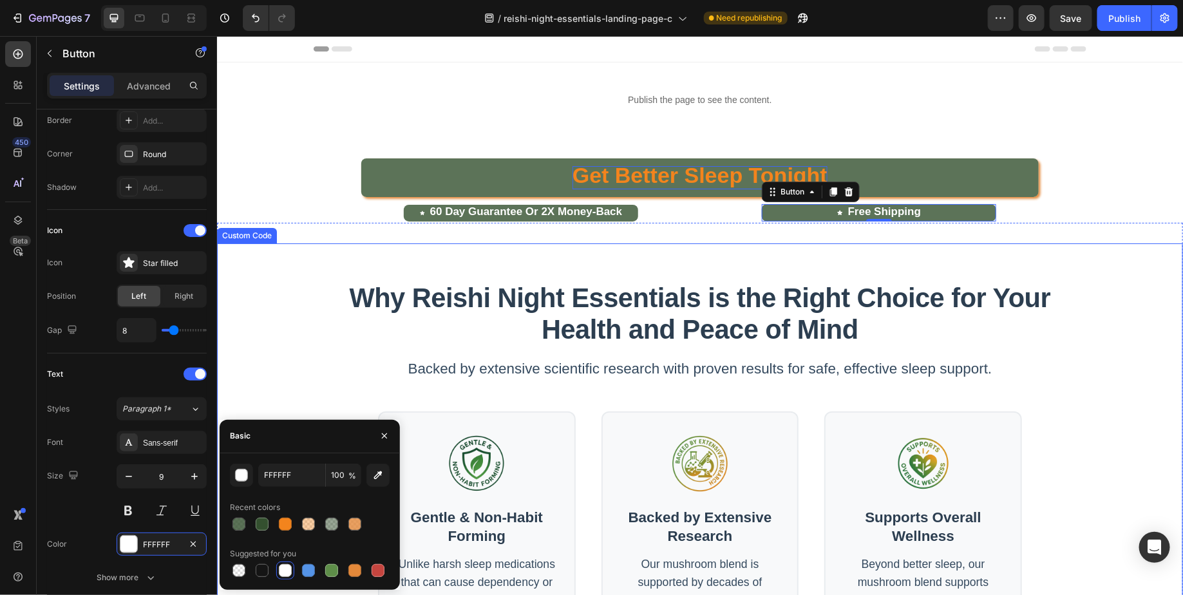
click at [319, 308] on div "Why Reishi Night Essentials is the Right Choice for Your Health and Peace of Mi…" at bounding box center [699, 560] width 773 height 634
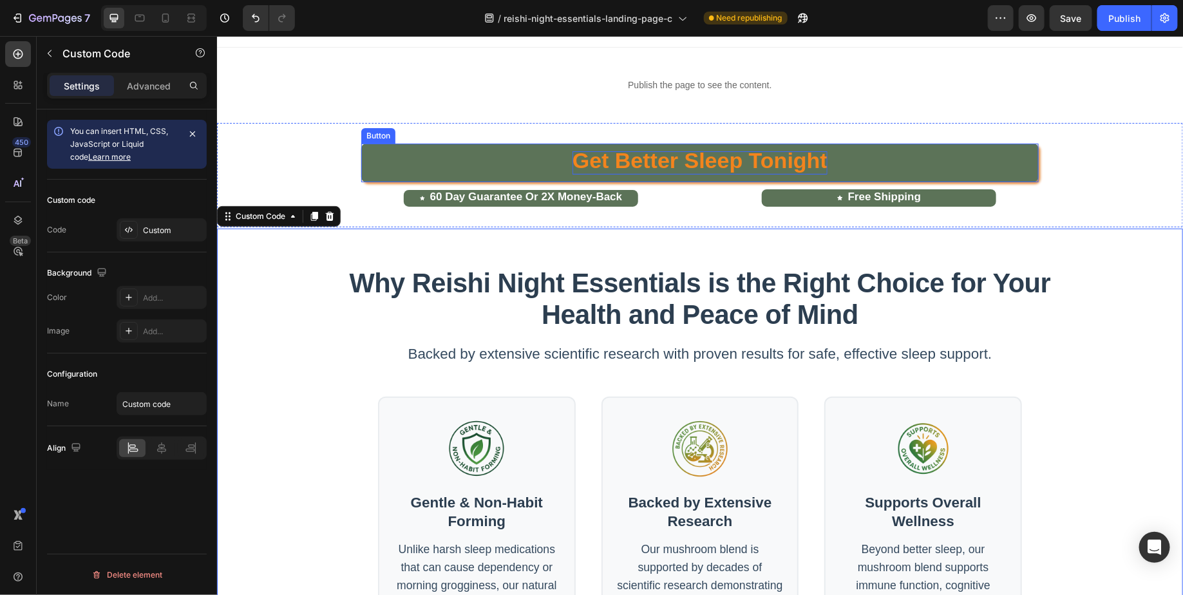
scroll to position [0, 0]
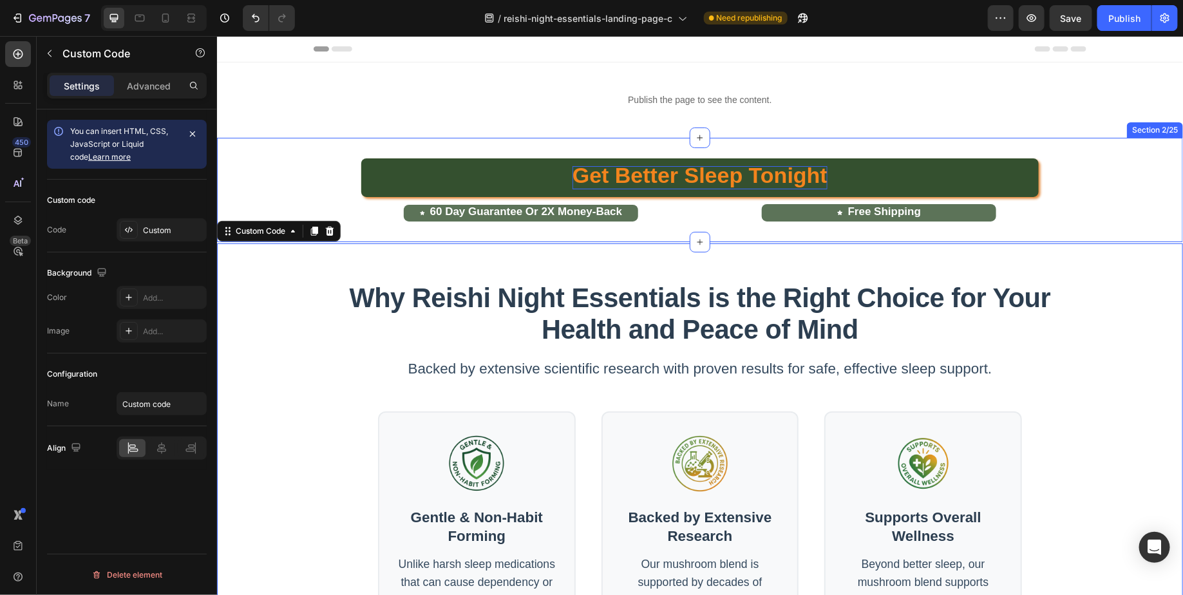
click at [1084, 178] on div "Get Better Sleep Tonight Button" at bounding box center [699, 177] width 966 height 39
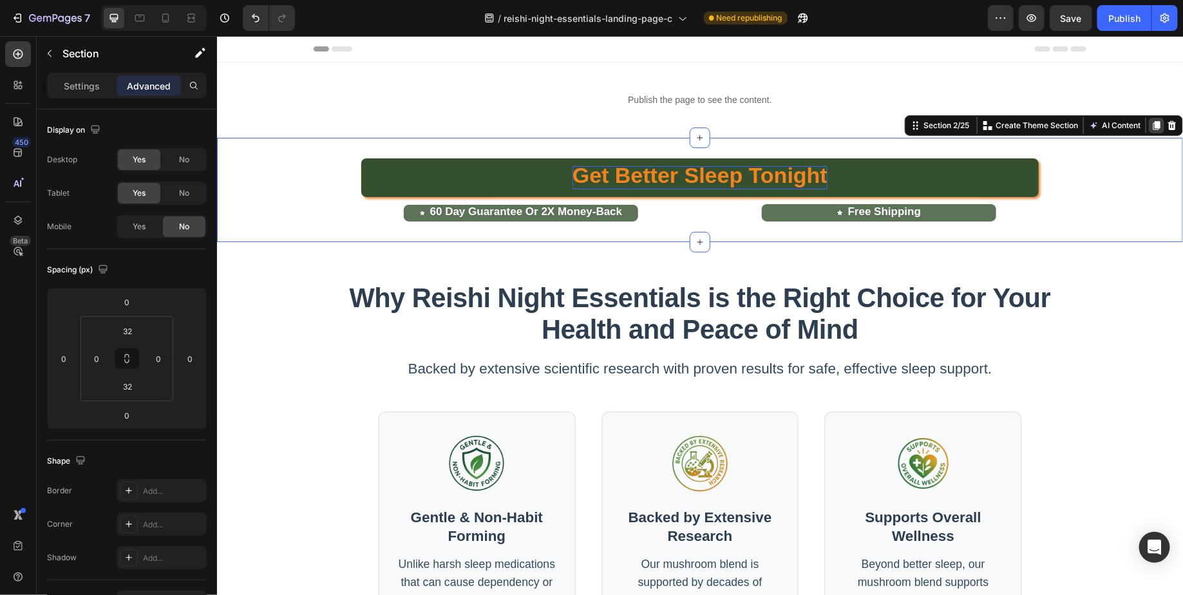
click at [1152, 124] on icon at bounding box center [1155, 125] width 10 height 10
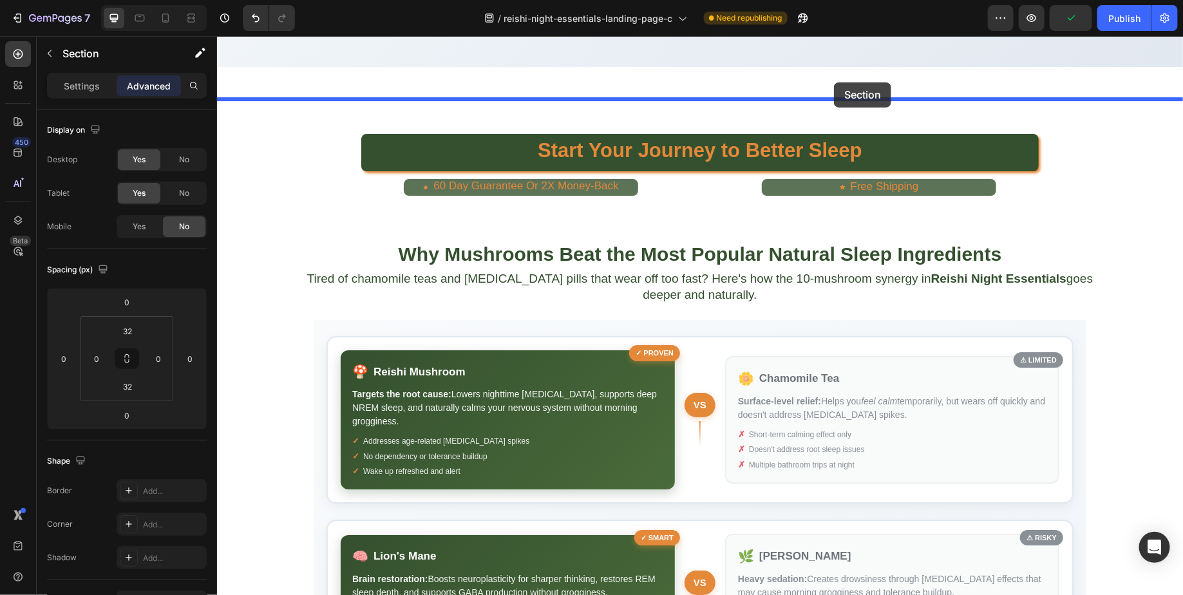
scroll to position [2018, 0]
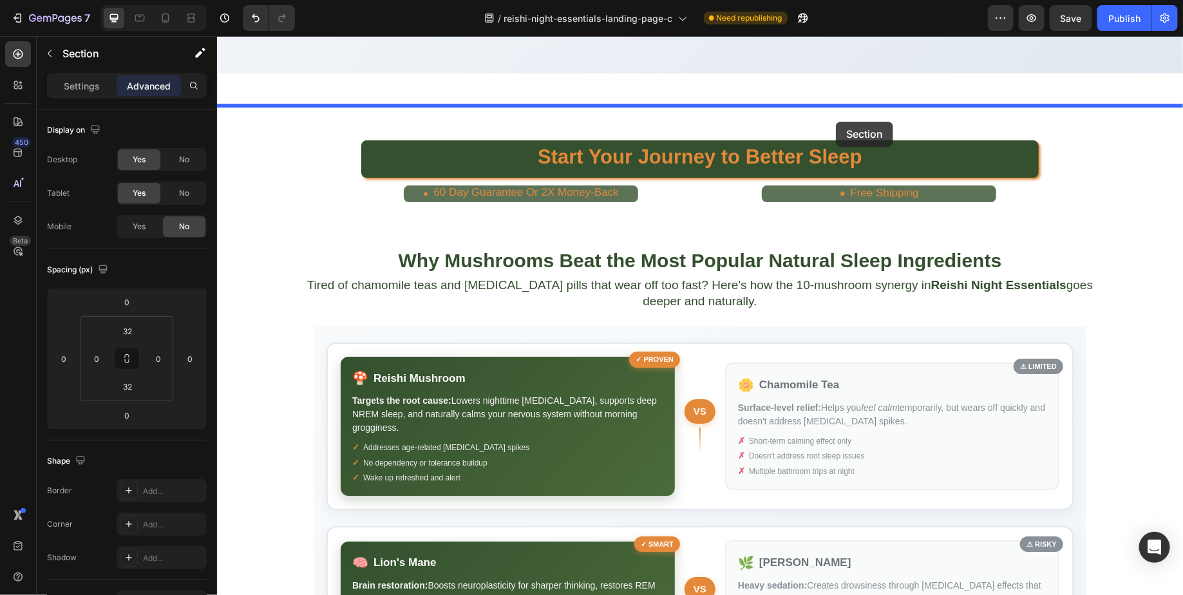
drag, startPoint x: 914, startPoint y: 226, endPoint x: 835, endPoint y: 121, distance: 131.5
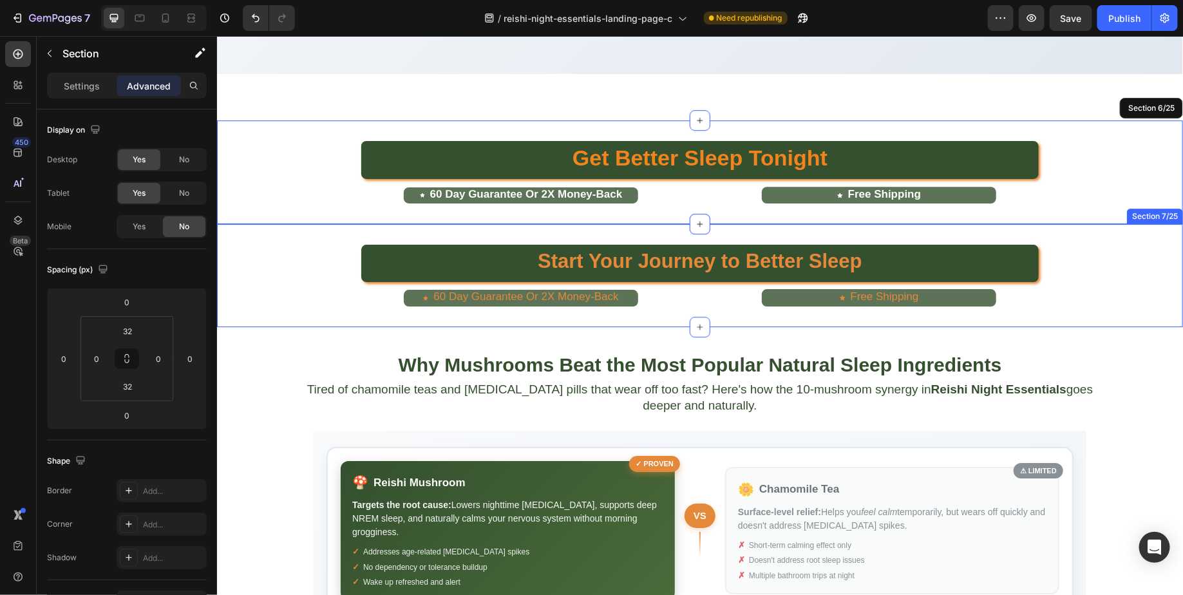
click at [1104, 266] on div "Start Your Journey to Better Sleep Button 60 Day Guarantee Or 2X Money-Back But…" at bounding box center [699, 275] width 966 height 62
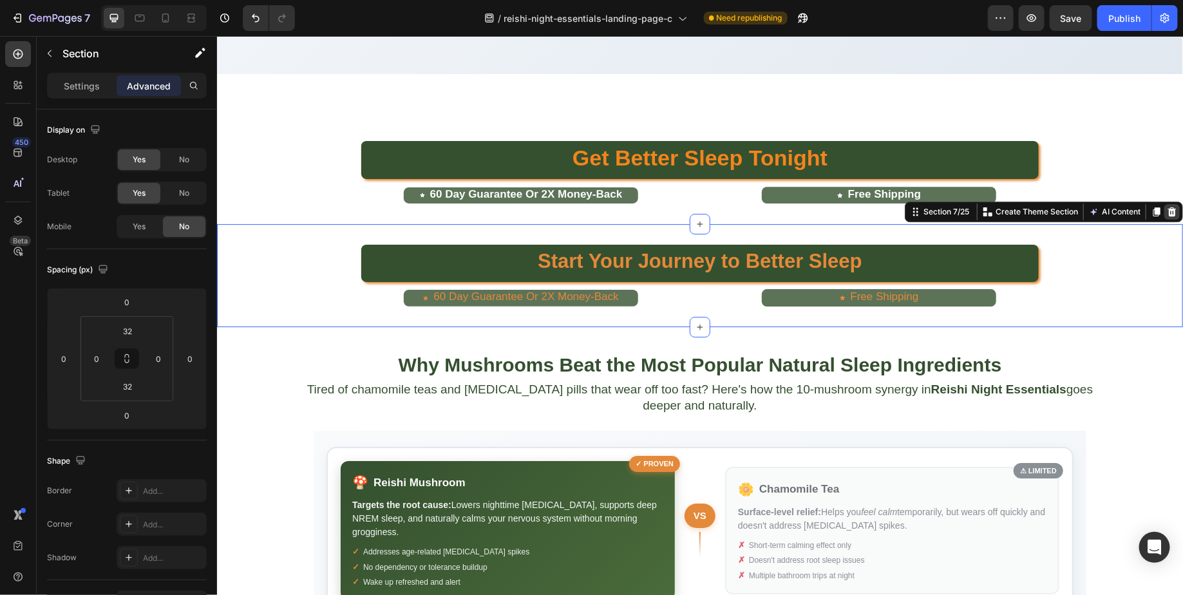
click at [1170, 206] on icon at bounding box center [1171, 211] width 10 height 10
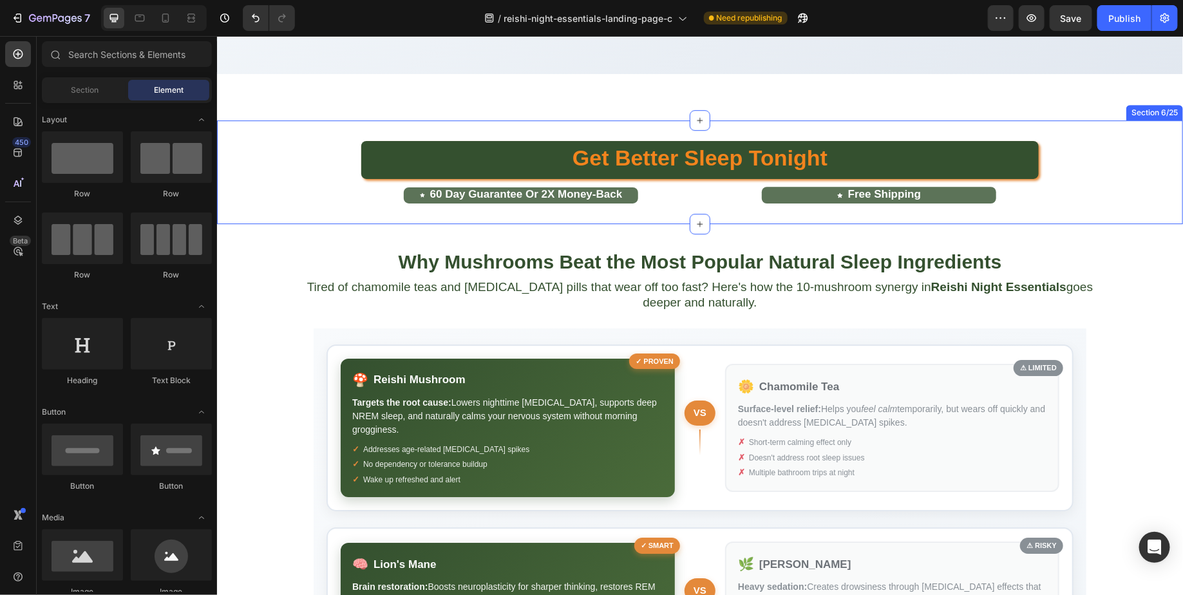
click at [1135, 140] on div "Get Better Sleep Tonight Button" at bounding box center [699, 159] width 966 height 39
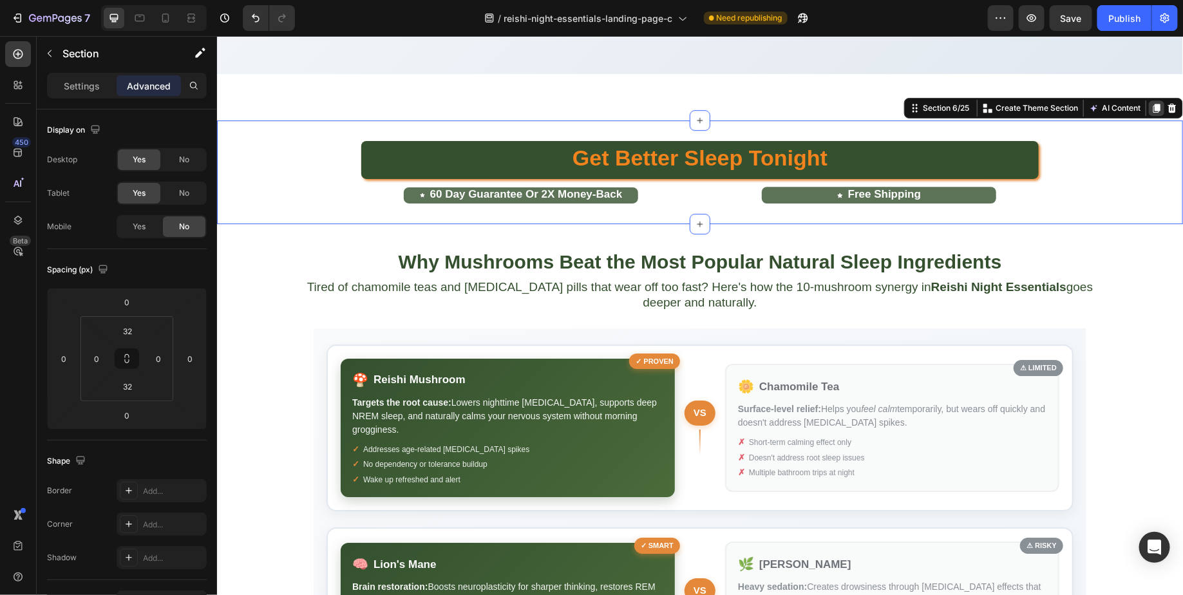
click at [1157, 103] on icon at bounding box center [1155, 107] width 7 height 9
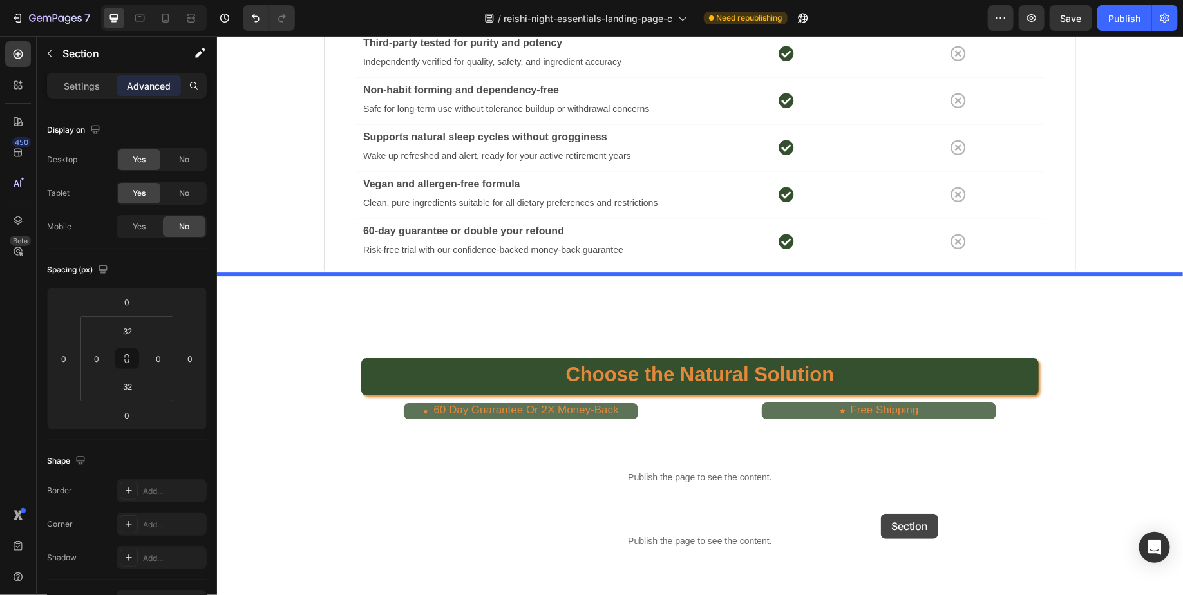
scroll to position [4200, 0]
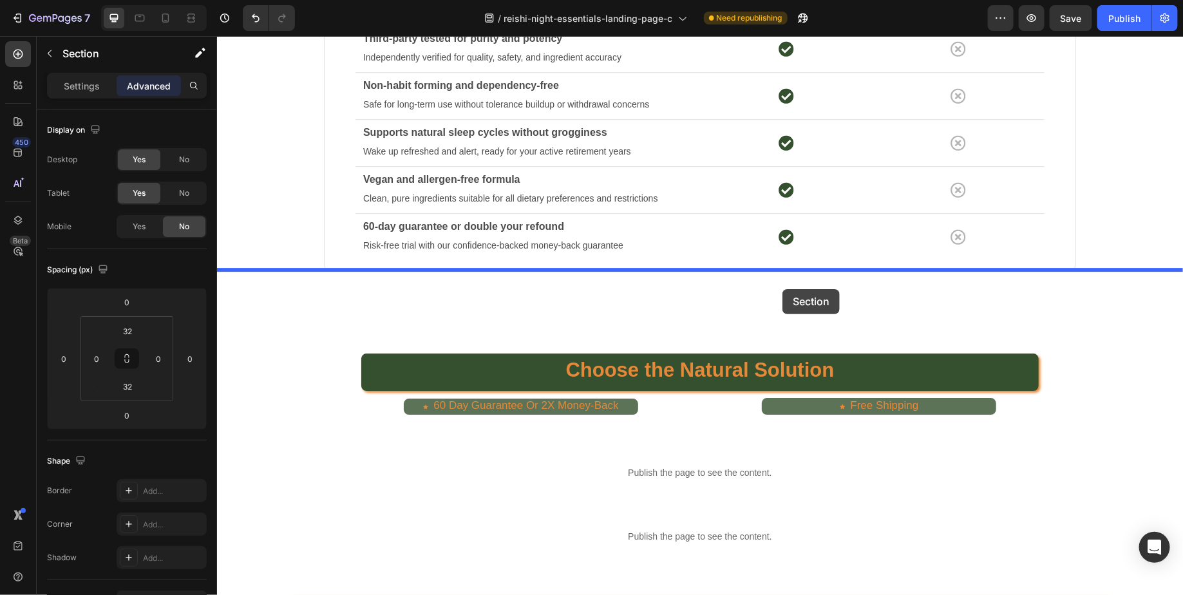
drag, startPoint x: 912, startPoint y: 195, endPoint x: 781, endPoint y: 288, distance: 161.1
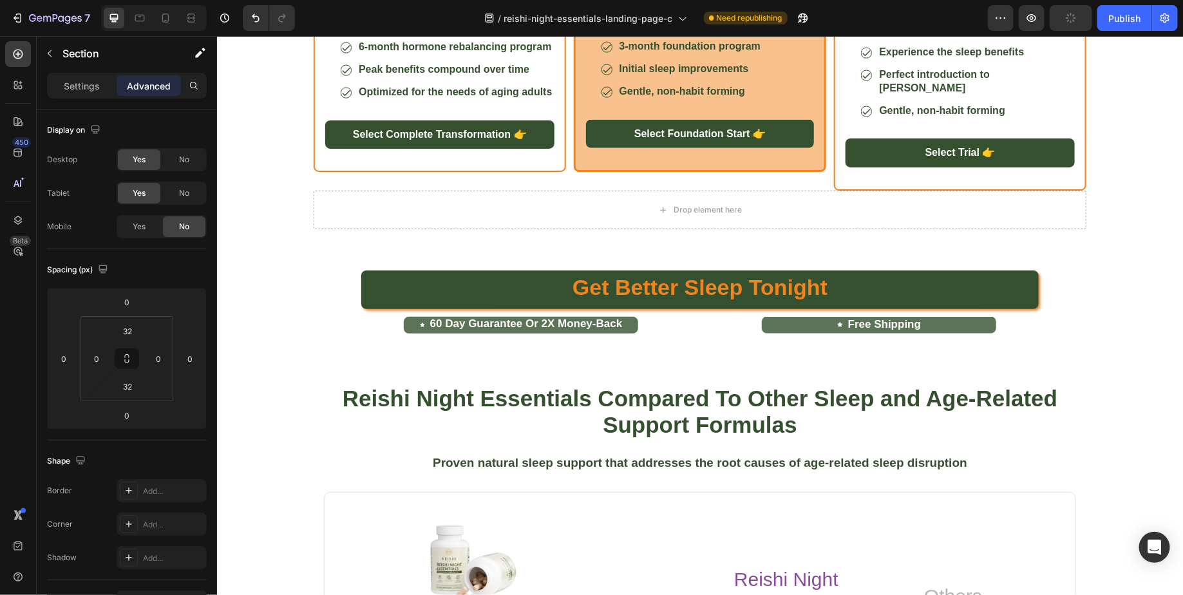
scroll to position [3297, 0]
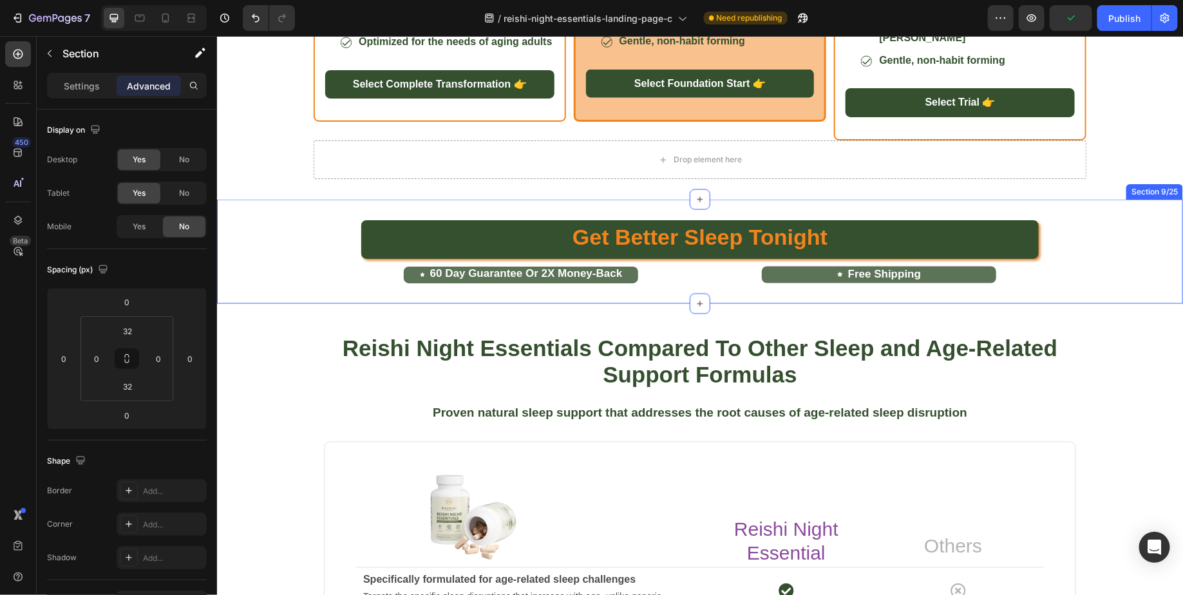
click at [1118, 298] on div "Get Better Sleep Tonight Button 60 Day Guarantee Or 2X Money-Back Button Free S…" at bounding box center [699, 251] width 966 height 104
click at [1085, 258] on div "Get Better Sleep Tonight Button" at bounding box center [699, 239] width 966 height 39
click at [1145, 295] on div "Get Better Sleep Tonight Button 60 Day Guarantee Or 2X Money-Back Button Free S…" at bounding box center [699, 251] width 966 height 104
click at [1145, 197] on div "Section 9/25" at bounding box center [1154, 191] width 52 height 12
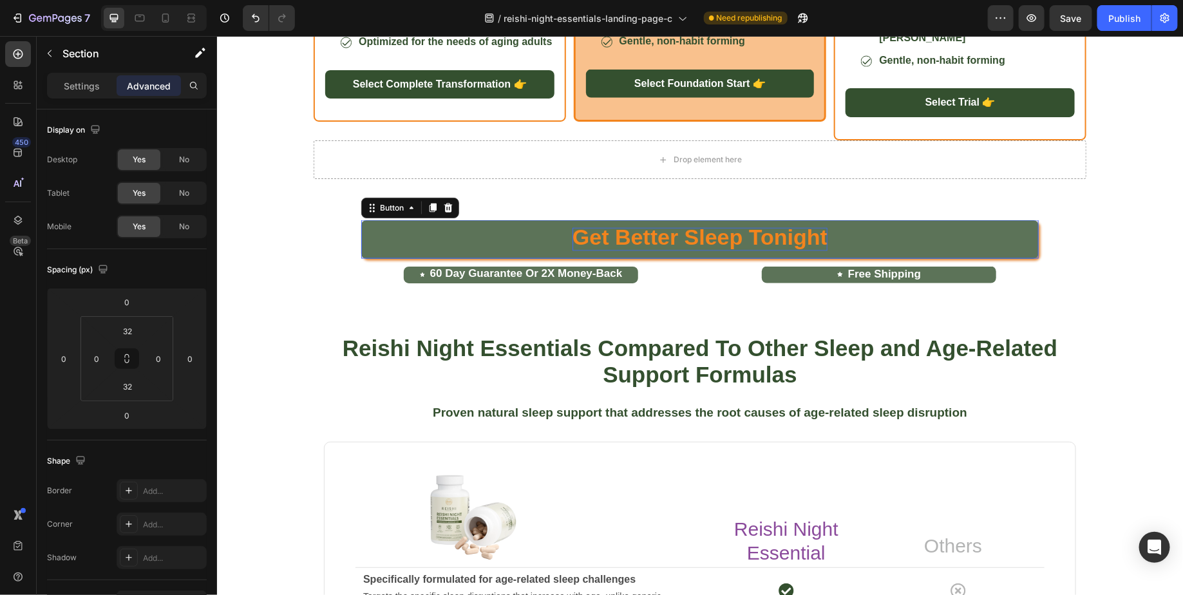
click at [625, 249] on strong "Get Better Sleep Tonight" at bounding box center [699, 236] width 255 height 24
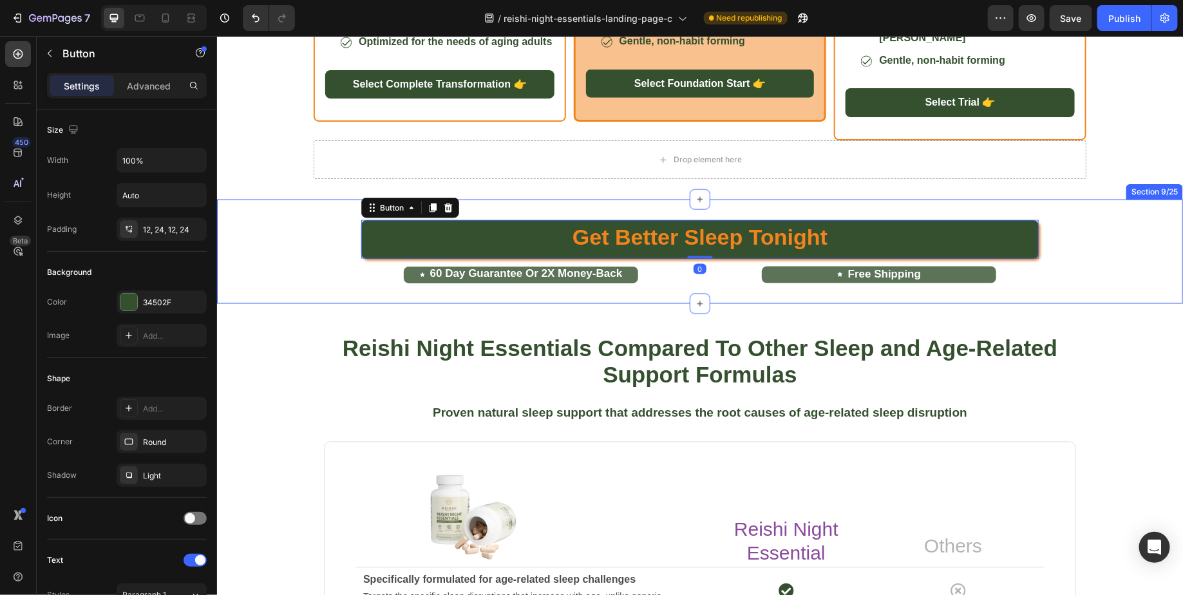
click at [310, 283] on div "Get Better Sleep Tonight Button 0 60 Day Guarantee Or 2X Money-Back Button Free…" at bounding box center [699, 251] width 966 height 63
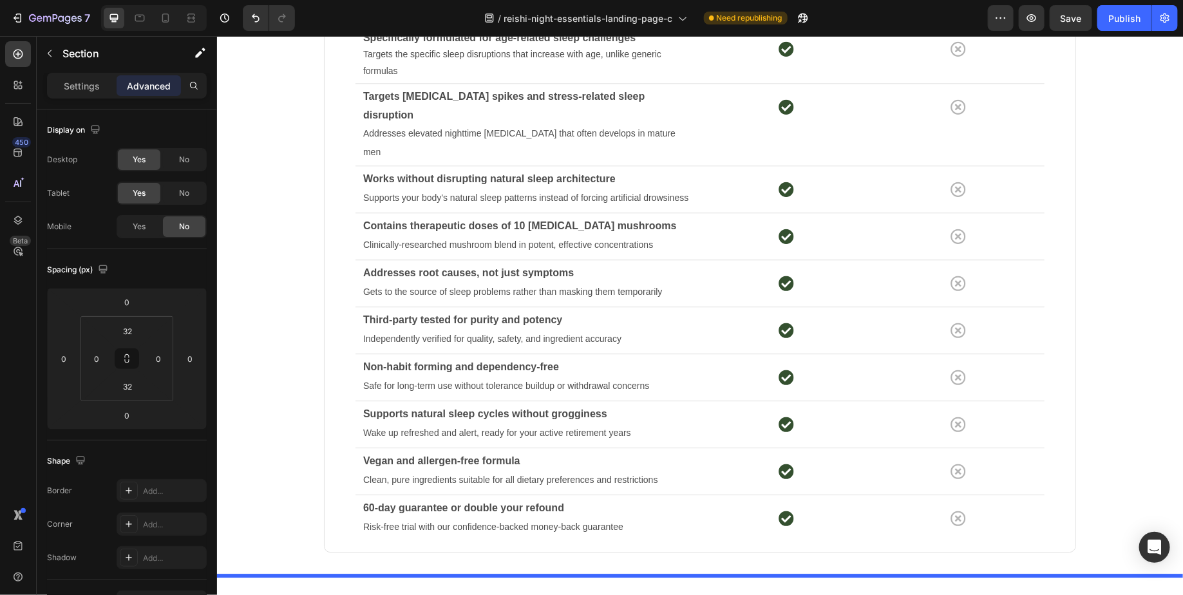
scroll to position [4024, 0]
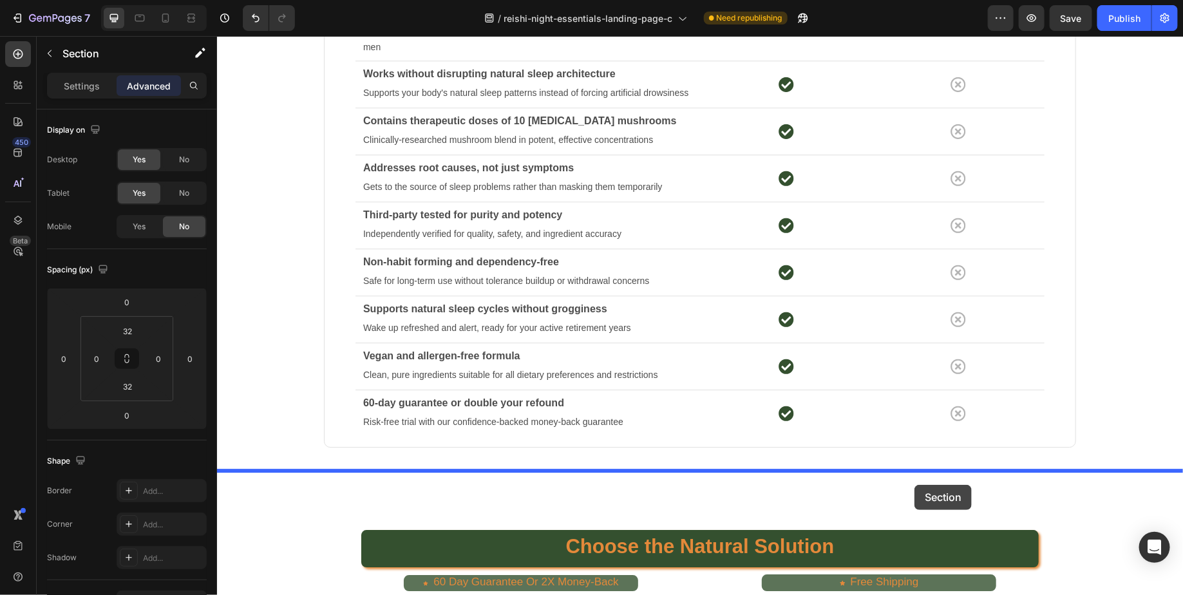
drag, startPoint x: 910, startPoint y: 266, endPoint x: 914, endPoint y: 484, distance: 218.3
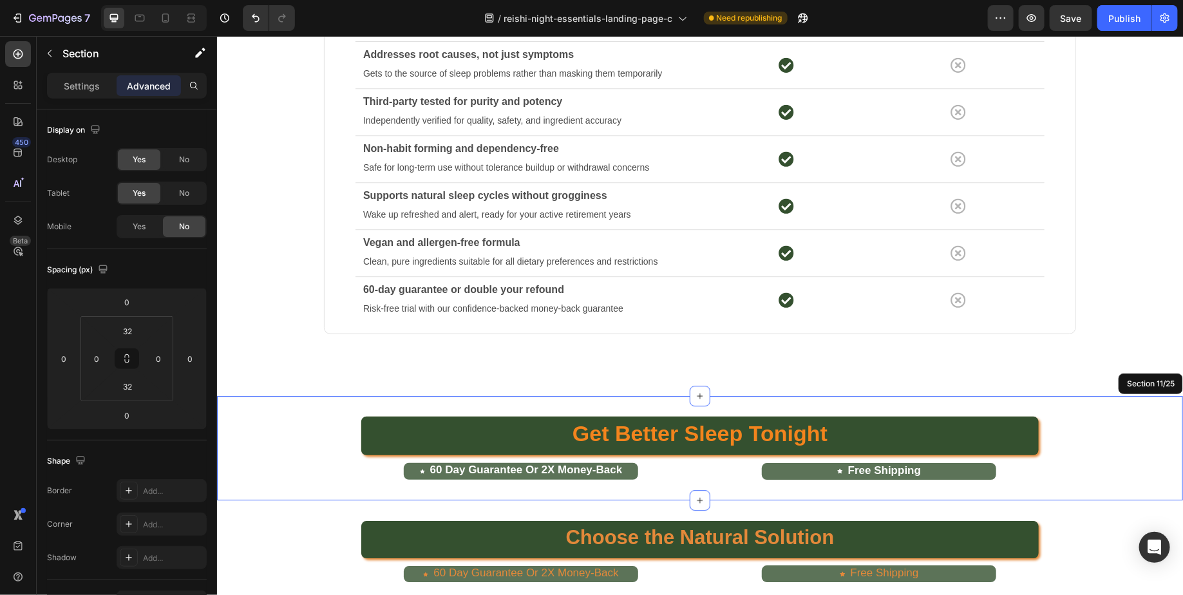
scroll to position [4099, 0]
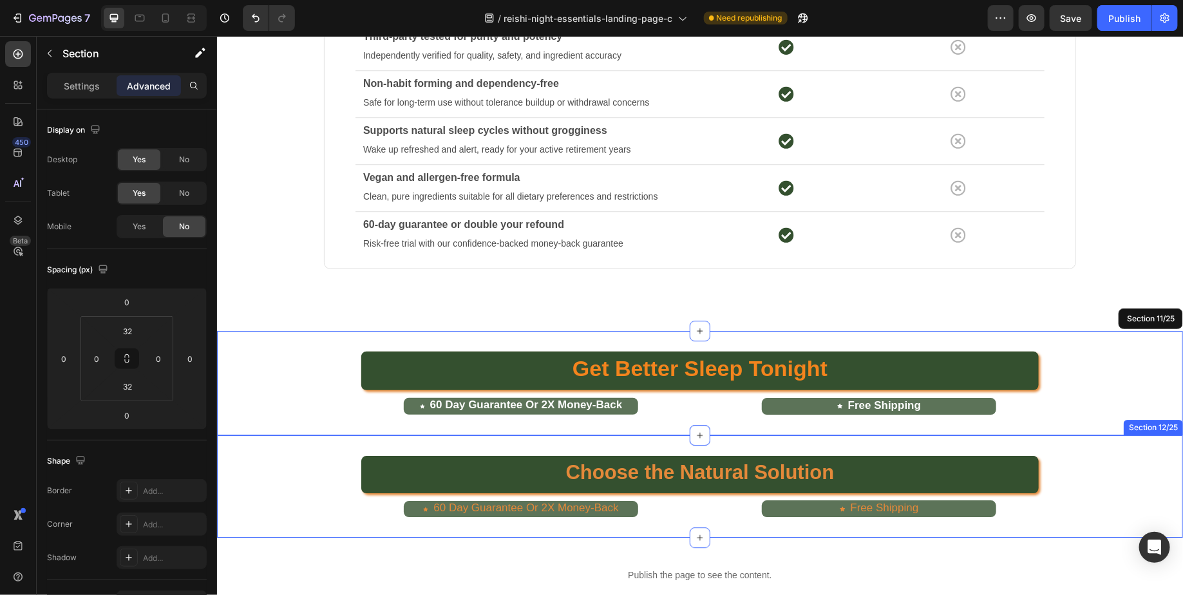
click at [1089, 455] on div "Choose the Natural Solution Button" at bounding box center [699, 473] width 966 height 37
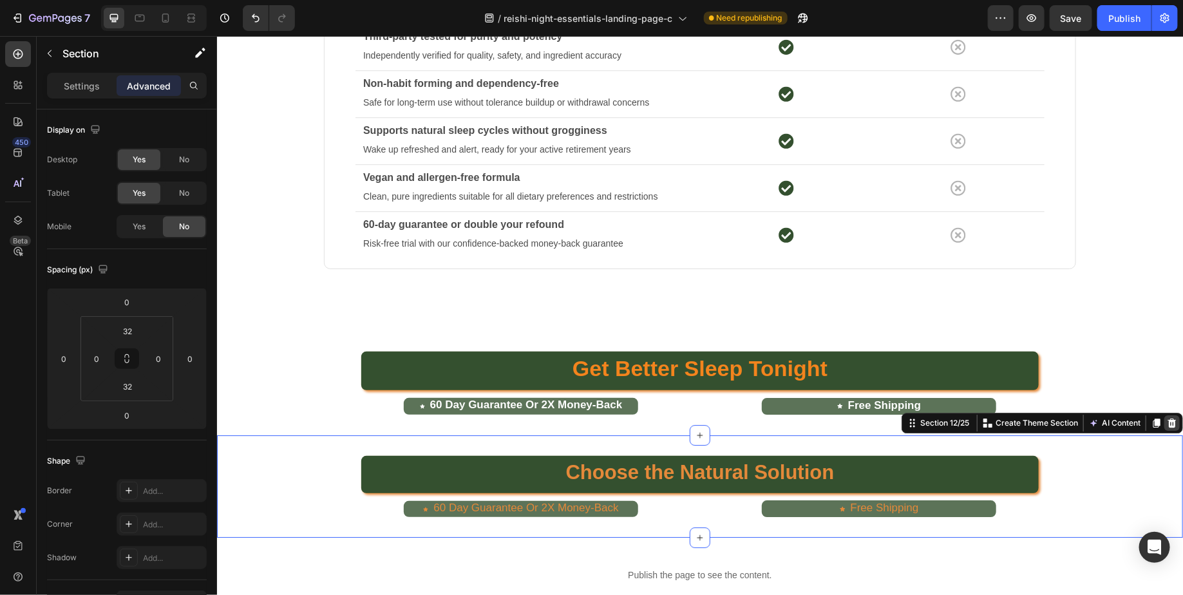
click at [1167, 417] on icon at bounding box center [1171, 422] width 10 height 10
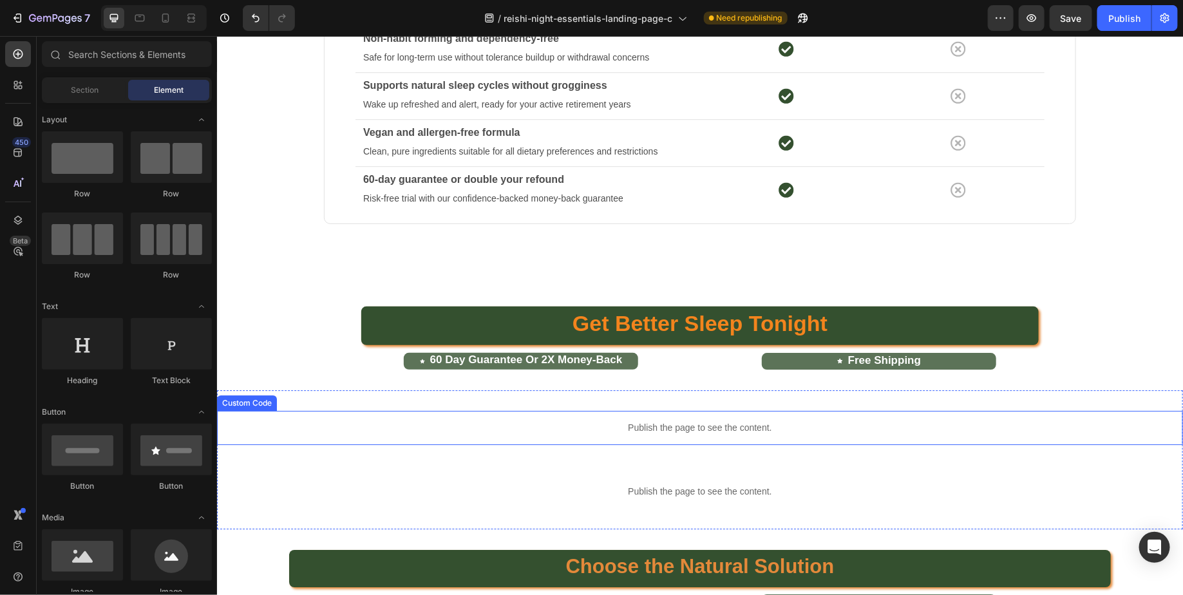
scroll to position [4153, 0]
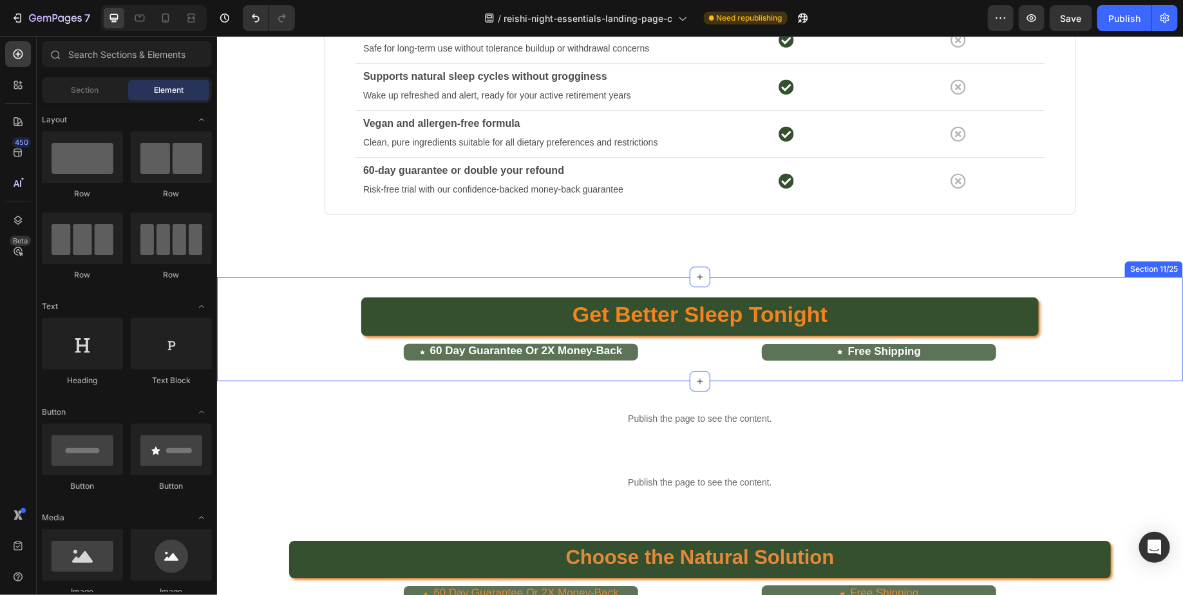
click at [318, 297] on div "Get Better Sleep Tonight Button" at bounding box center [699, 316] width 966 height 39
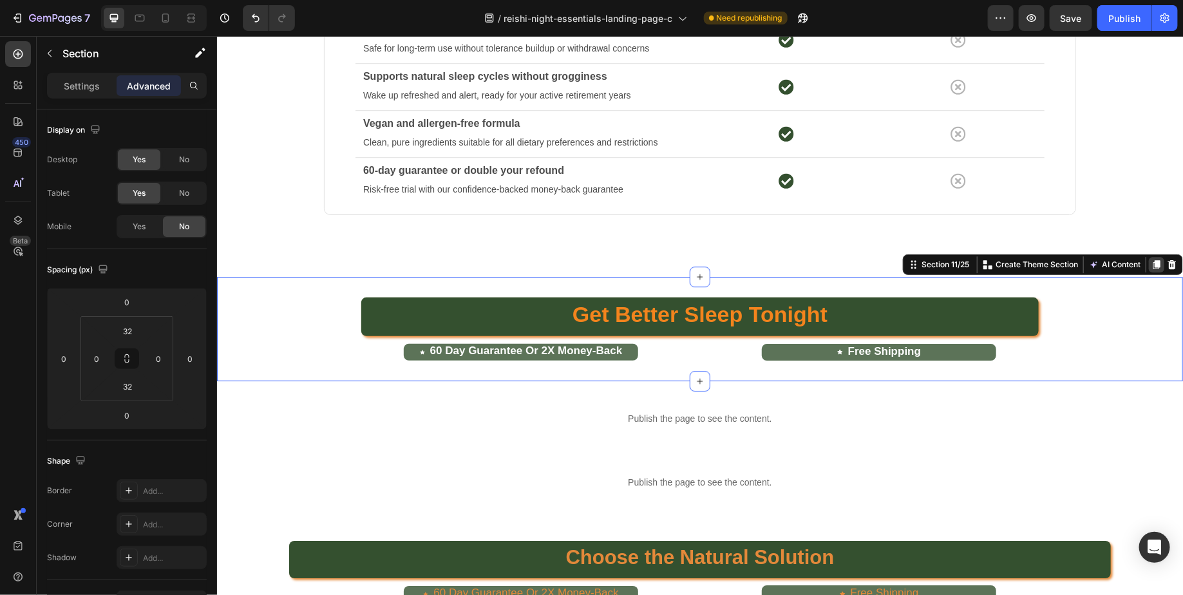
click at [1152, 259] on icon at bounding box center [1155, 264] width 10 height 10
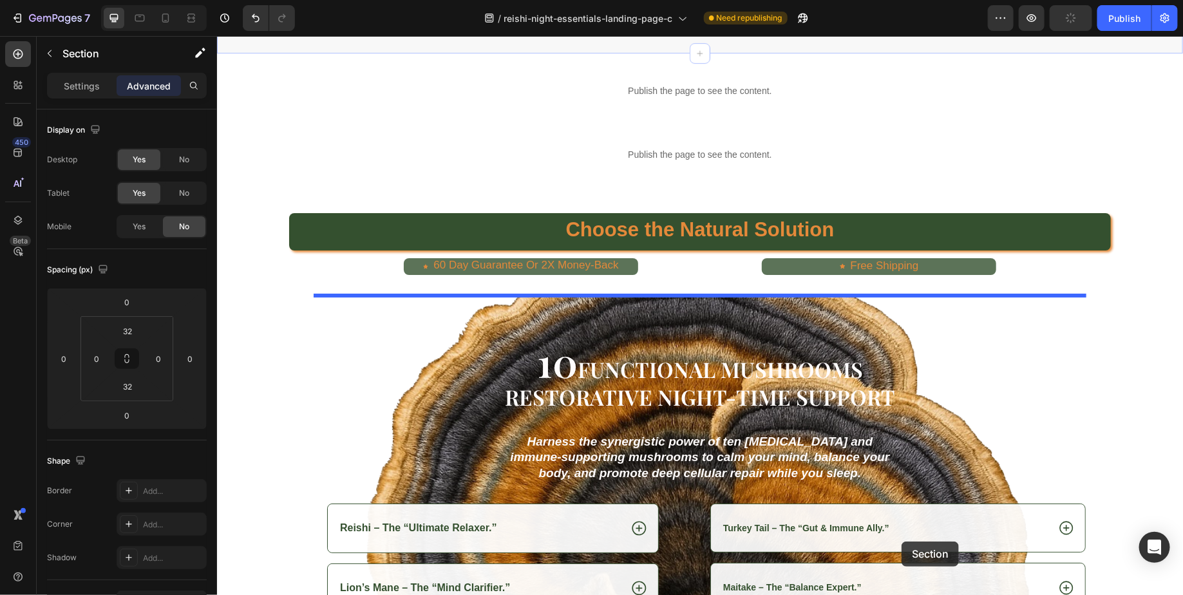
scroll to position [4571, 0]
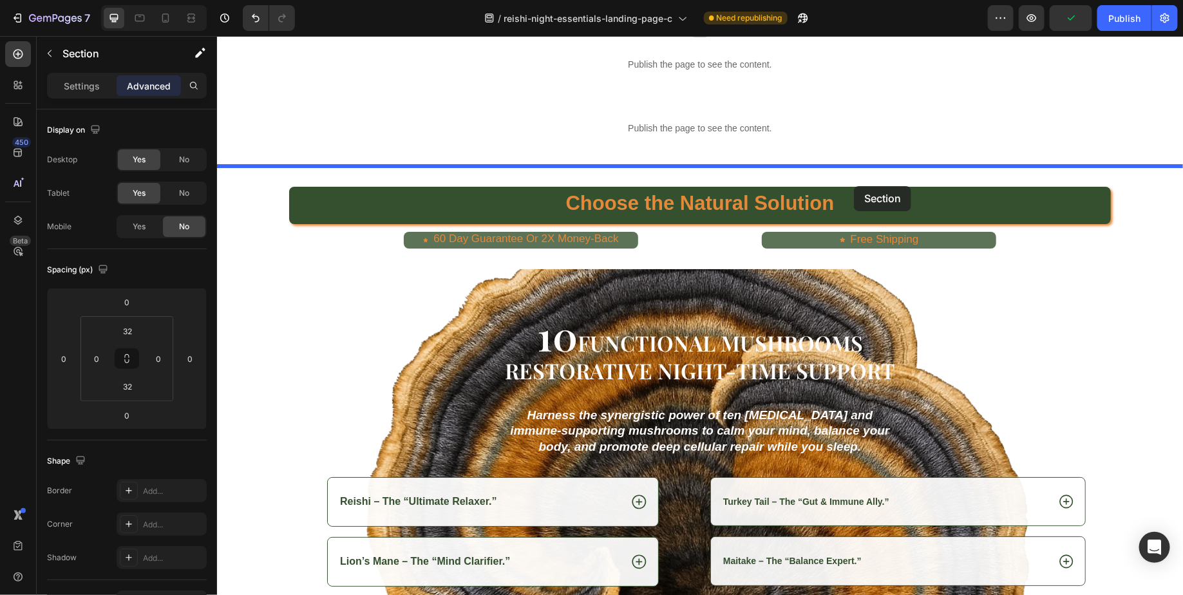
drag, startPoint x: 910, startPoint y: 332, endPoint x: 853, endPoint y: 185, distance: 157.3
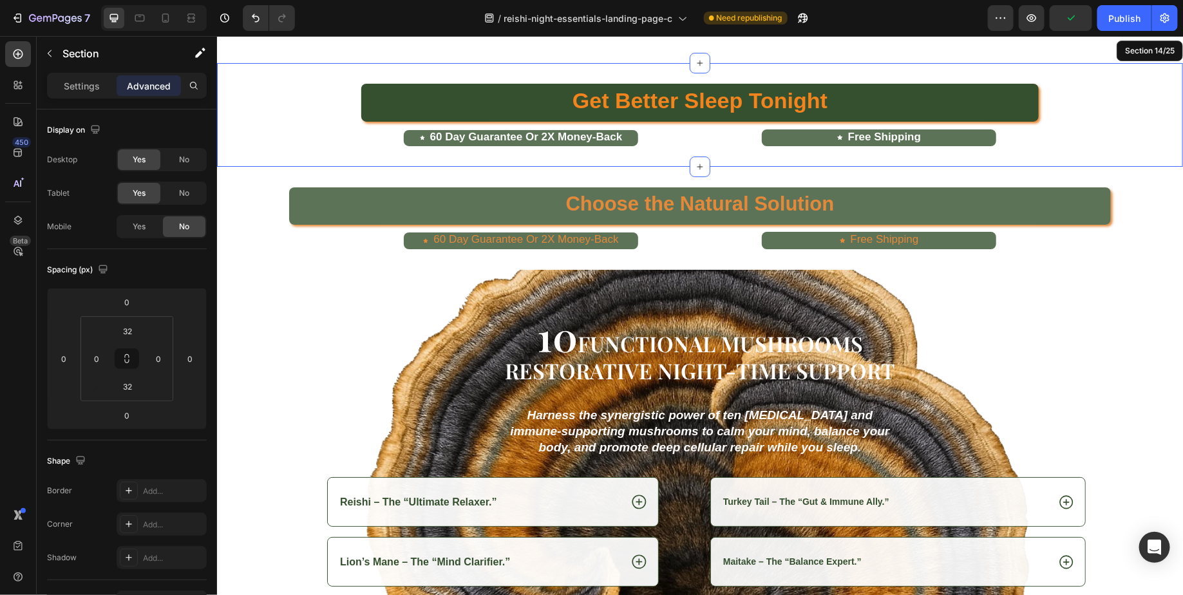
scroll to position [4468, 0]
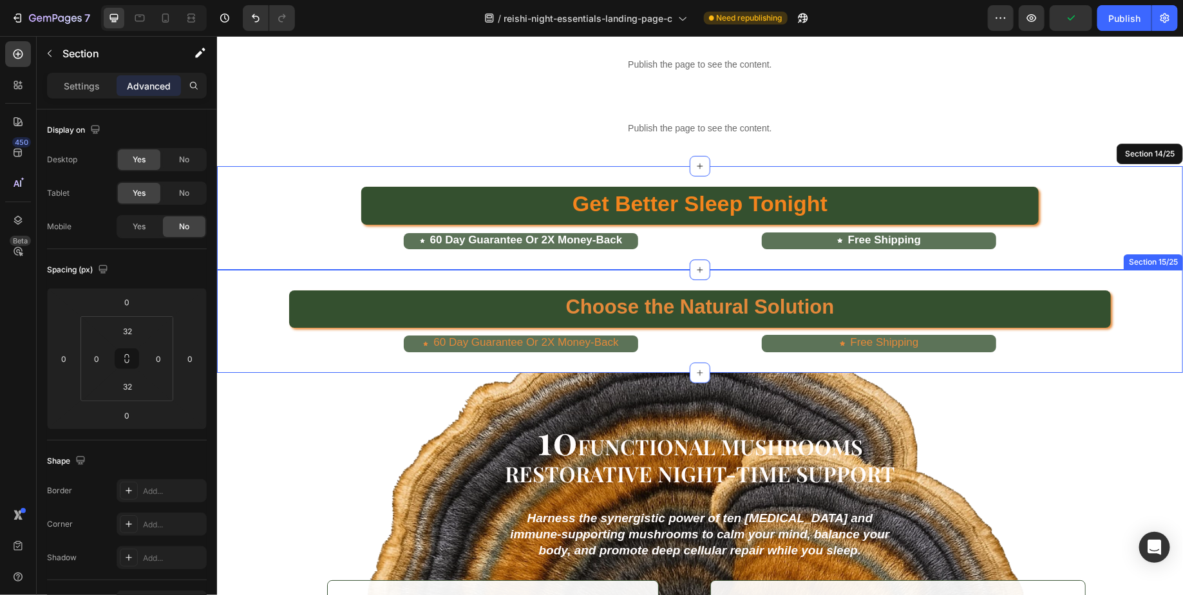
click at [241, 331] on div "Choose the Natural Solution Button 60 Day Guarantee Or 2X Money-Back Button Fre…" at bounding box center [699, 321] width 966 height 62
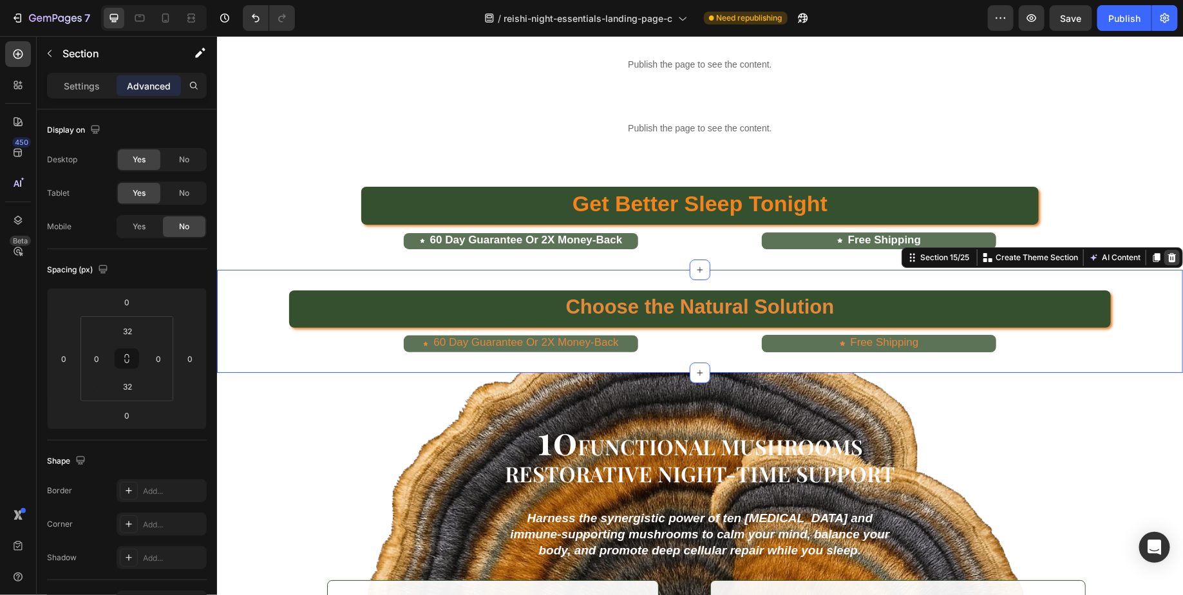
click at [1170, 257] on icon at bounding box center [1171, 256] width 8 height 9
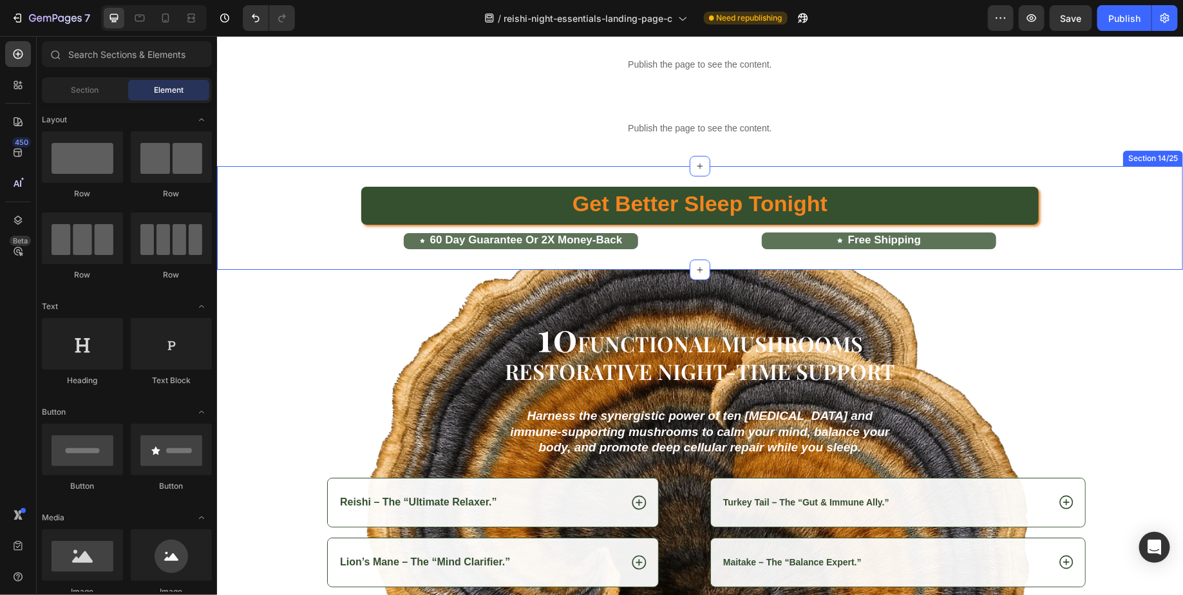
click at [319, 208] on div "Get Better Sleep Tonight Button" at bounding box center [699, 205] width 966 height 39
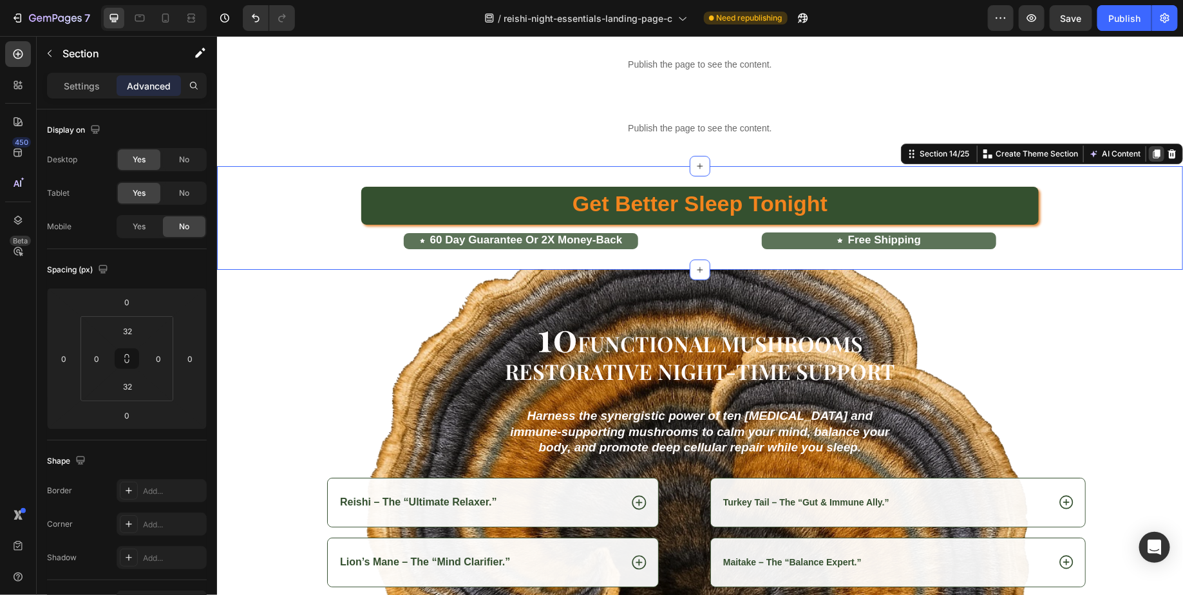
click at [1158, 153] on icon at bounding box center [1155, 153] width 7 height 9
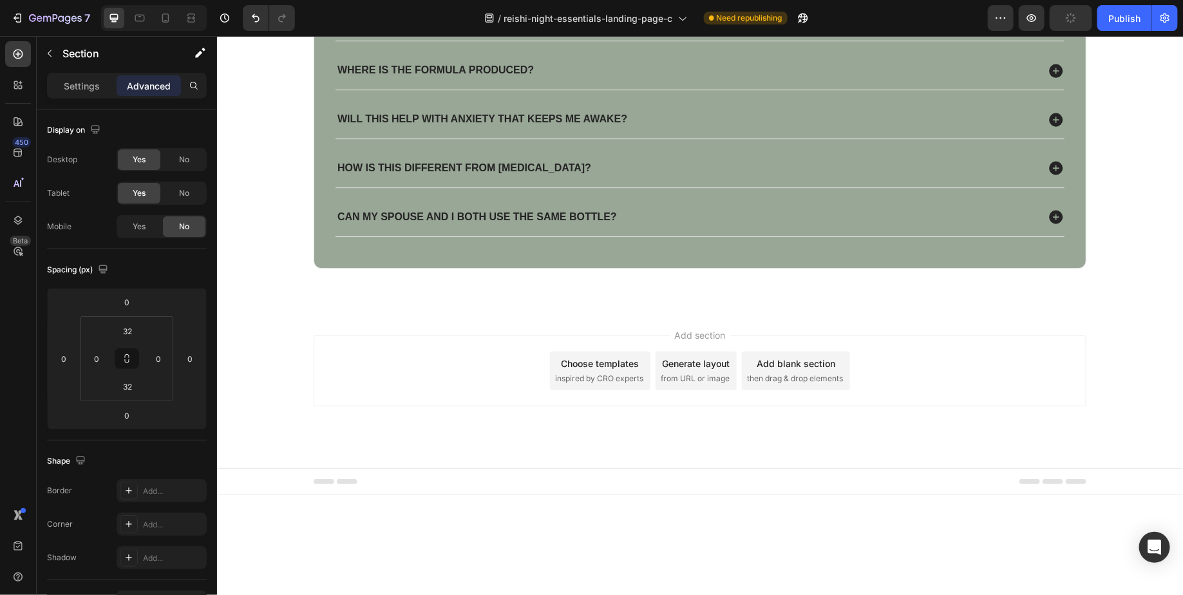
scroll to position [6784, 0]
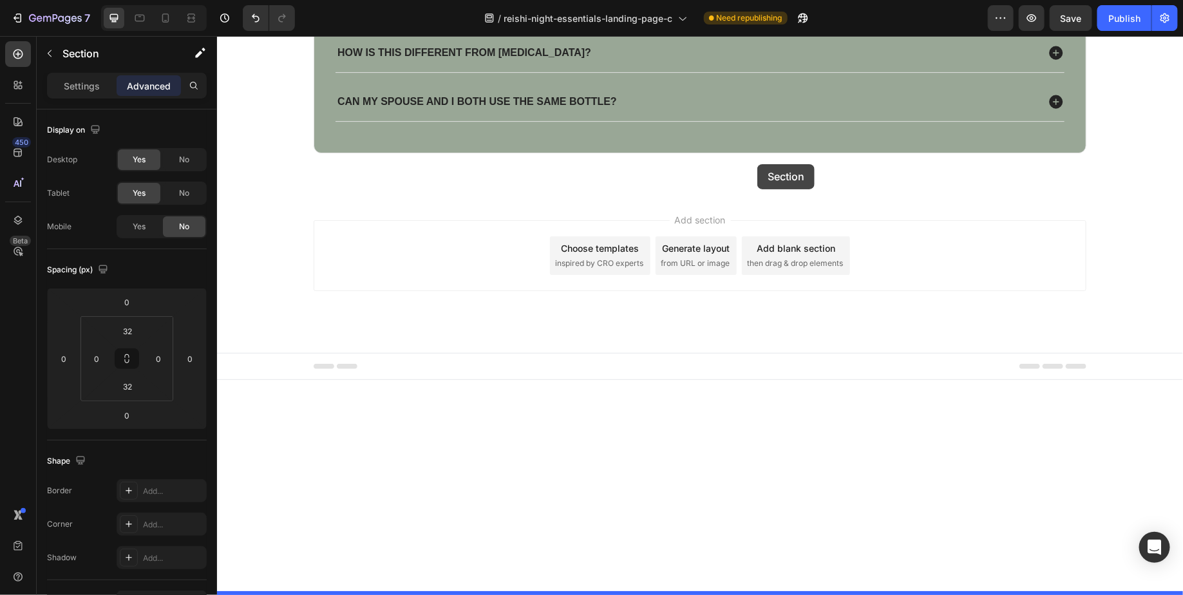
drag, startPoint x: 913, startPoint y: 259, endPoint x: 756, endPoint y: 162, distance: 184.7
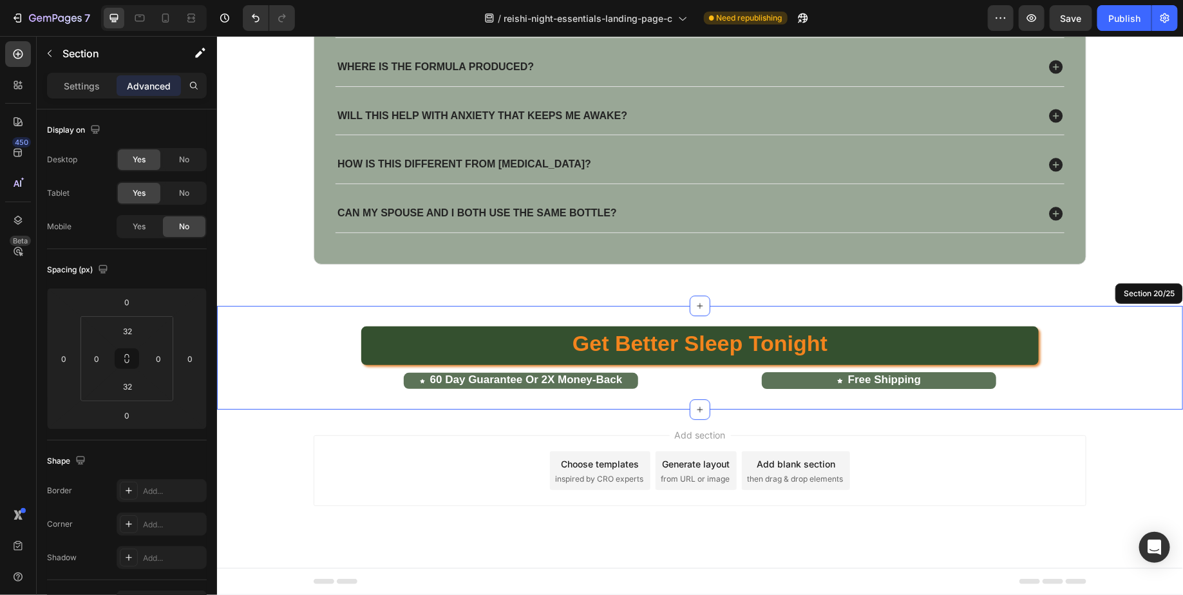
scroll to position [6555, 0]
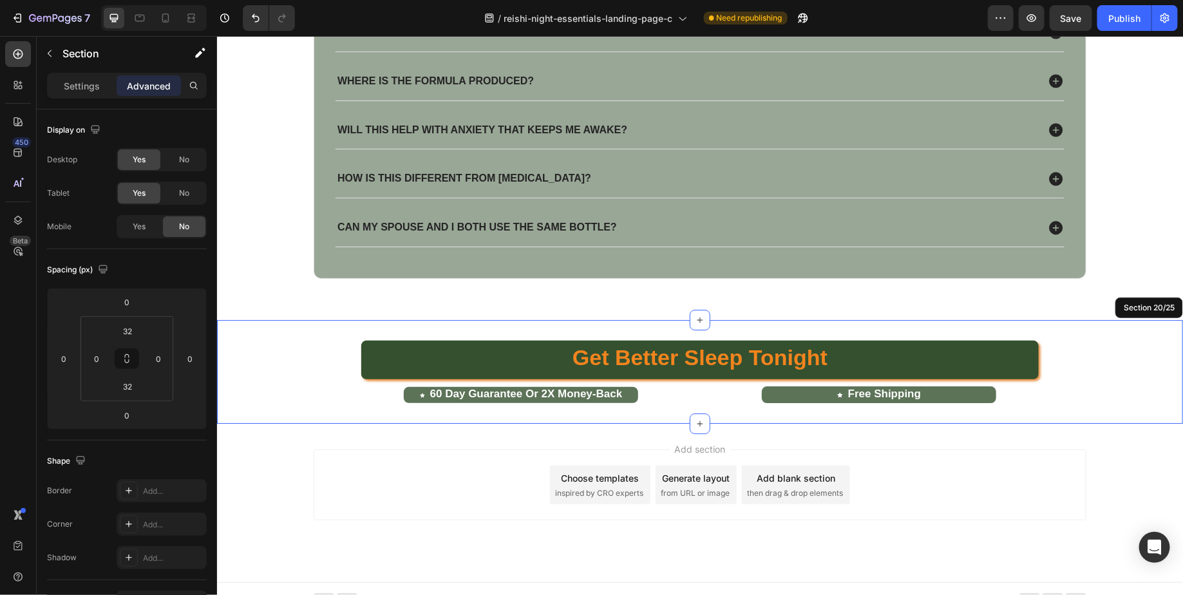
click at [976, 458] on div "Add section Choose templates inspired by CRO experts Generate layout from URL o…" at bounding box center [699, 484] width 773 height 71
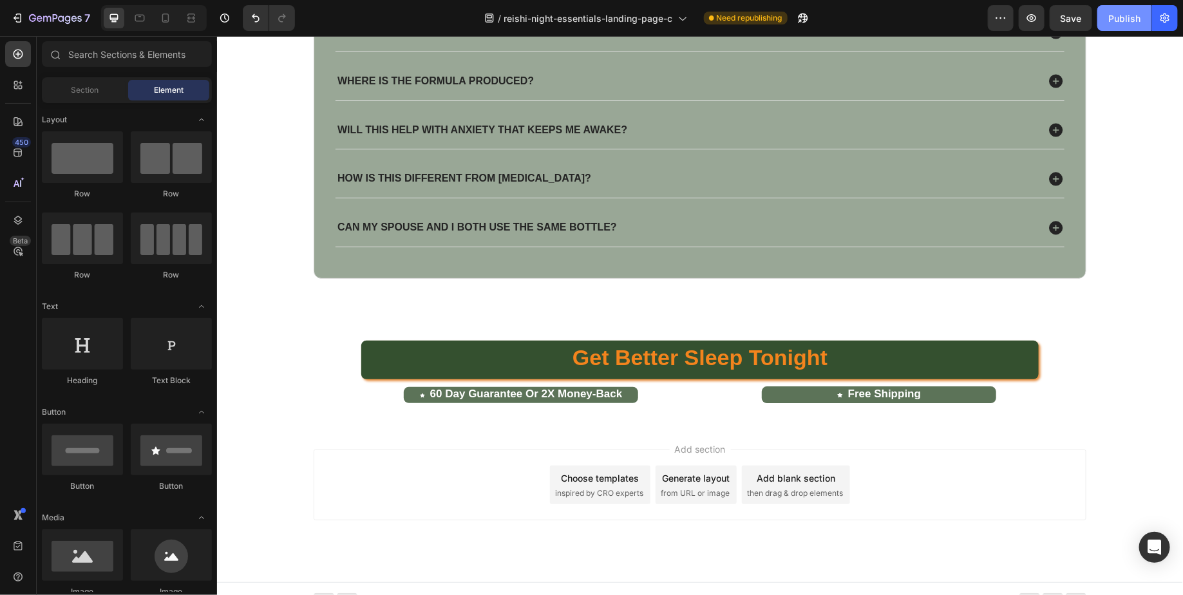
click at [1131, 17] on div "Publish" at bounding box center [1124, 19] width 32 height 14
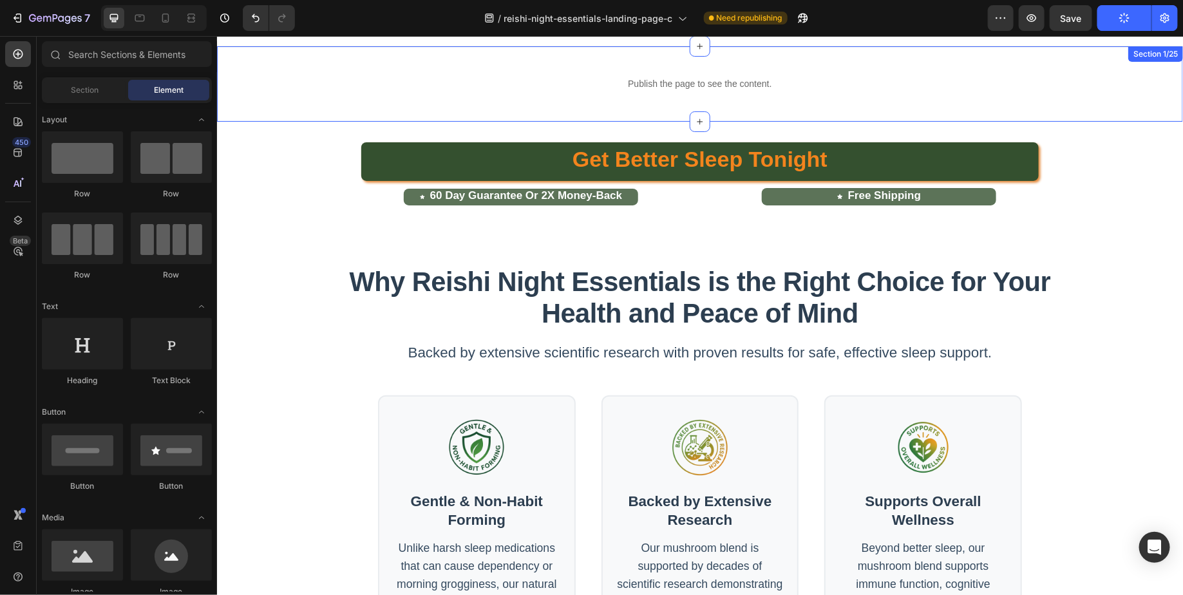
scroll to position [0, 0]
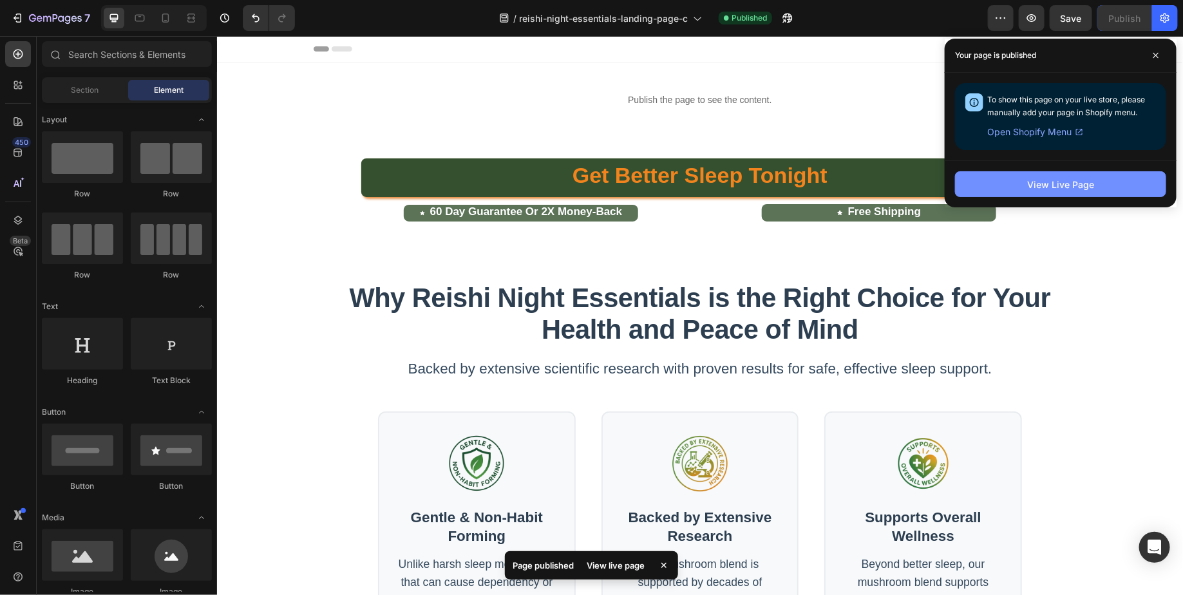
click at [1094, 189] on button "View Live Page" at bounding box center [1060, 184] width 211 height 26
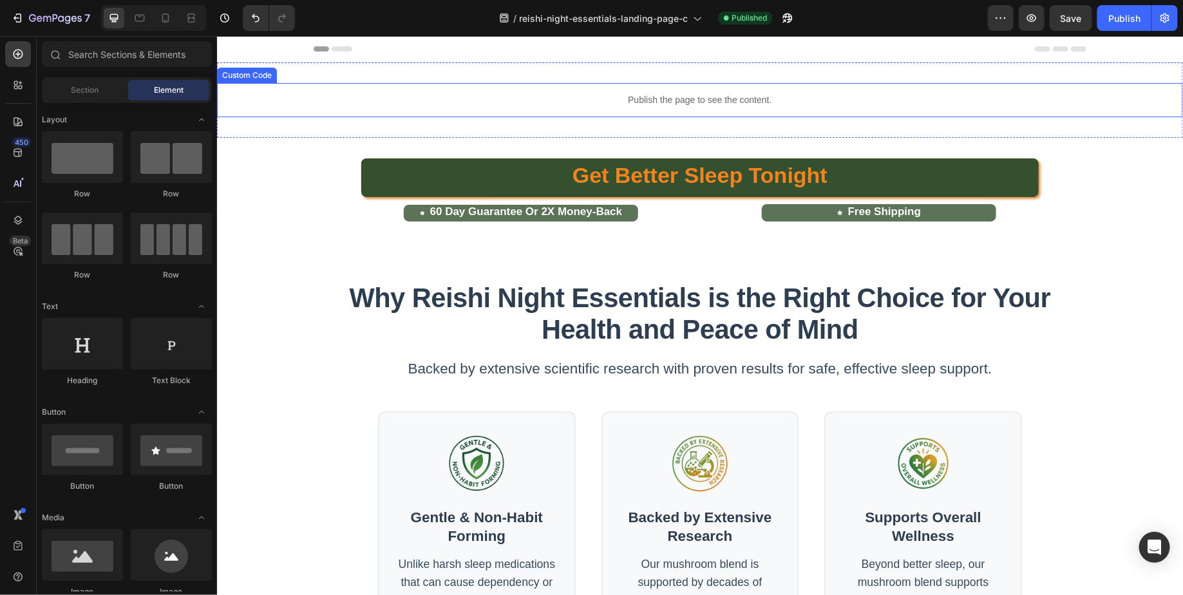
click at [563, 113] on div "Publish the page to see the content." at bounding box center [699, 99] width 966 height 34
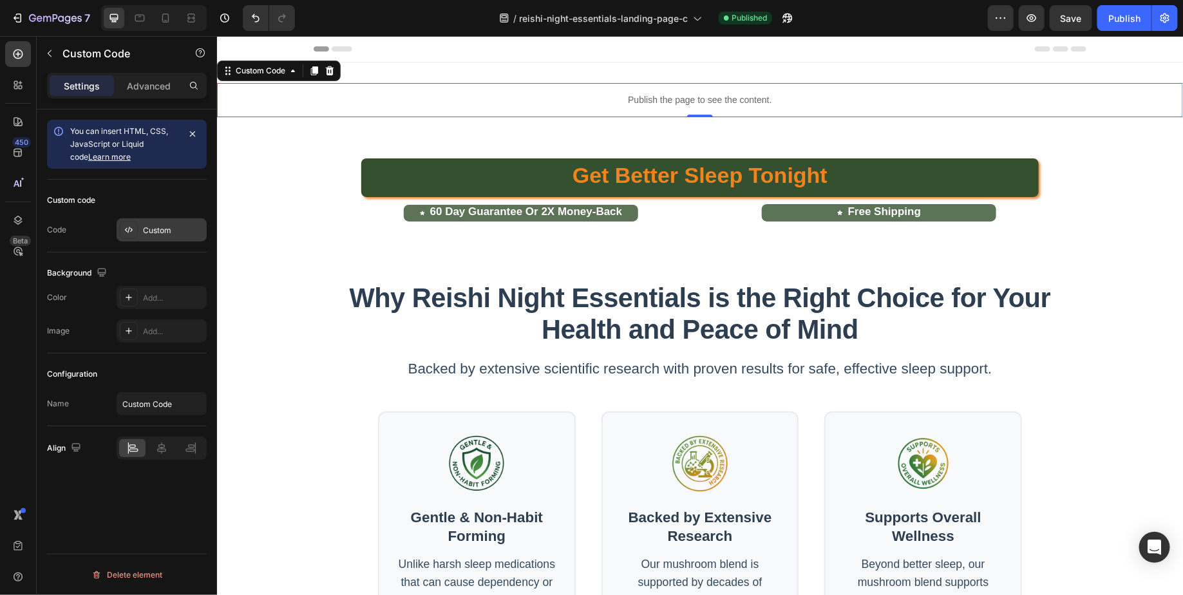
click at [160, 230] on div "Custom" at bounding box center [173, 231] width 61 height 12
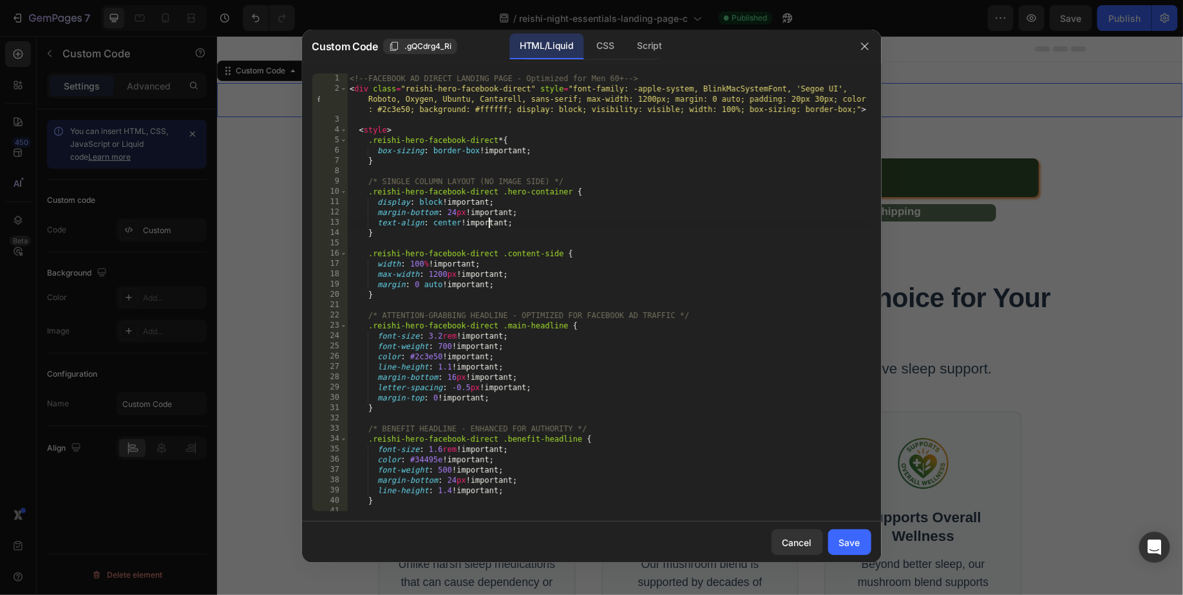
click at [487, 227] on div "<!-- FACEBOOK AD DIRECT LANDING PAGE - Optimized for Men 60+ --> < div class = …" at bounding box center [608, 302] width 523 height 458
type textarea "</script>"
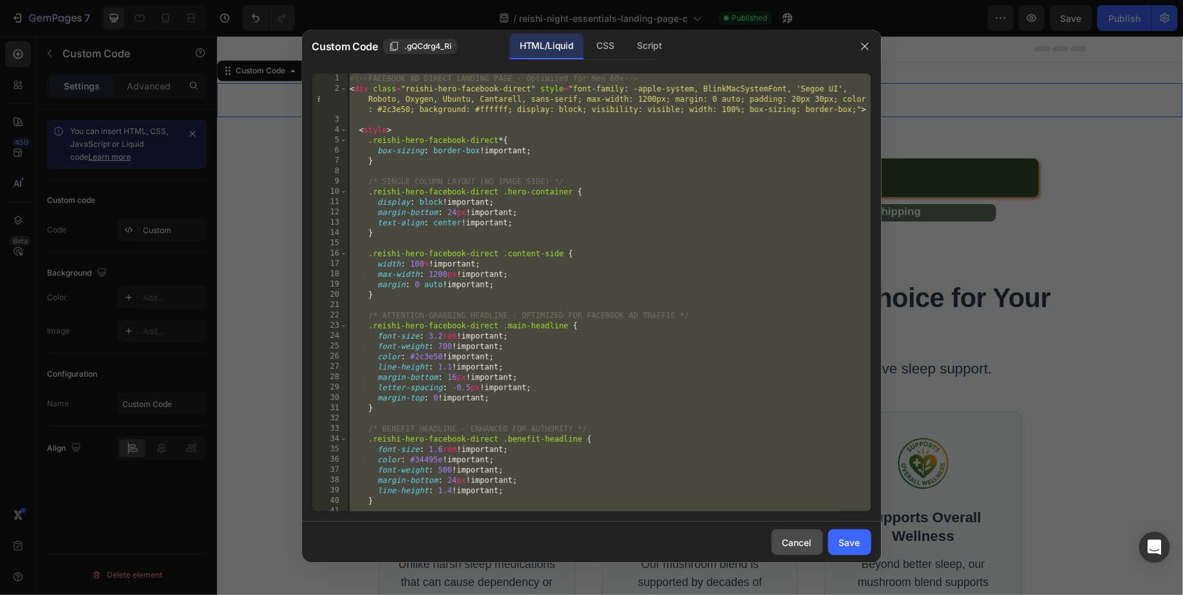
click at [789, 549] on button "Cancel" at bounding box center [797, 542] width 52 height 26
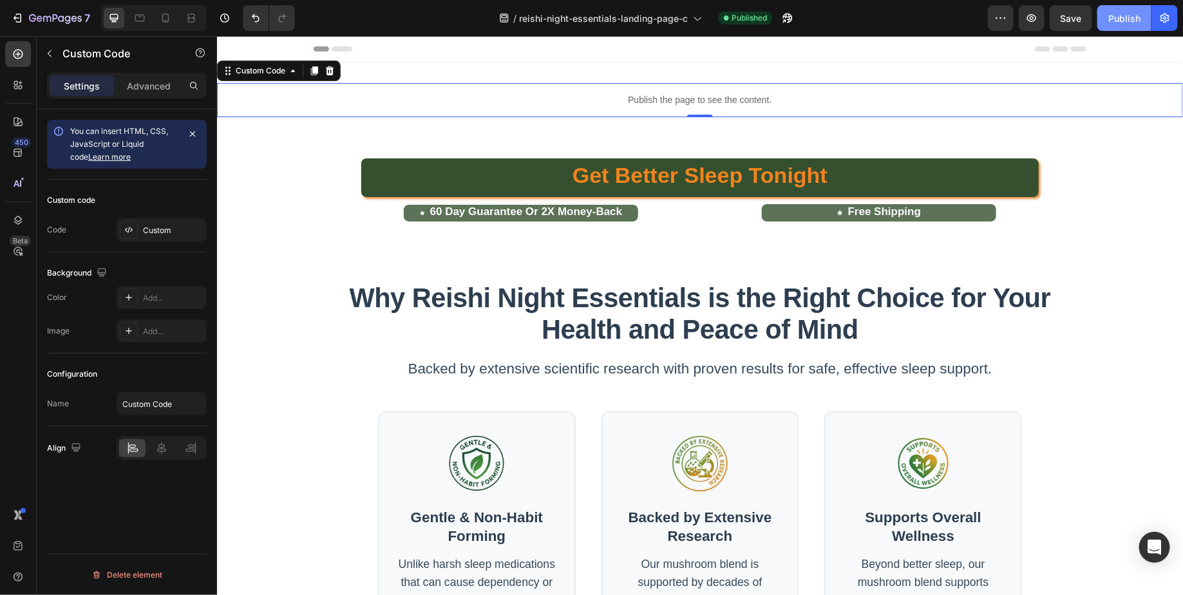
click at [1131, 19] on div "Publish" at bounding box center [1124, 19] width 32 height 14
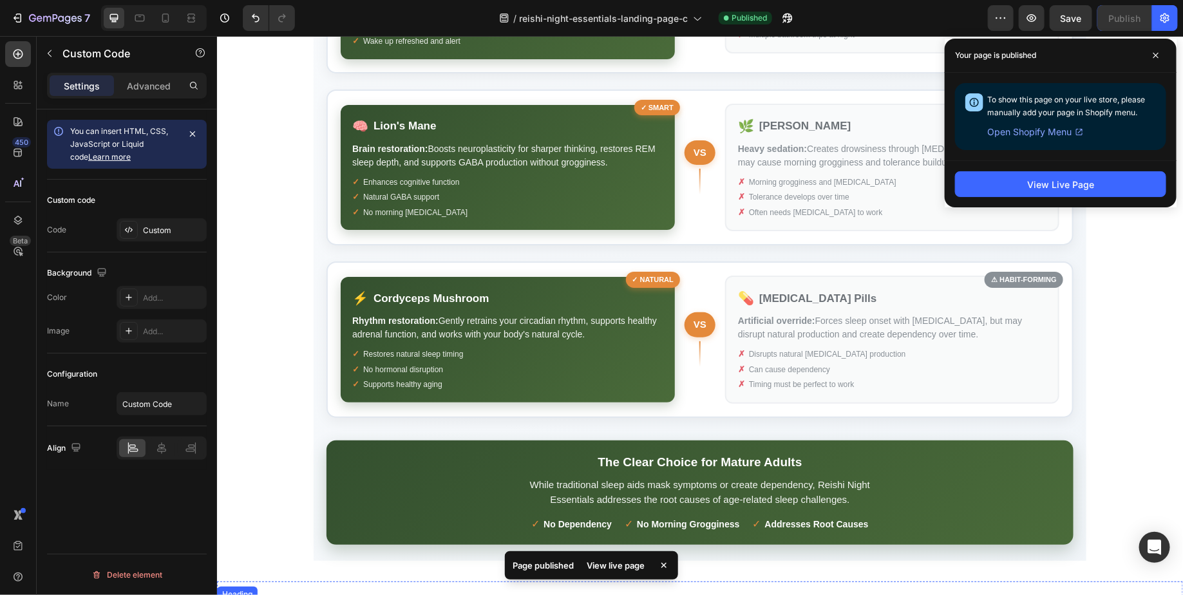
scroll to position [2712, 0]
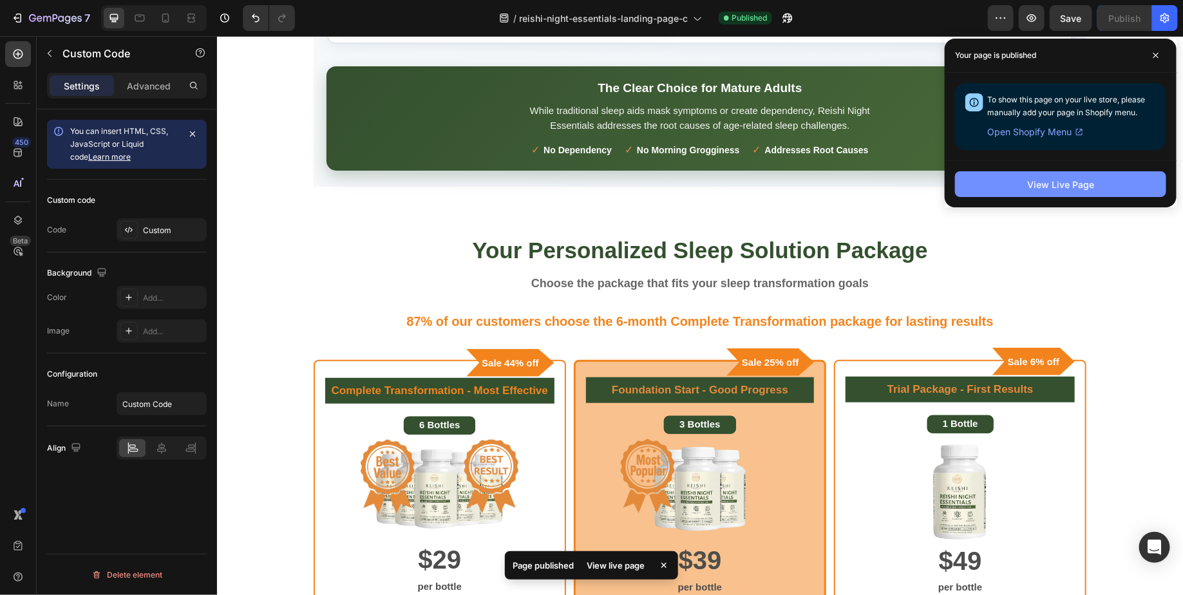
click at [966, 177] on button "View Live Page" at bounding box center [1060, 184] width 211 height 26
